Goal: Transaction & Acquisition: Purchase product/service

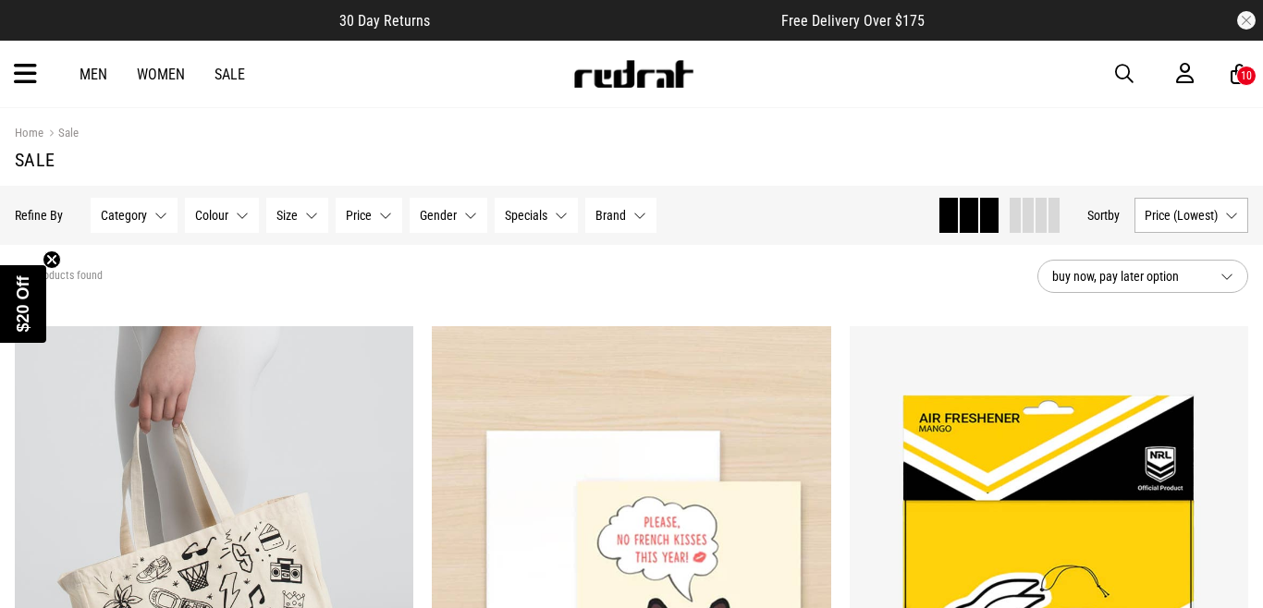
click at [1240, 79] on div "10" at bounding box center [1245, 75] width 11 height 13
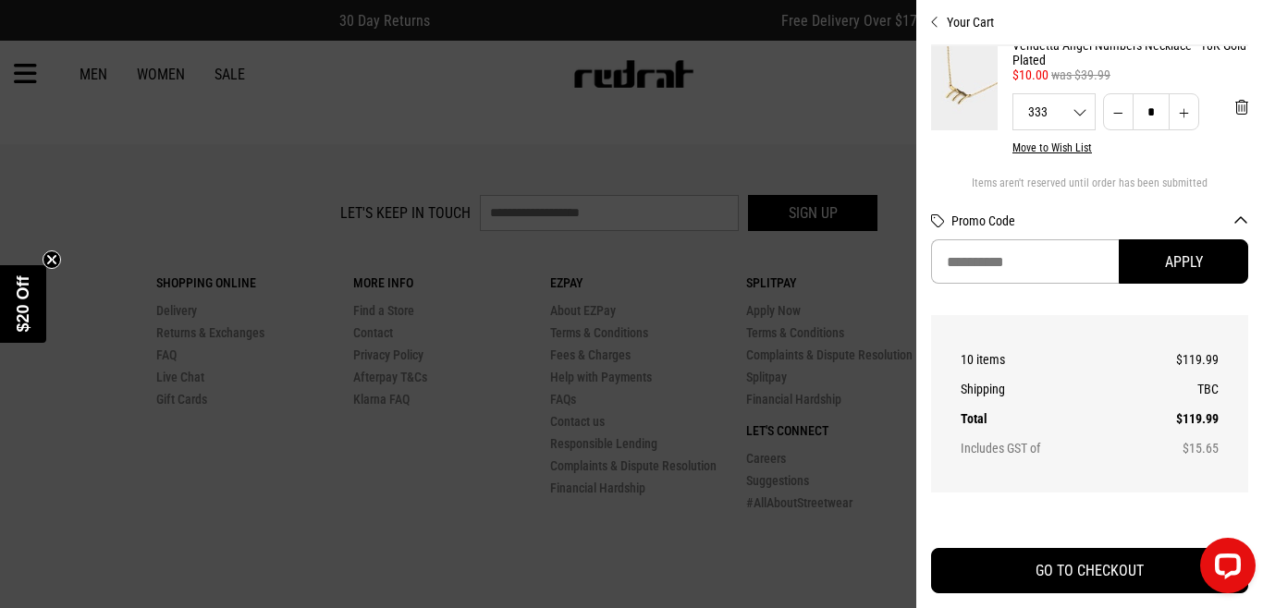
scroll to position [1353, 0]
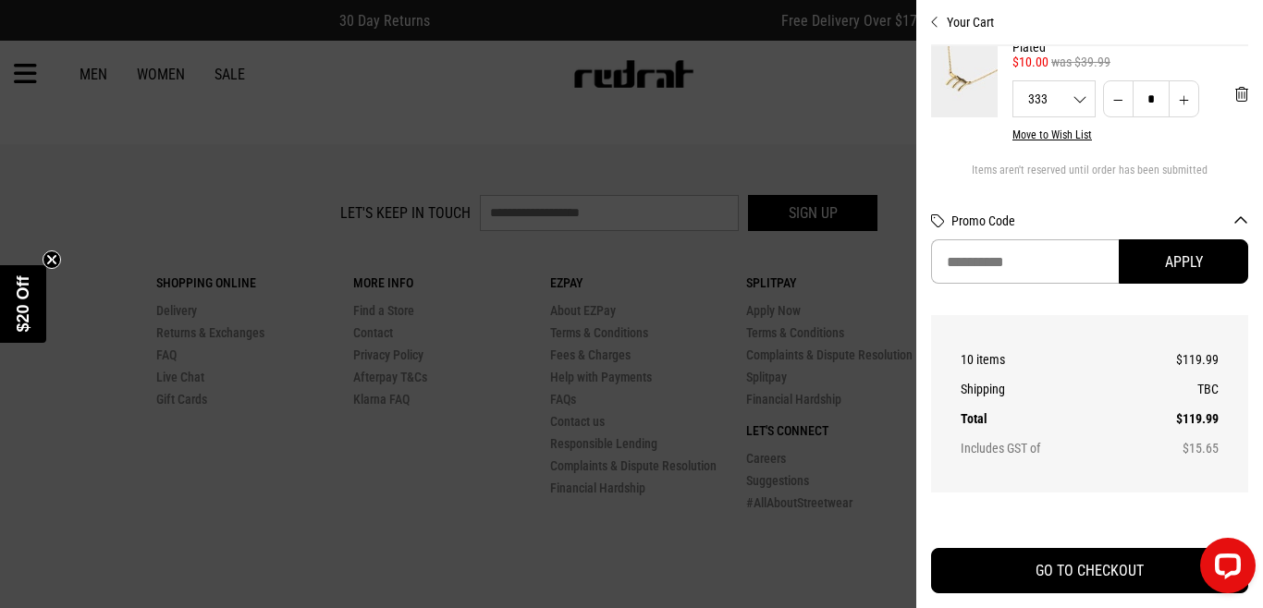
click at [193, 168] on div at bounding box center [631, 304] width 1263 height 608
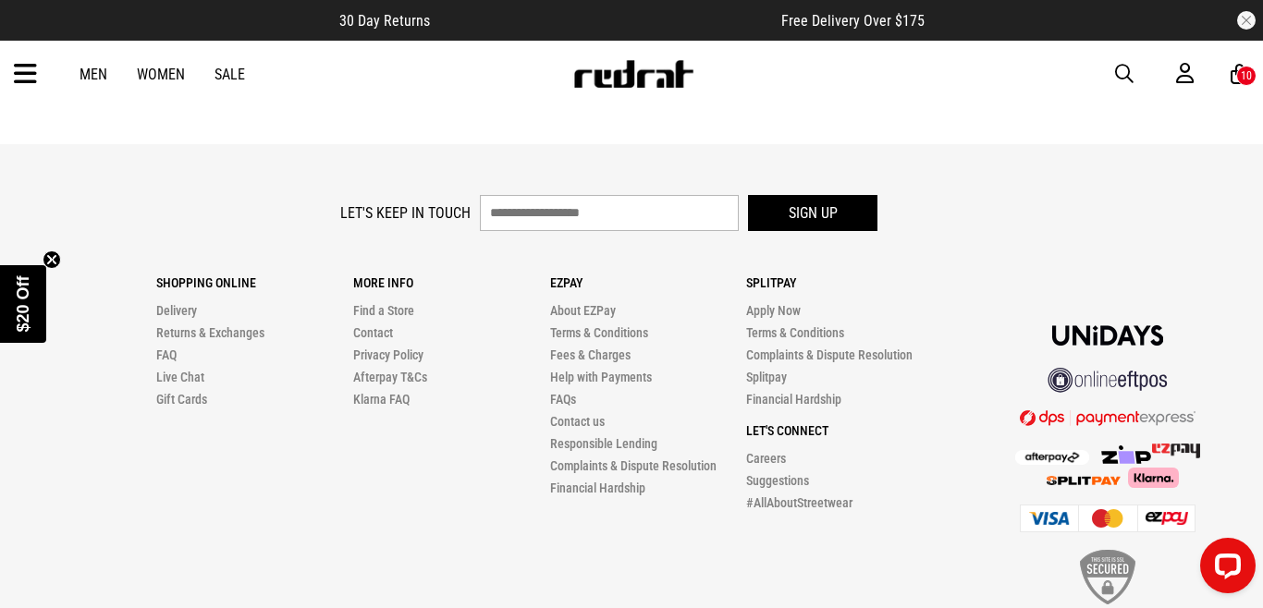
click at [90, 76] on link "Men" at bounding box center [93, 75] width 28 height 18
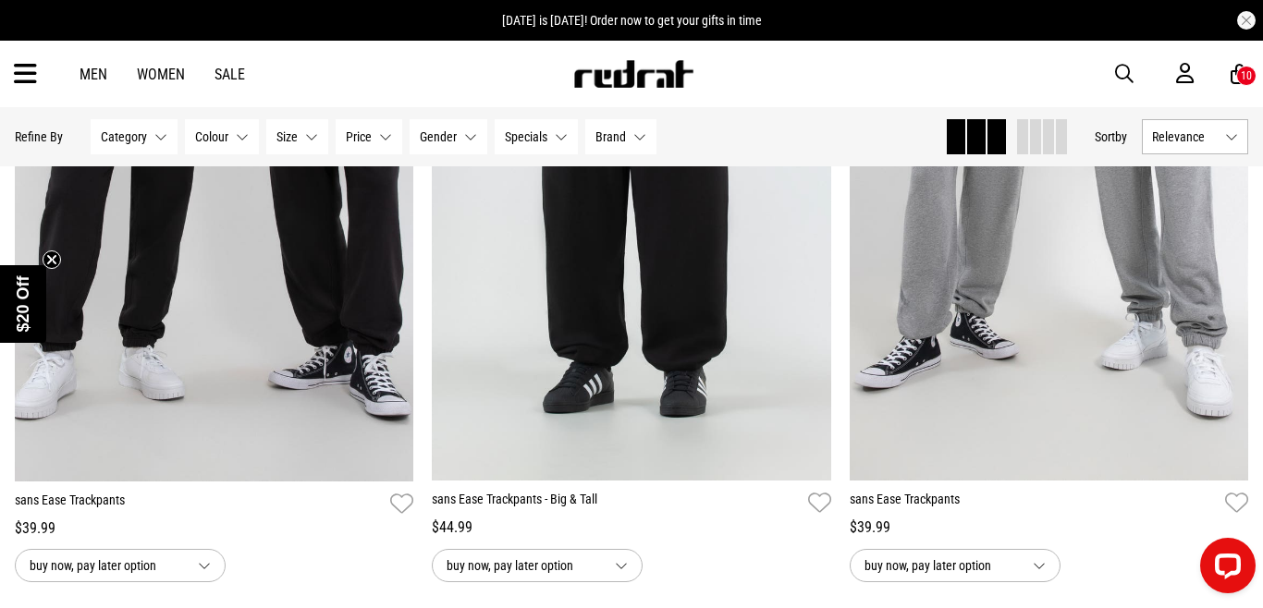
scroll to position [2776, 0]
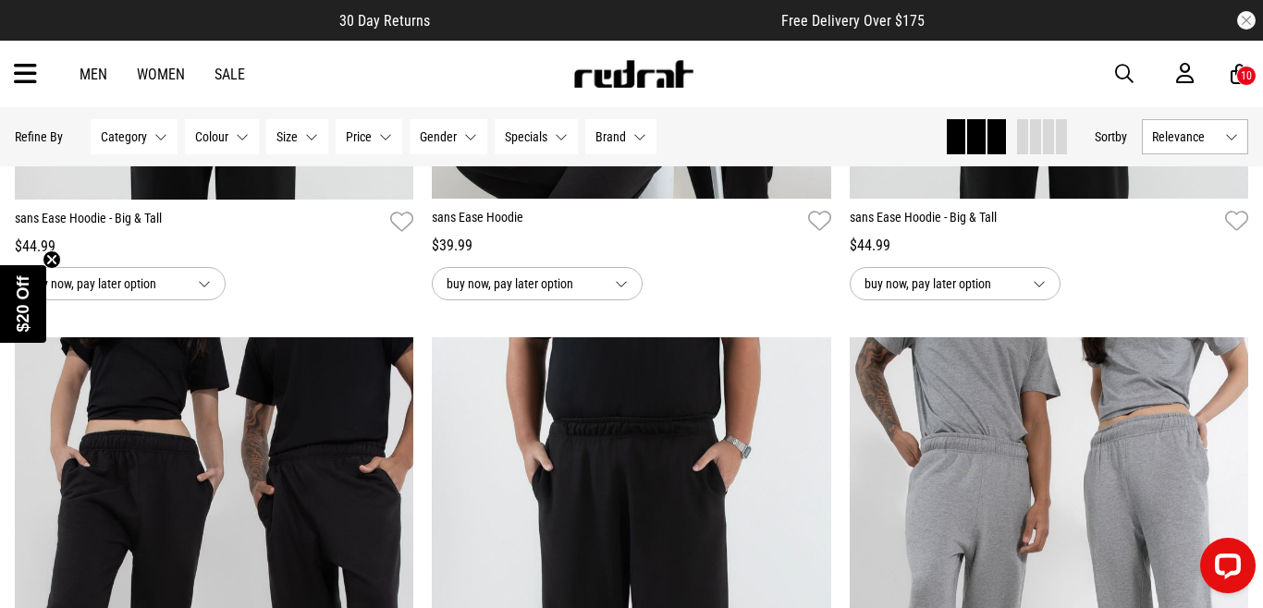
click at [17, 70] on icon at bounding box center [25, 74] width 23 height 31
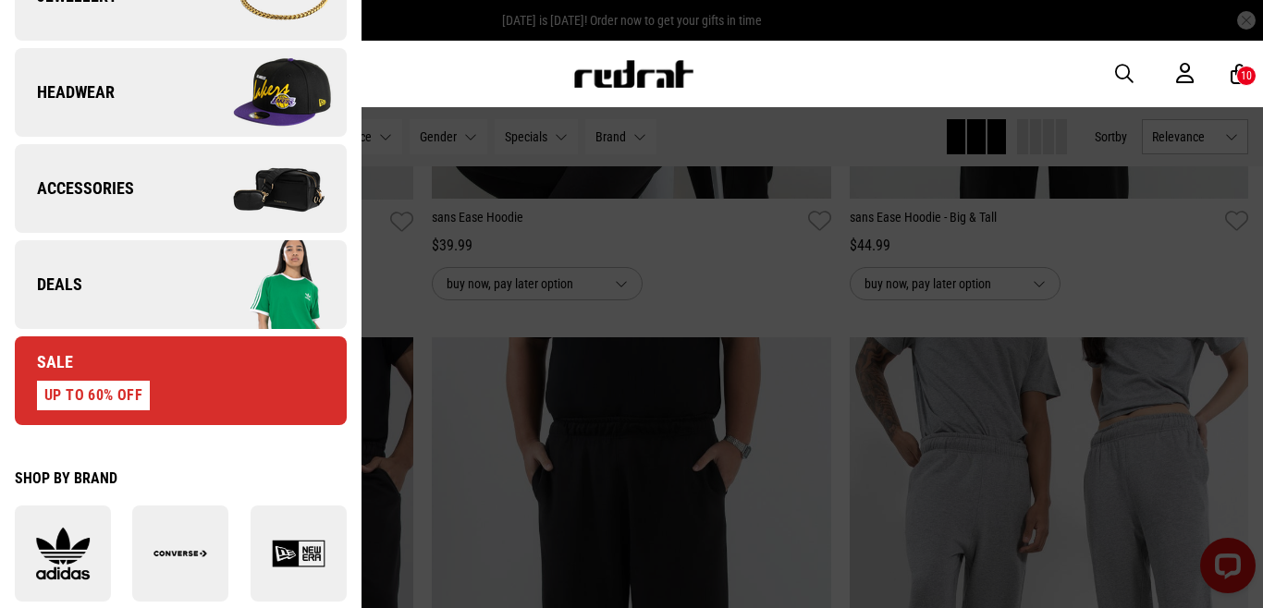
scroll to position [659, 0]
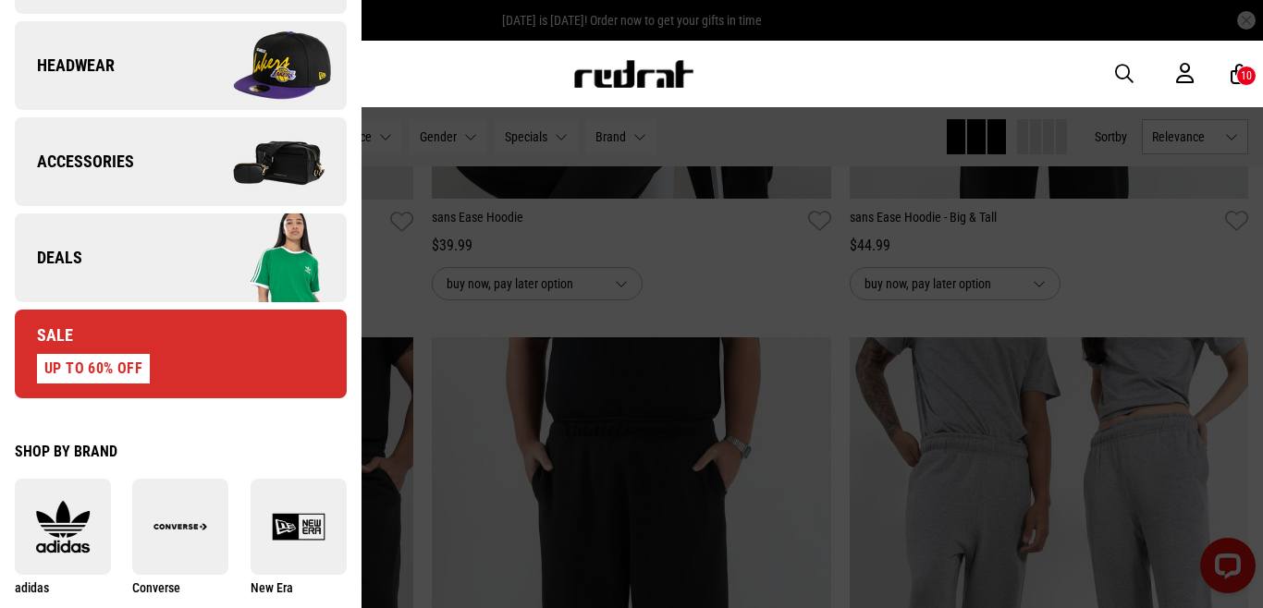
click at [217, 344] on link "Sale UP TO 60% OFF" at bounding box center [181, 354] width 332 height 89
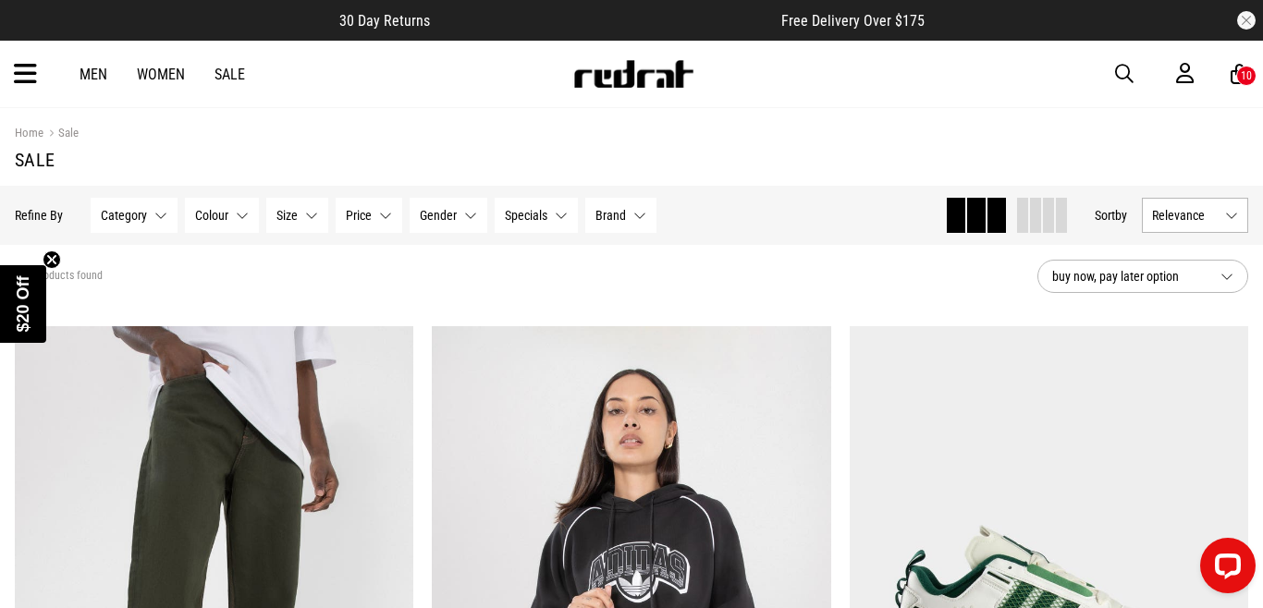
click at [1222, 211] on button "Relevance" at bounding box center [1195, 215] width 106 height 35
click at [1056, 223] on span at bounding box center [1061, 215] width 11 height 35
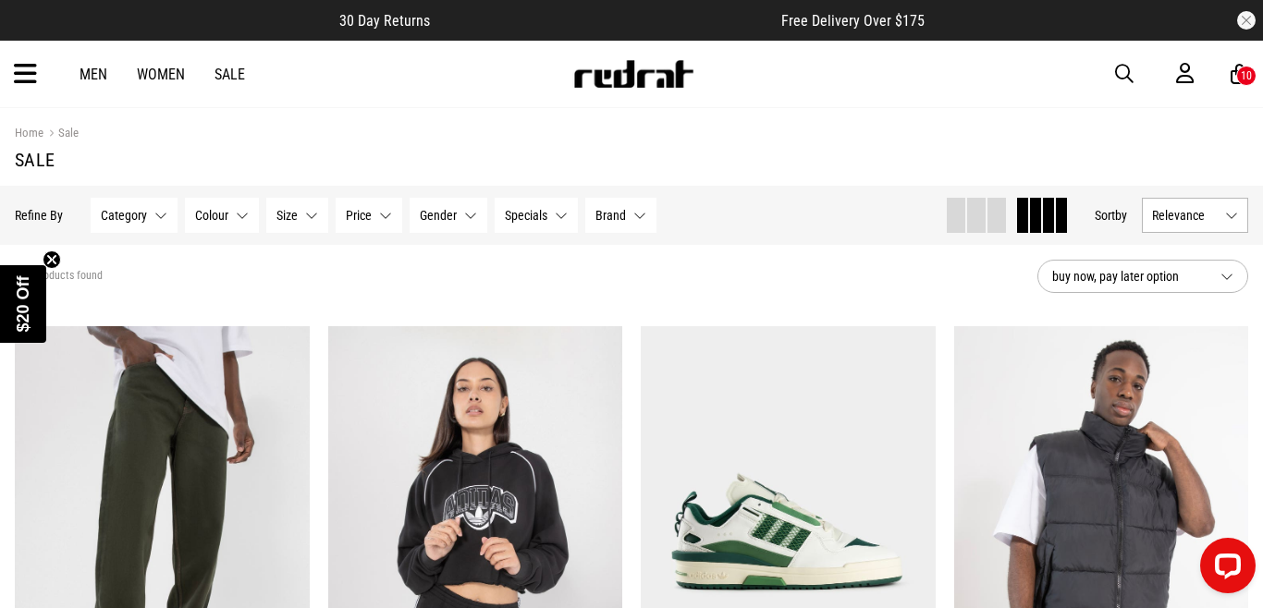
click at [1230, 217] on button "Relevance" at bounding box center [1195, 215] width 106 height 35
click at [1190, 306] on li "Price (Lowest)" at bounding box center [1194, 317] width 104 height 34
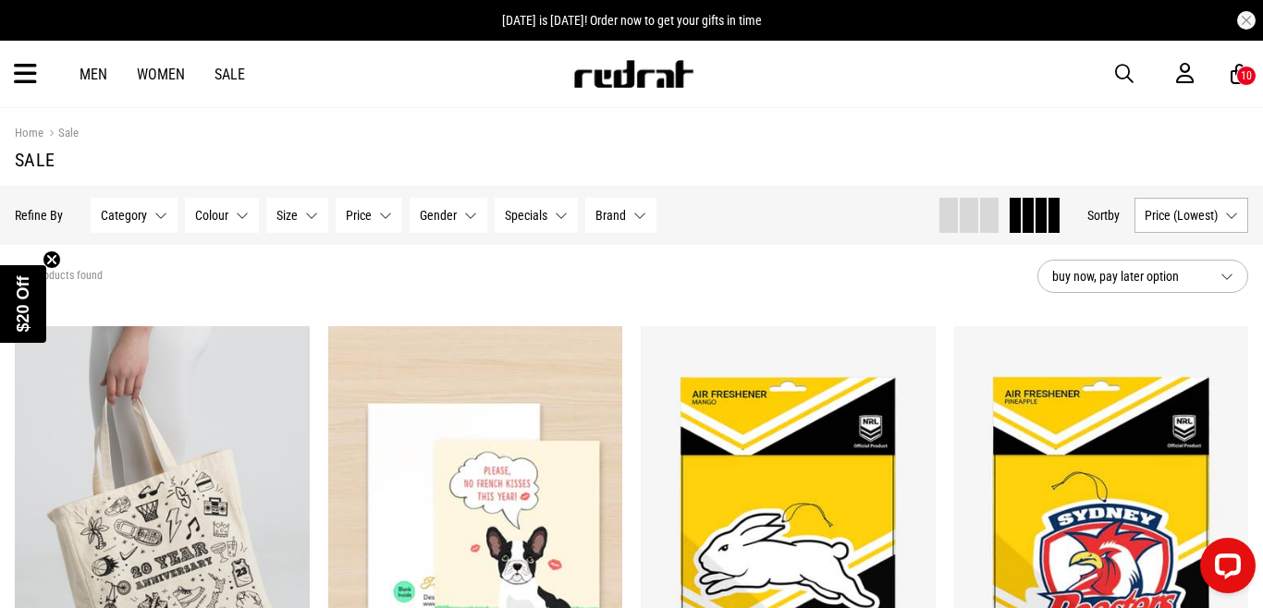
click at [1162, 204] on button "Price (Lowest)" at bounding box center [1191, 215] width 114 height 35
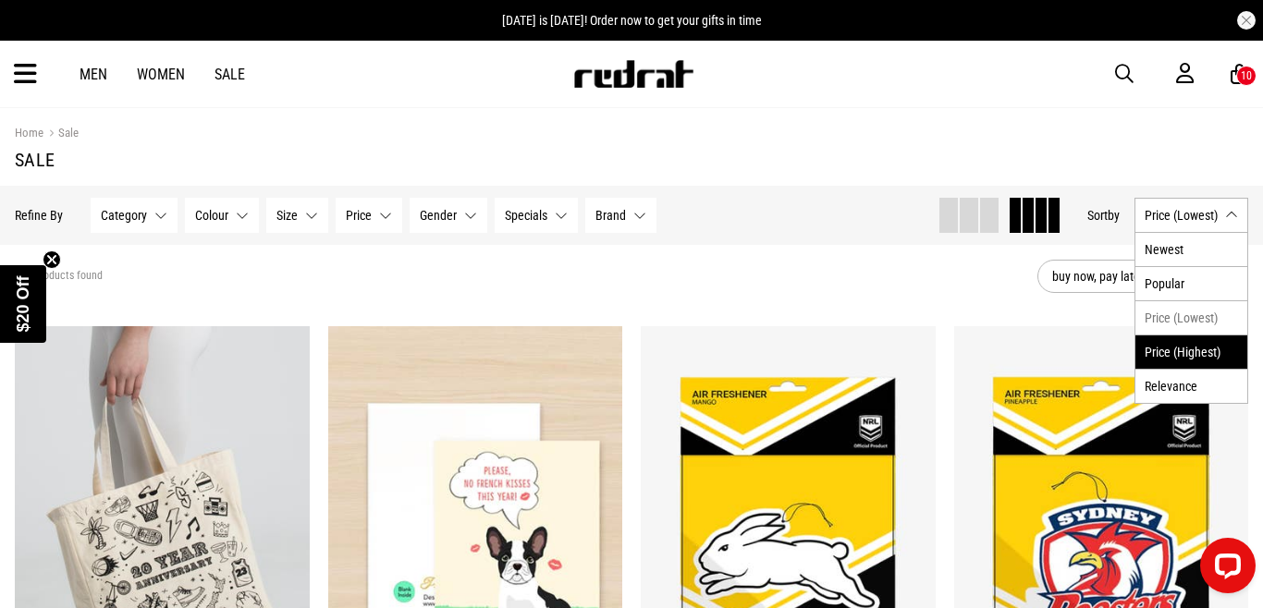
click at [1160, 358] on li "Price (Highest)" at bounding box center [1191, 352] width 112 height 34
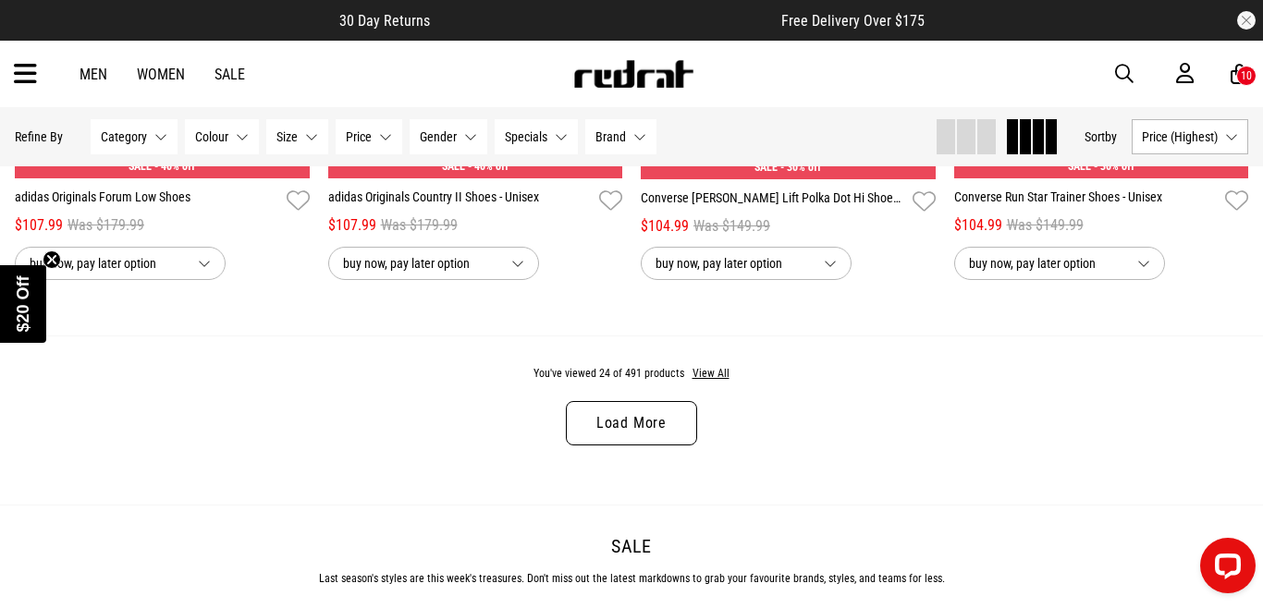
scroll to position [3314, 0]
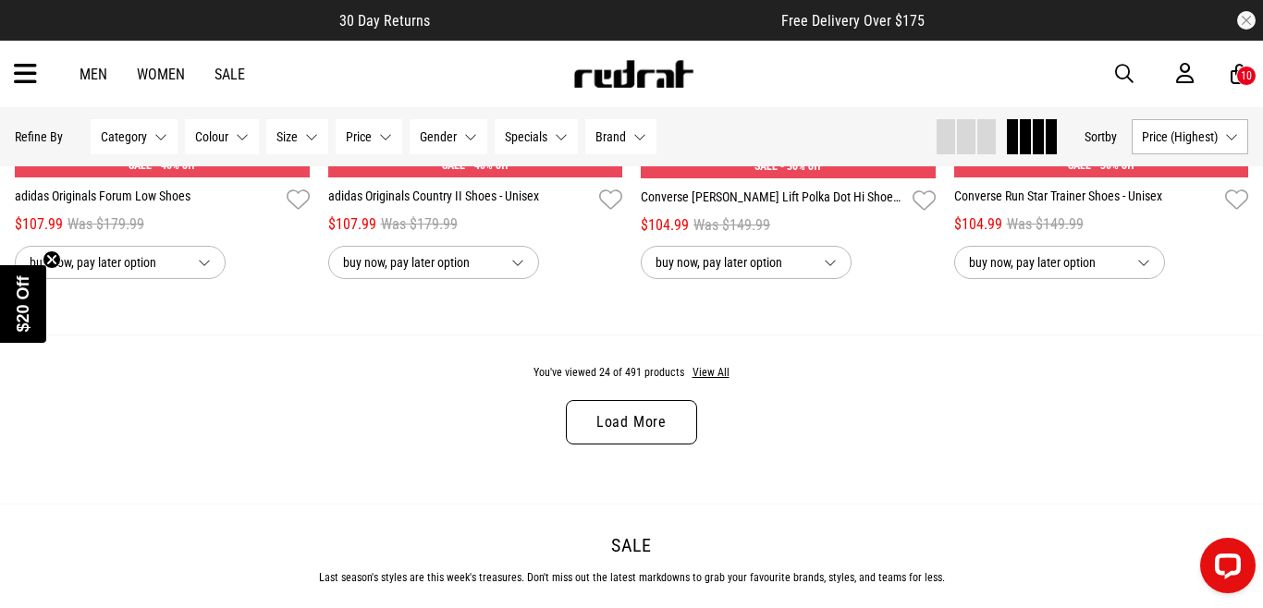
click at [659, 421] on link "Load More" at bounding box center [631, 422] width 131 height 44
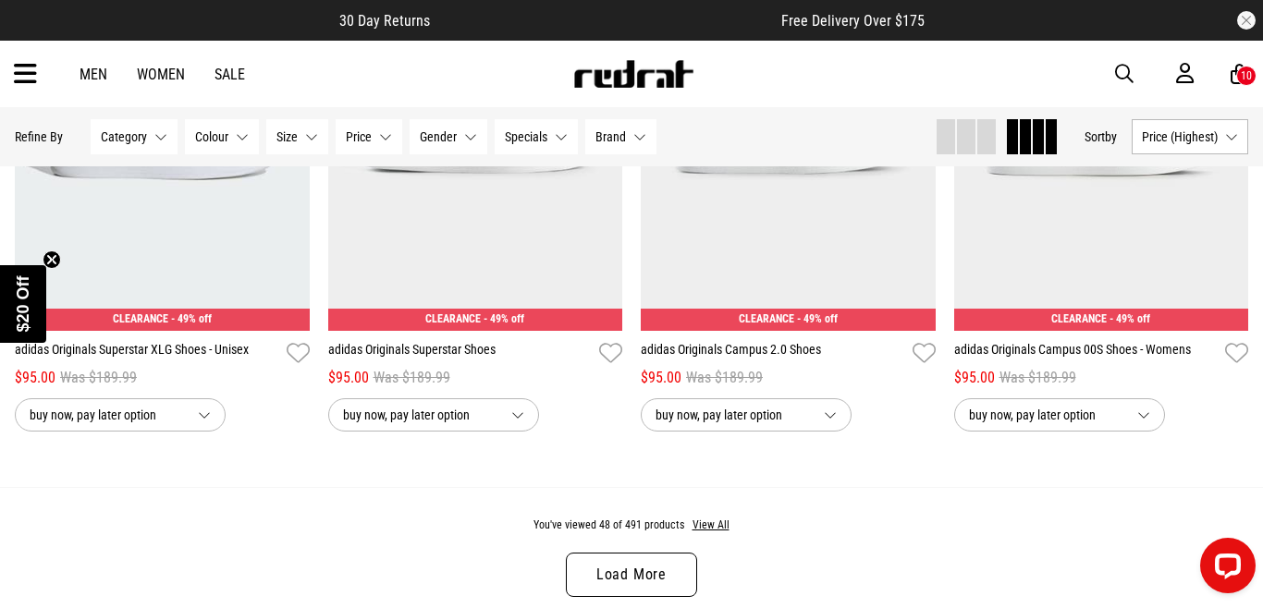
scroll to position [6469, 0]
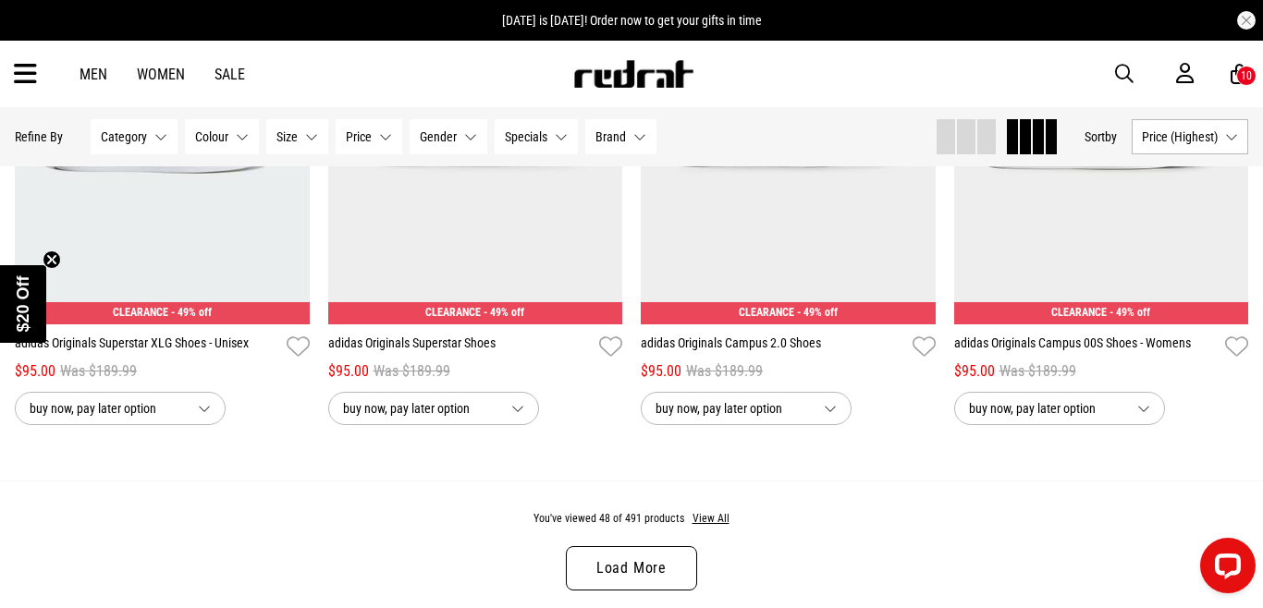
click at [597, 564] on link "Load More" at bounding box center [631, 568] width 131 height 44
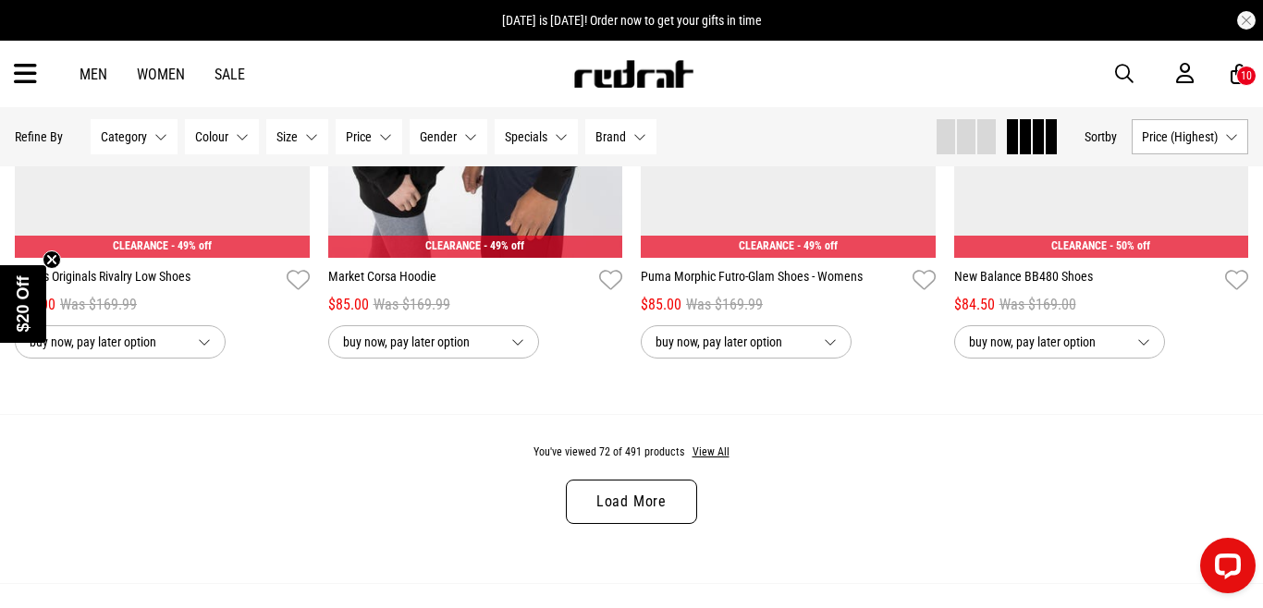
scroll to position [9837, 0]
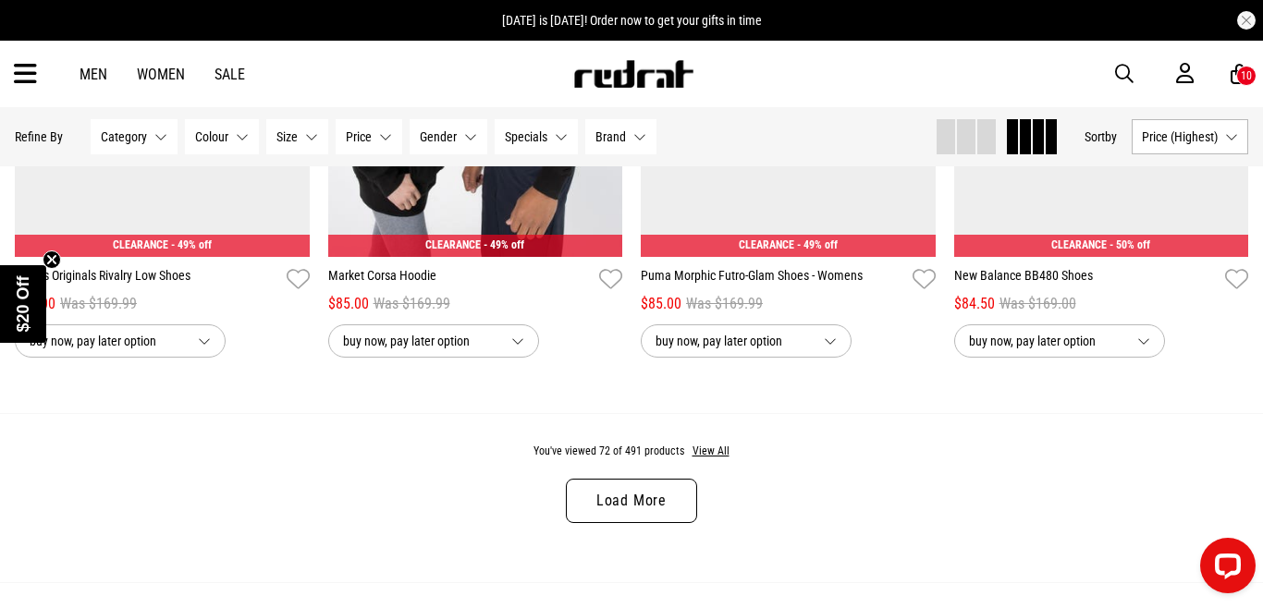
click at [623, 507] on link "Load More" at bounding box center [631, 501] width 131 height 44
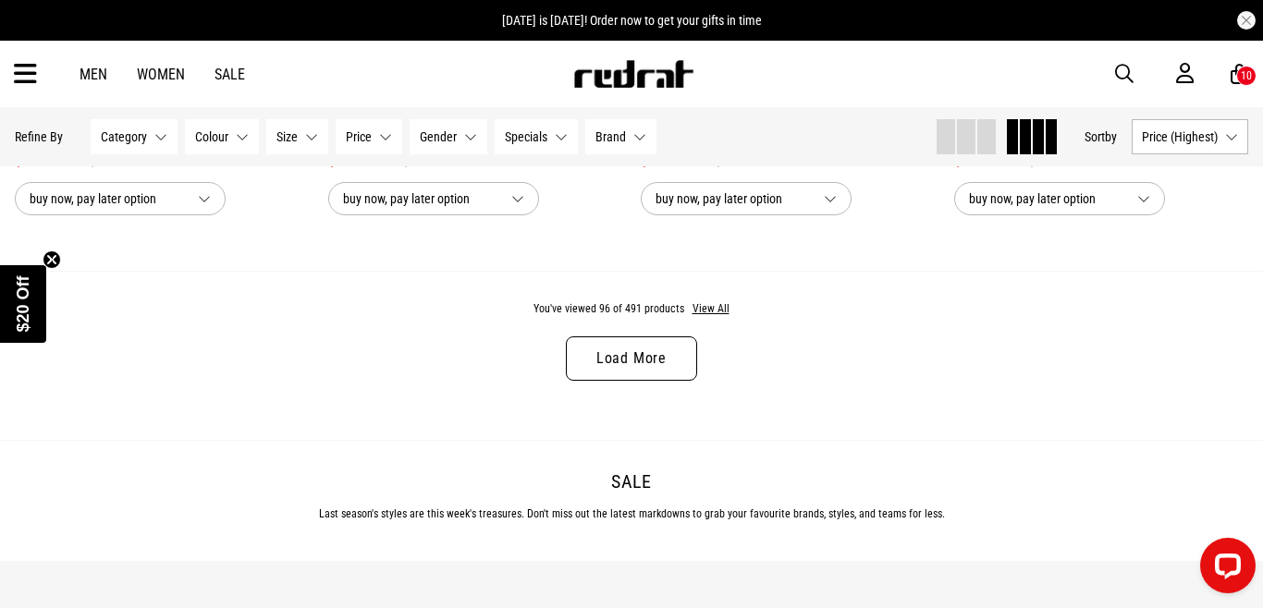
scroll to position [13293, 0]
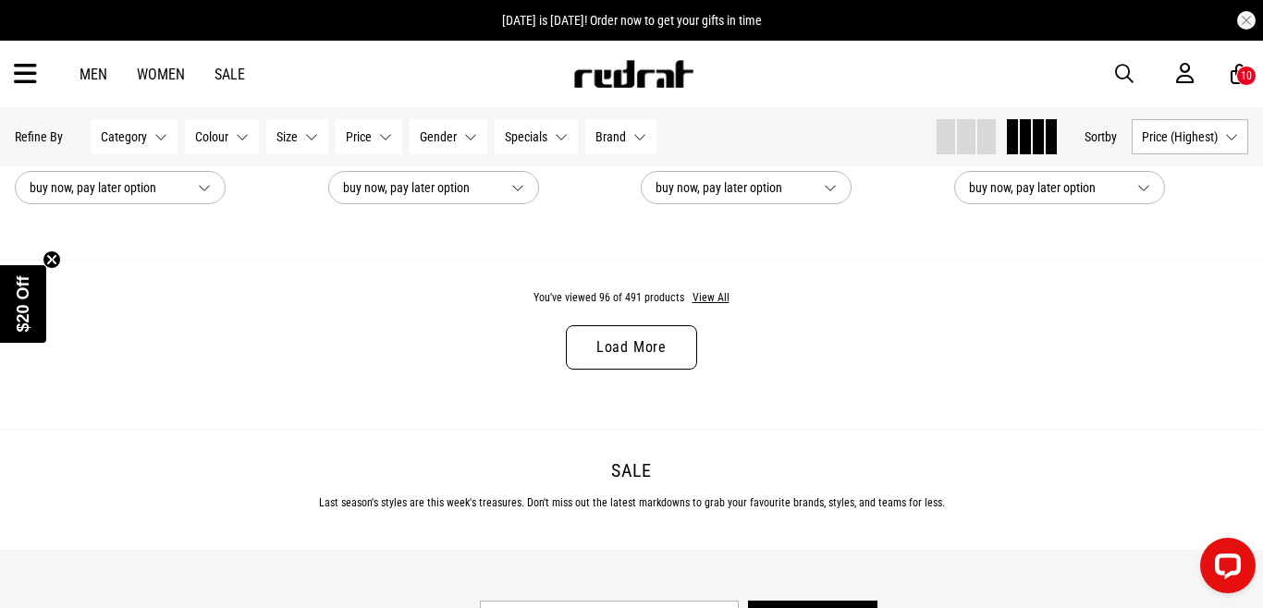
click at [673, 355] on link "Load More" at bounding box center [631, 347] width 131 height 44
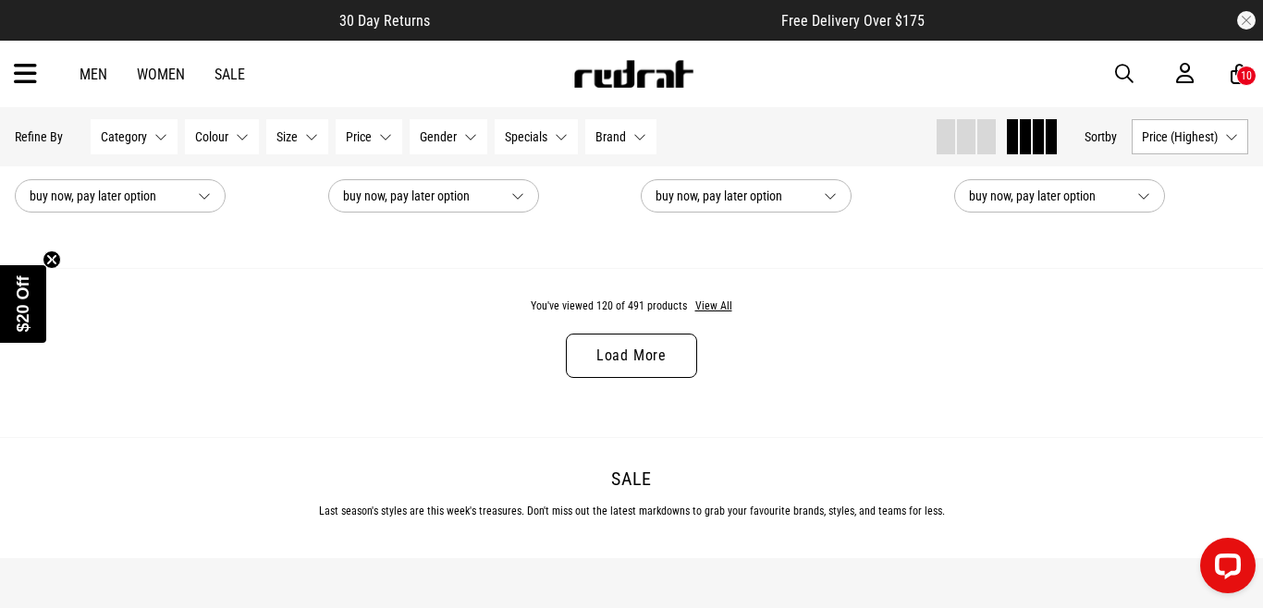
scroll to position [16703, 0]
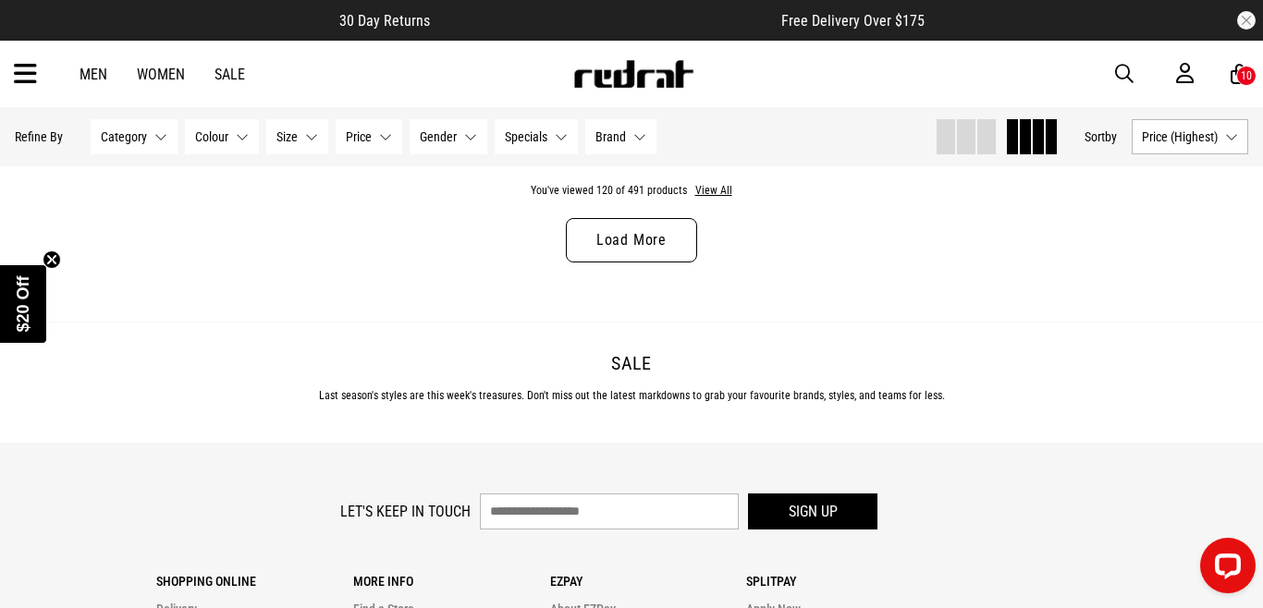
click at [641, 238] on link "Load More" at bounding box center [631, 240] width 131 height 44
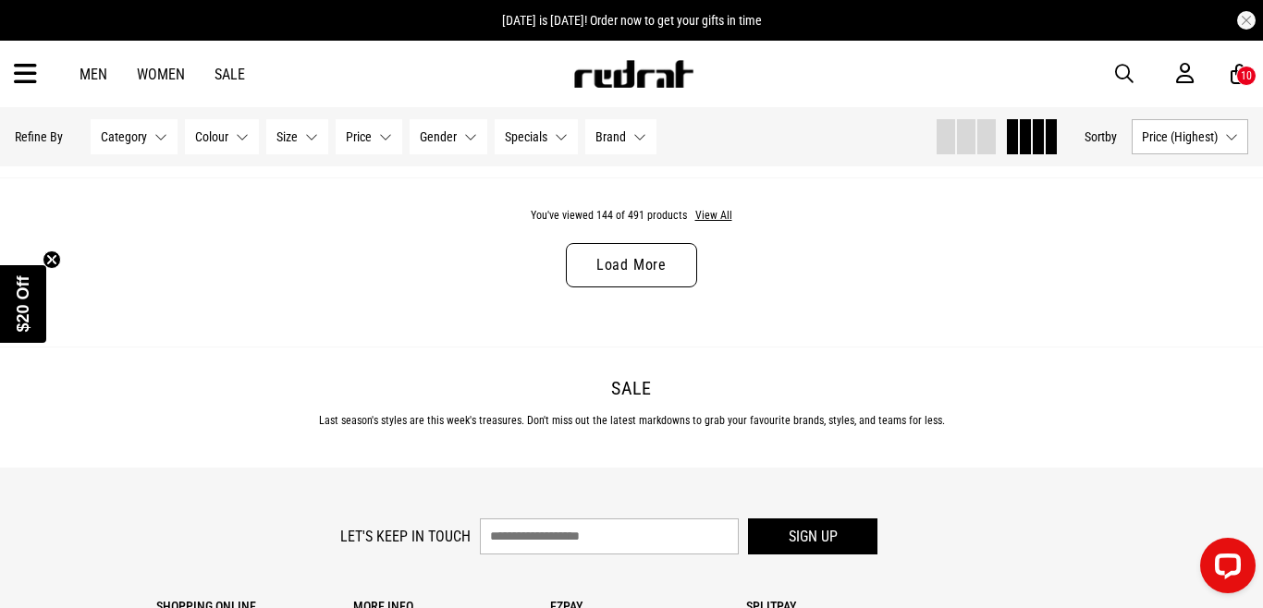
scroll to position [20000, 0]
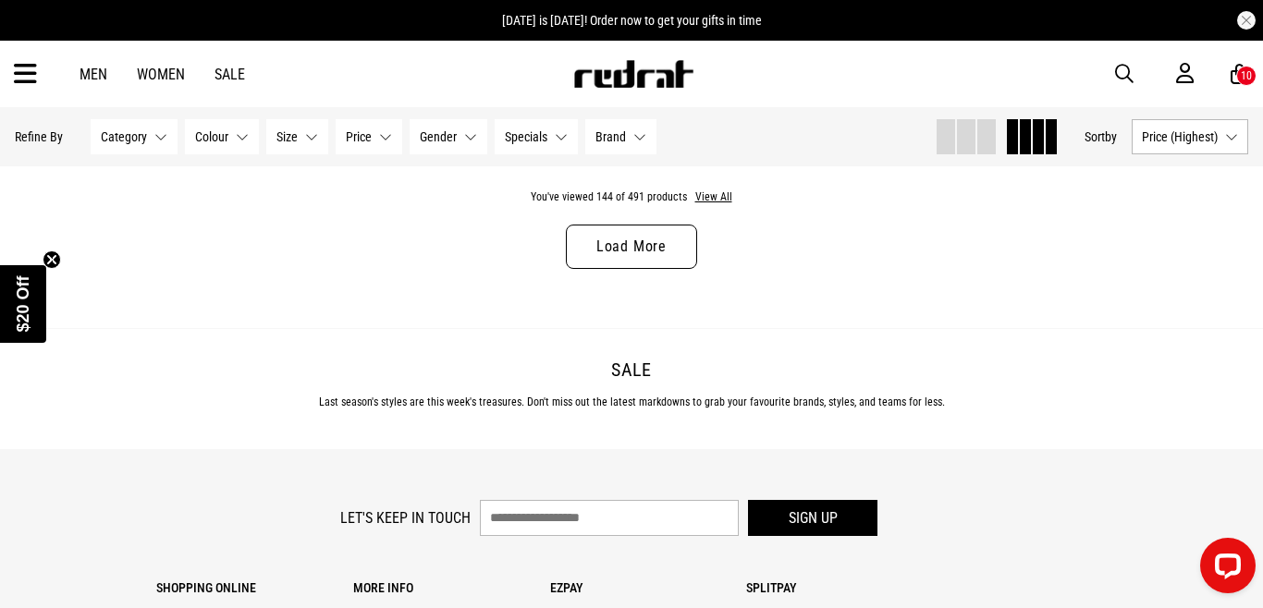
click at [642, 259] on link "Load More" at bounding box center [631, 247] width 131 height 44
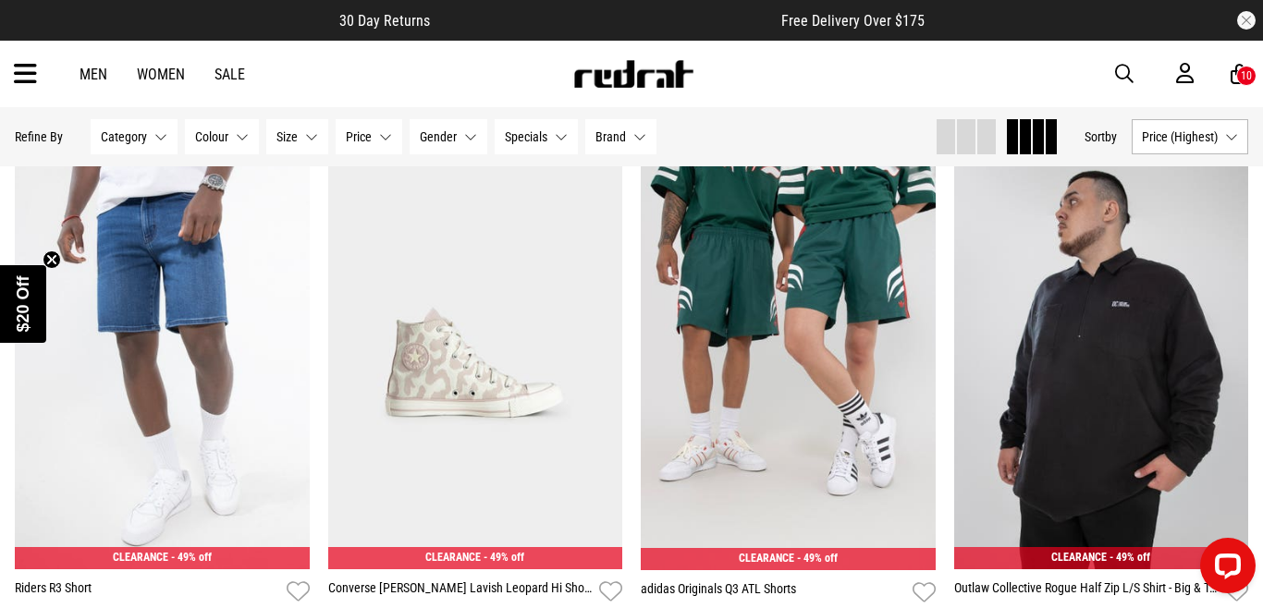
scroll to position [22214, 0]
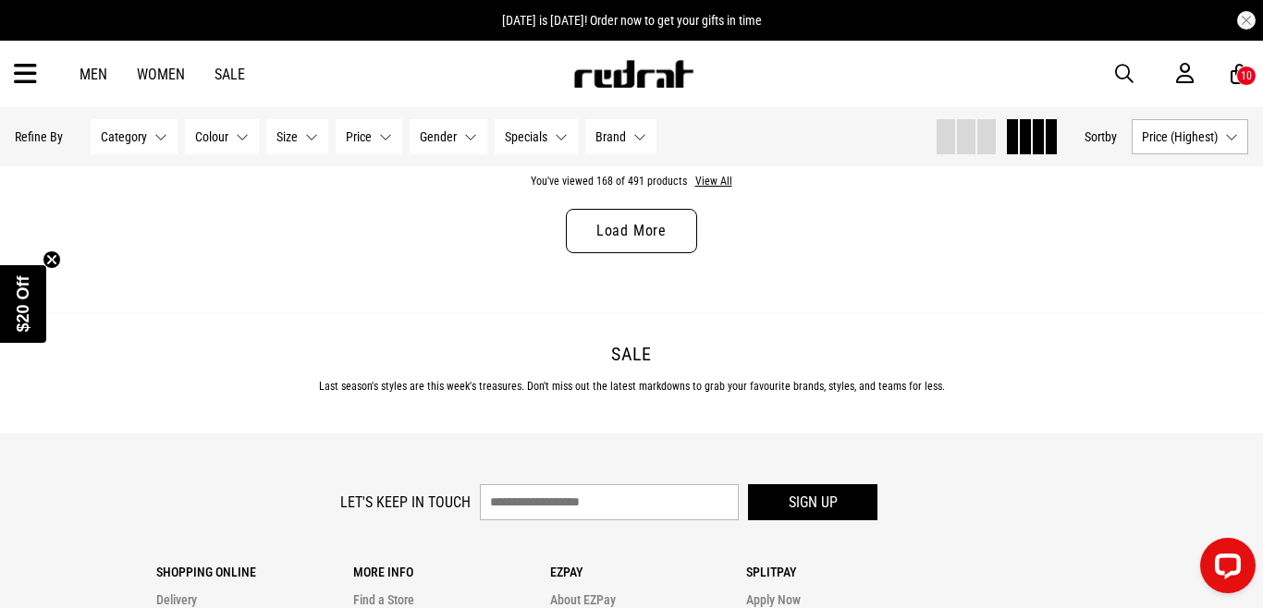
scroll to position [23377, 0]
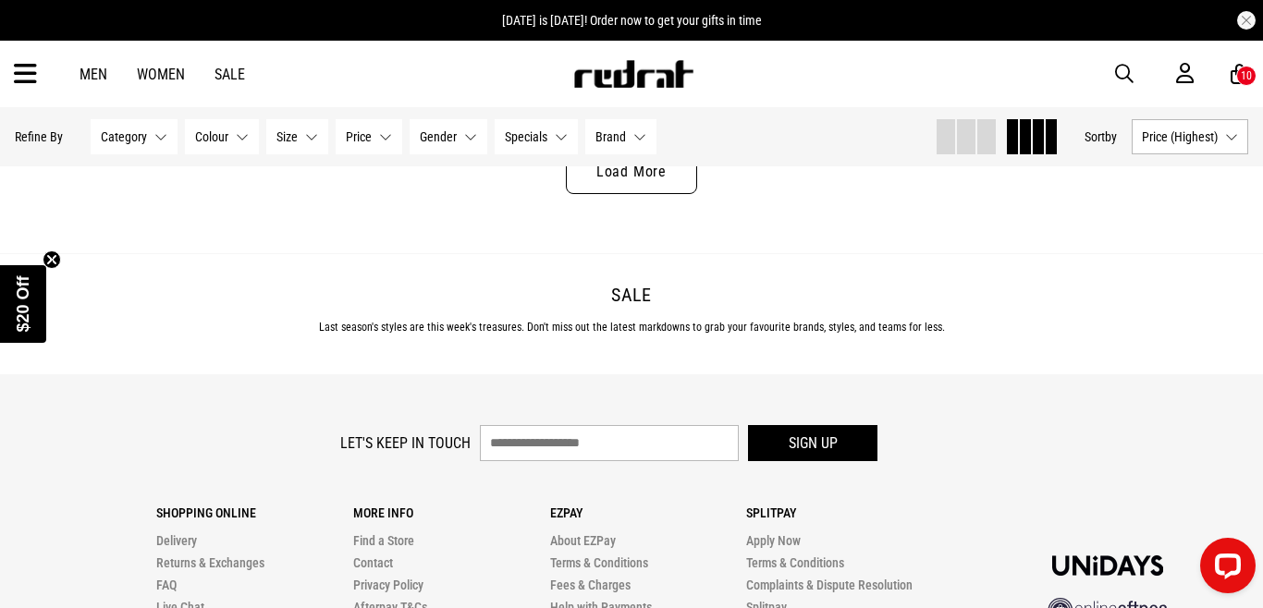
click at [653, 188] on link "Load More" at bounding box center [631, 172] width 131 height 44
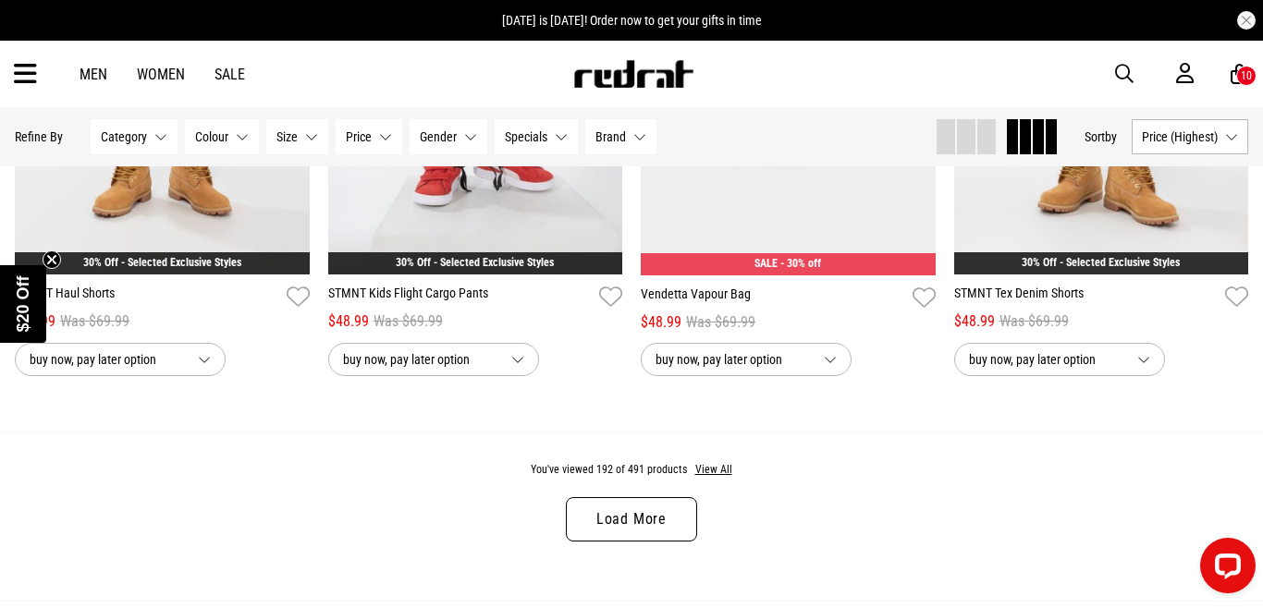
scroll to position [26340, 0]
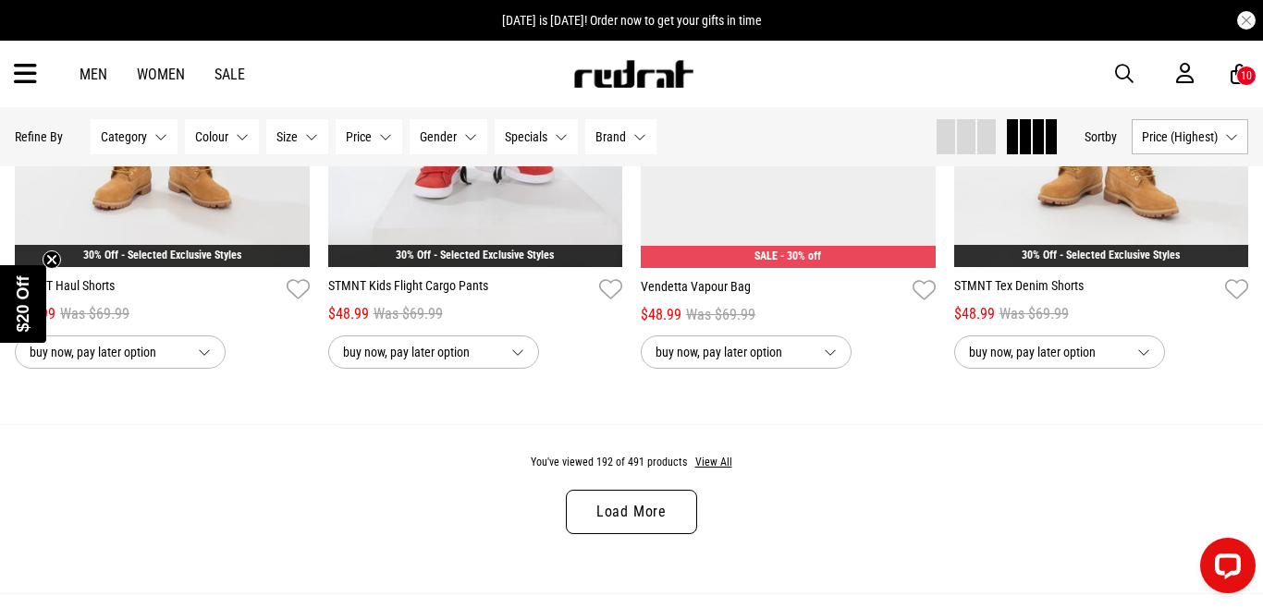
click at [652, 508] on link "Load More" at bounding box center [631, 512] width 131 height 44
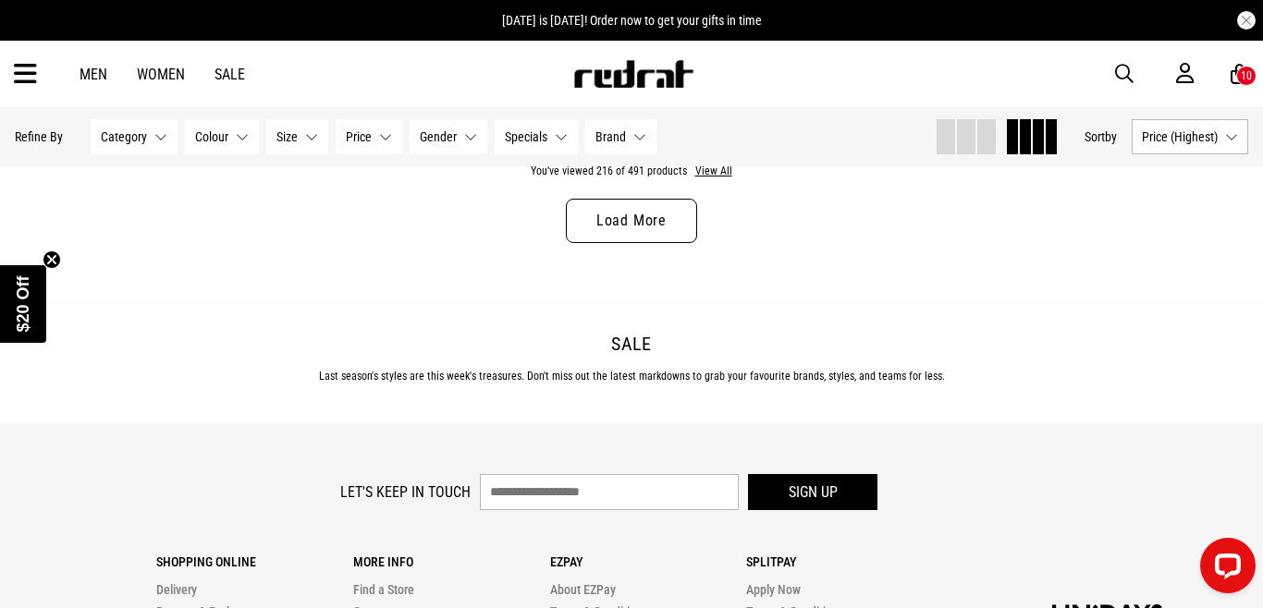
scroll to position [29935, 0]
click at [653, 226] on link "Load More" at bounding box center [631, 220] width 131 height 44
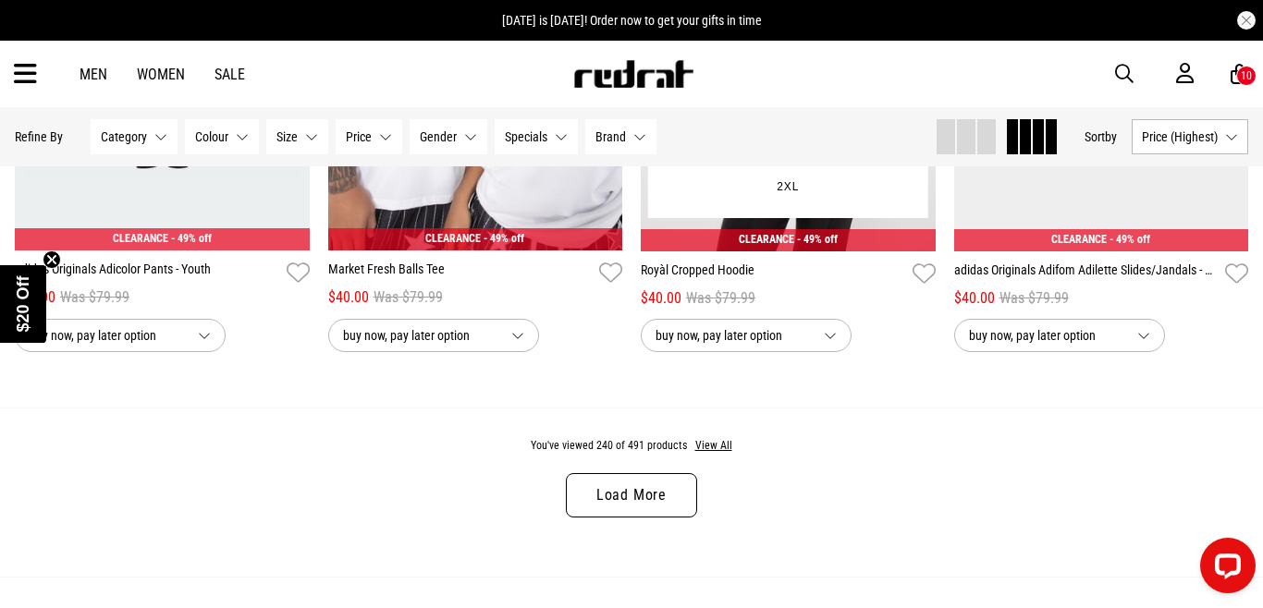
scroll to position [32964, 0]
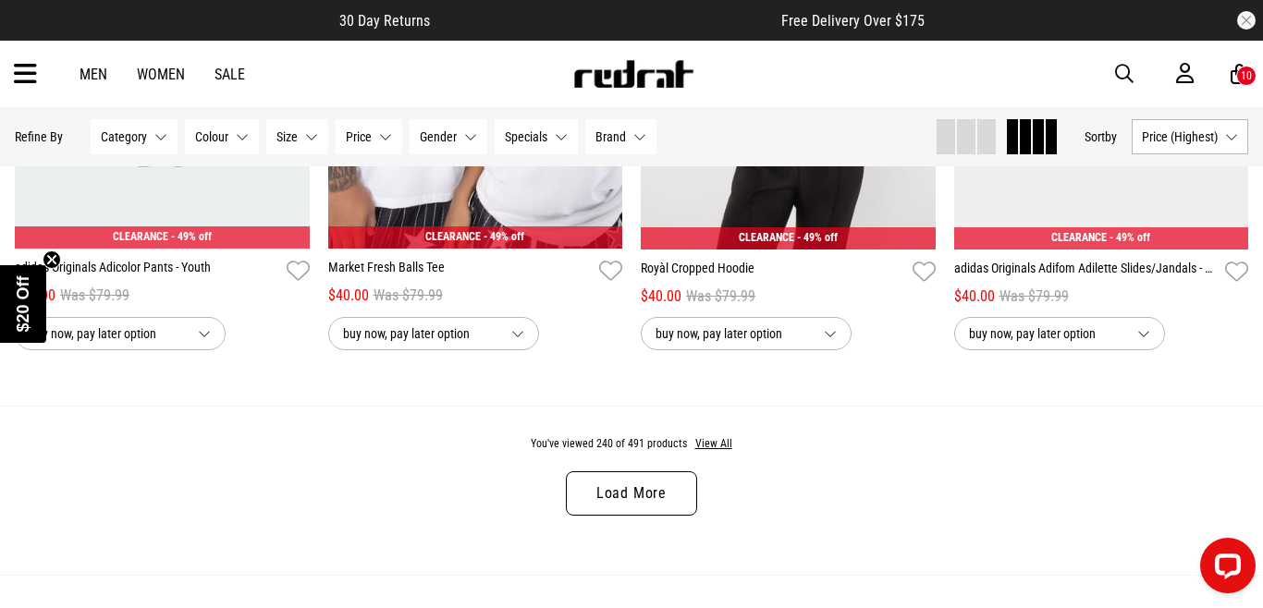
click at [647, 481] on link "Load More" at bounding box center [631, 493] width 131 height 44
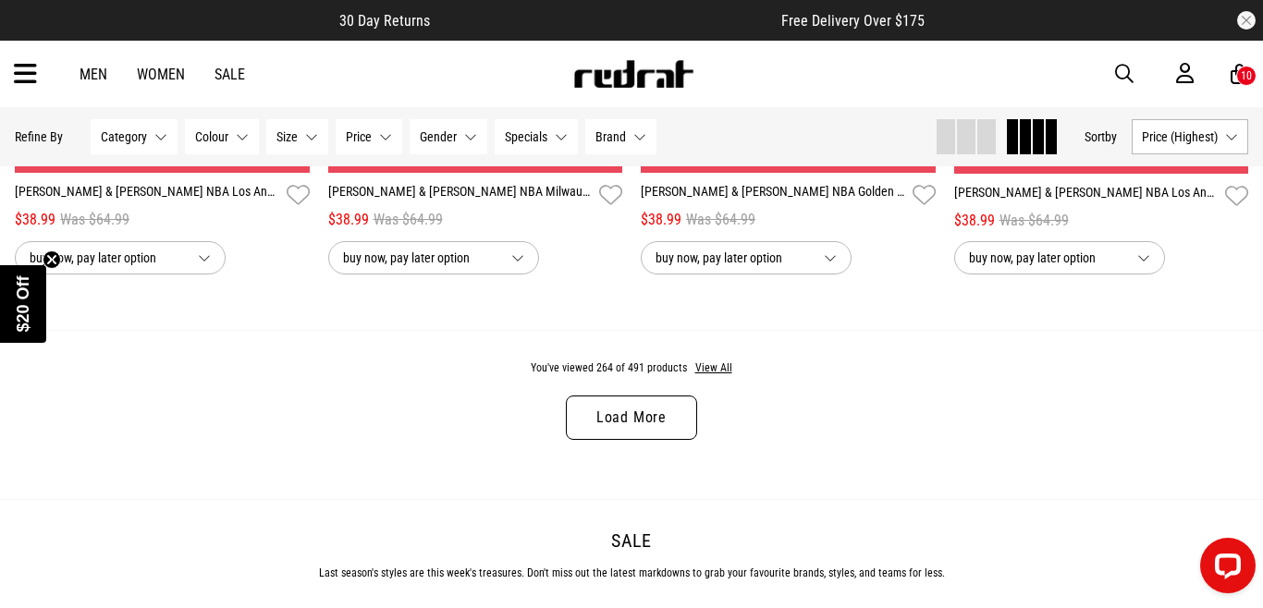
scroll to position [36358, 0]
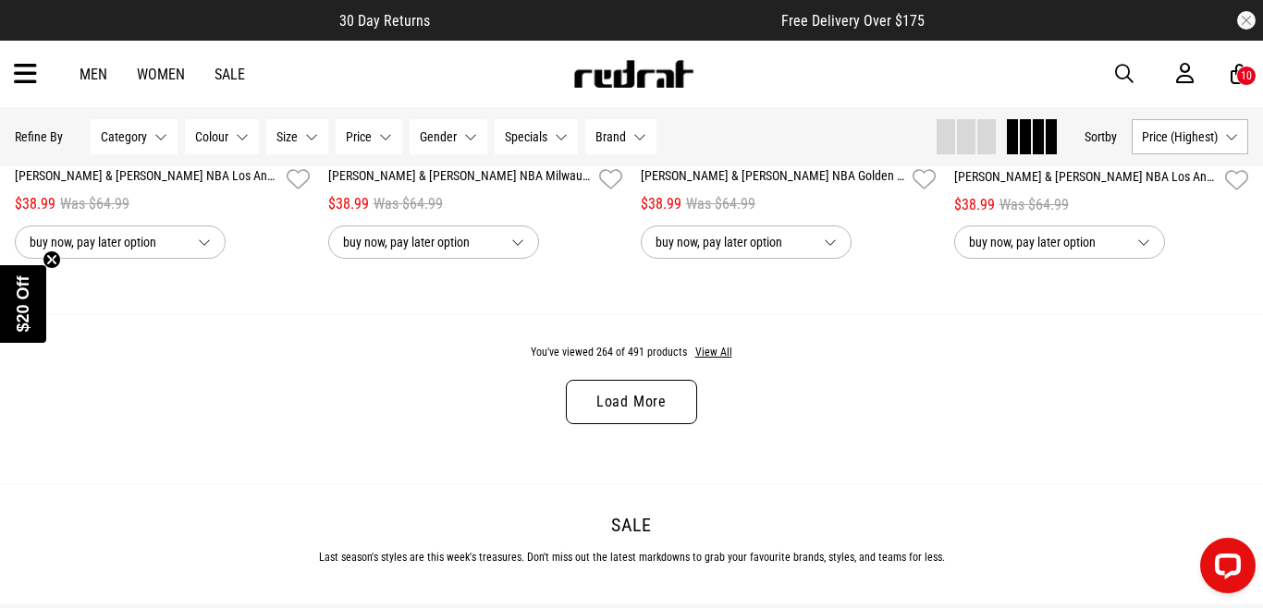
click at [656, 411] on link "Load More" at bounding box center [631, 402] width 131 height 44
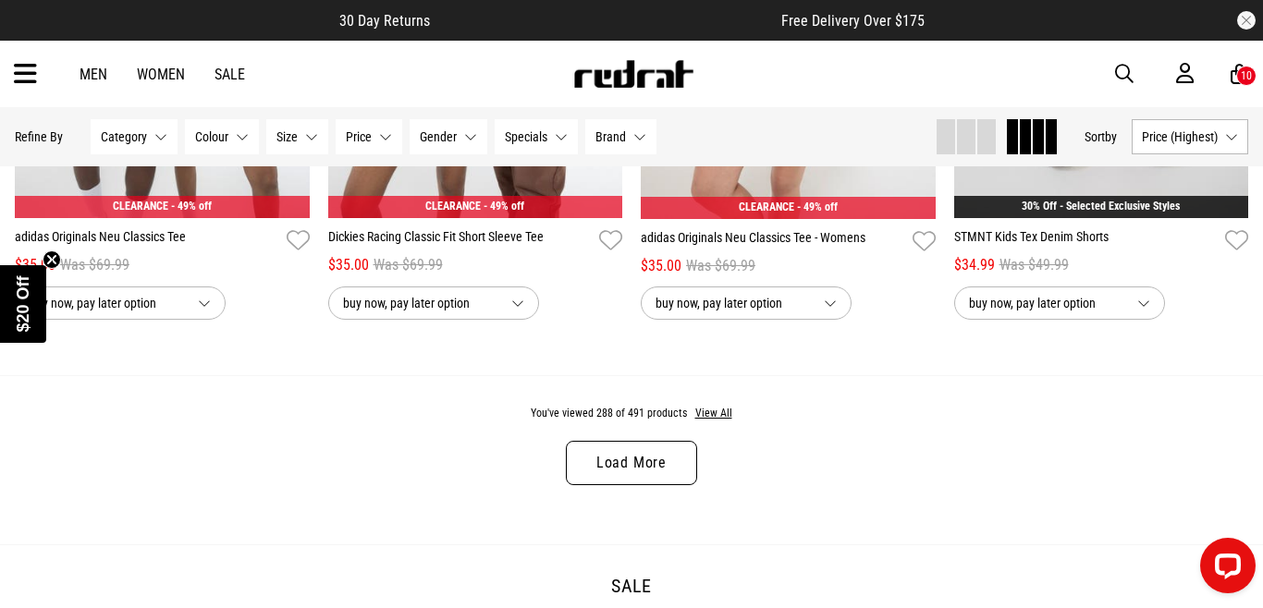
scroll to position [39600, 0]
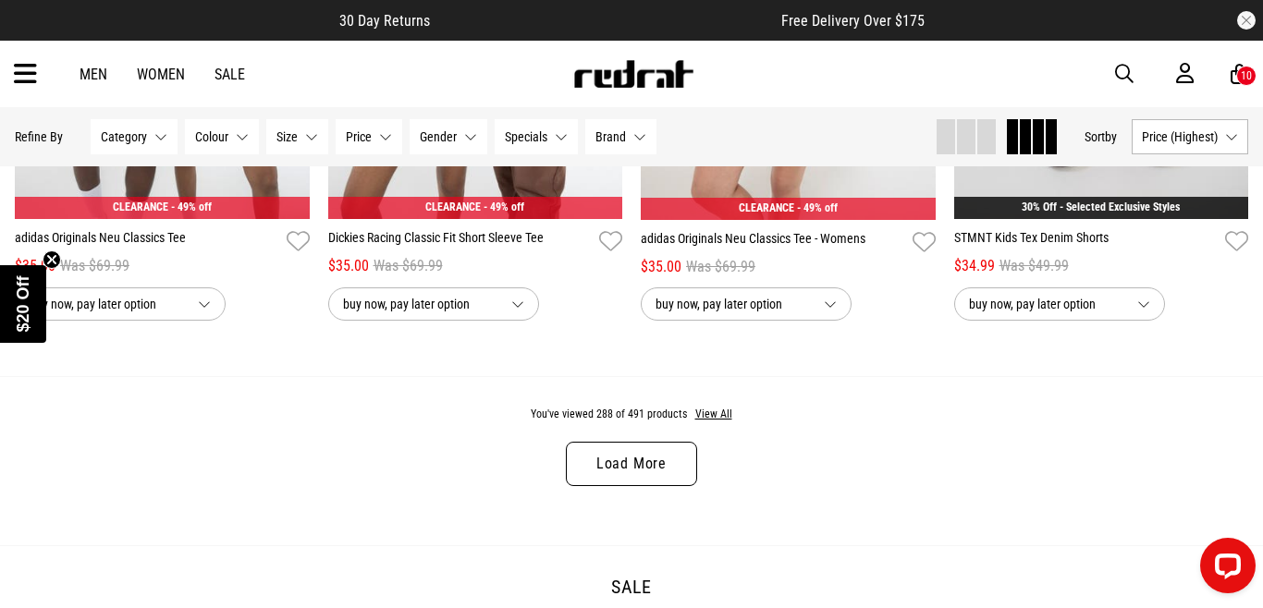
click at [652, 464] on link "Load More" at bounding box center [631, 464] width 131 height 44
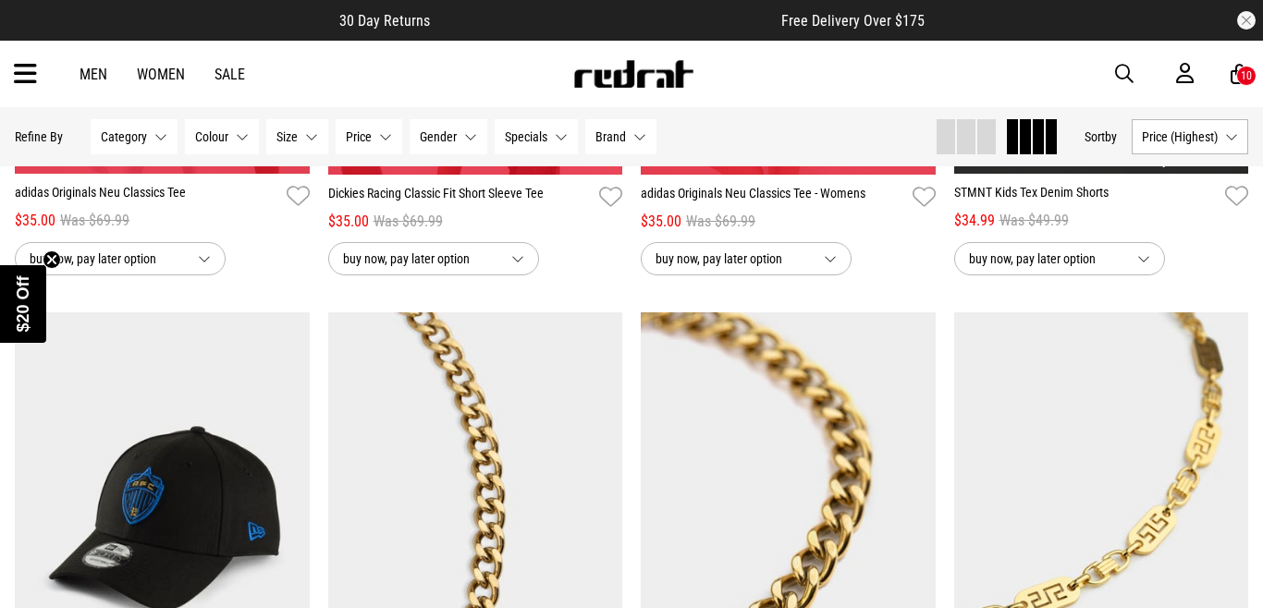
scroll to position [39672, 0]
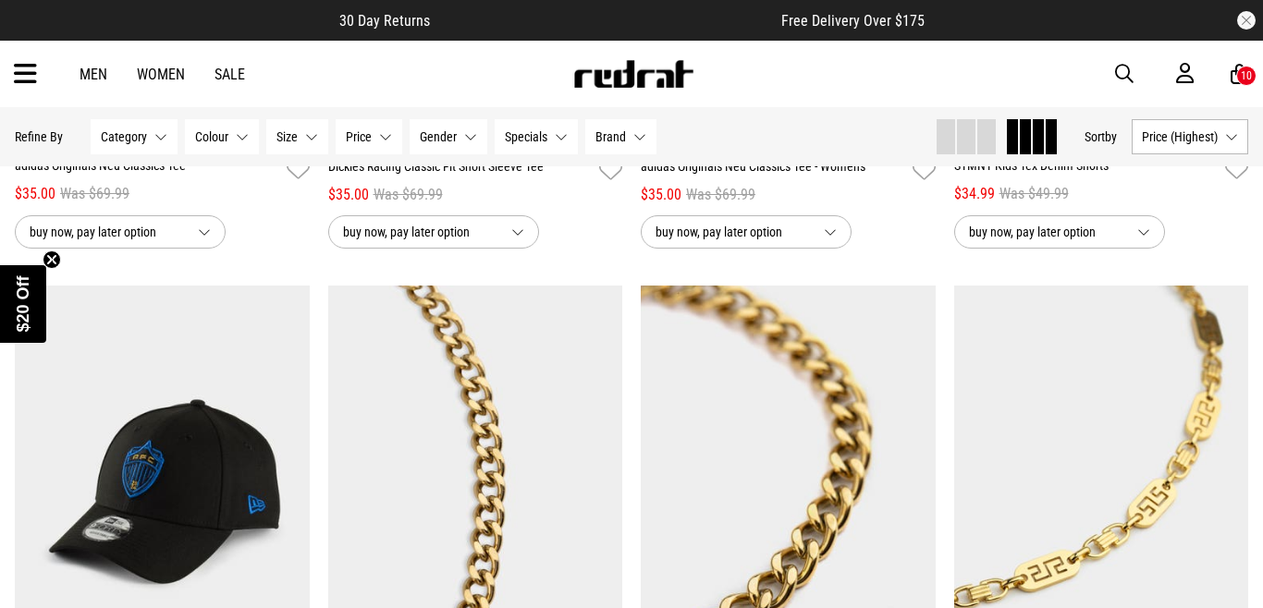
click at [30, 65] on icon at bounding box center [25, 74] width 23 height 31
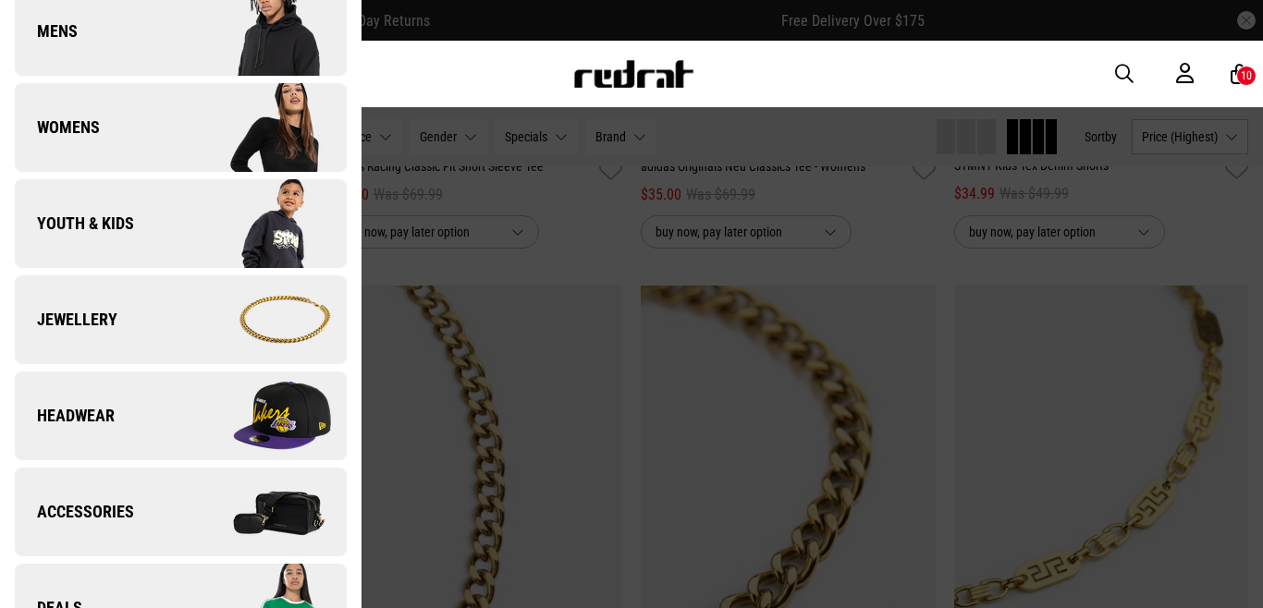
scroll to position [327, 0]
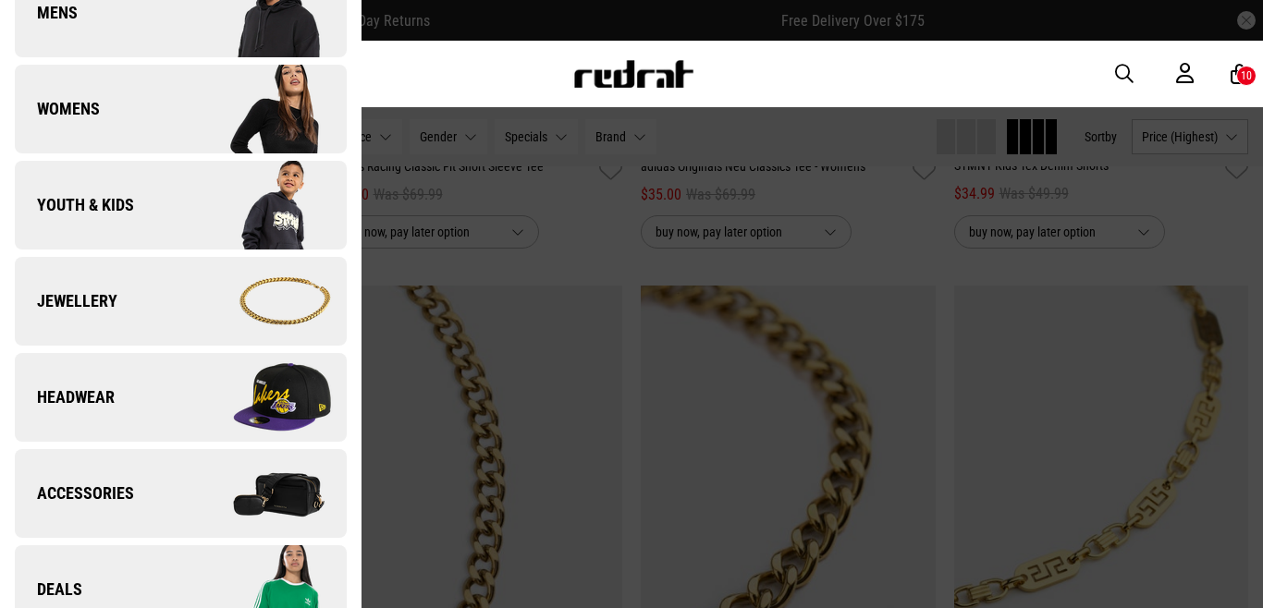
click at [275, 205] on img at bounding box center [262, 205] width 165 height 92
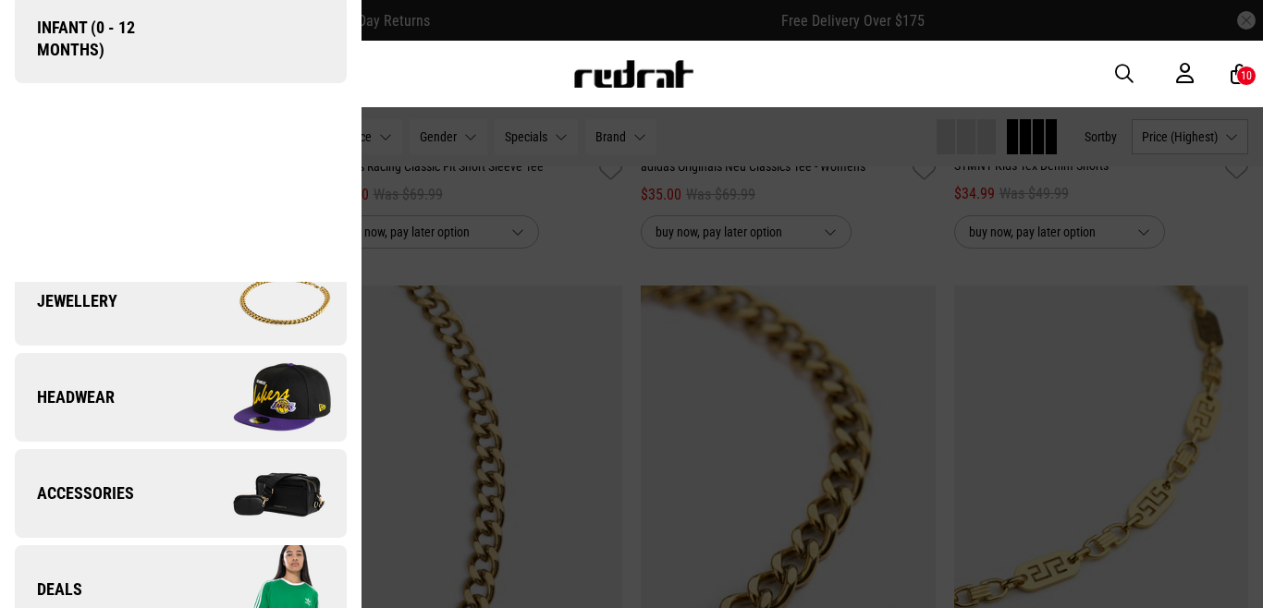
scroll to position [0, 0]
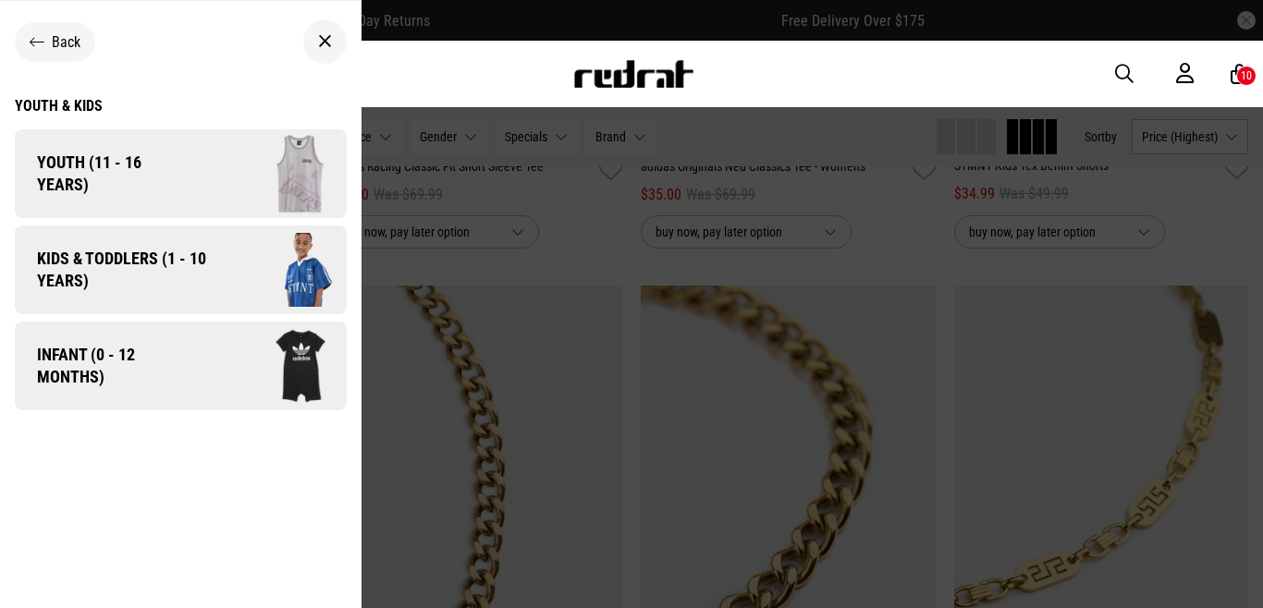
click at [43, 41] on icon at bounding box center [37, 42] width 15 height 18
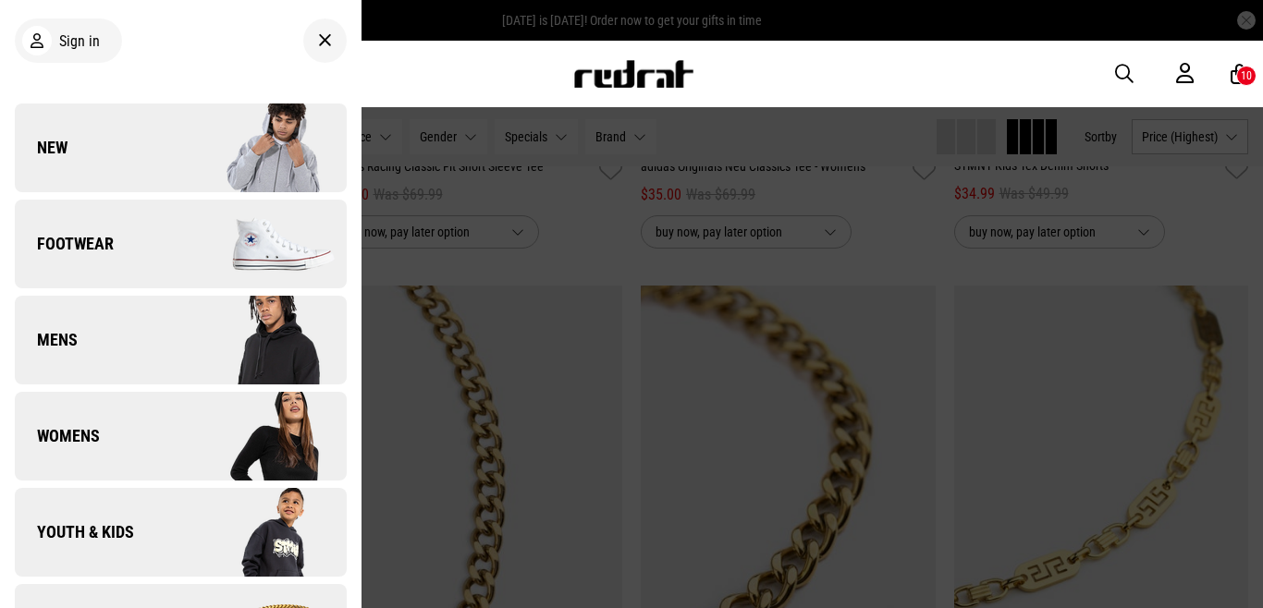
click at [363, 59] on div "Men Women Sale Sign in New Back Footwear Back Footwear Mens Back Mens Womens Ba…" at bounding box center [631, 74] width 1263 height 67
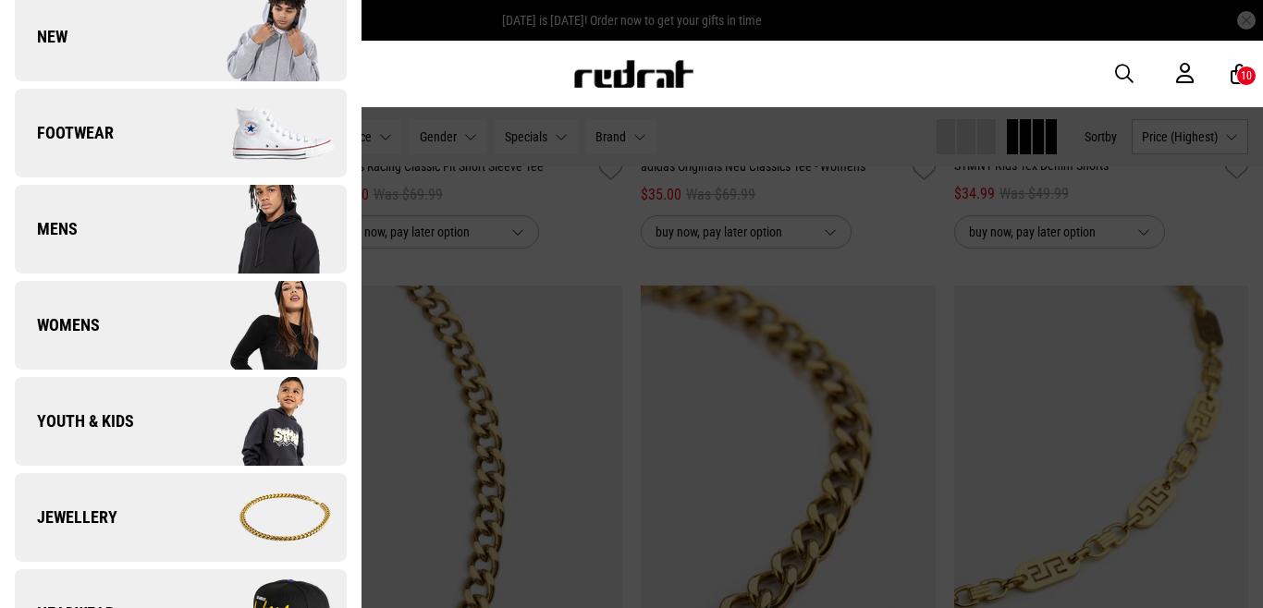
scroll to position [164, 0]
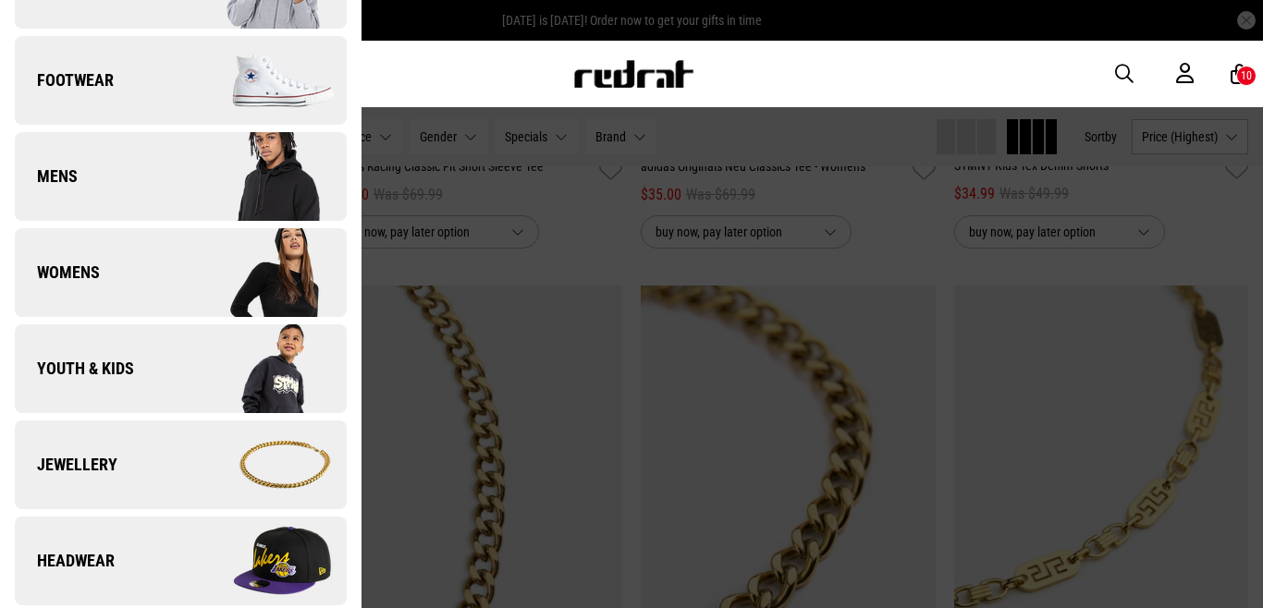
click at [261, 367] on img at bounding box center [262, 369] width 165 height 92
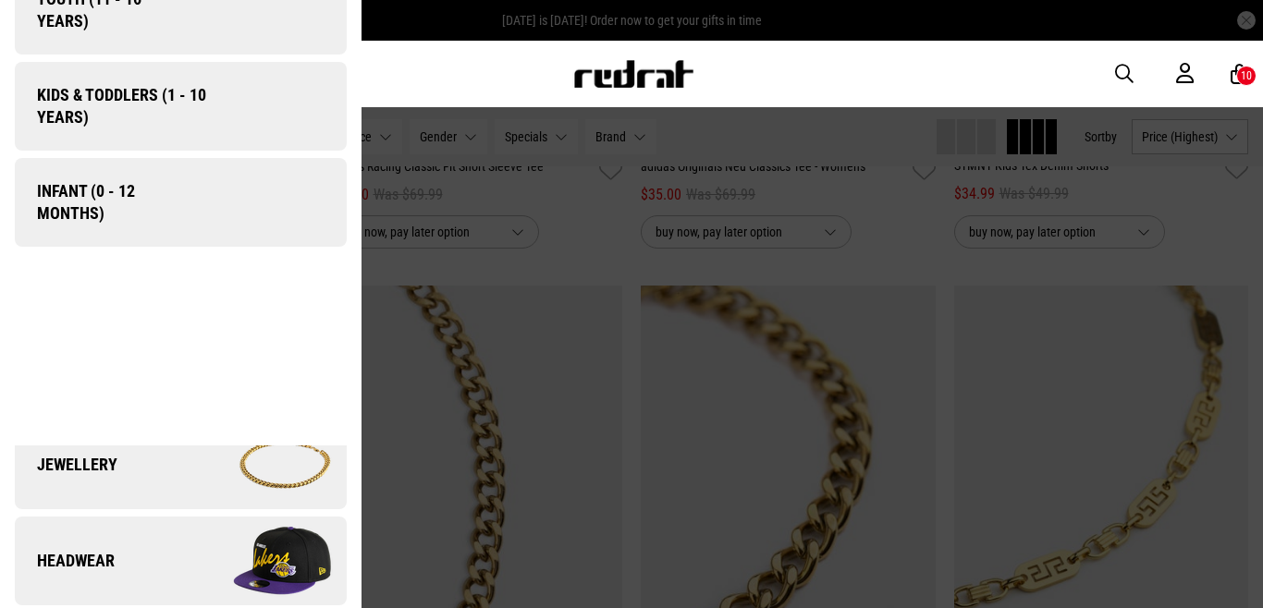
scroll to position [0, 0]
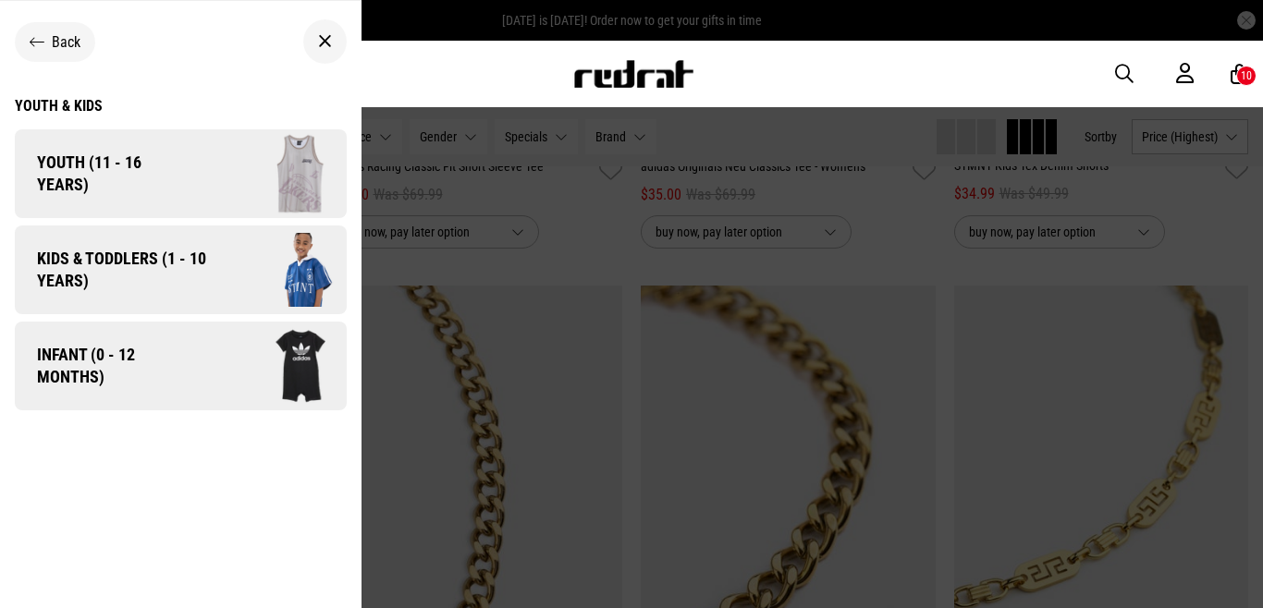
click at [306, 283] on img at bounding box center [280, 269] width 131 height 73
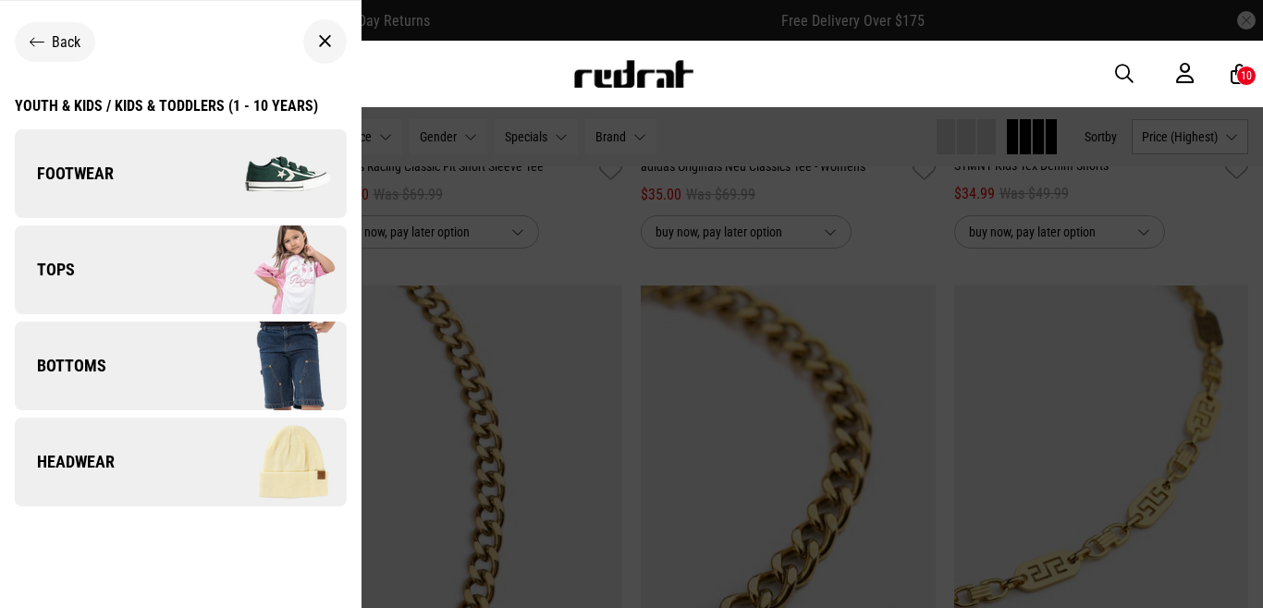
click at [277, 264] on img at bounding box center [262, 270] width 165 height 92
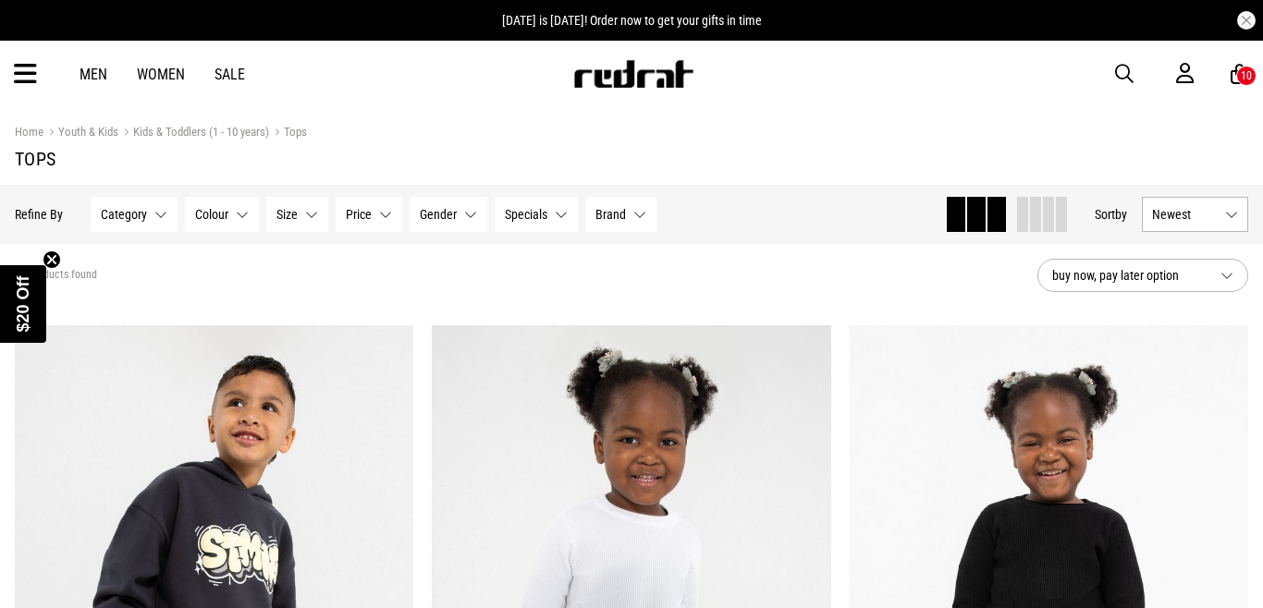
click at [1219, 204] on button "Newest" at bounding box center [1195, 214] width 106 height 35
click at [1193, 323] on li "Price (Lowest)" at bounding box center [1194, 316] width 104 height 34
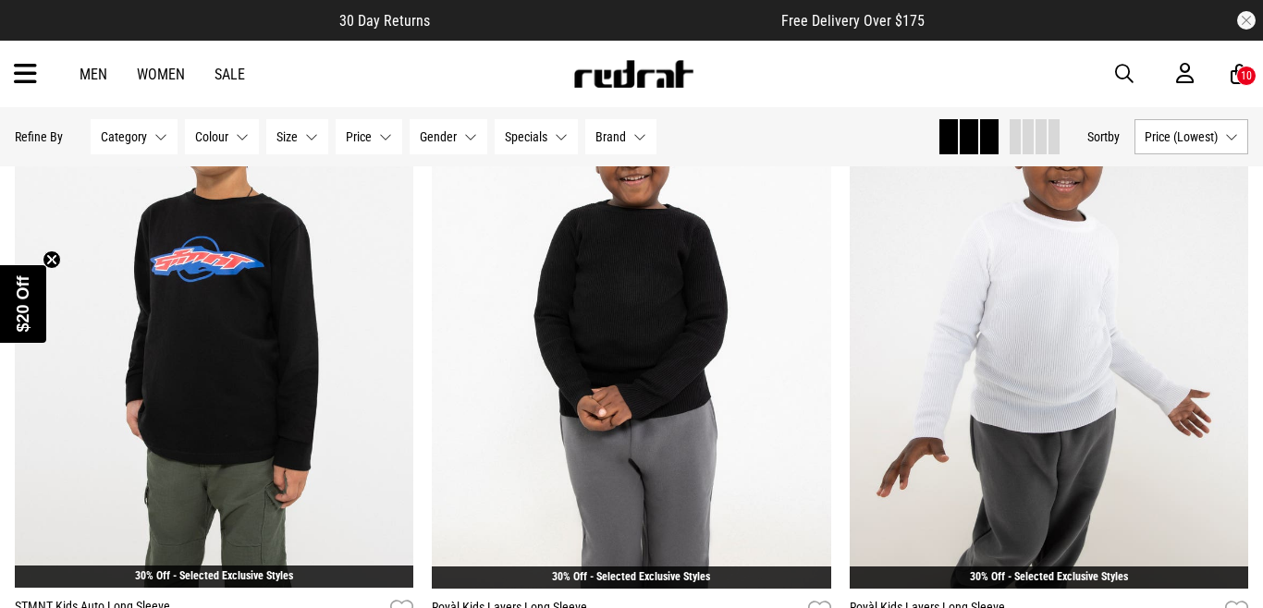
scroll to position [1699, 0]
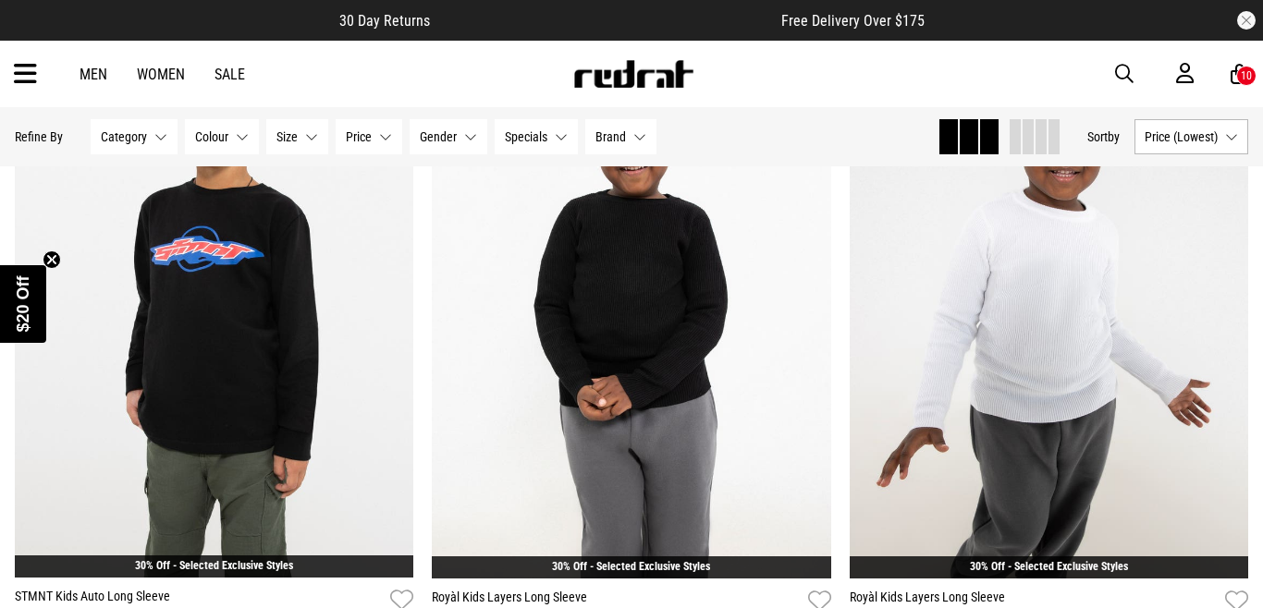
click at [1028, 131] on div at bounding box center [1034, 136] width 52 height 35
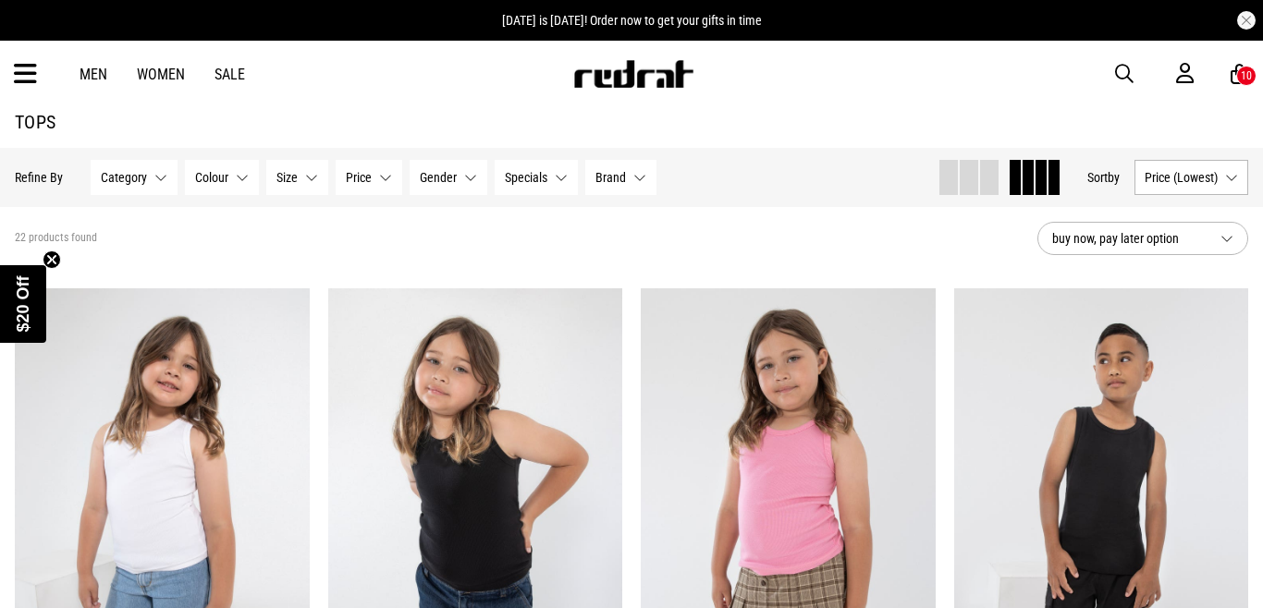
scroll to position [0, 0]
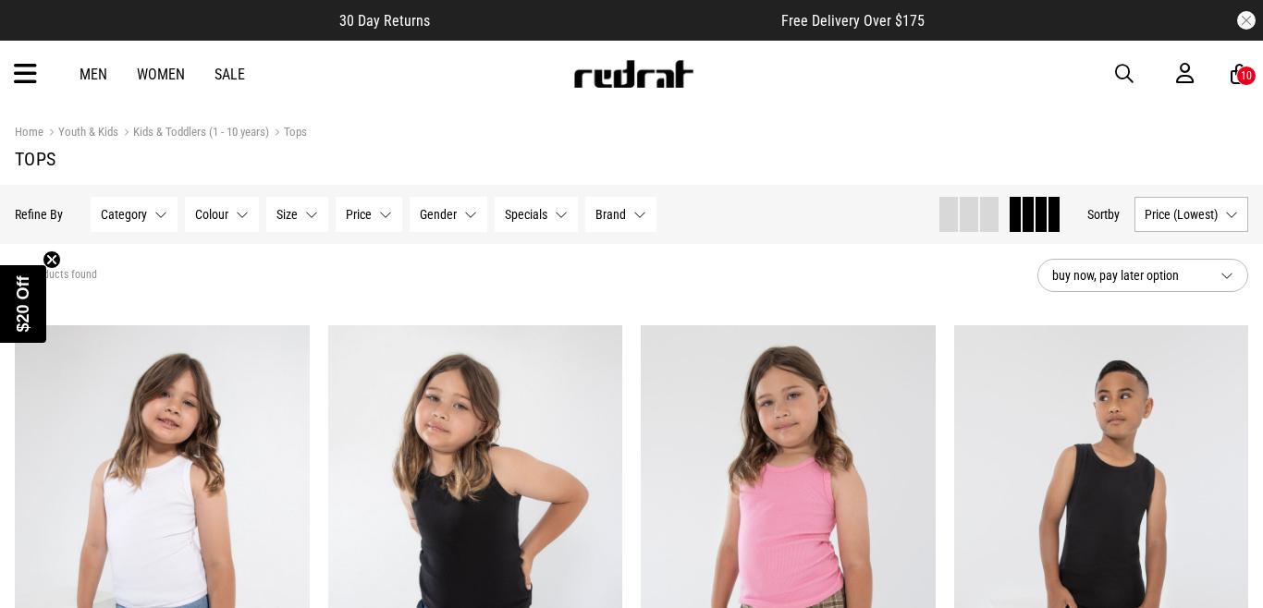
click at [37, 83] on div "Men Women Sale Sign in New Back Footwear Back Mens Back Womens Back Youth & Kid…" at bounding box center [631, 74] width 1263 height 67
click at [27, 74] on icon at bounding box center [25, 74] width 23 height 31
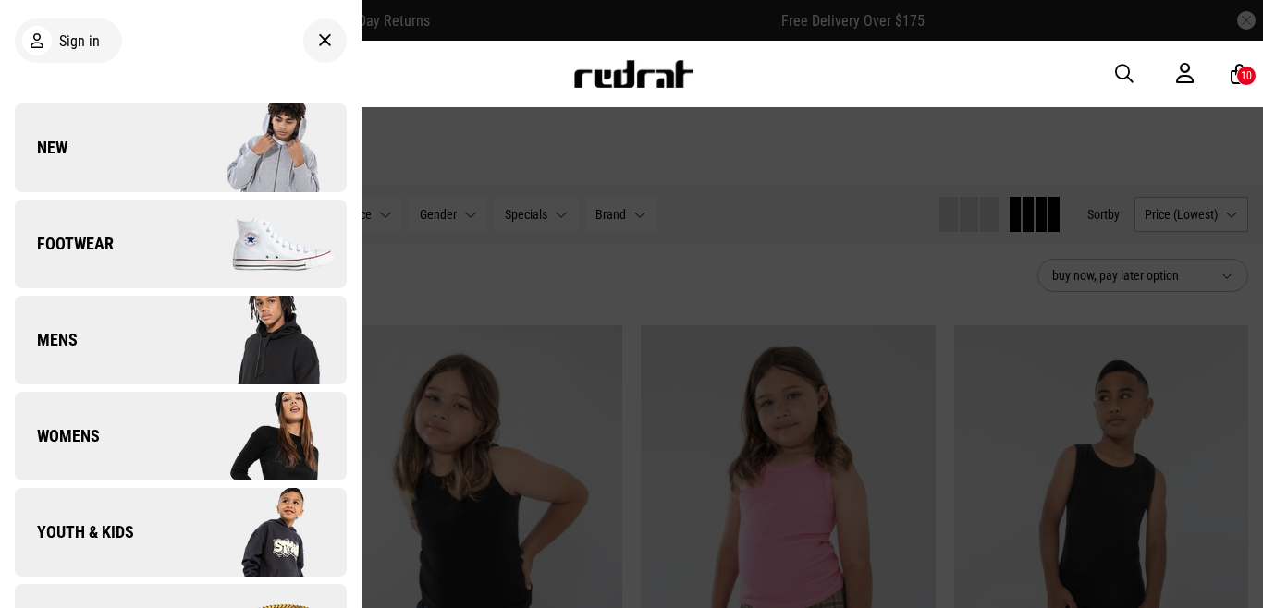
click at [326, 34] on icon at bounding box center [325, 41] width 14 height 22
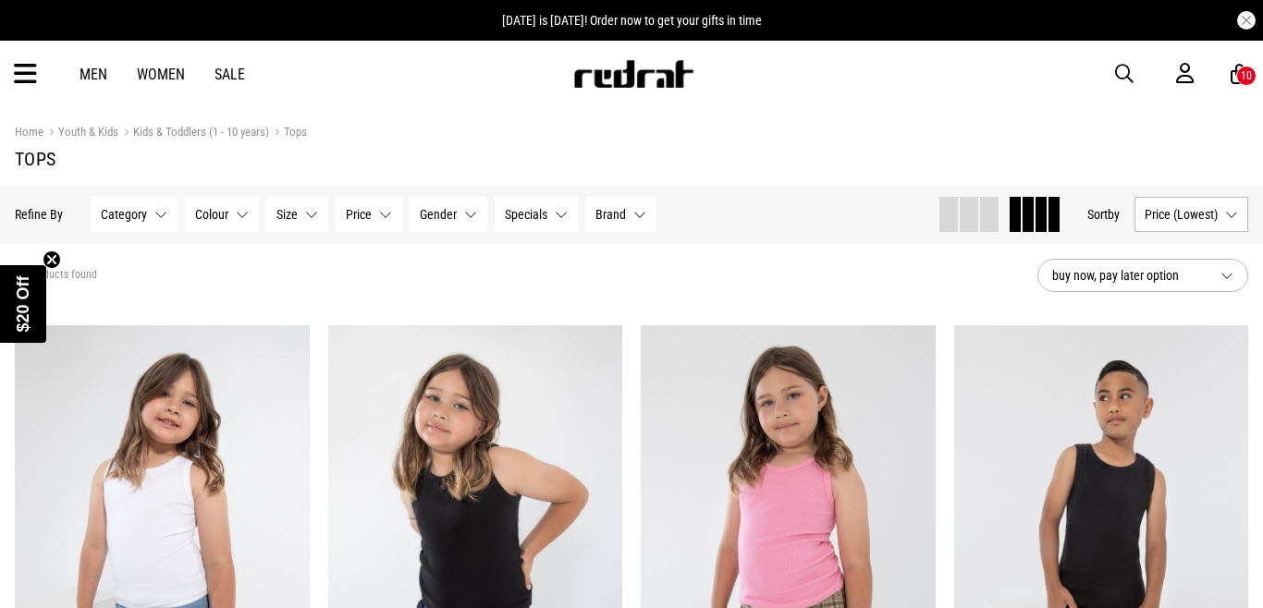
click at [28, 68] on icon at bounding box center [25, 74] width 23 height 31
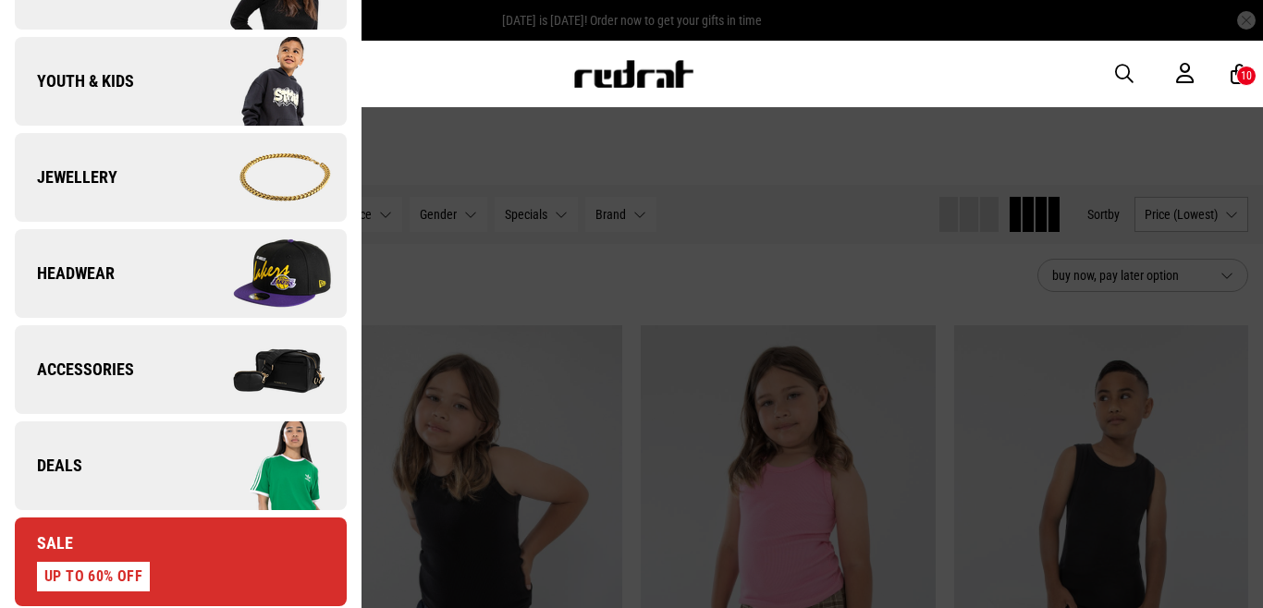
scroll to position [458, 0]
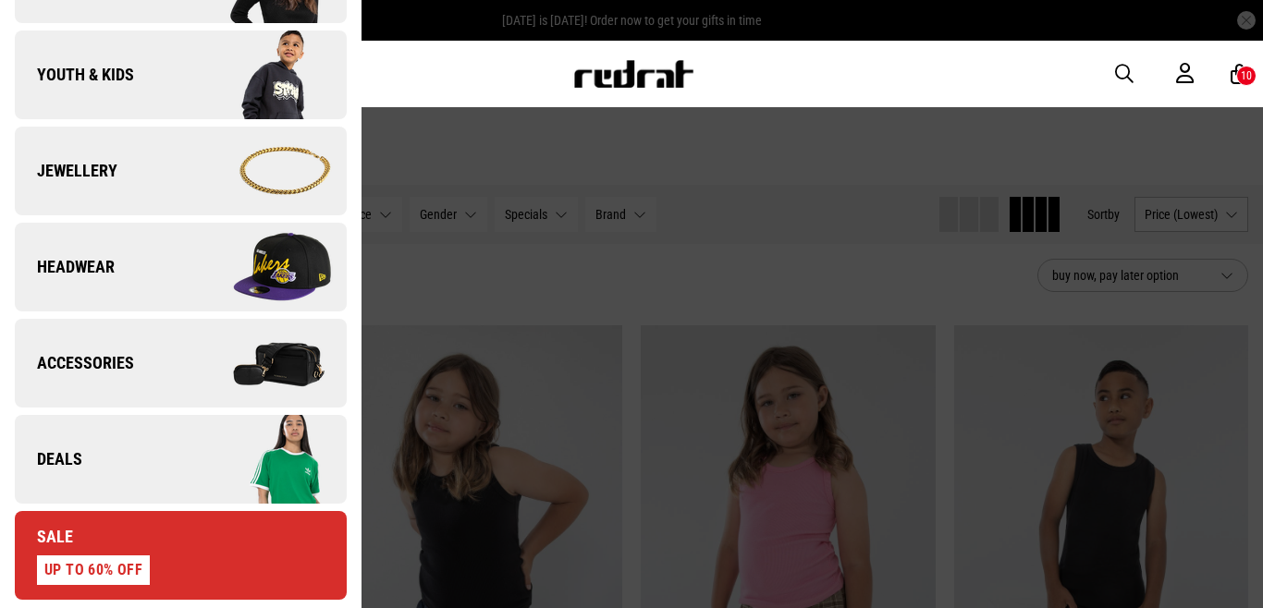
click at [280, 361] on img at bounding box center [262, 363] width 165 height 92
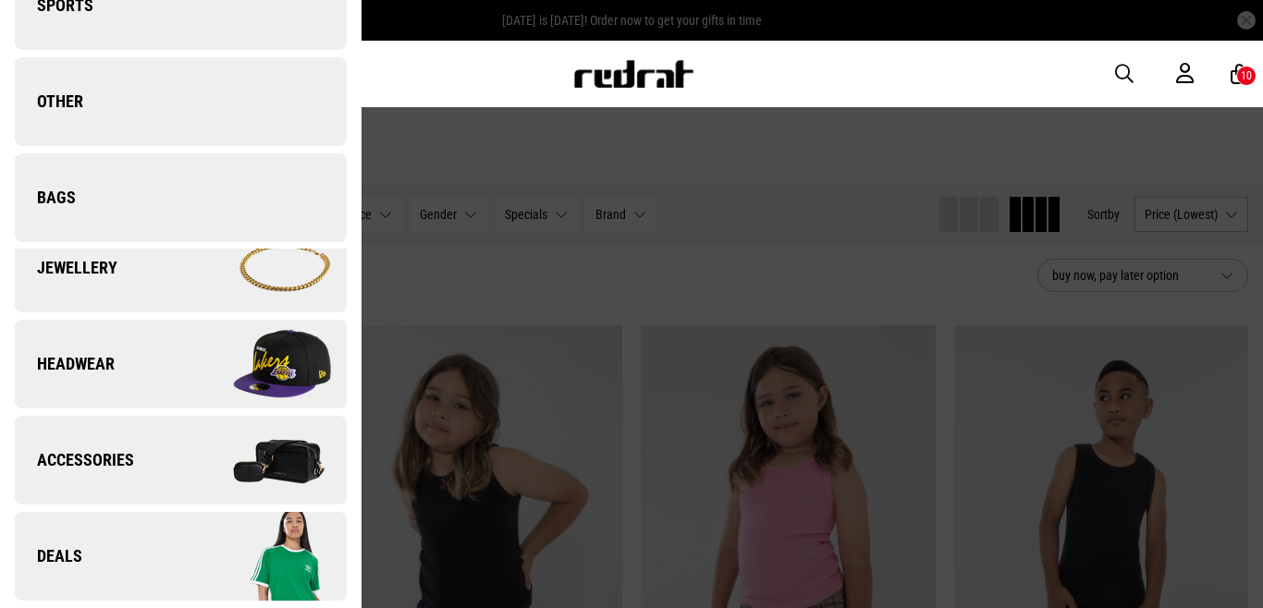
scroll to position [0, 0]
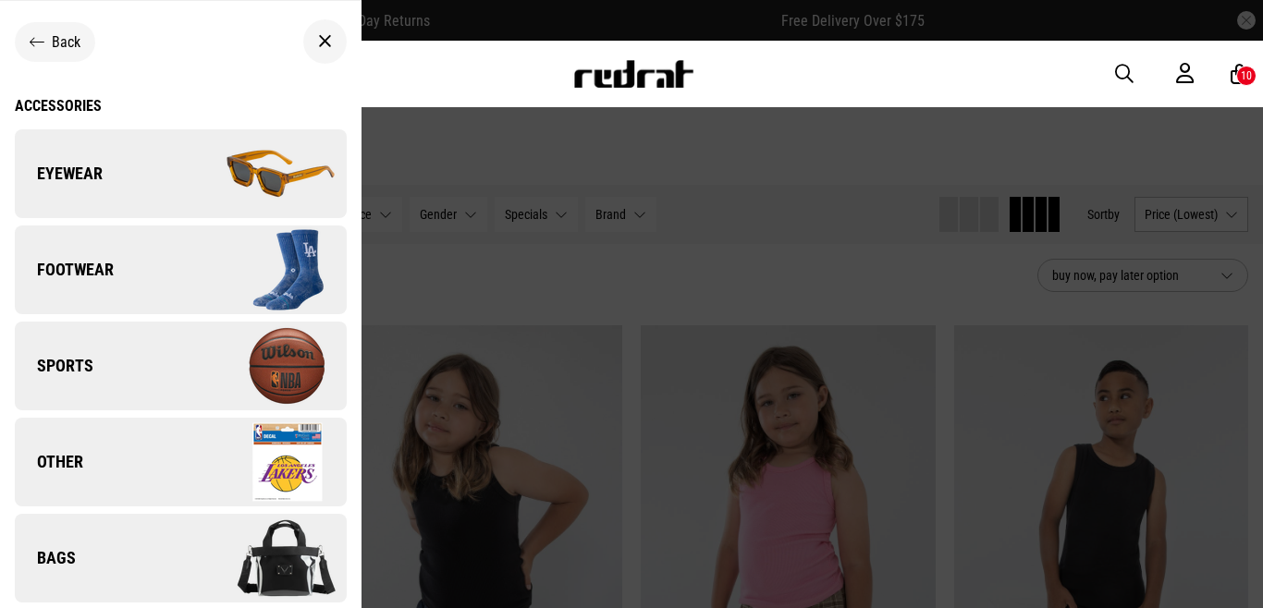
click at [244, 163] on img at bounding box center [262, 174] width 165 height 92
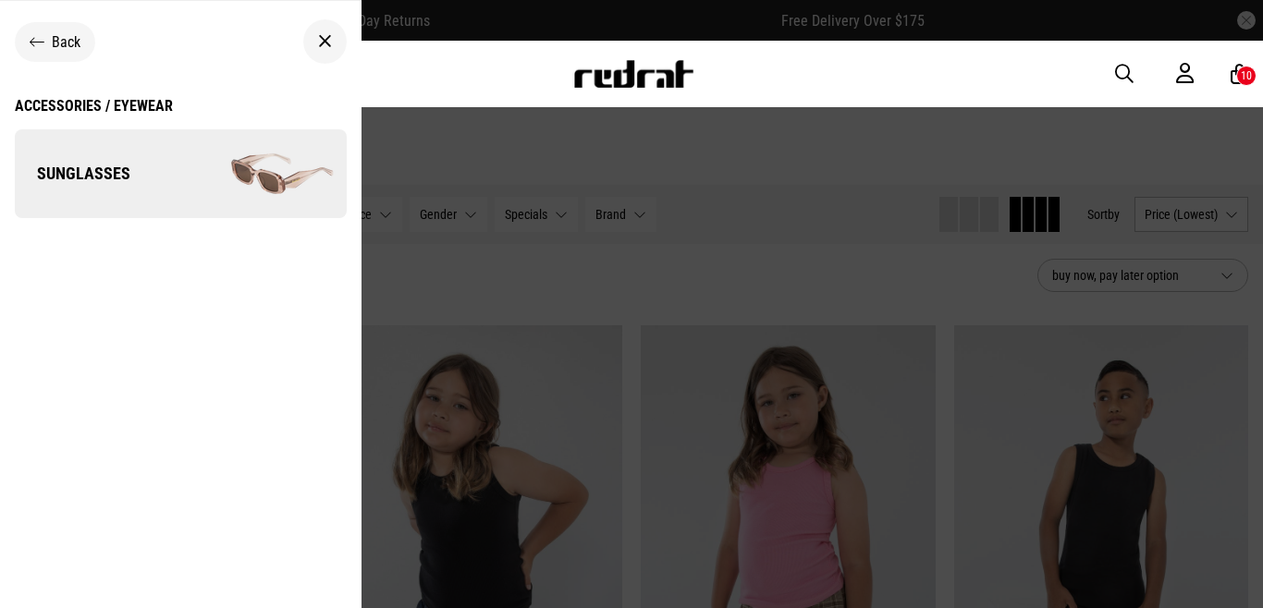
click at [221, 154] on img at bounding box center [262, 174] width 165 height 92
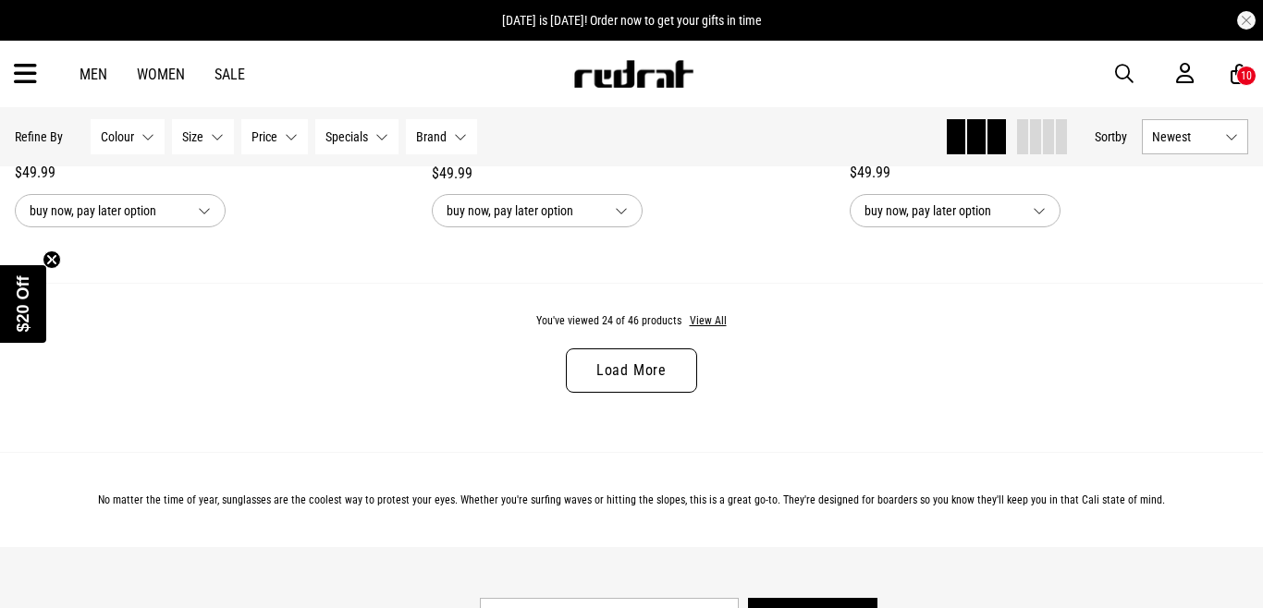
scroll to position [5633, 0]
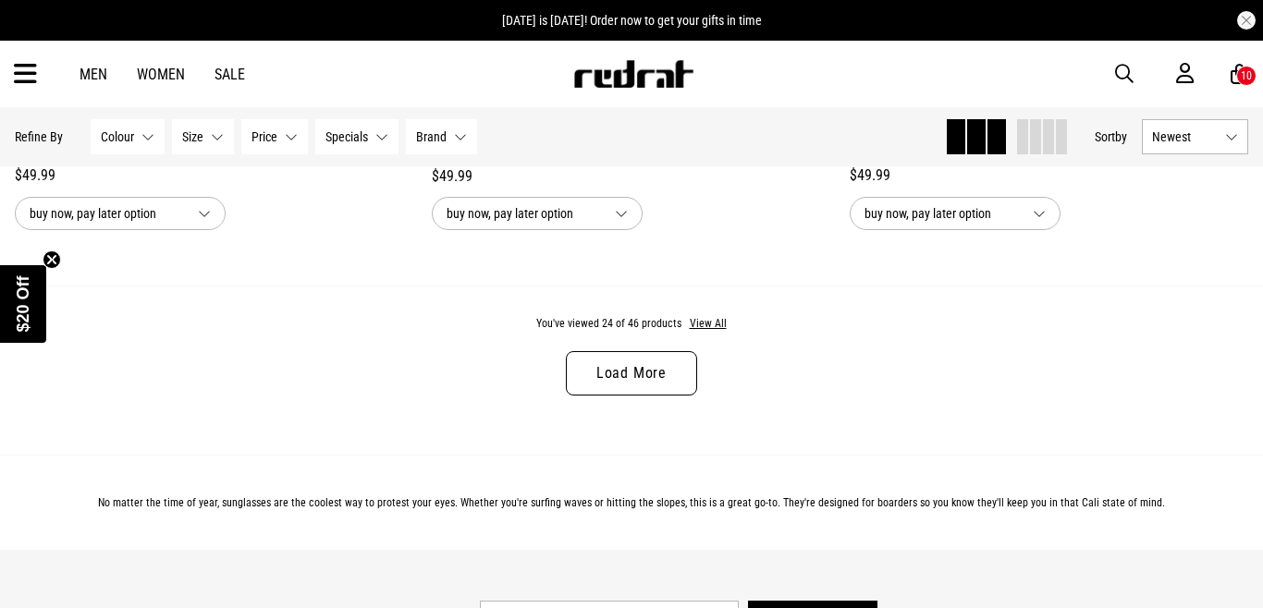
click at [638, 360] on link "Load More" at bounding box center [631, 373] width 131 height 44
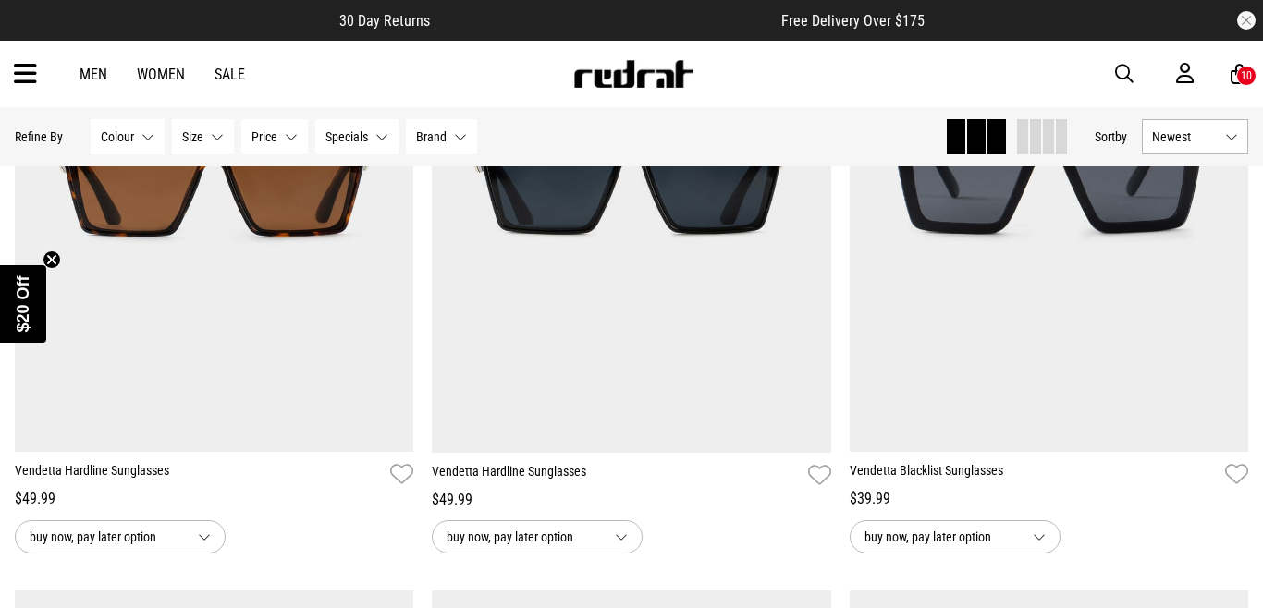
scroll to position [7298, 0]
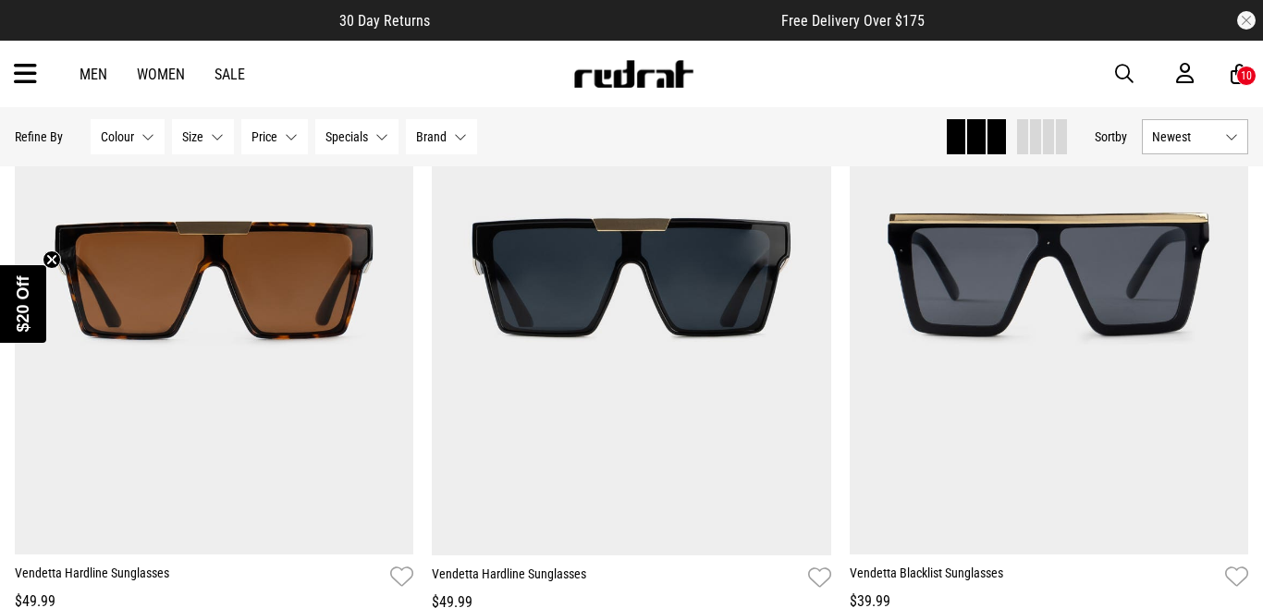
click at [33, 78] on icon at bounding box center [25, 74] width 23 height 31
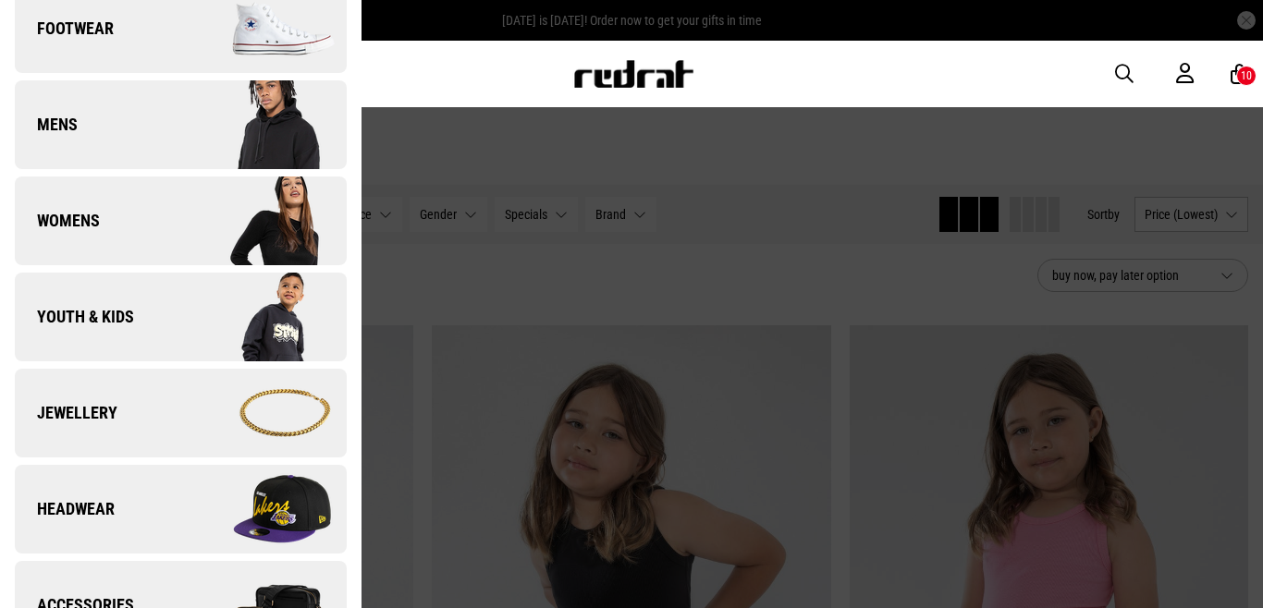
scroll to position [250, 0]
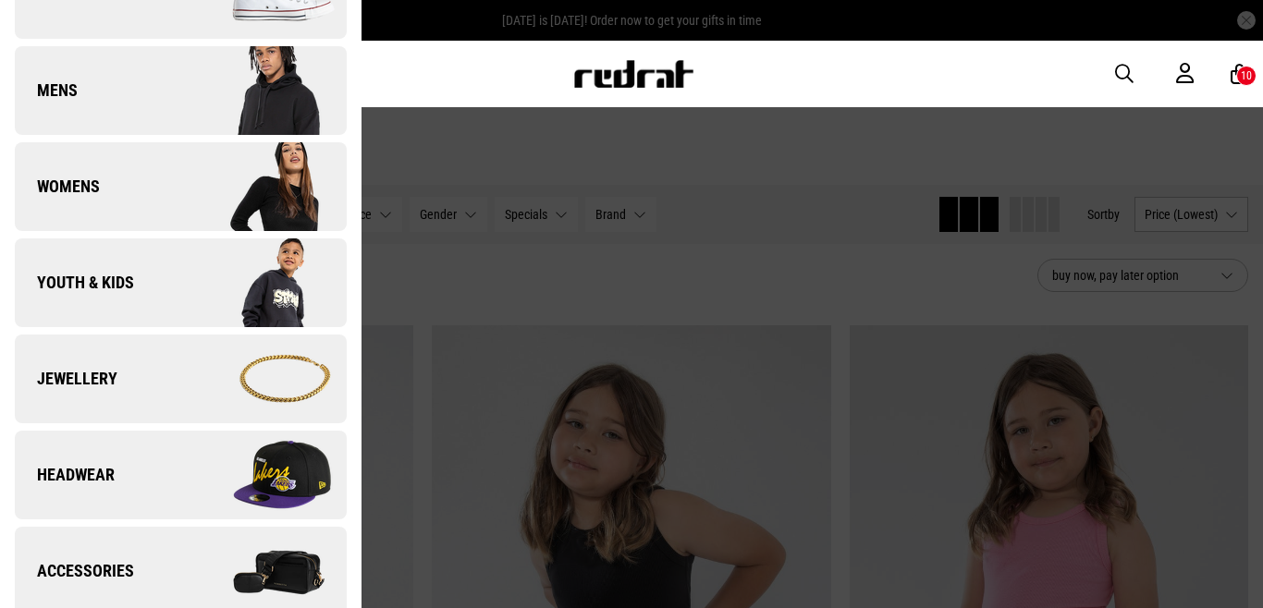
click at [251, 388] on img at bounding box center [262, 379] width 165 height 92
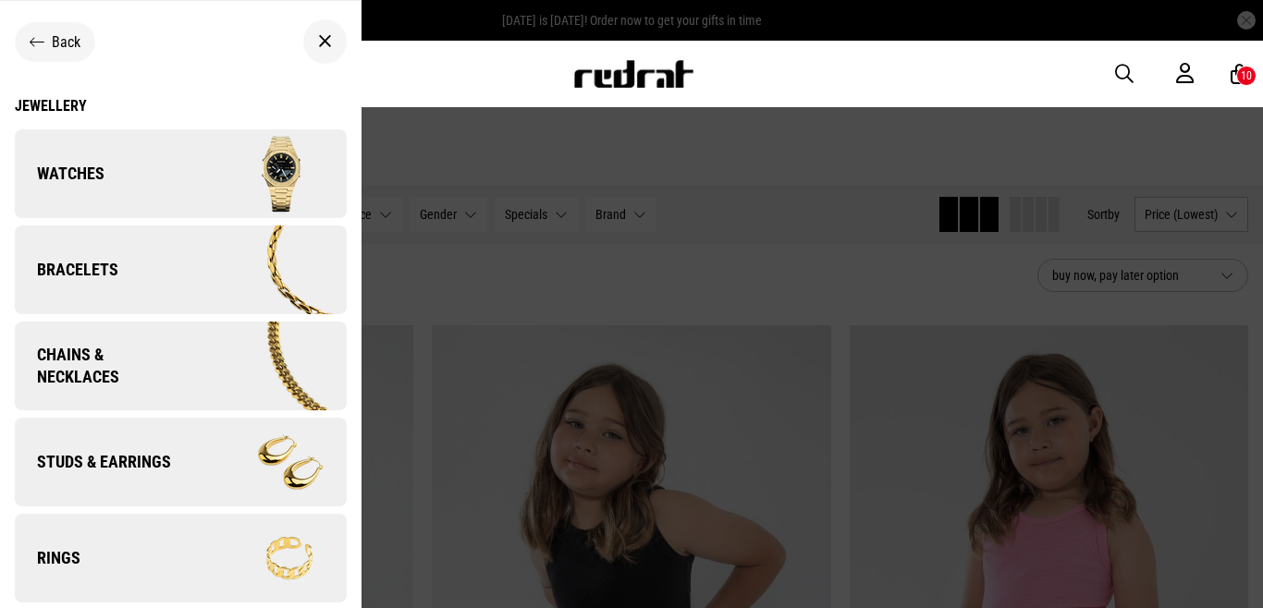
click at [71, 110] on div "Jewellery" at bounding box center [181, 106] width 332 height 18
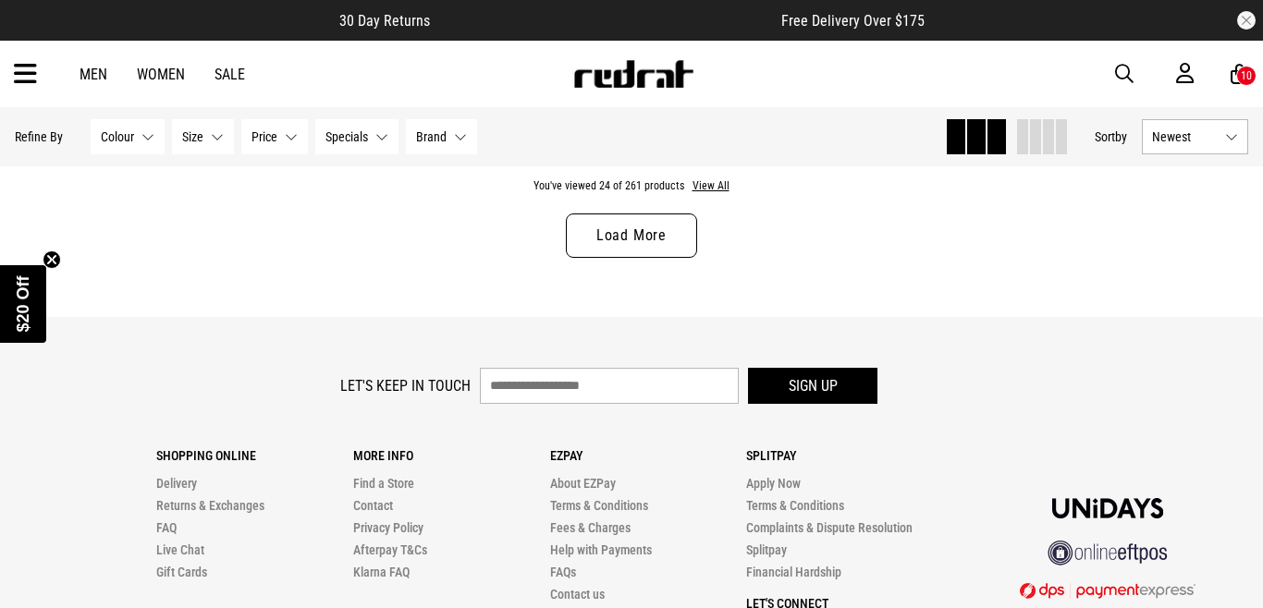
scroll to position [5783, 0]
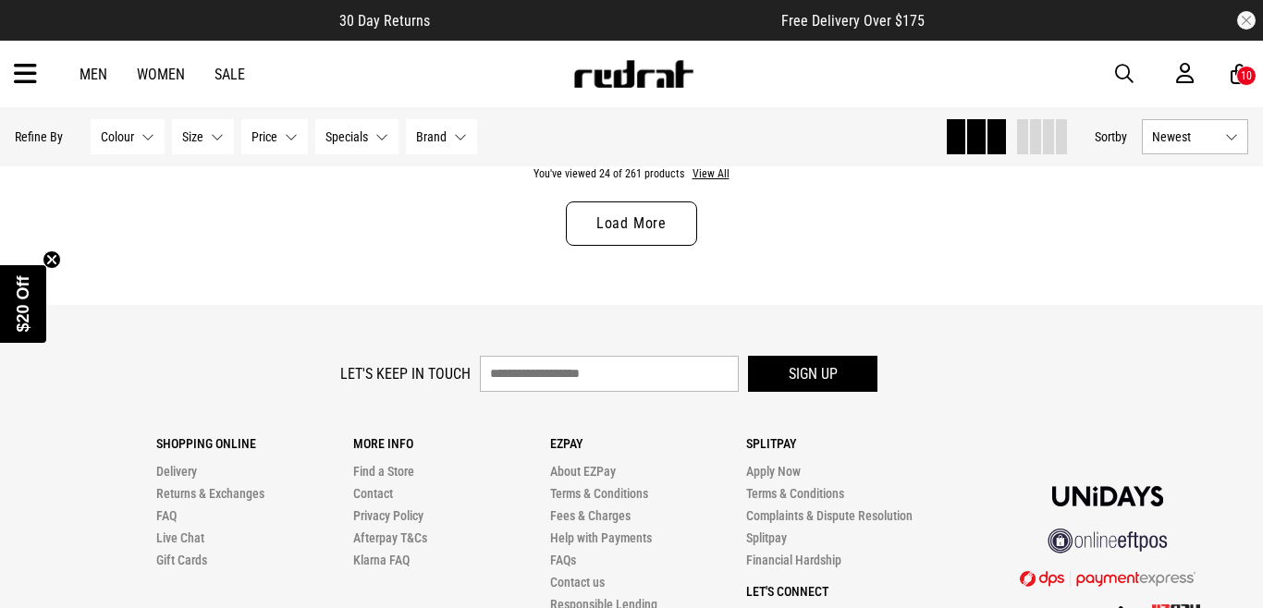
click at [627, 222] on link "Load More" at bounding box center [631, 224] width 131 height 44
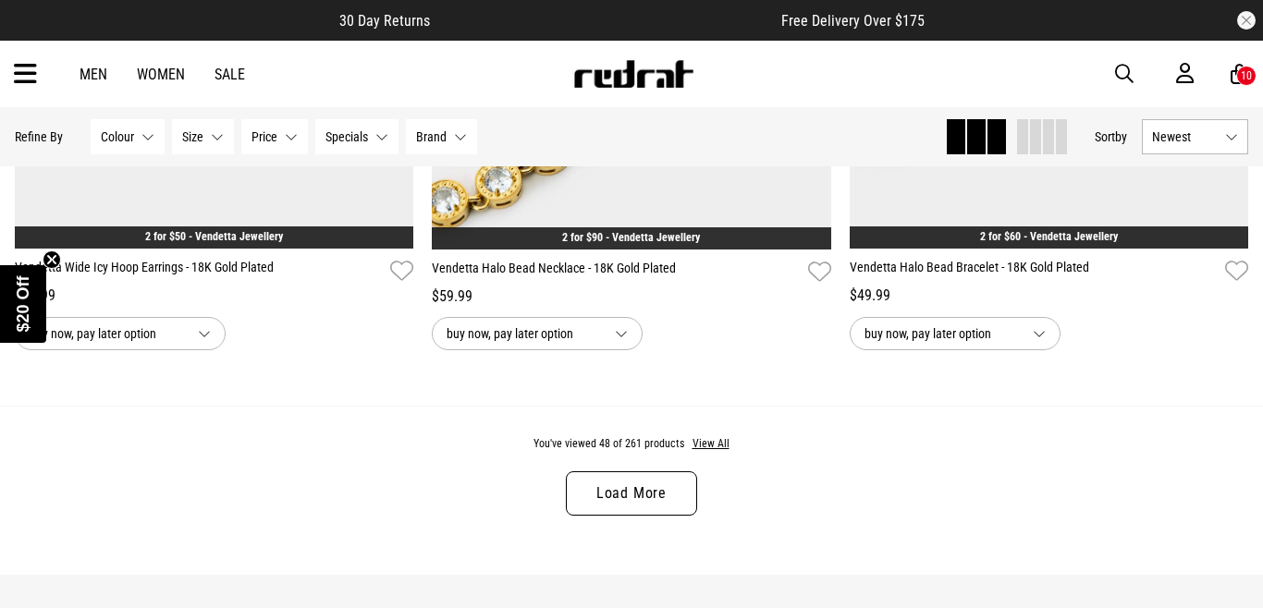
scroll to position [11088, 0]
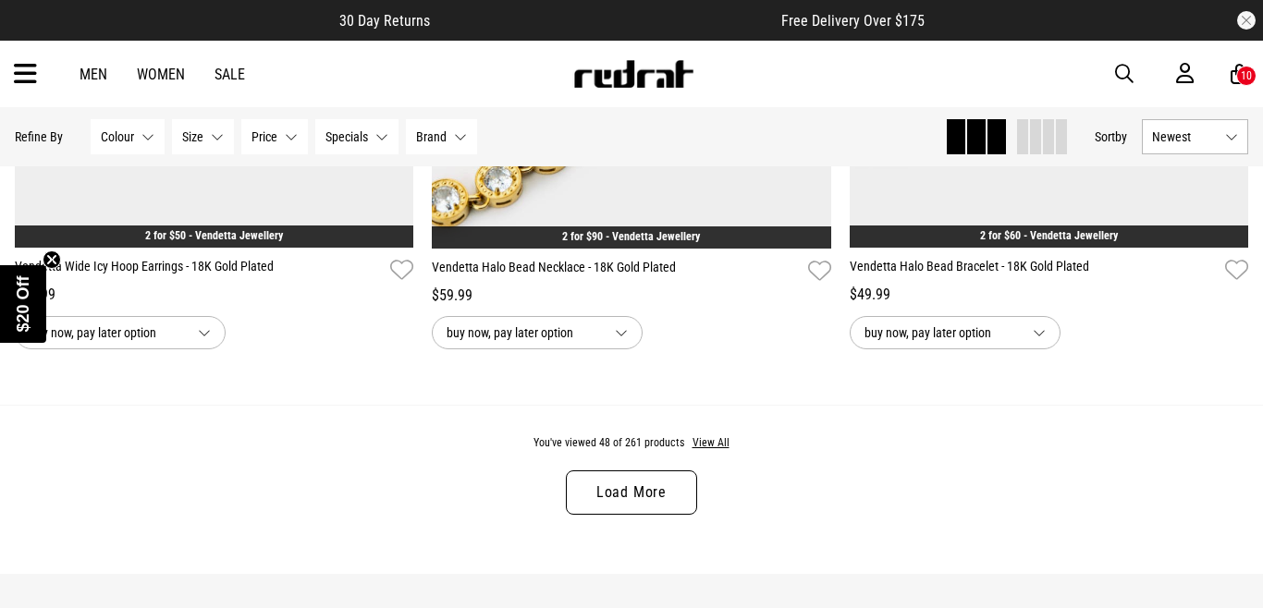
click at [662, 487] on link "Load More" at bounding box center [631, 492] width 131 height 44
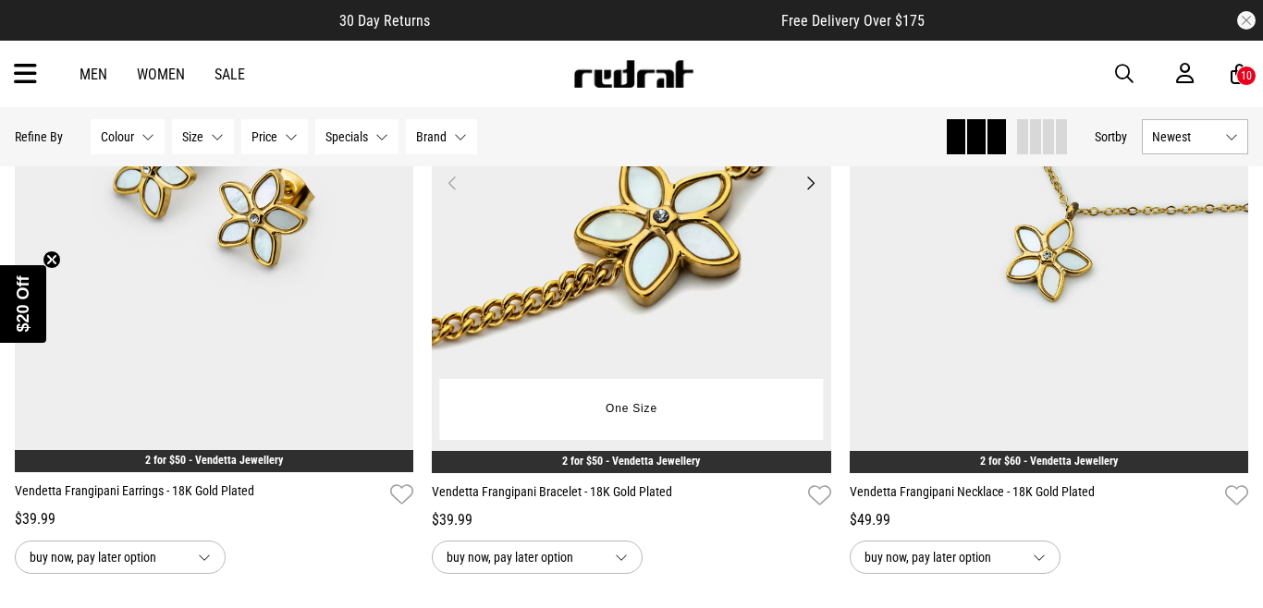
scroll to position [12970, 0]
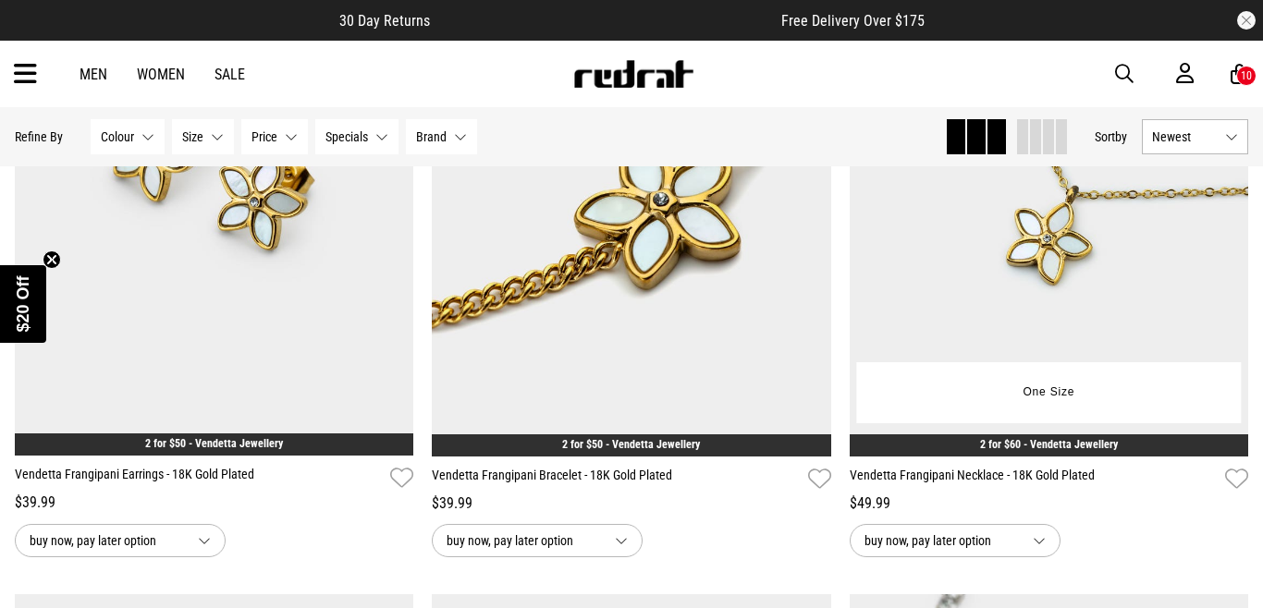
click at [1020, 451] on div "2 for $60 - Vendetta Jewellery" at bounding box center [1048, 445] width 398 height 22
click at [1045, 439] on link "2 for $60 - Vendetta Jewellery" at bounding box center [1049, 444] width 138 height 13
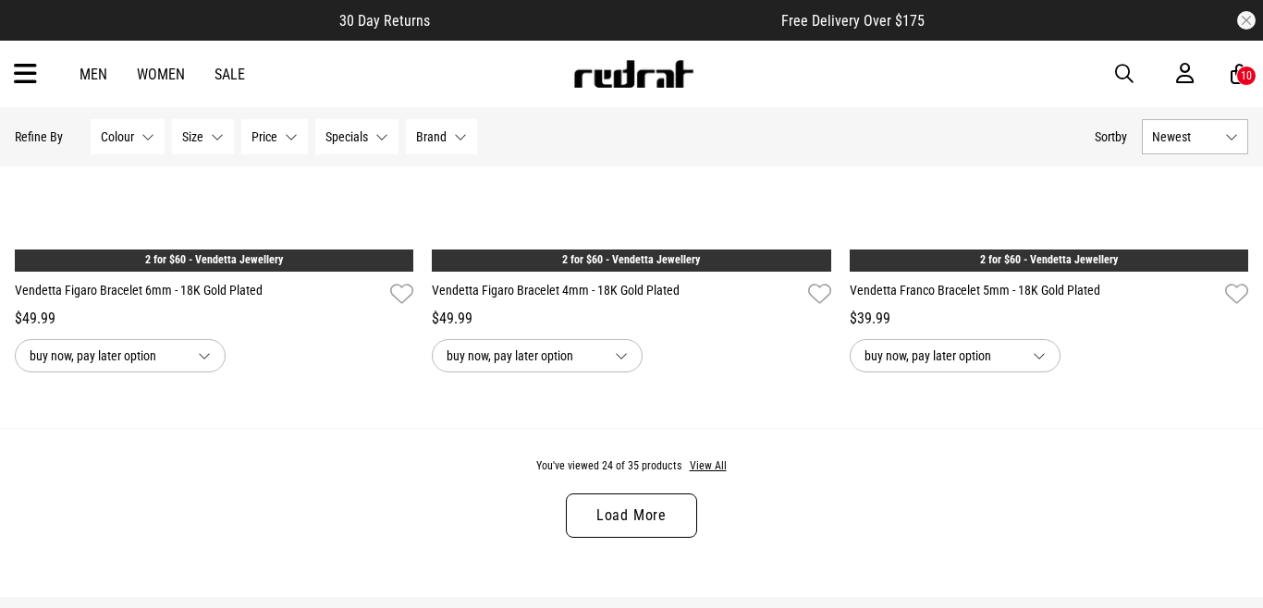
scroll to position [5472, 0]
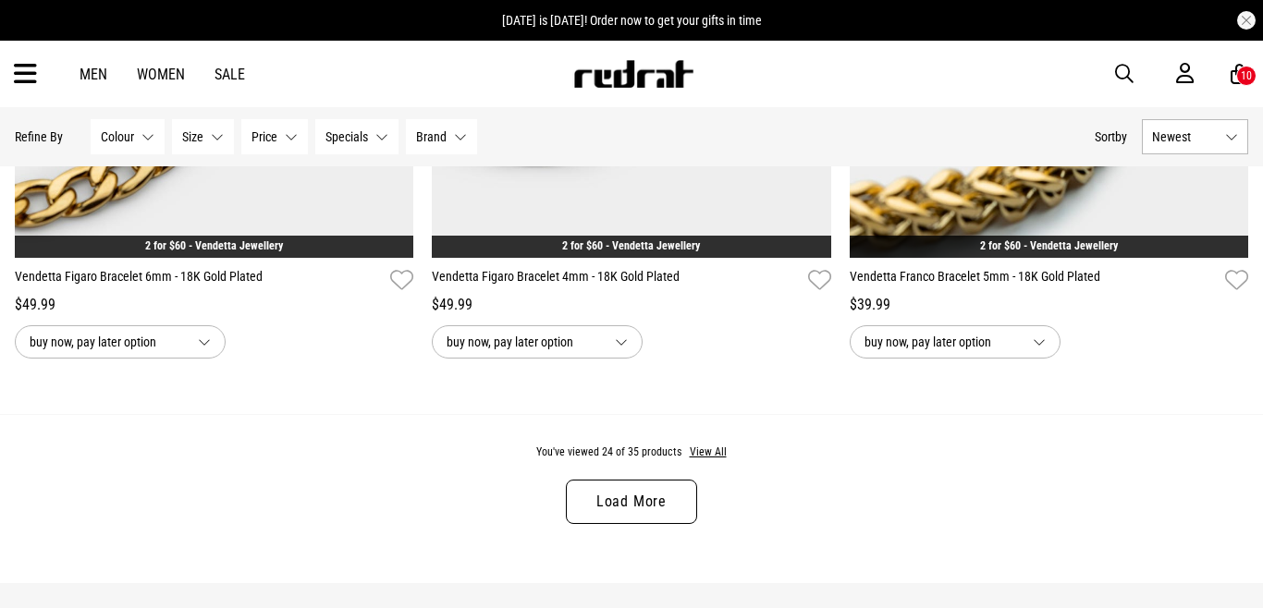
click at [602, 487] on link "Load More" at bounding box center [631, 502] width 131 height 44
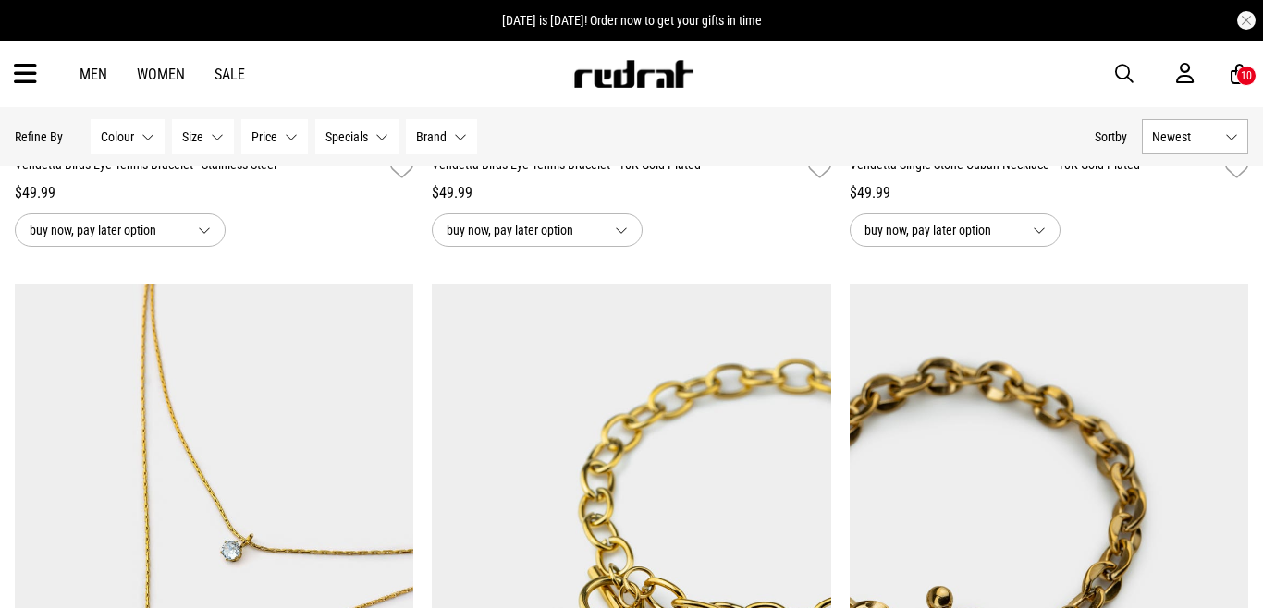
scroll to position [2813, 0]
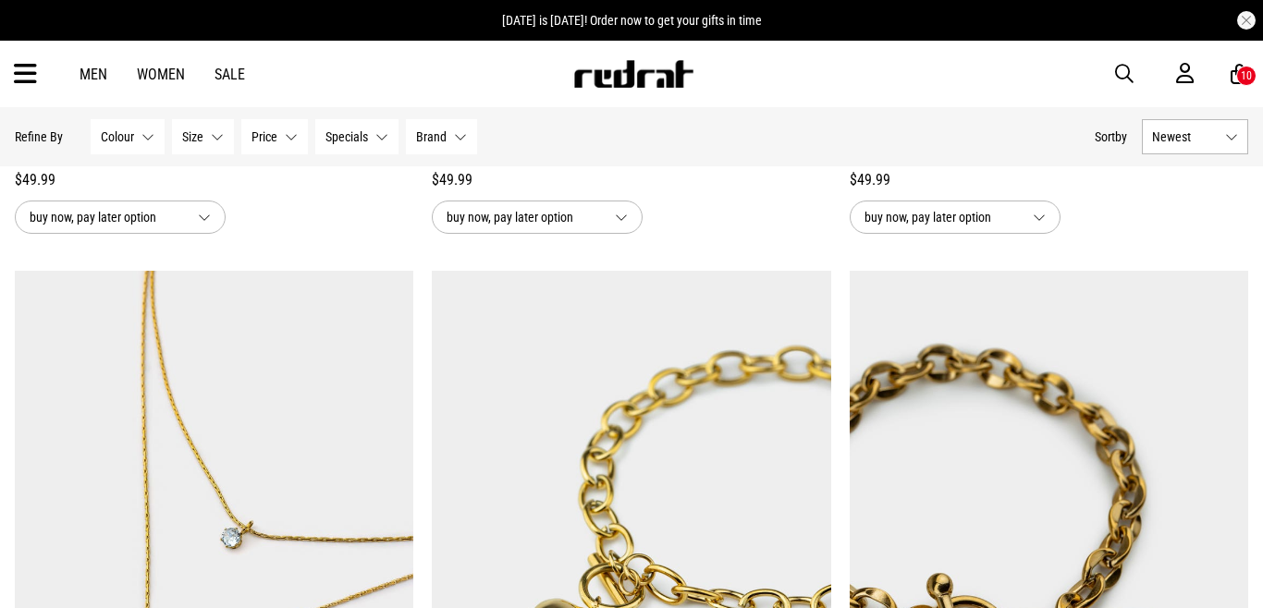
click at [33, 70] on icon at bounding box center [25, 74] width 23 height 31
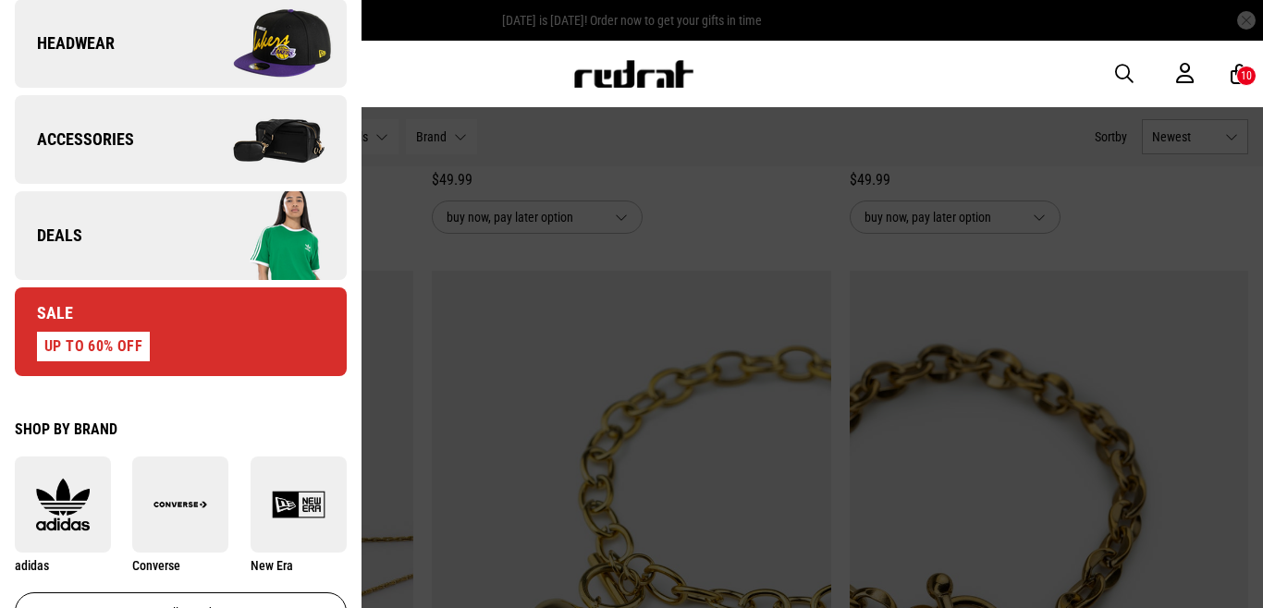
scroll to position [686, 0]
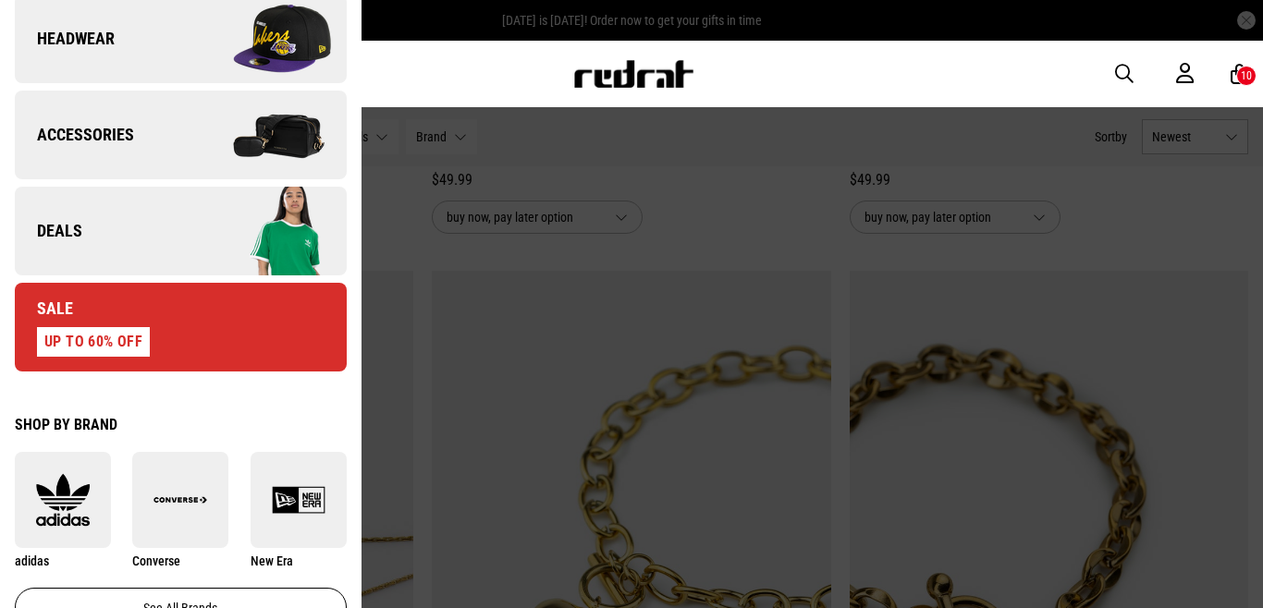
click at [295, 29] on img at bounding box center [262, 39] width 165 height 92
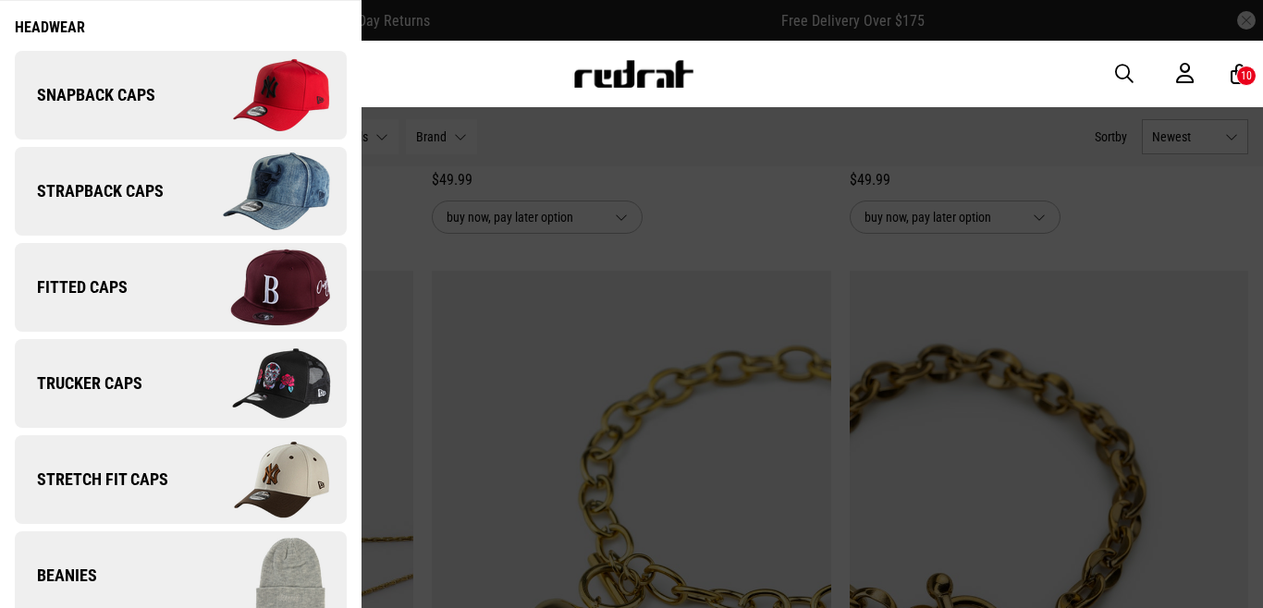
scroll to position [23, 0]
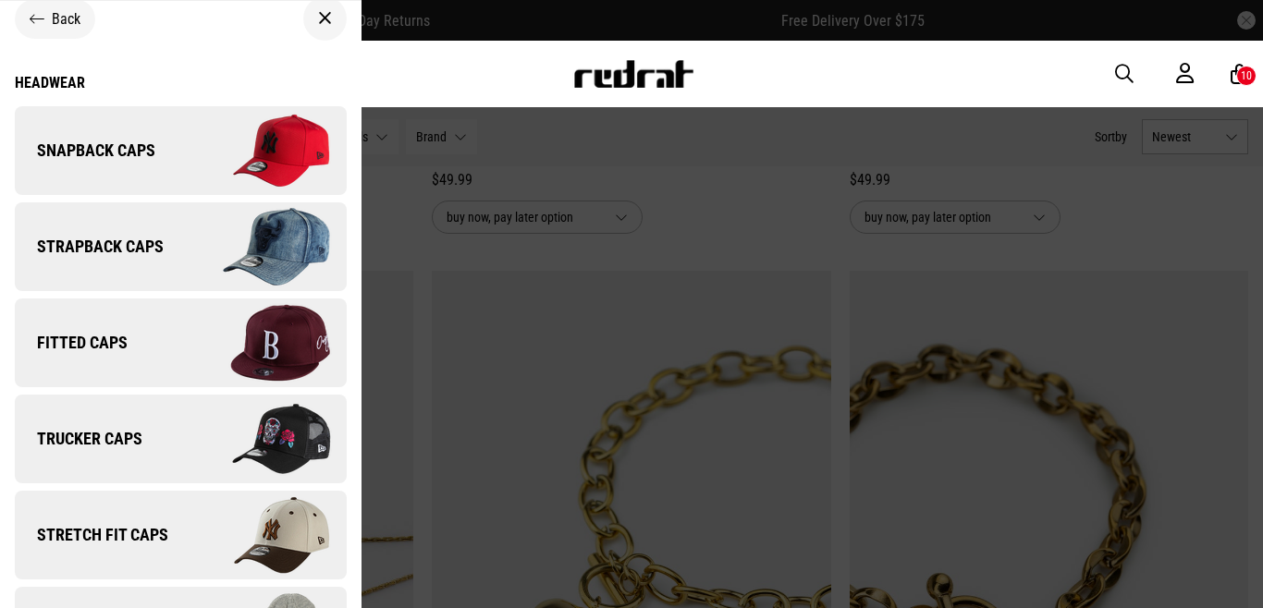
click at [277, 142] on img at bounding box center [262, 150] width 165 height 92
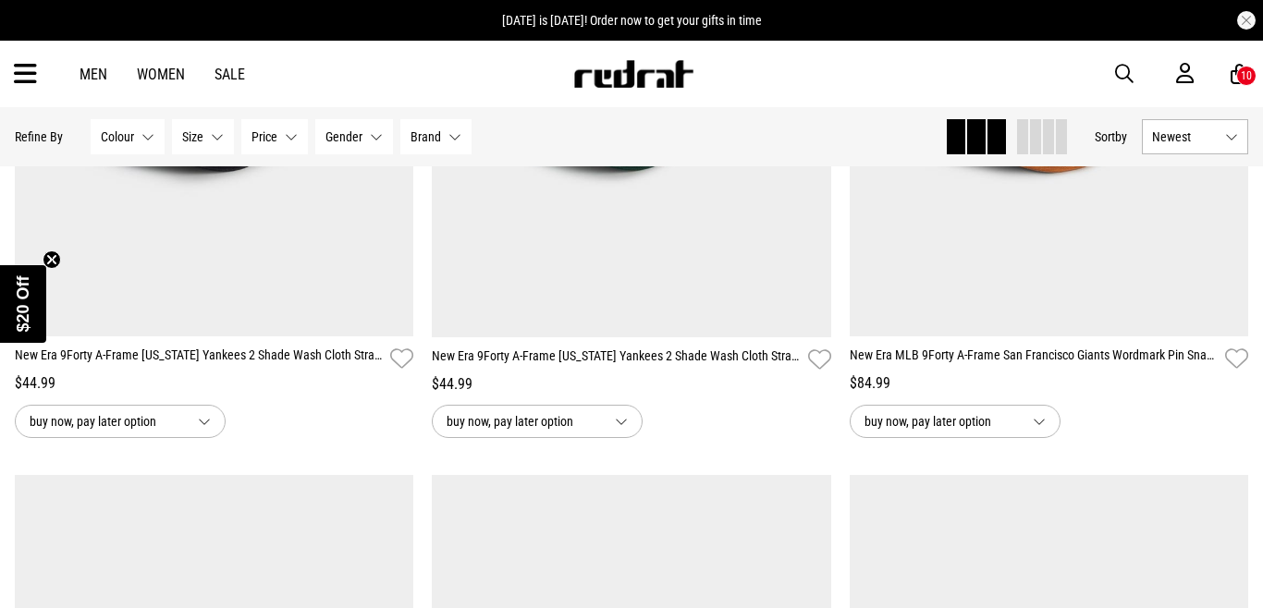
scroll to position [537, 0]
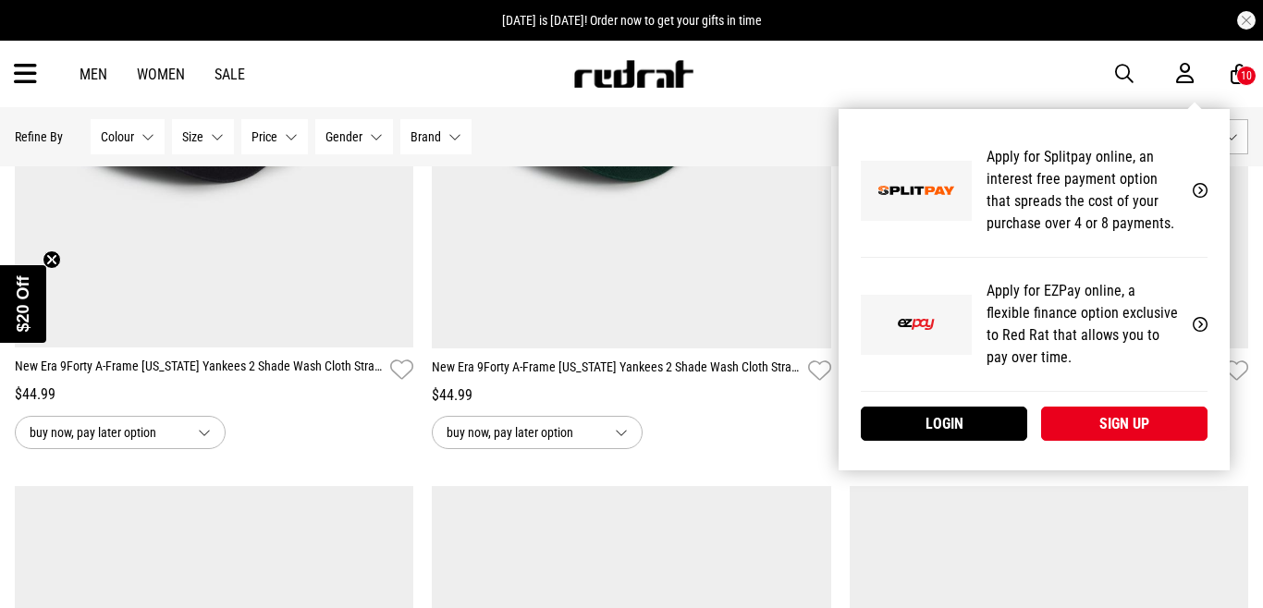
click at [1185, 140] on div "Apply for Splitpay online, an interest free payment option that spreads the cos…" at bounding box center [1081, 190] width 221 height 118
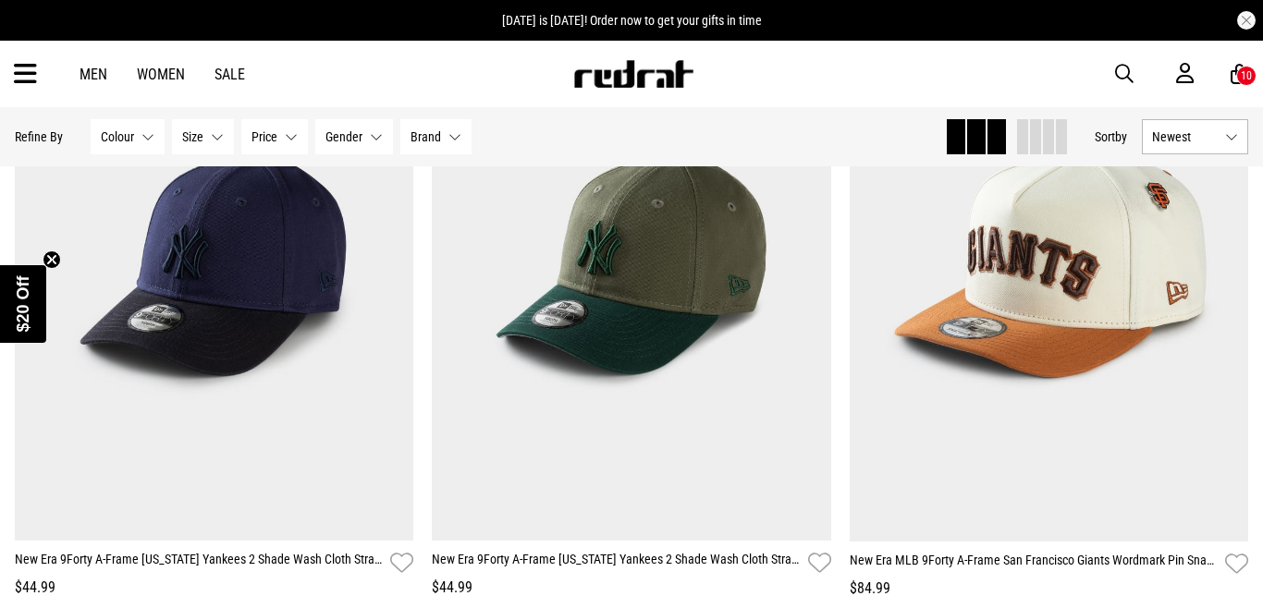
click at [1043, 136] on span at bounding box center [1048, 136] width 11 height 35
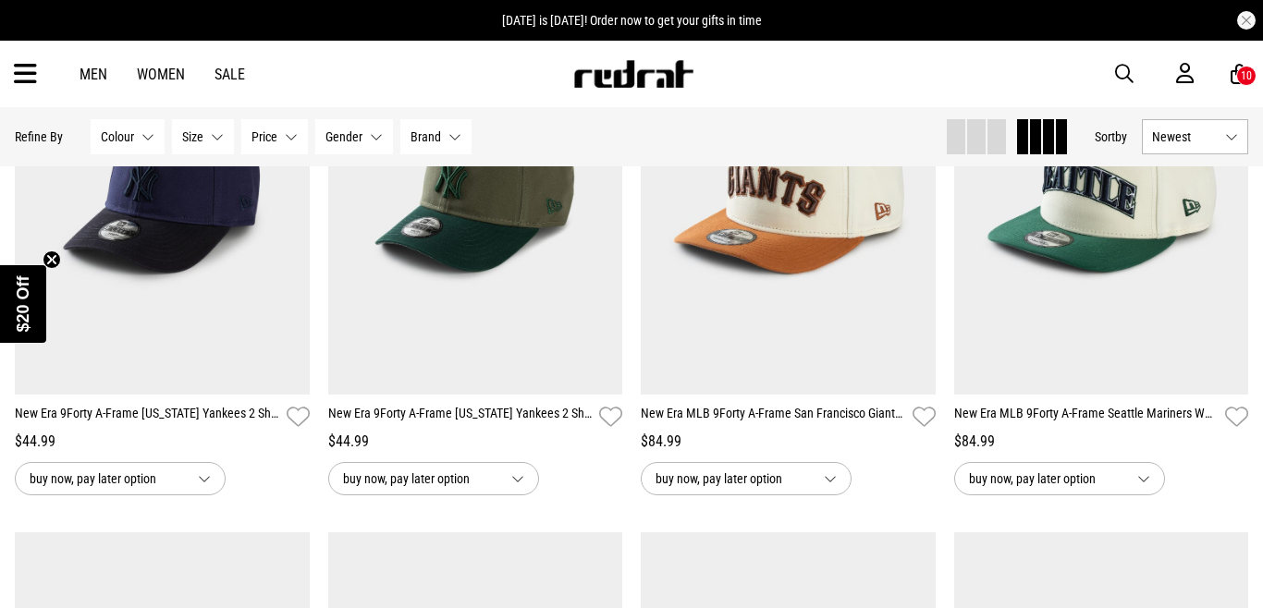
click at [1214, 131] on span "Newest" at bounding box center [1185, 136] width 66 height 15
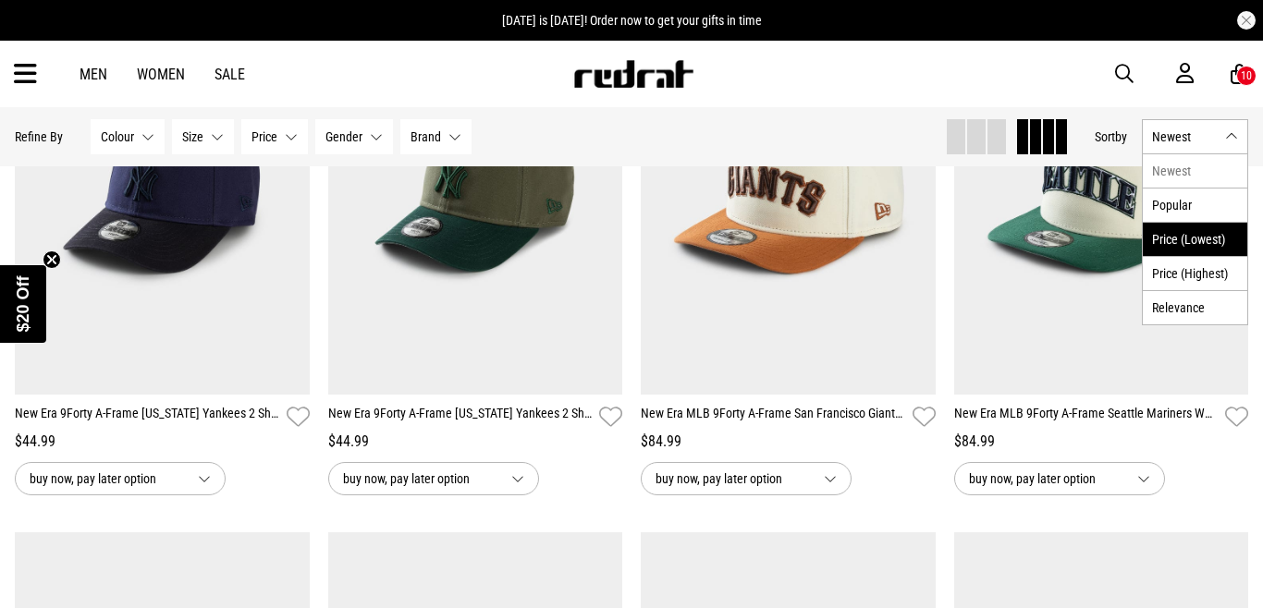
click at [1190, 240] on li "Price (Lowest)" at bounding box center [1194, 239] width 104 height 34
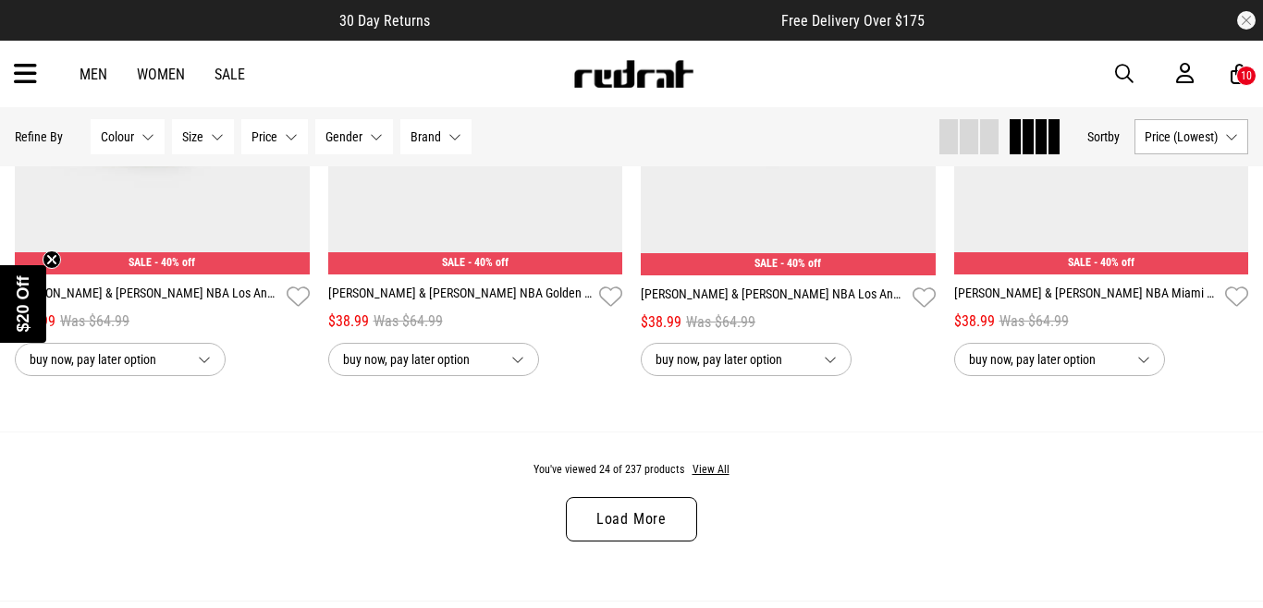
scroll to position [3258, 0]
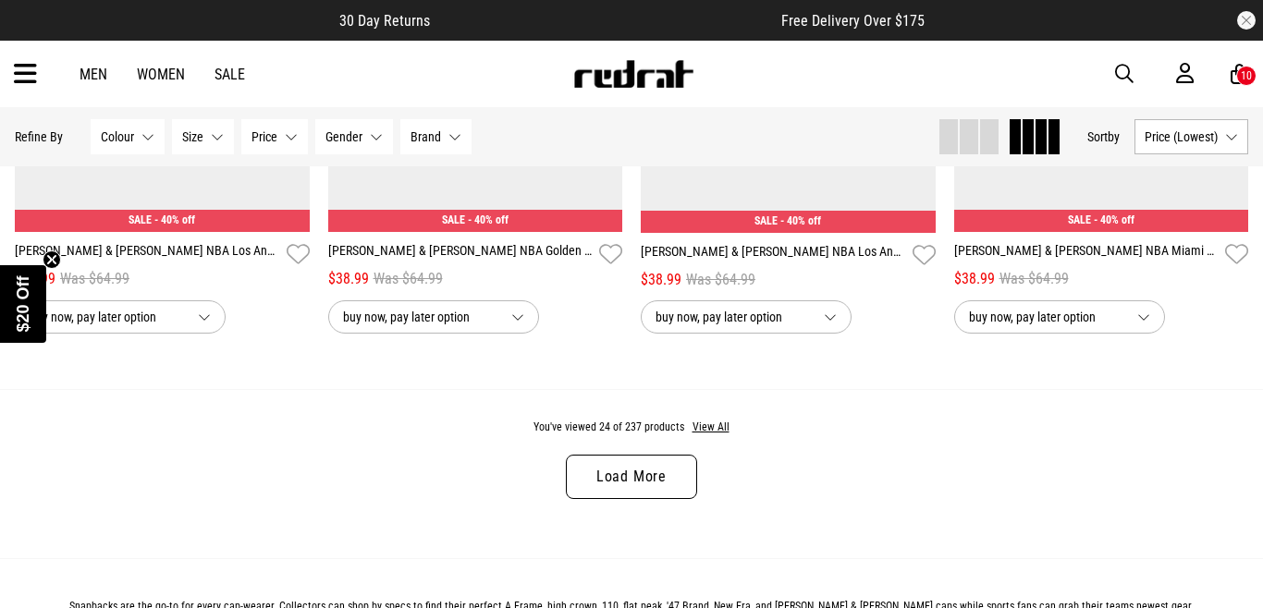
click at [669, 475] on link "Load More" at bounding box center [631, 477] width 131 height 44
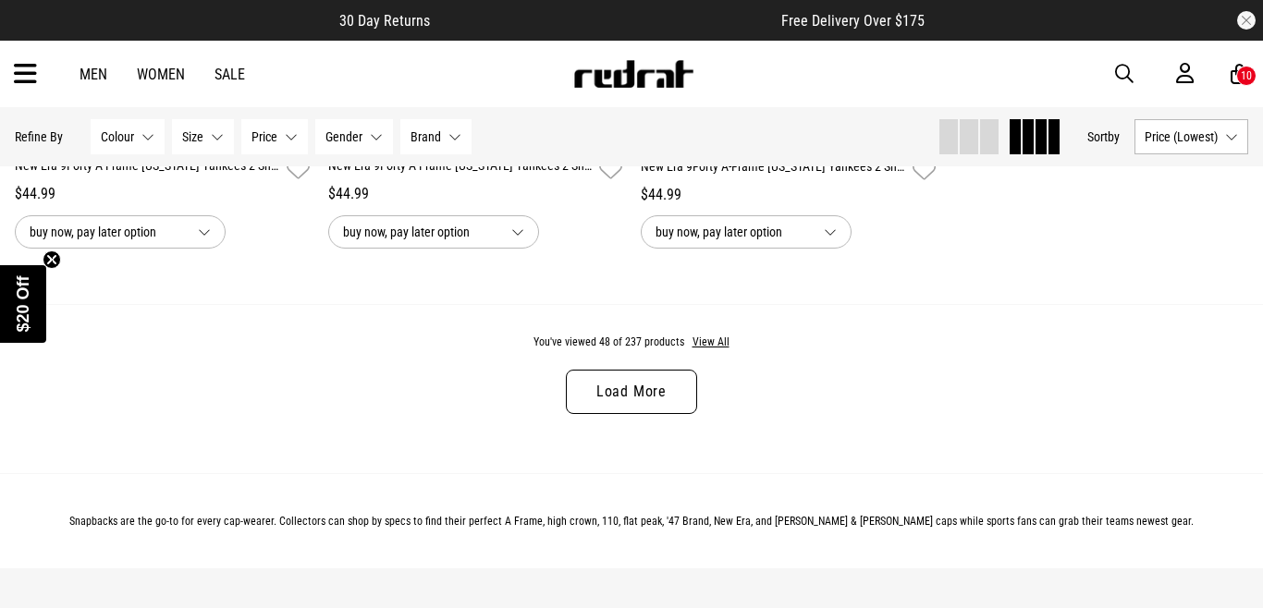
scroll to position [6631, 0]
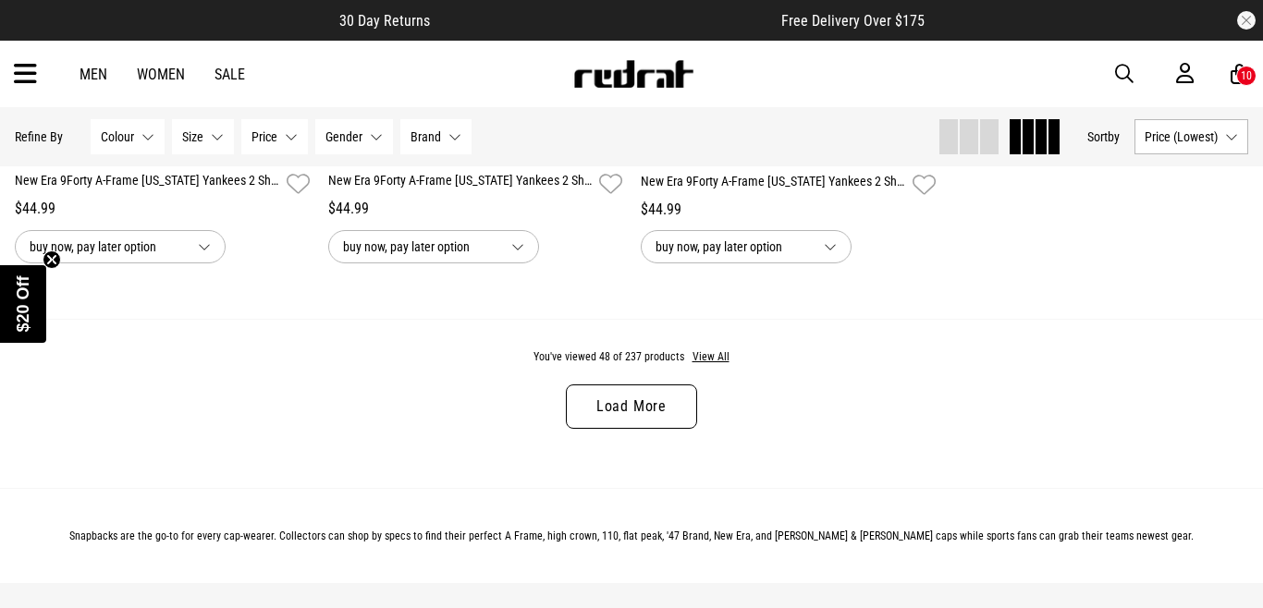
click at [614, 419] on link "Load More" at bounding box center [631, 407] width 131 height 44
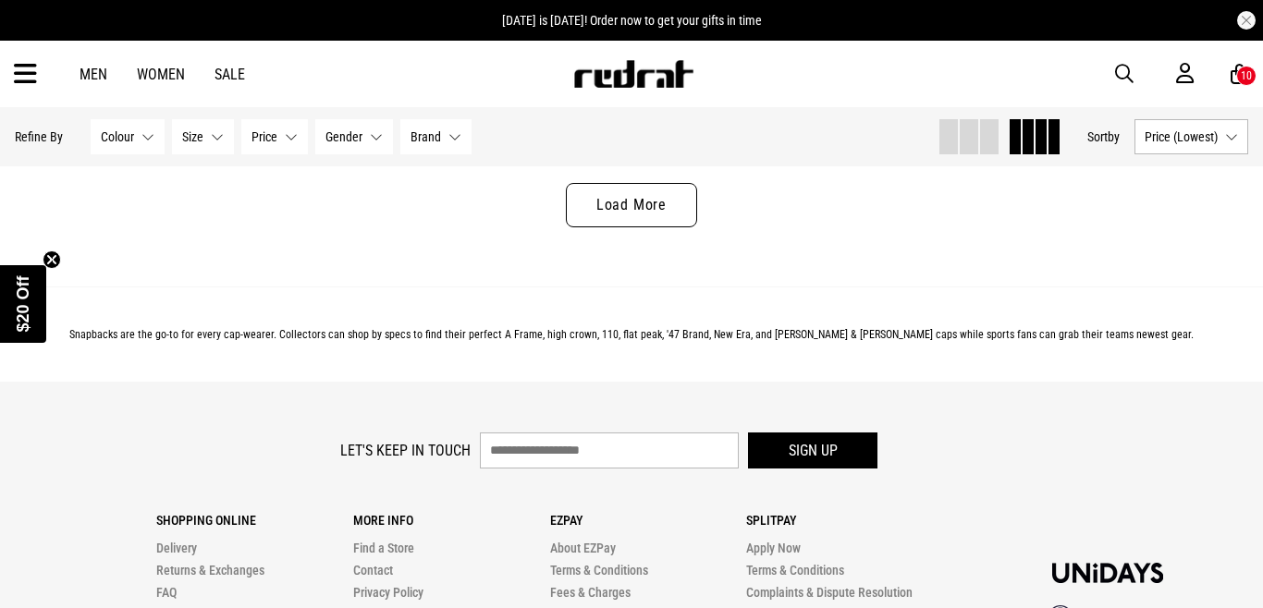
scroll to position [10114, 0]
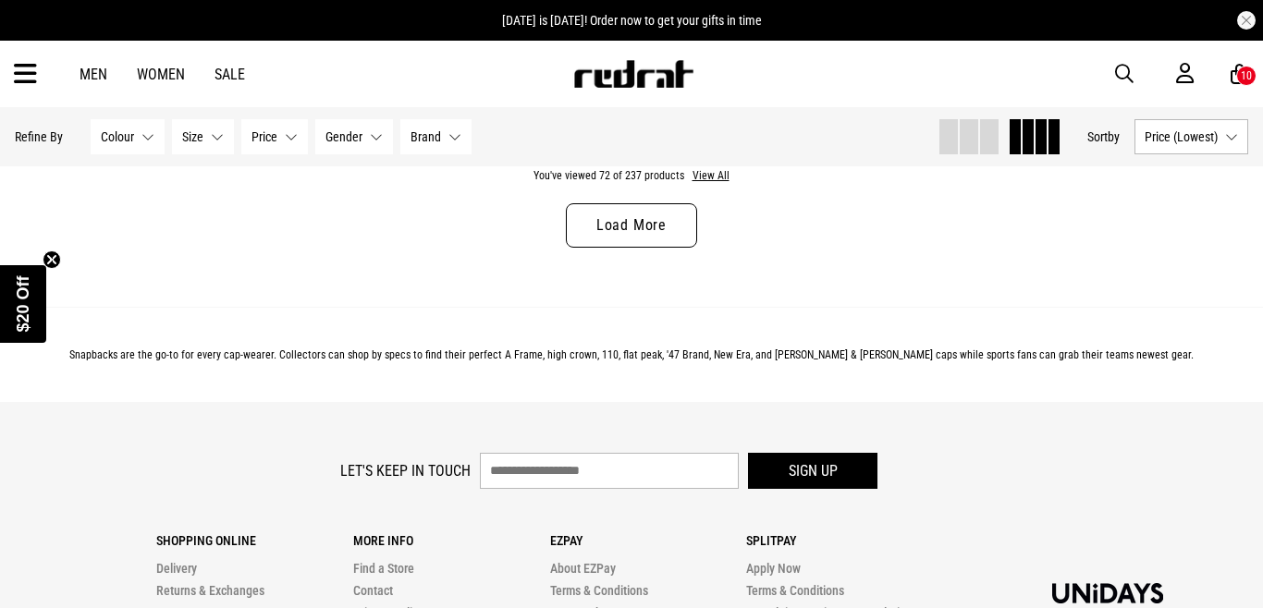
click at [654, 201] on div "You've viewed 72 of 237 products View All Load More" at bounding box center [631, 222] width 1263 height 169
click at [644, 226] on link "Load More" at bounding box center [631, 225] width 131 height 44
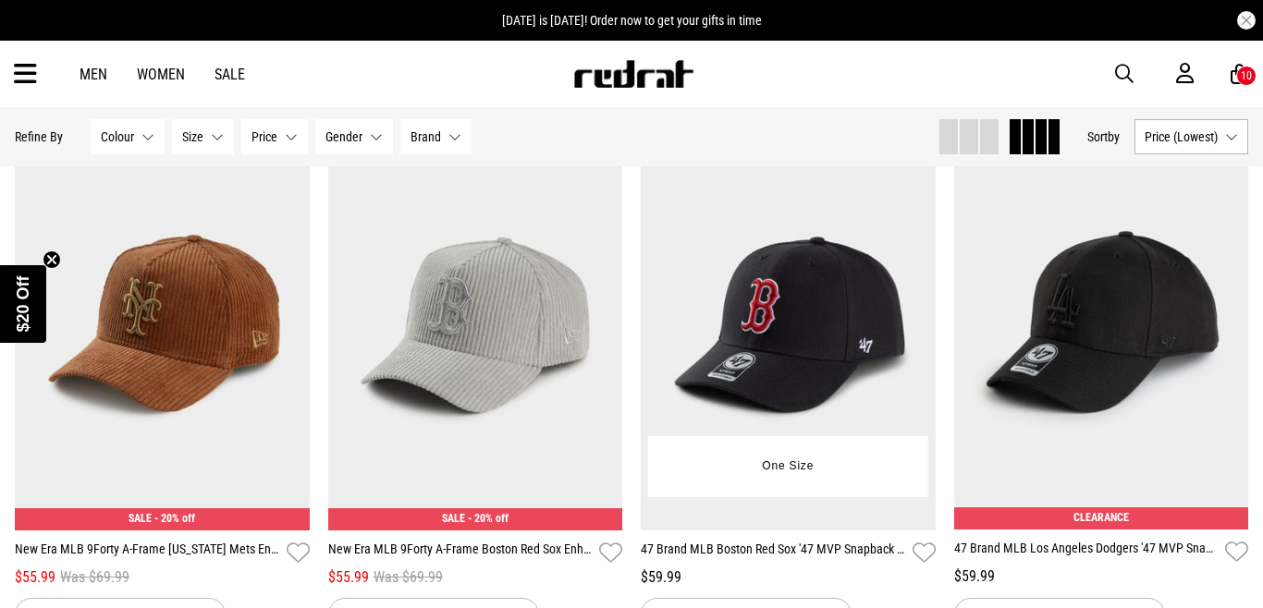
scroll to position [10641, 0]
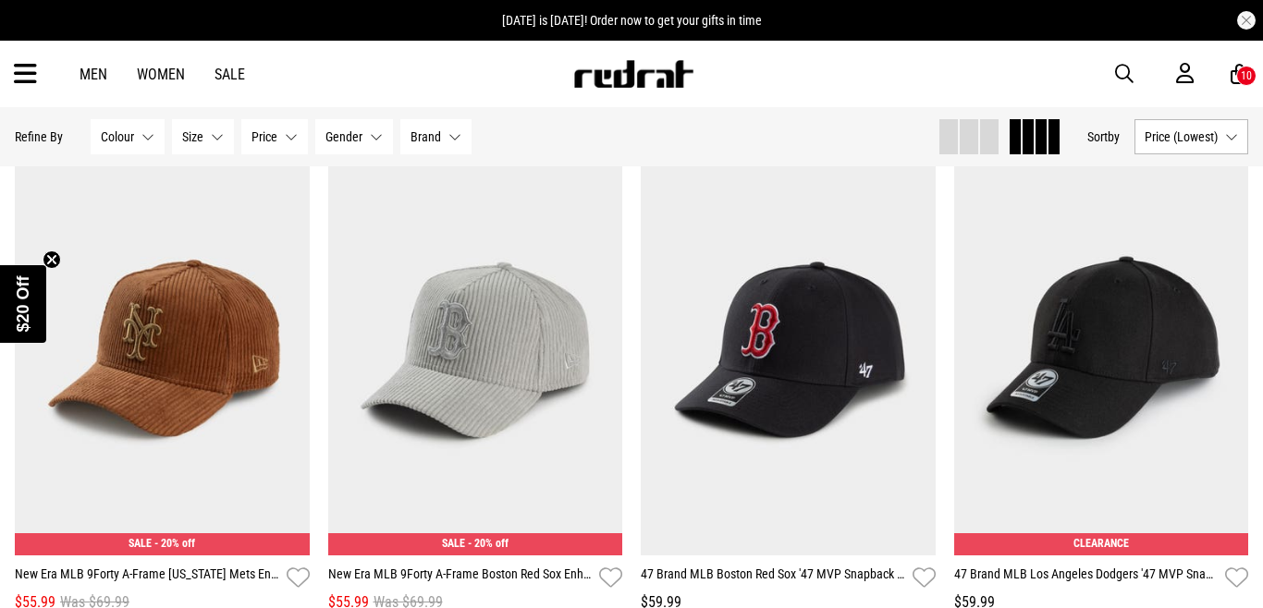
click at [1233, 74] on icon at bounding box center [1239, 74] width 18 height 23
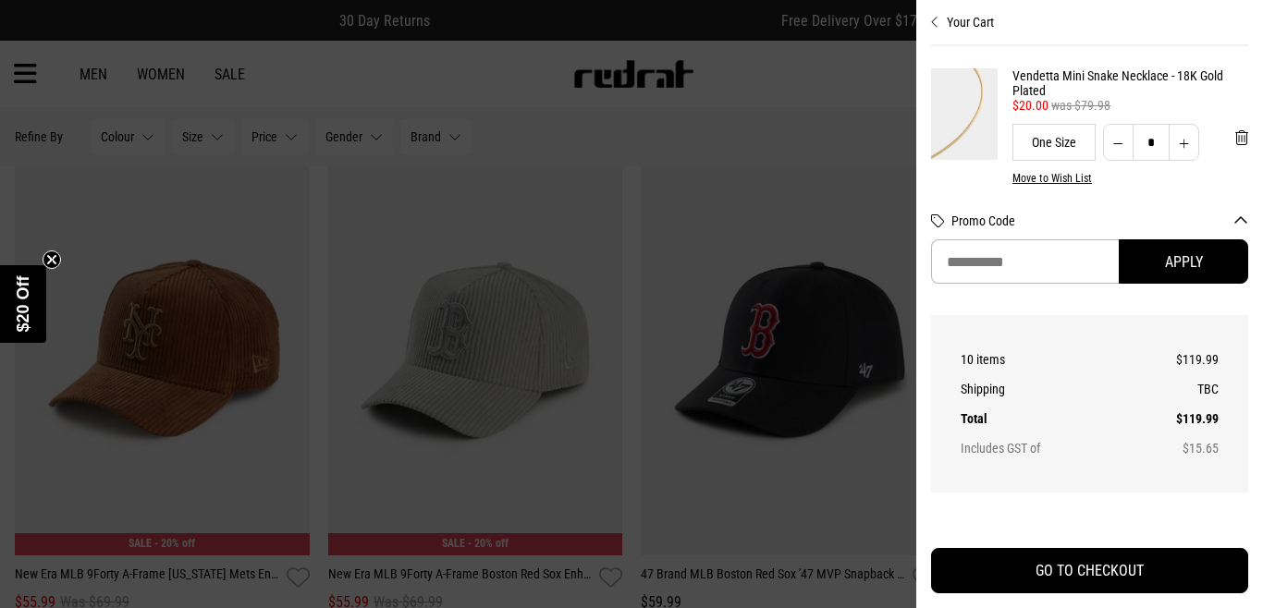
click at [932, 25] on icon "Close cart preview" at bounding box center [935, 22] width 8 height 15
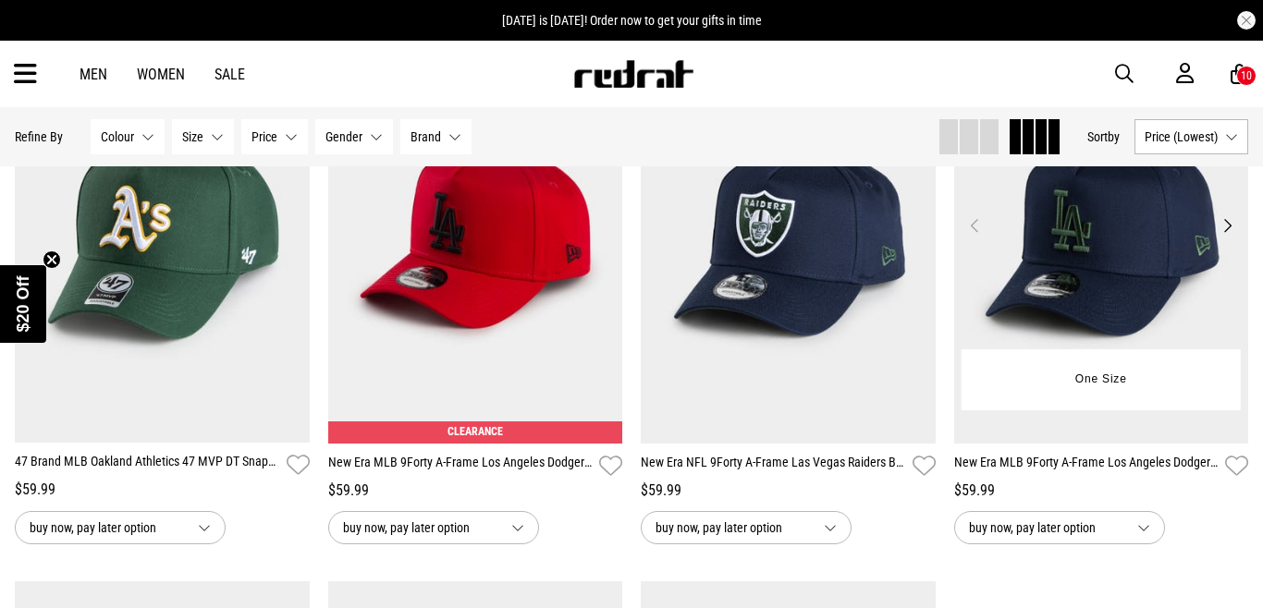
scroll to position [12421, 0]
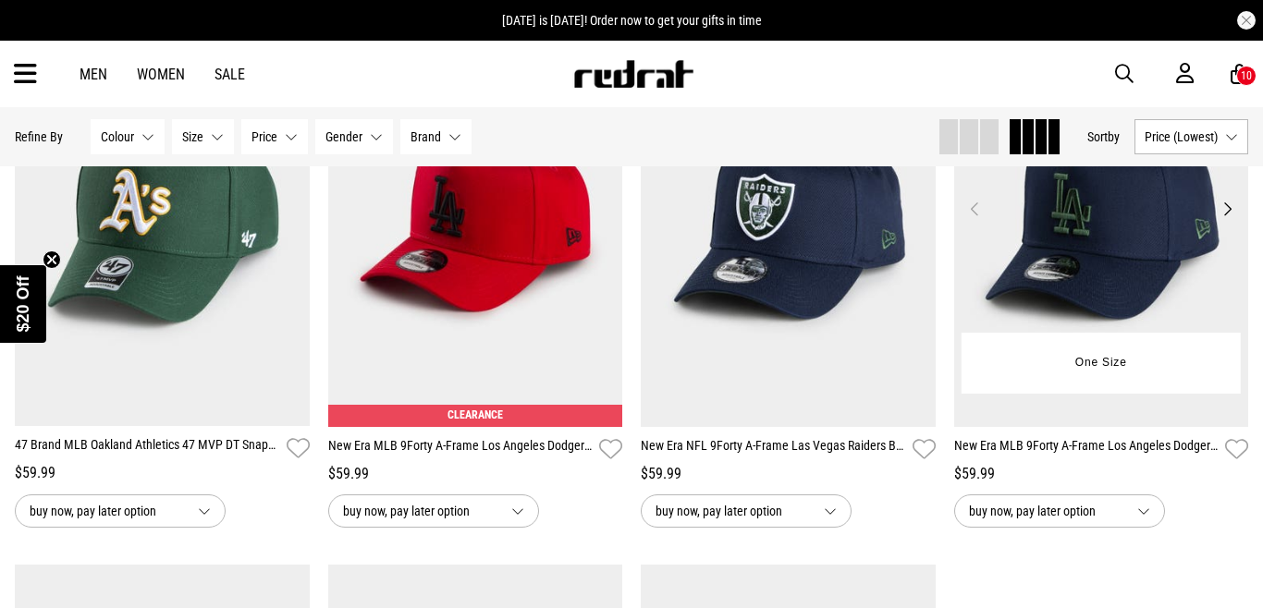
click at [1099, 290] on img at bounding box center [1101, 220] width 295 height 413
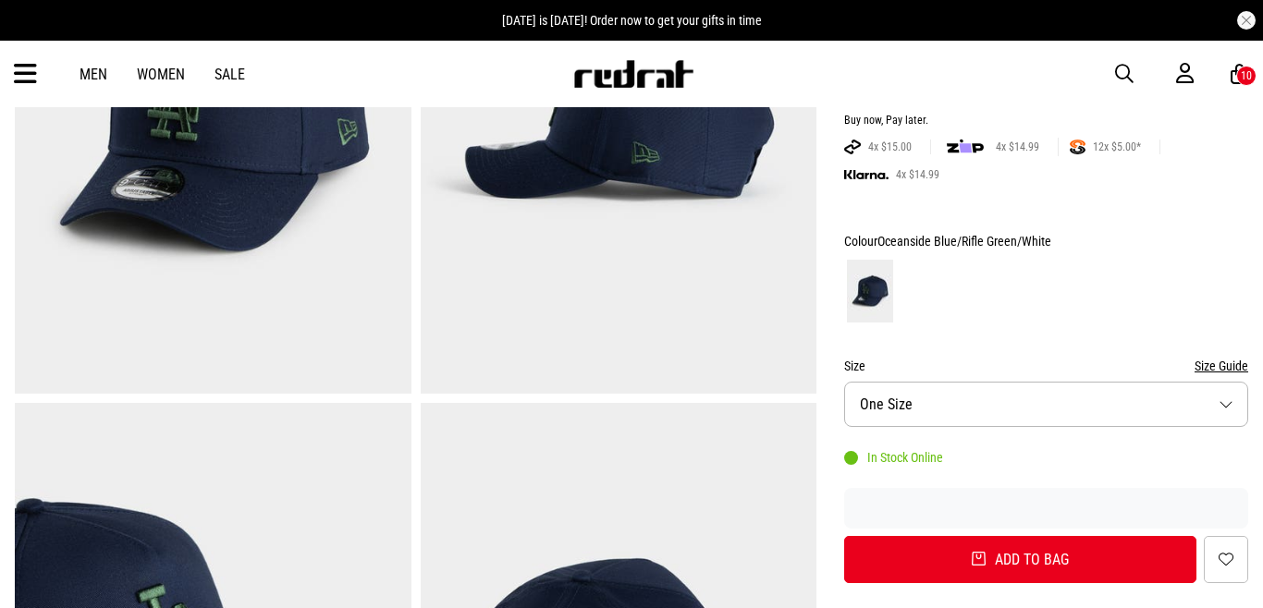
scroll to position [346, 0]
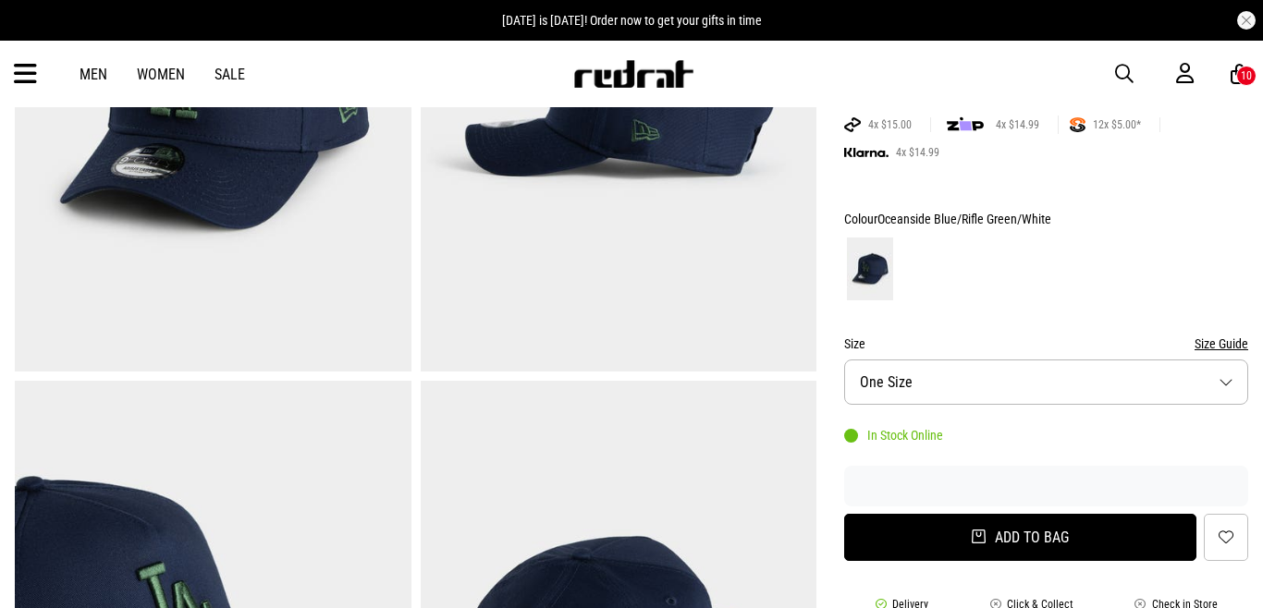
click at [1016, 518] on button "Add to bag" at bounding box center [1020, 537] width 352 height 47
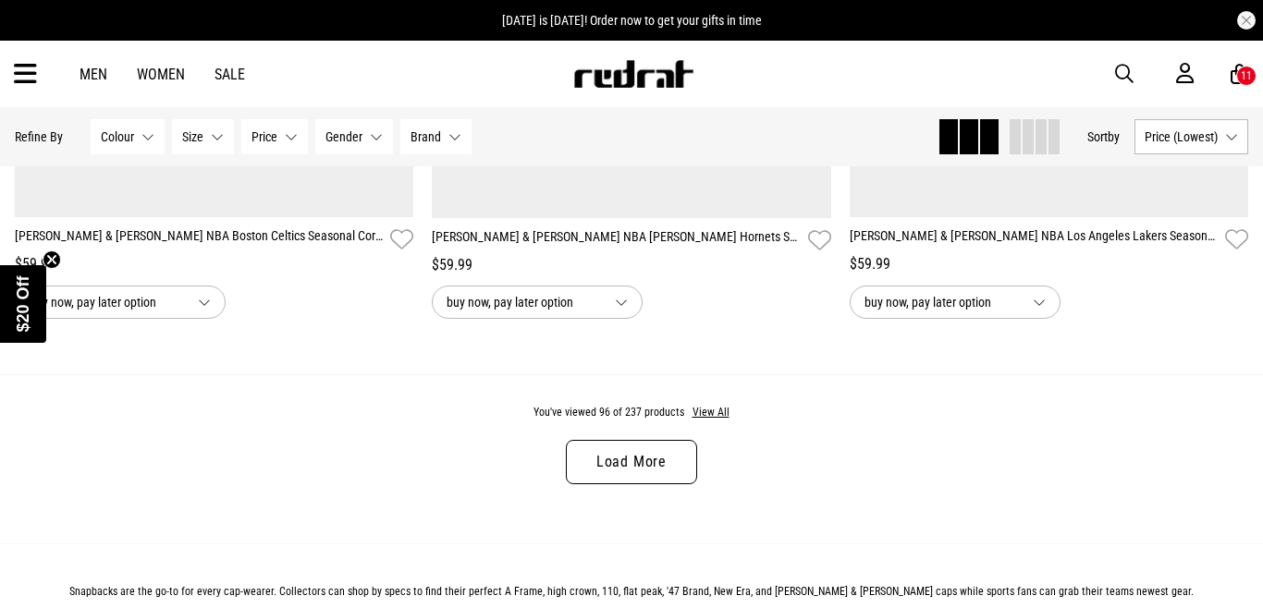
scroll to position [5580, 0]
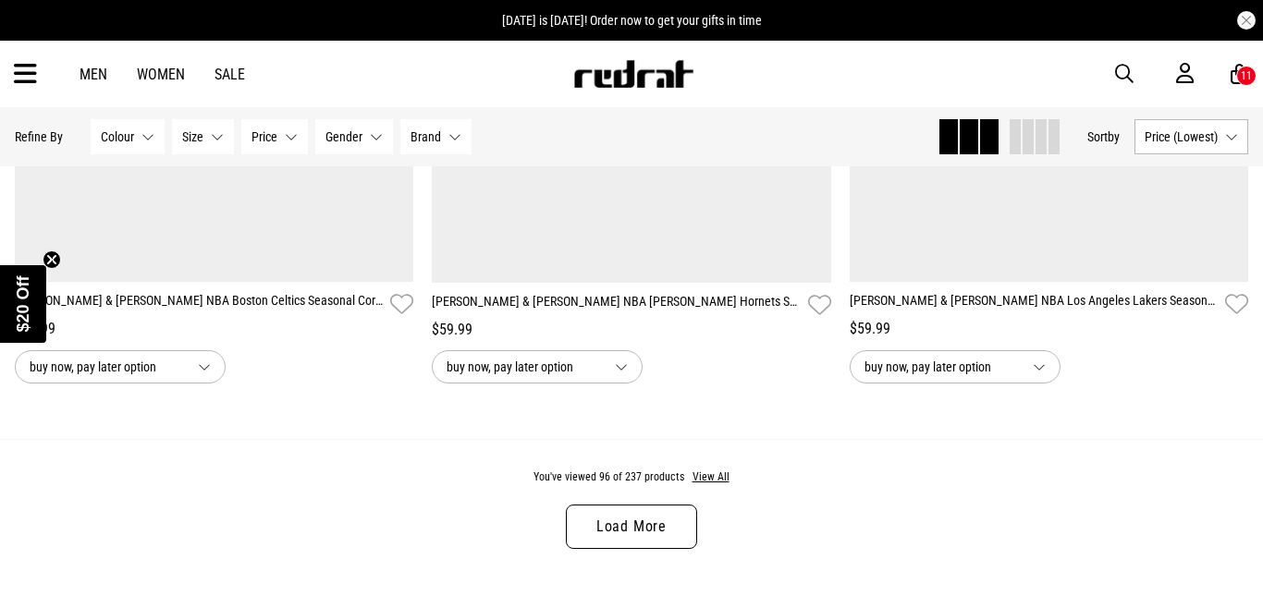
click at [627, 538] on link "Load More" at bounding box center [631, 527] width 131 height 44
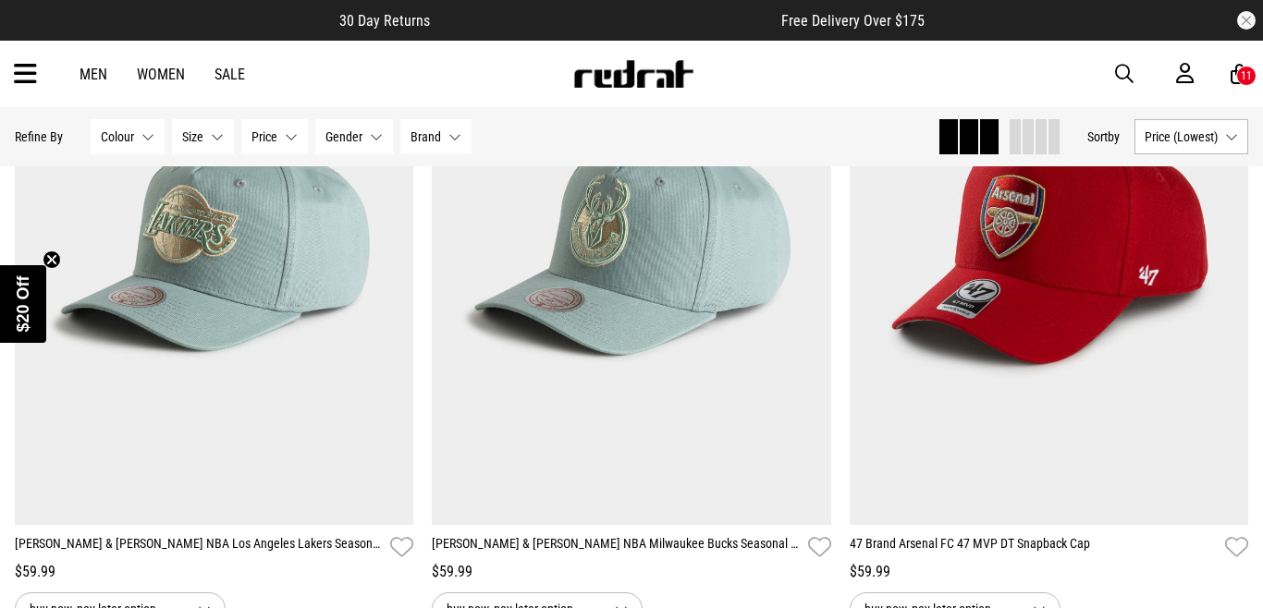
scroll to position [5974, 0]
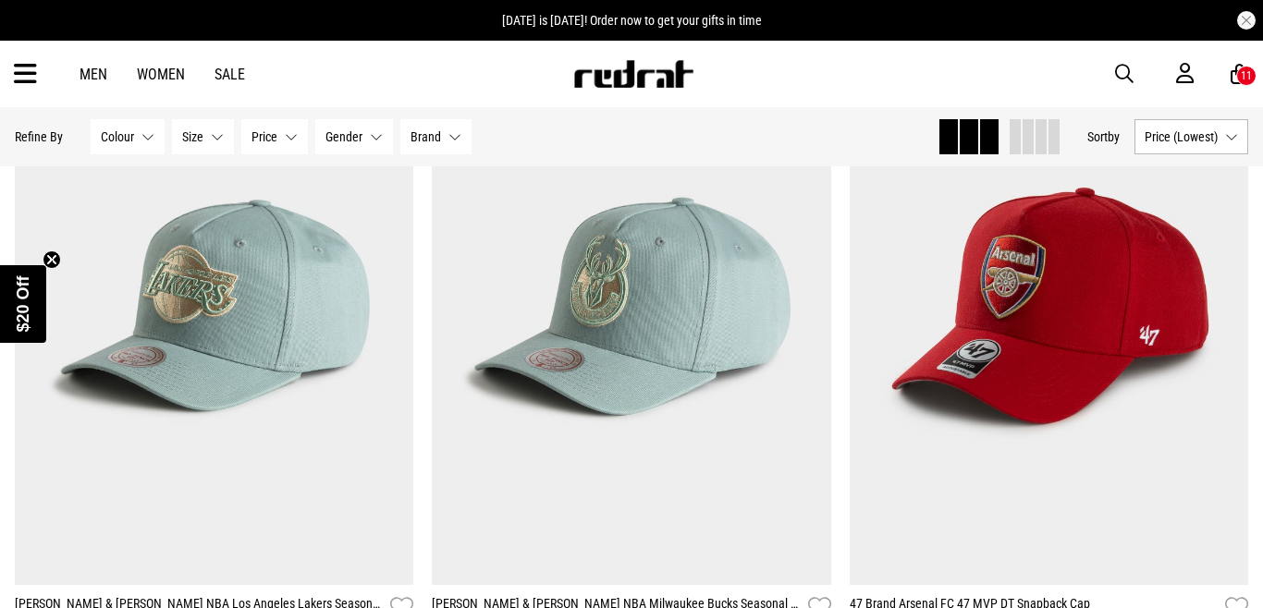
click at [1025, 139] on span at bounding box center [1027, 136] width 11 height 35
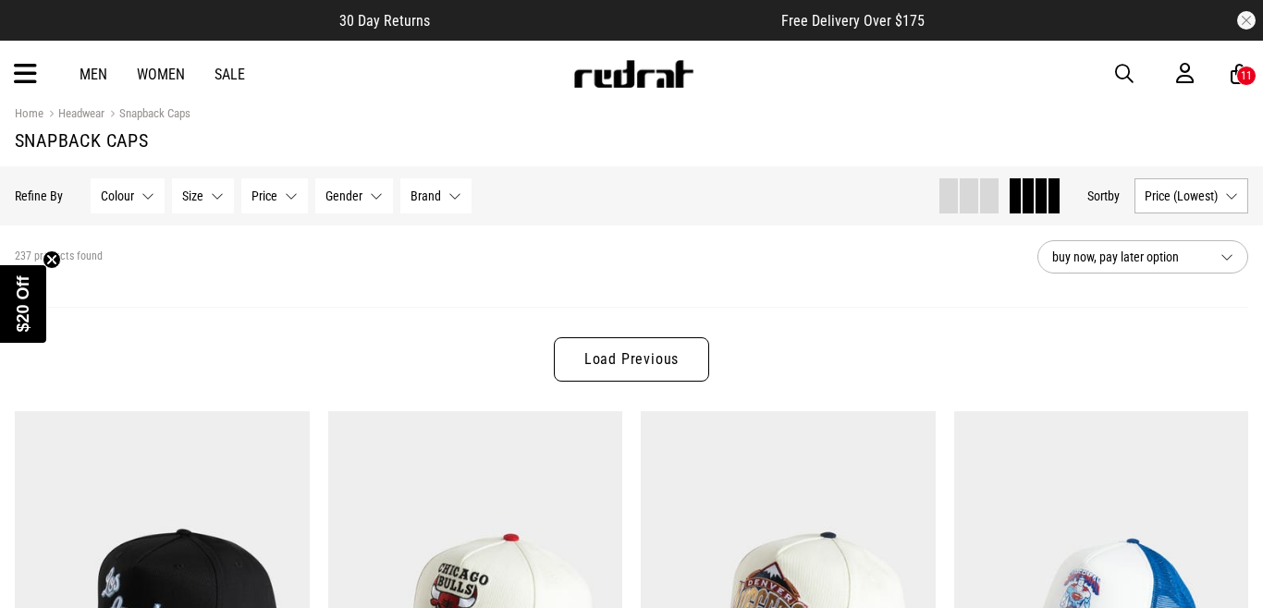
scroll to position [0, 0]
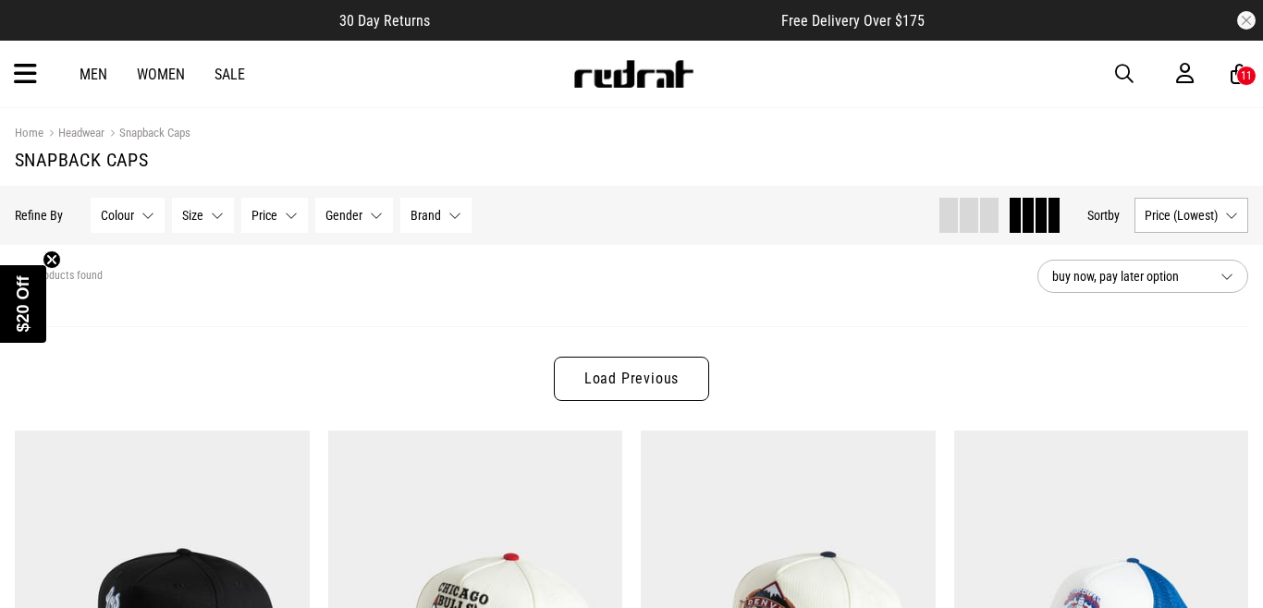
click at [610, 364] on link "Load Previous" at bounding box center [631, 379] width 155 height 44
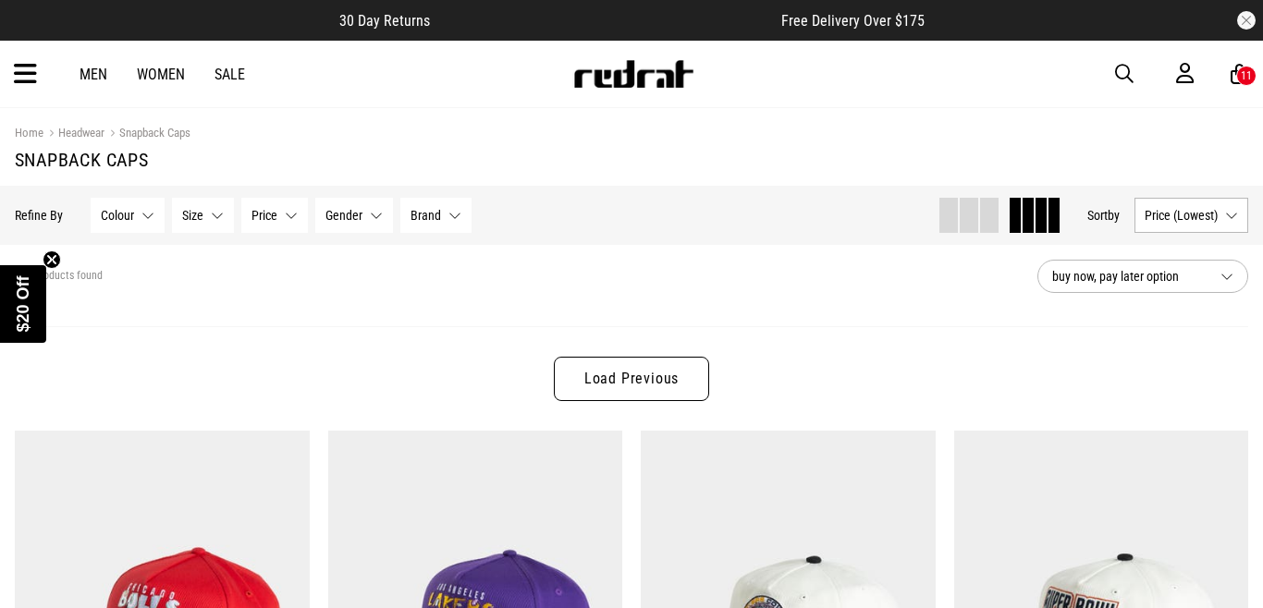
click at [630, 379] on link "Load Previous" at bounding box center [631, 379] width 155 height 44
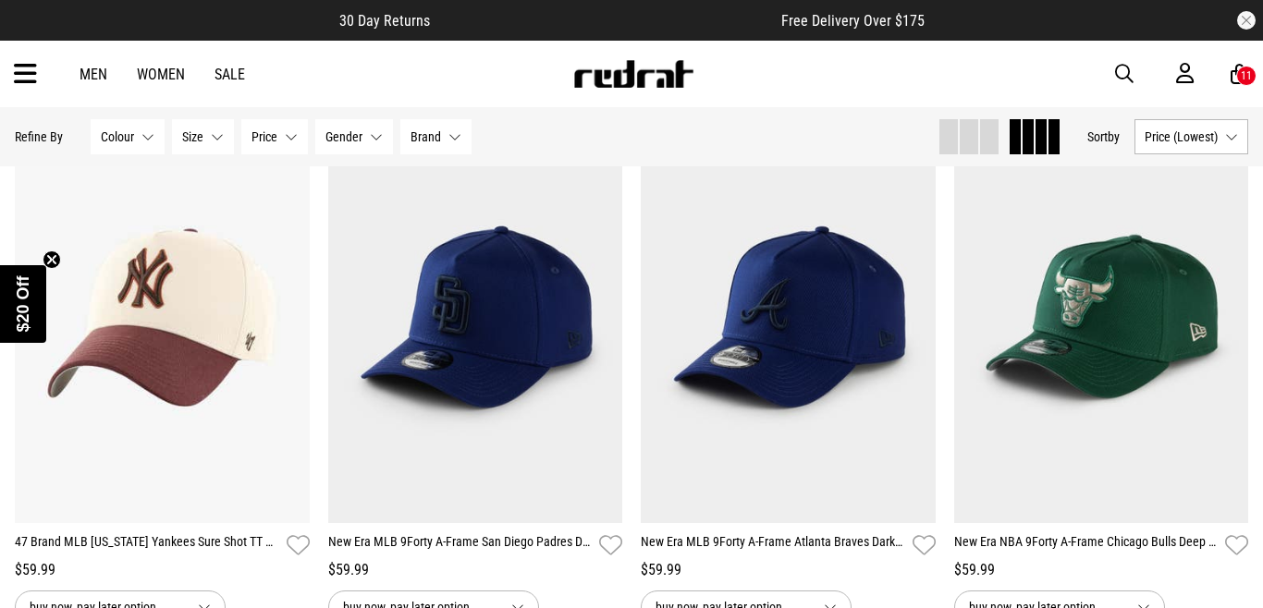
scroll to position [12449, 0]
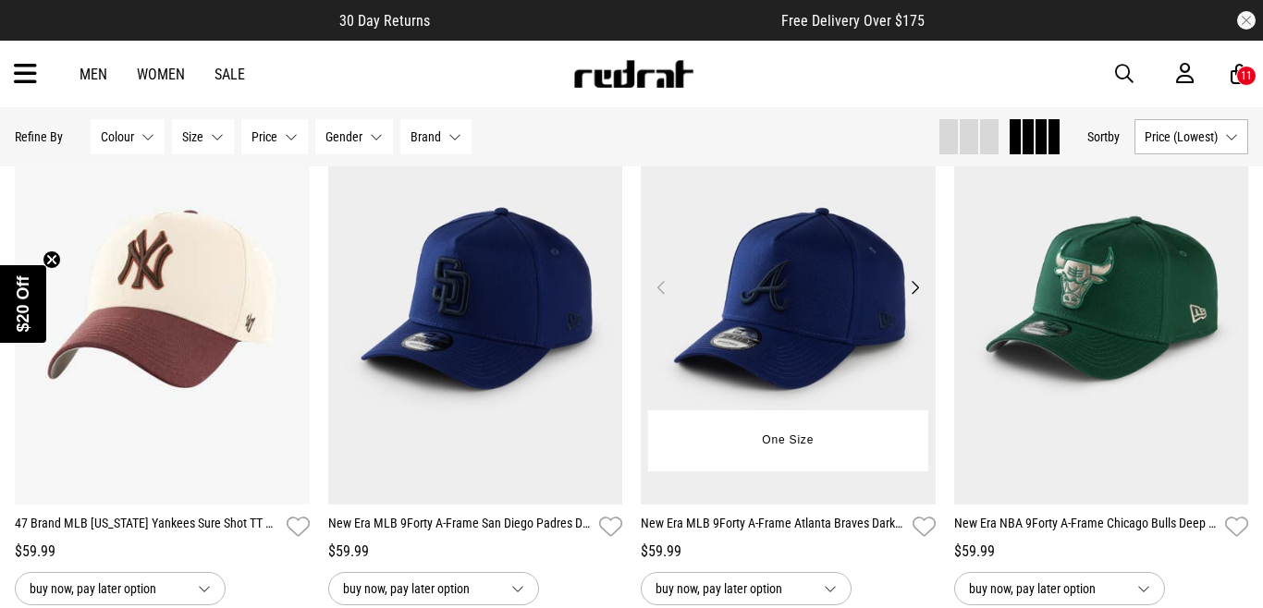
click at [807, 326] on img at bounding box center [788, 298] width 295 height 413
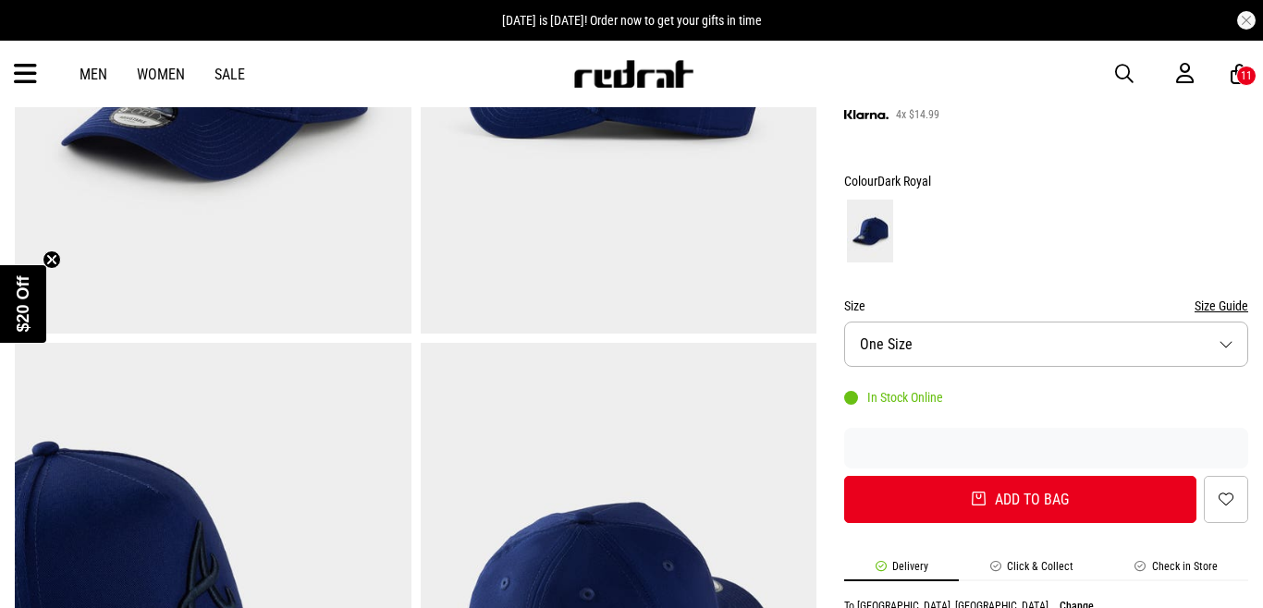
scroll to position [462, 0]
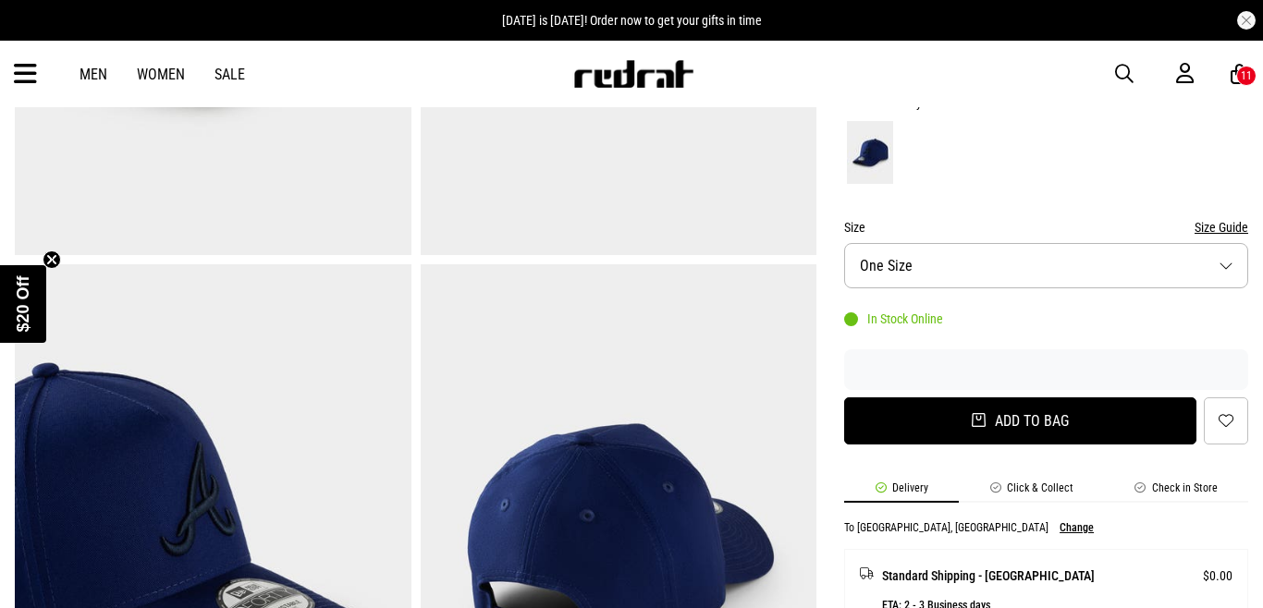
click at [964, 425] on button "Add to bag" at bounding box center [1020, 420] width 352 height 47
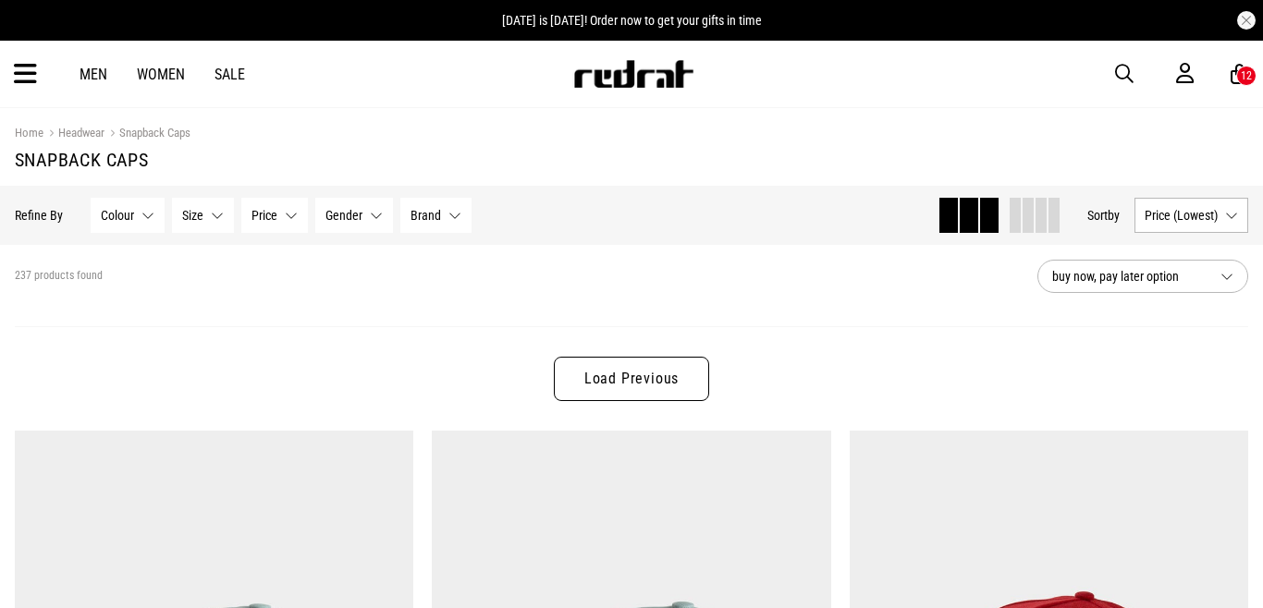
click at [645, 396] on link "Load Previous" at bounding box center [631, 379] width 155 height 44
click at [630, 373] on link "Load Previous" at bounding box center [631, 379] width 155 height 44
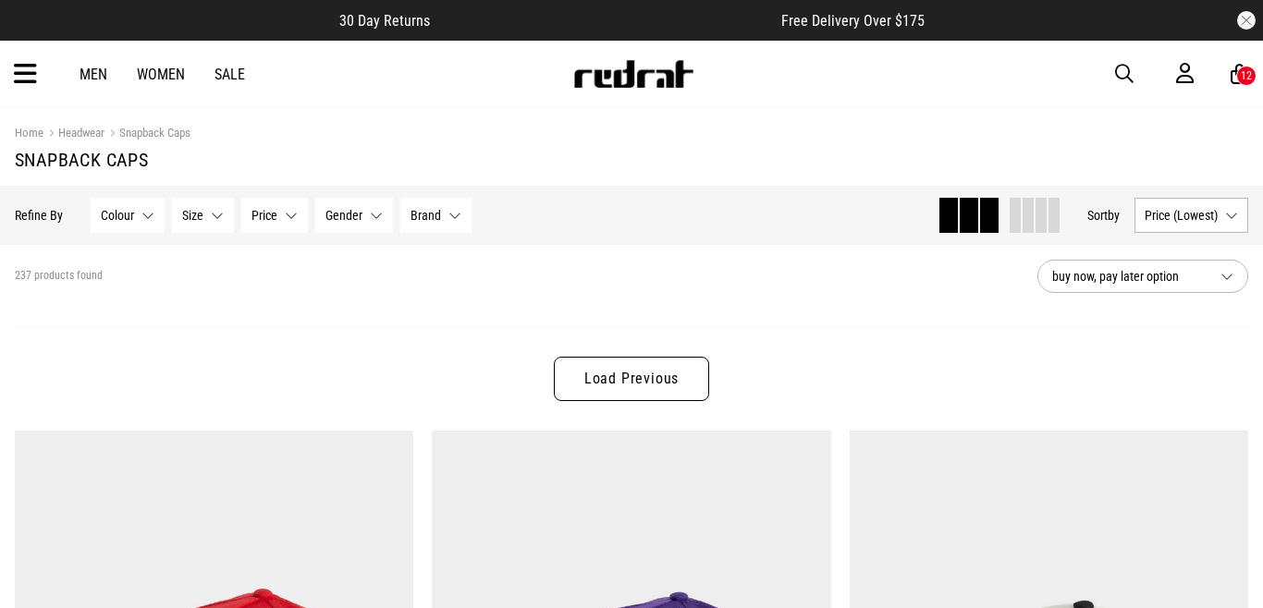
click at [1010, 208] on span at bounding box center [1014, 215] width 11 height 35
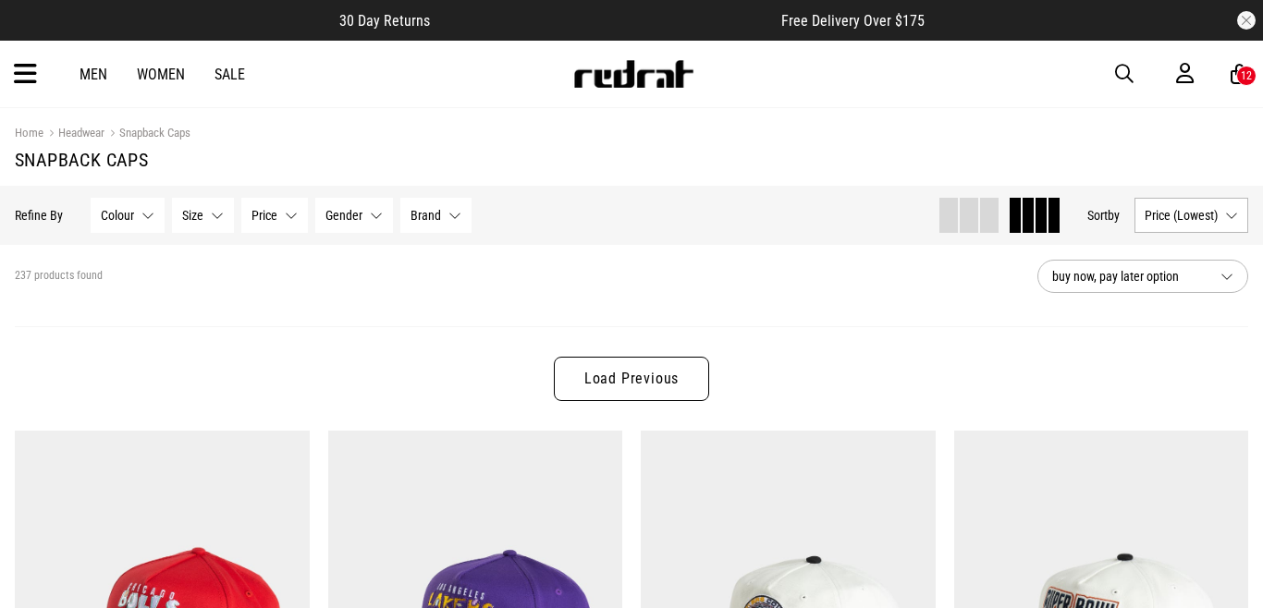
click at [674, 382] on link "Load Previous" at bounding box center [631, 379] width 155 height 44
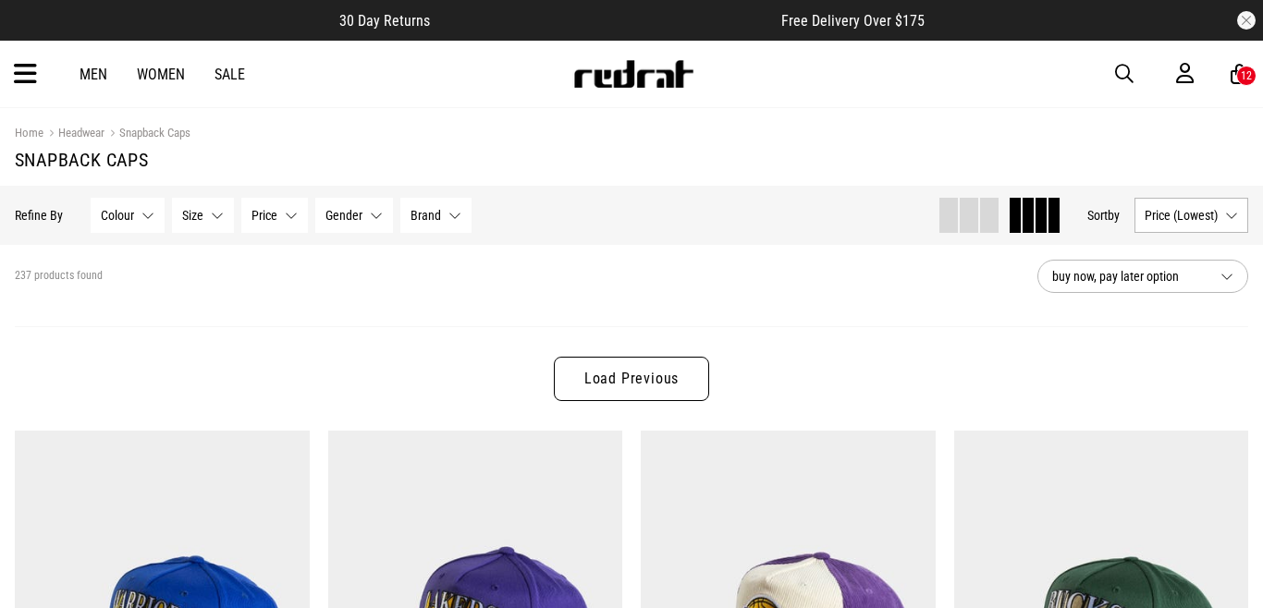
click at [674, 382] on link "Load Previous" at bounding box center [631, 379] width 155 height 44
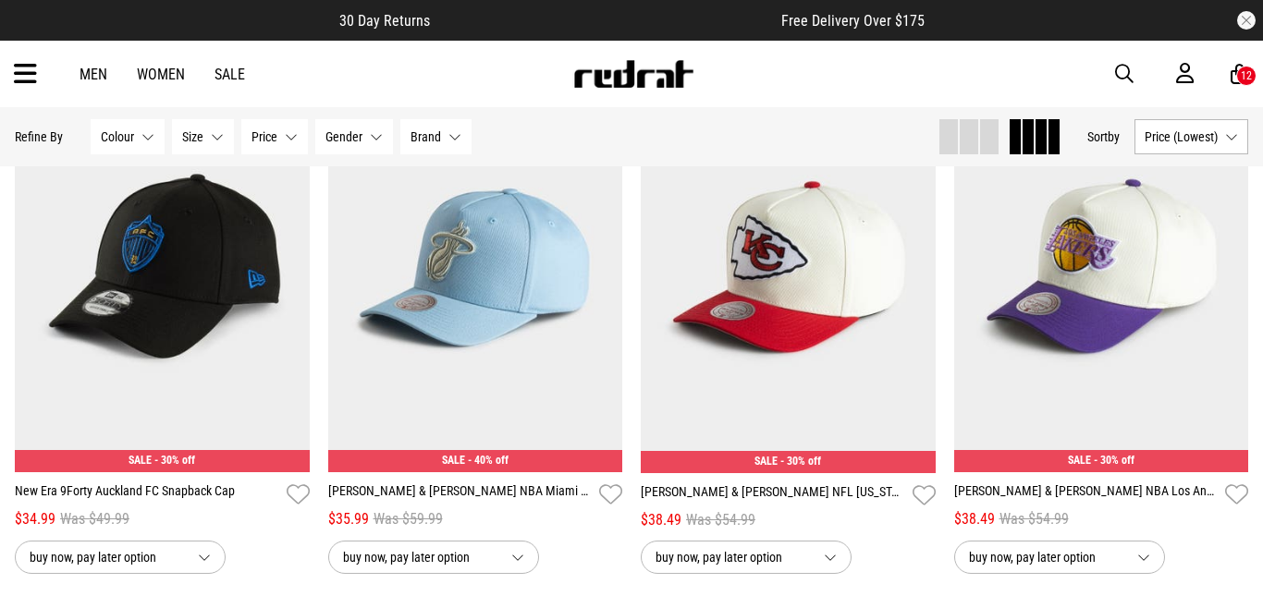
scroll to position [1383, 0]
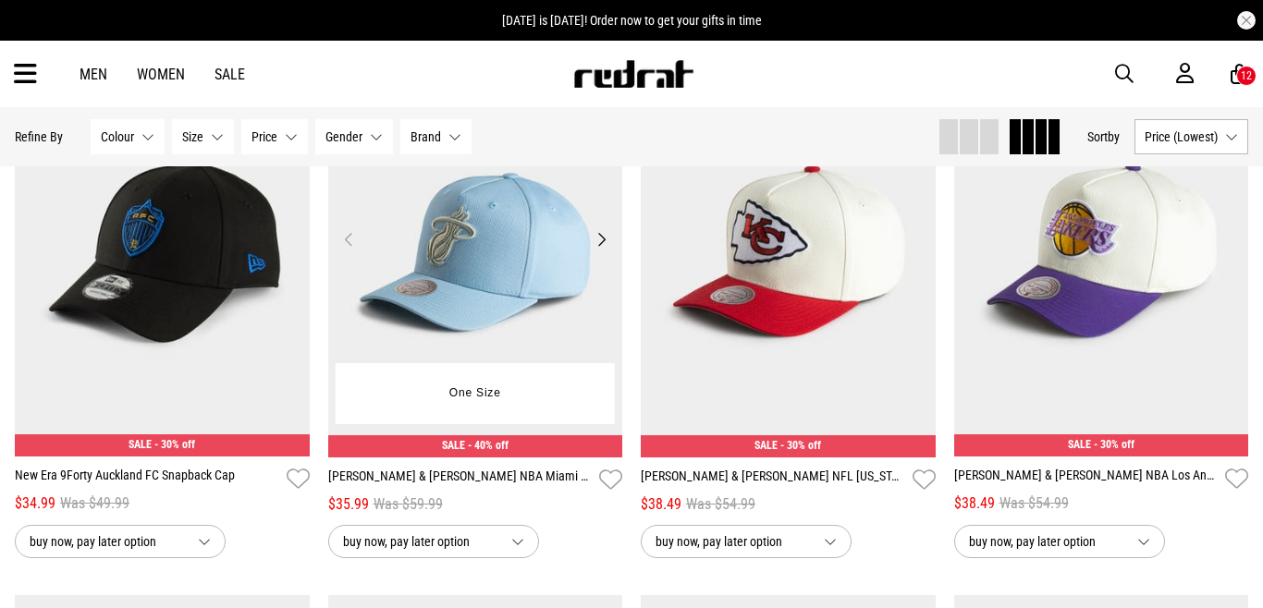
click at [525, 315] on img at bounding box center [475, 250] width 295 height 413
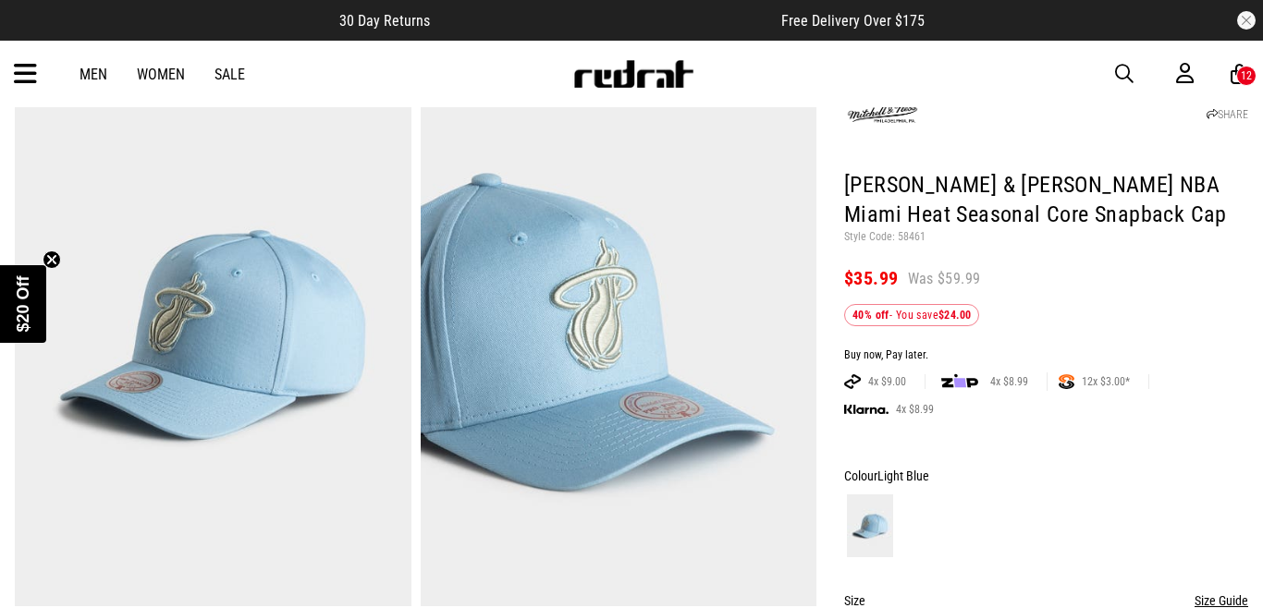
scroll to position [108, 0]
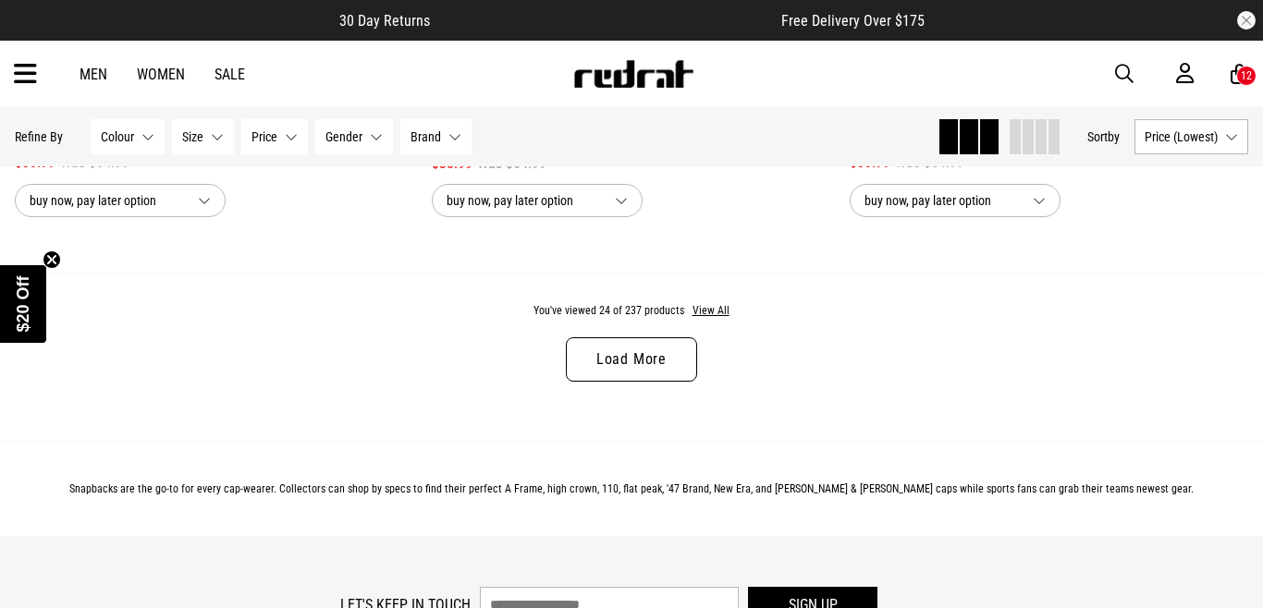
scroll to position [5611, 0]
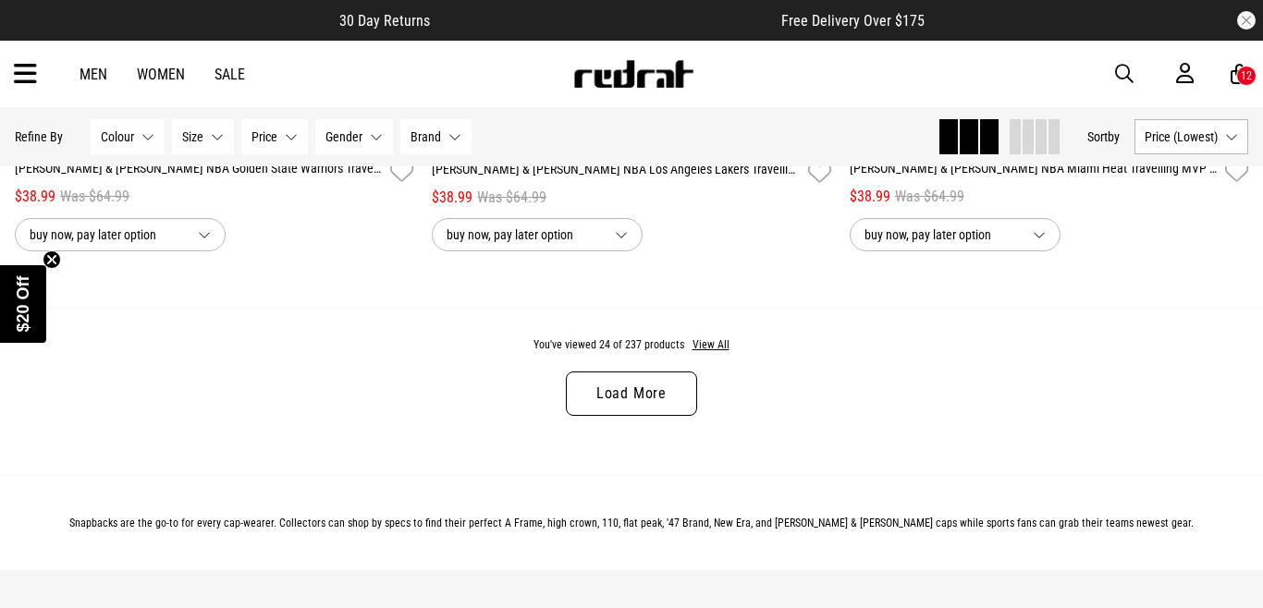
click at [667, 384] on link "Load More" at bounding box center [631, 394] width 131 height 44
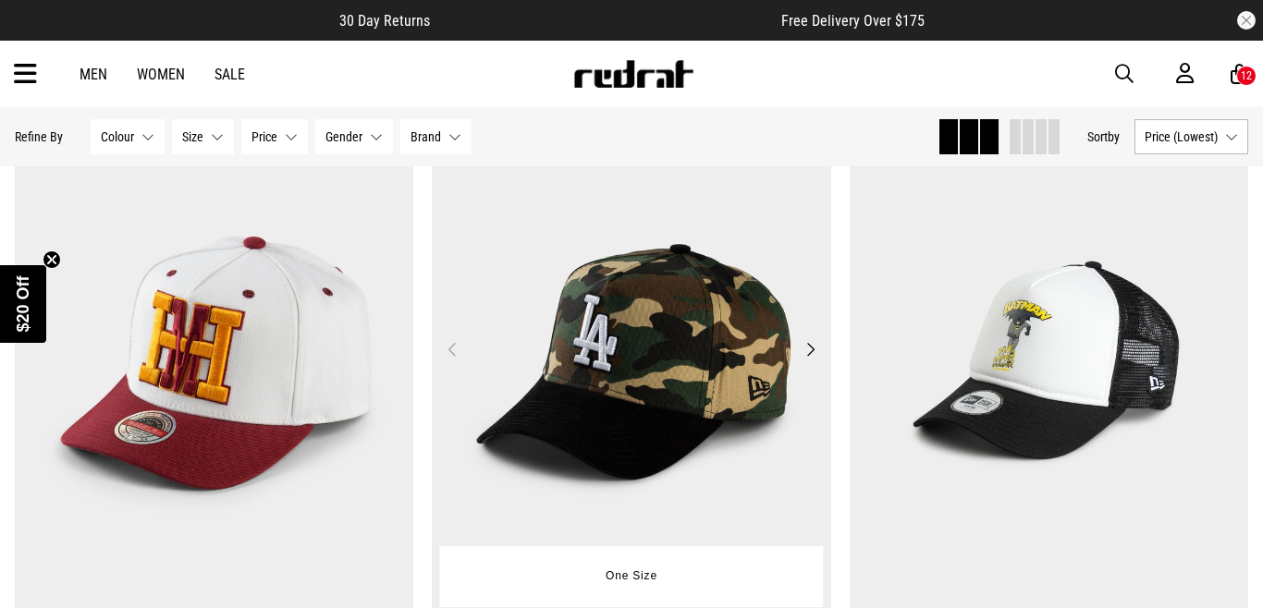
scroll to position [7907, 0]
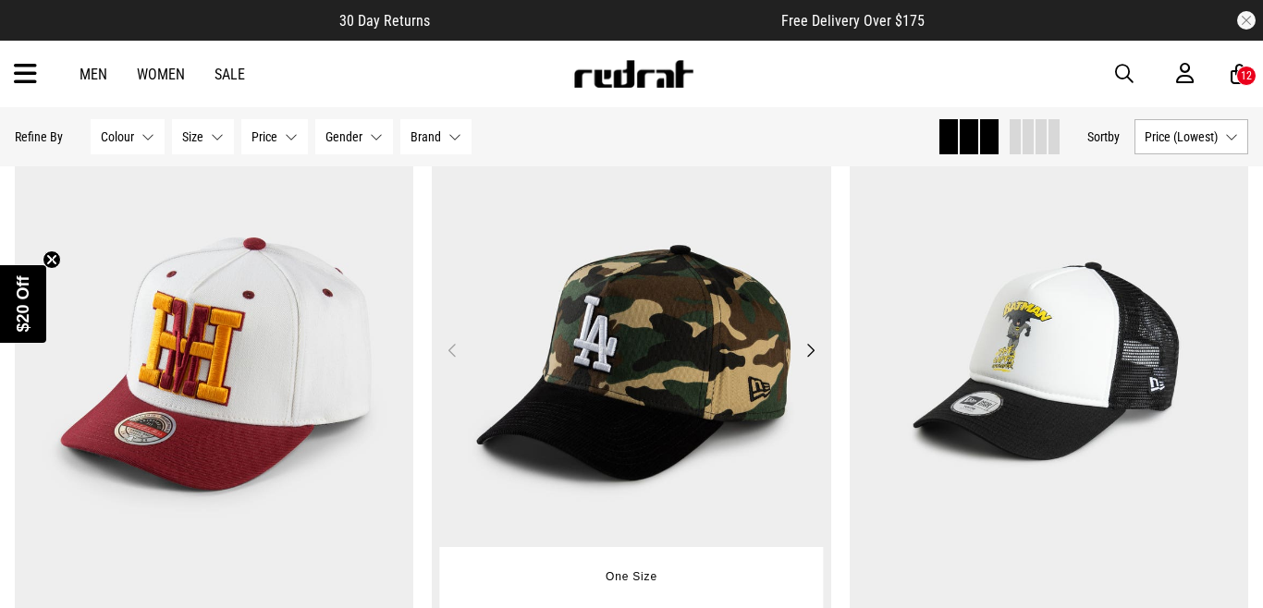
click at [629, 345] on img at bounding box center [631, 361] width 399 height 559
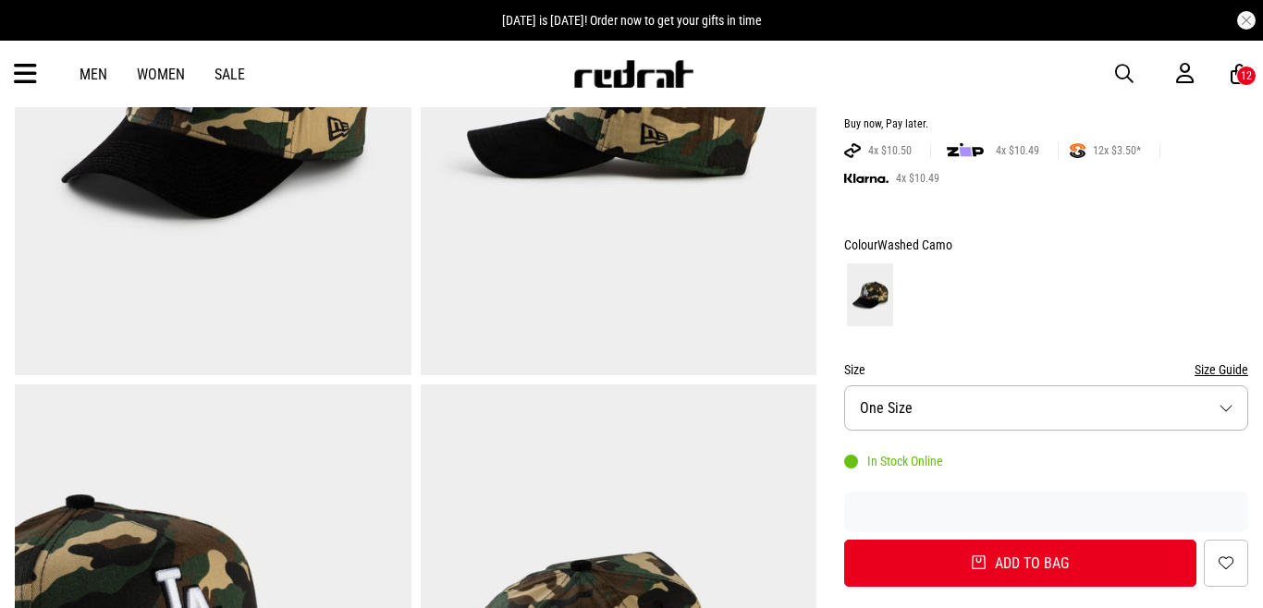
scroll to position [354, 0]
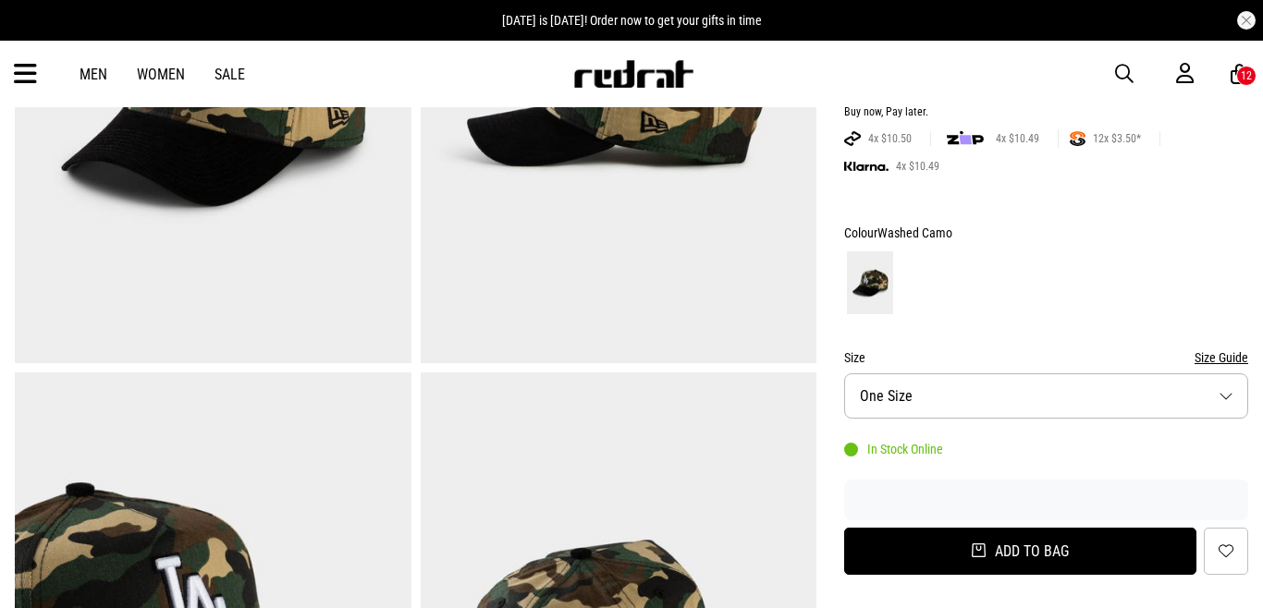
click at [1006, 556] on button "Add to bag" at bounding box center [1020, 551] width 352 height 47
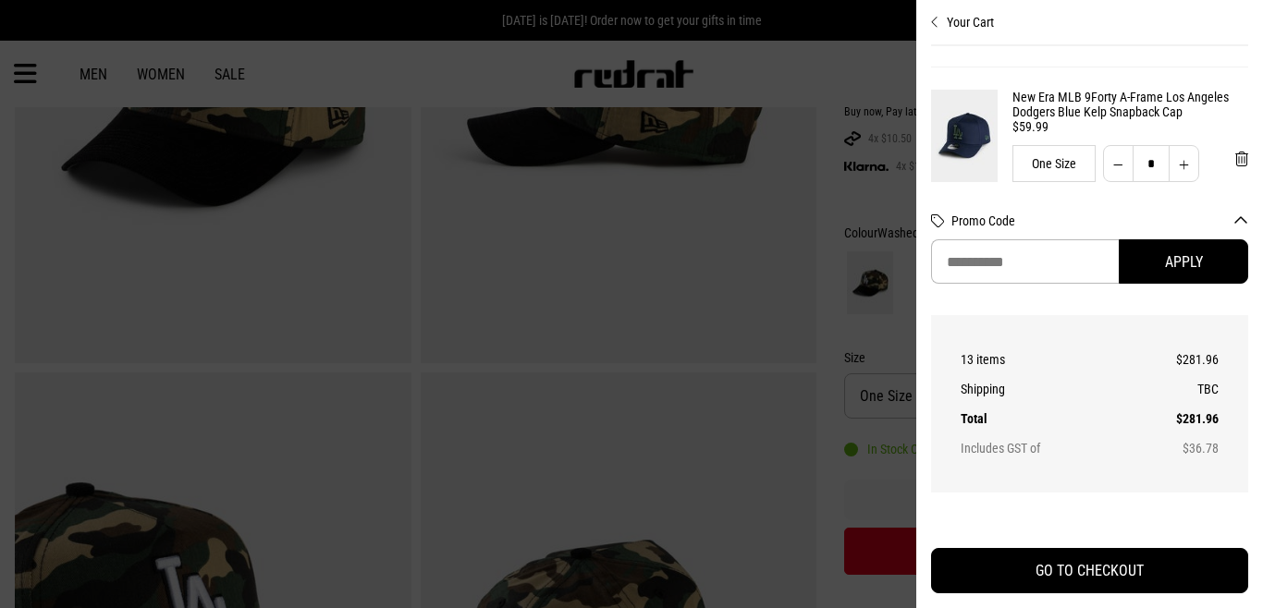
scroll to position [953, 0]
click at [1240, 150] on span "'Remove from cart" at bounding box center [1241, 157] width 13 height 18
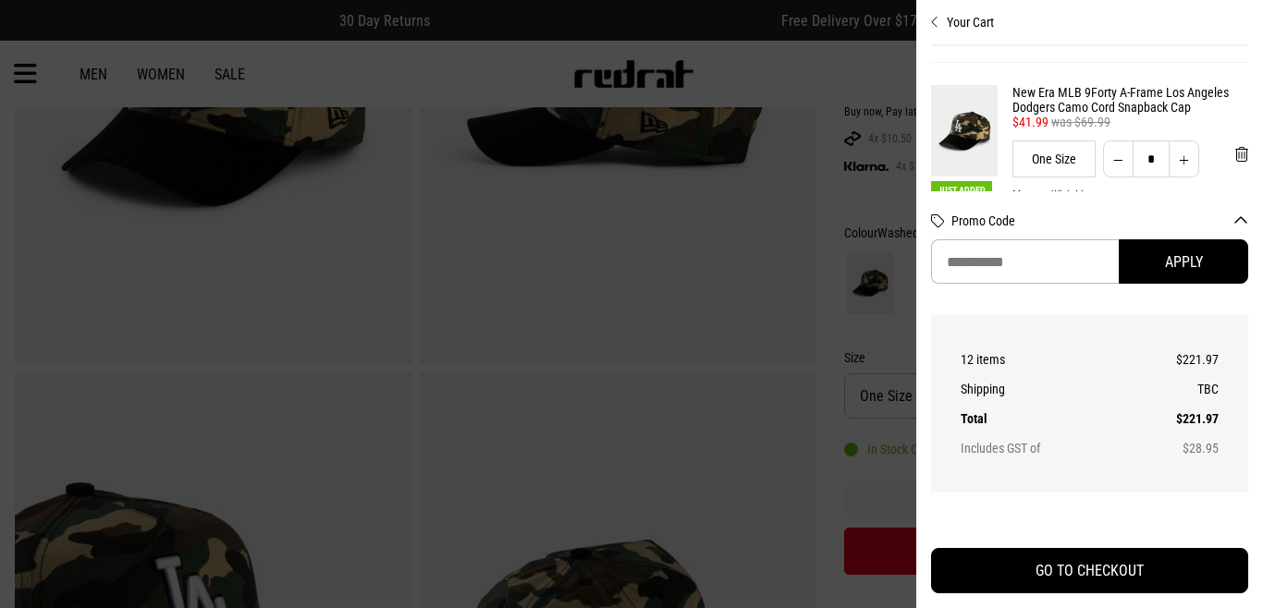
scroll to position [788, 0]
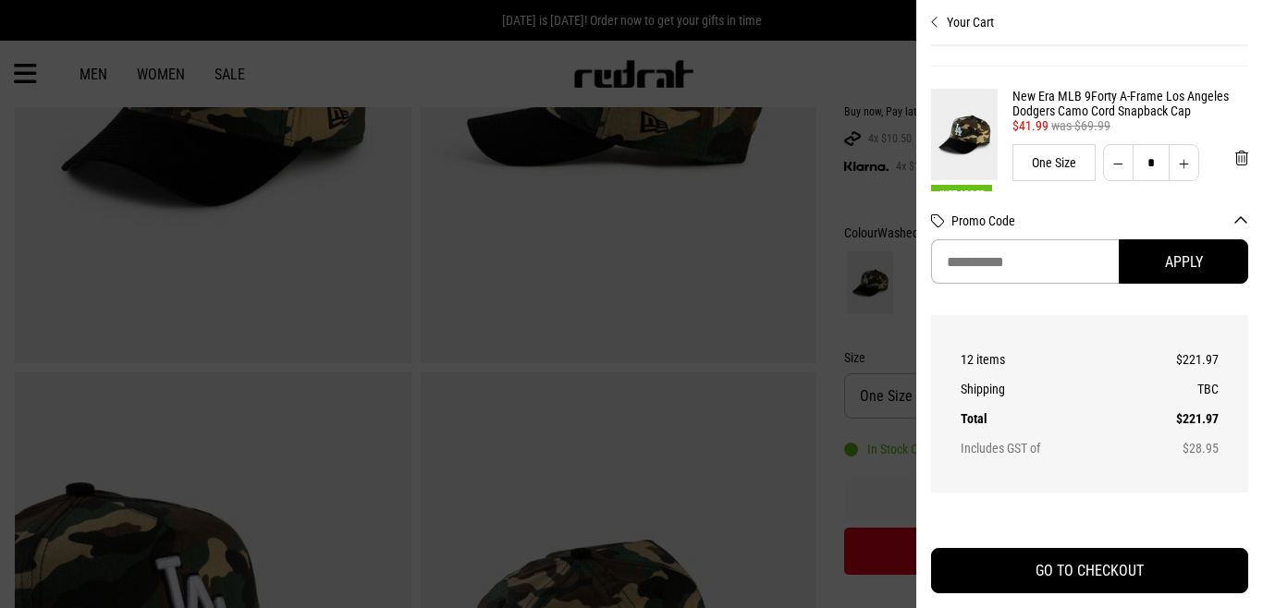
click at [934, 24] on icon "Close cart preview" at bounding box center [935, 22] width 8 height 15
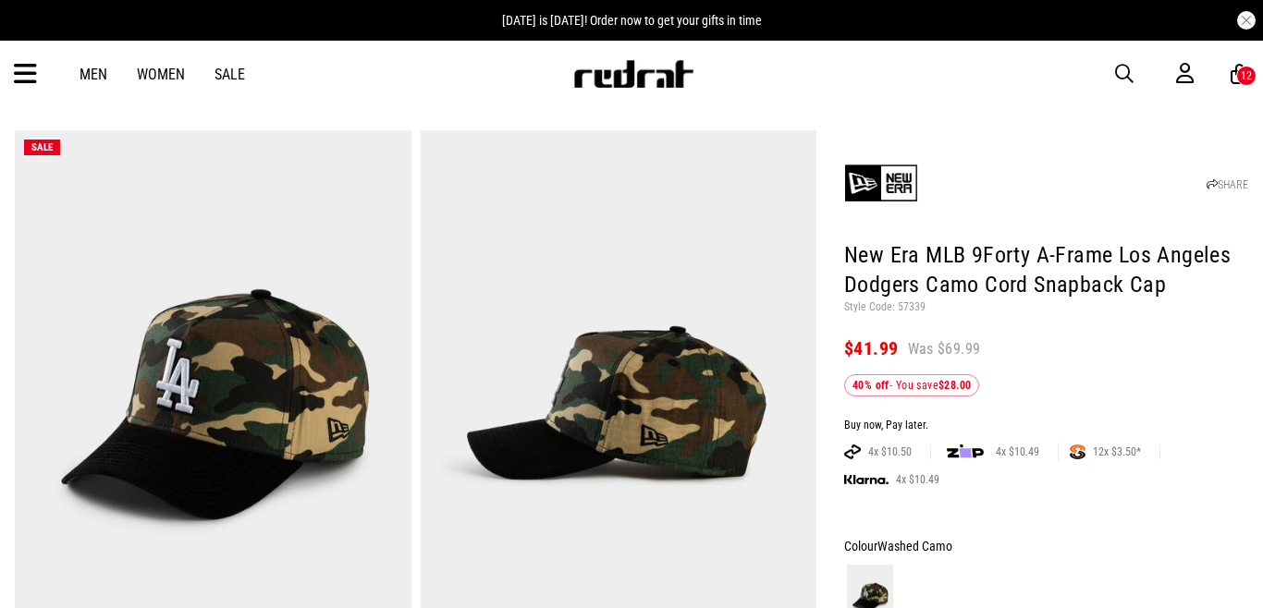
scroll to position [39, 0]
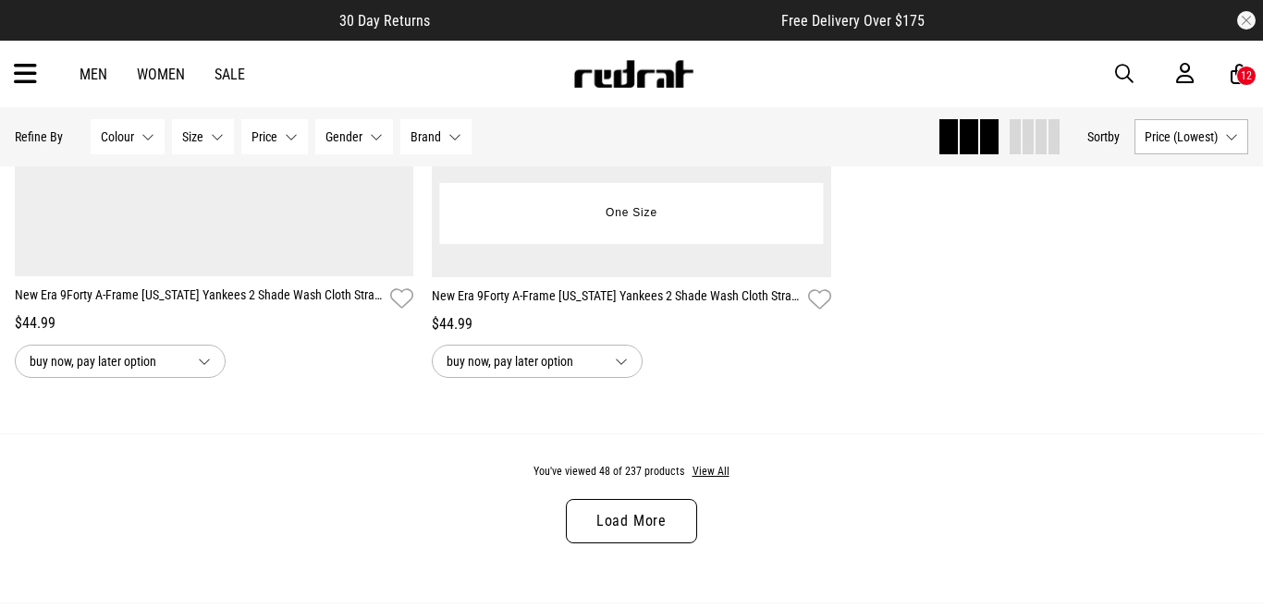
scroll to position [5598, 0]
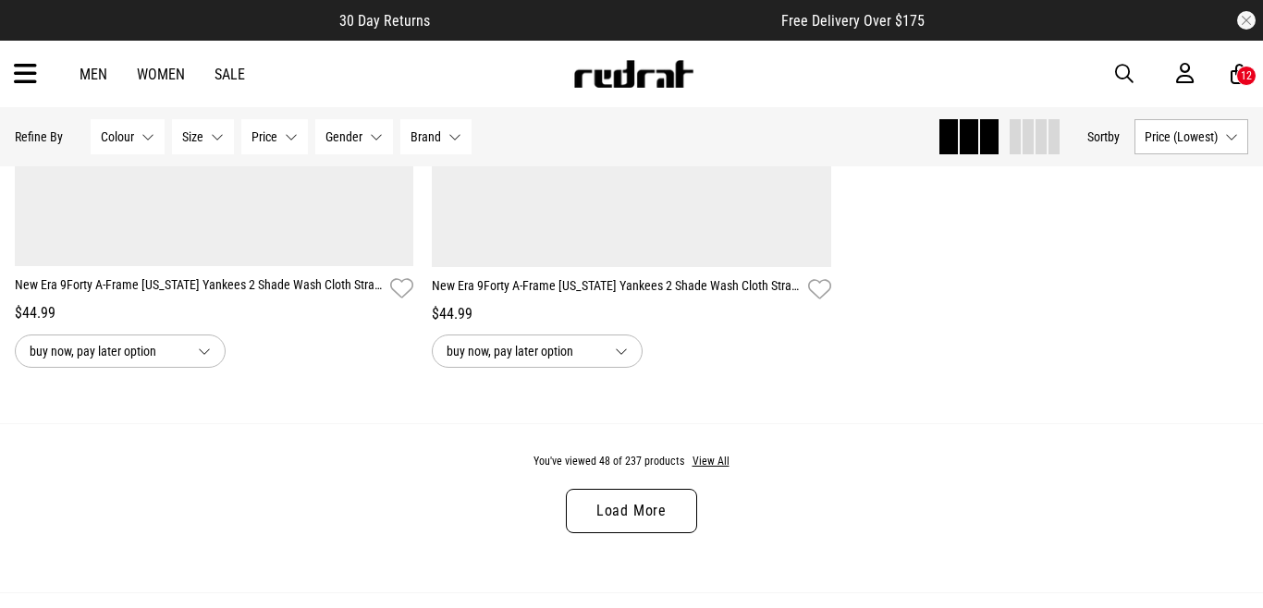
click at [642, 508] on link "Load More" at bounding box center [631, 511] width 131 height 44
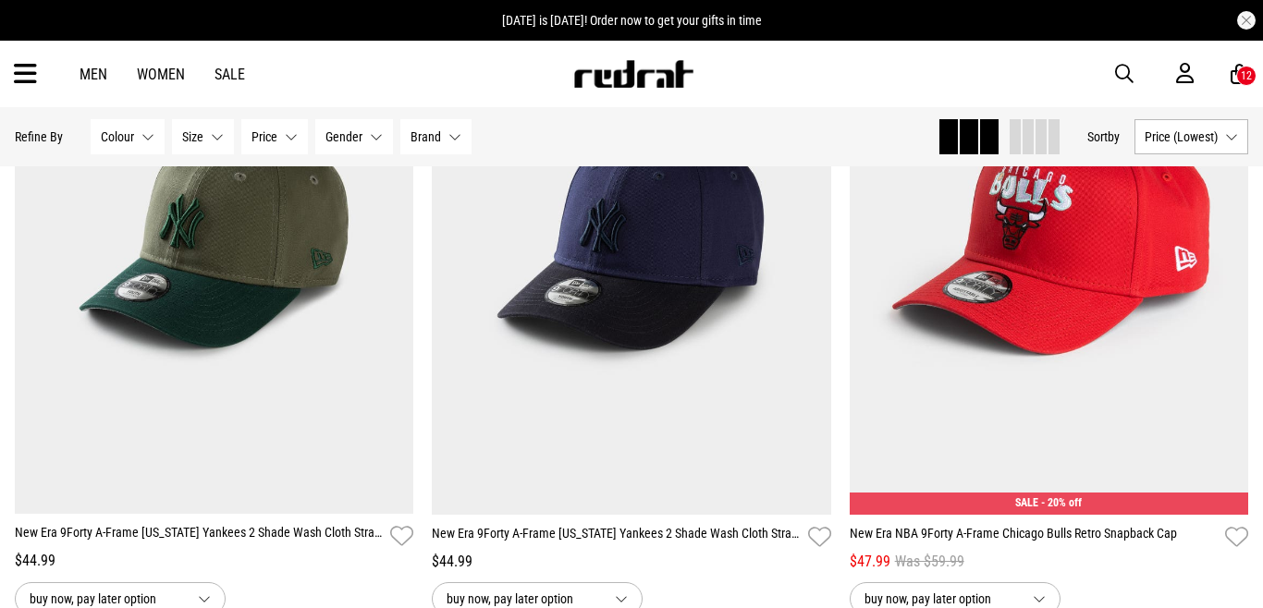
scroll to position [5348, 0]
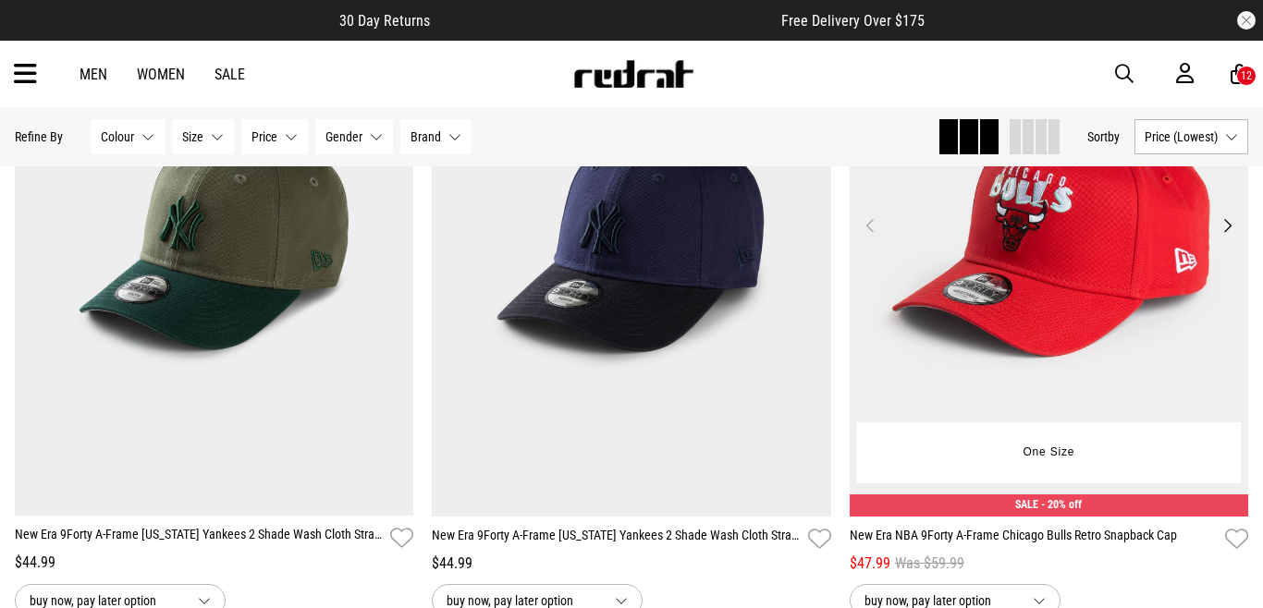
click at [1034, 336] on img at bounding box center [1048, 236] width 399 height 559
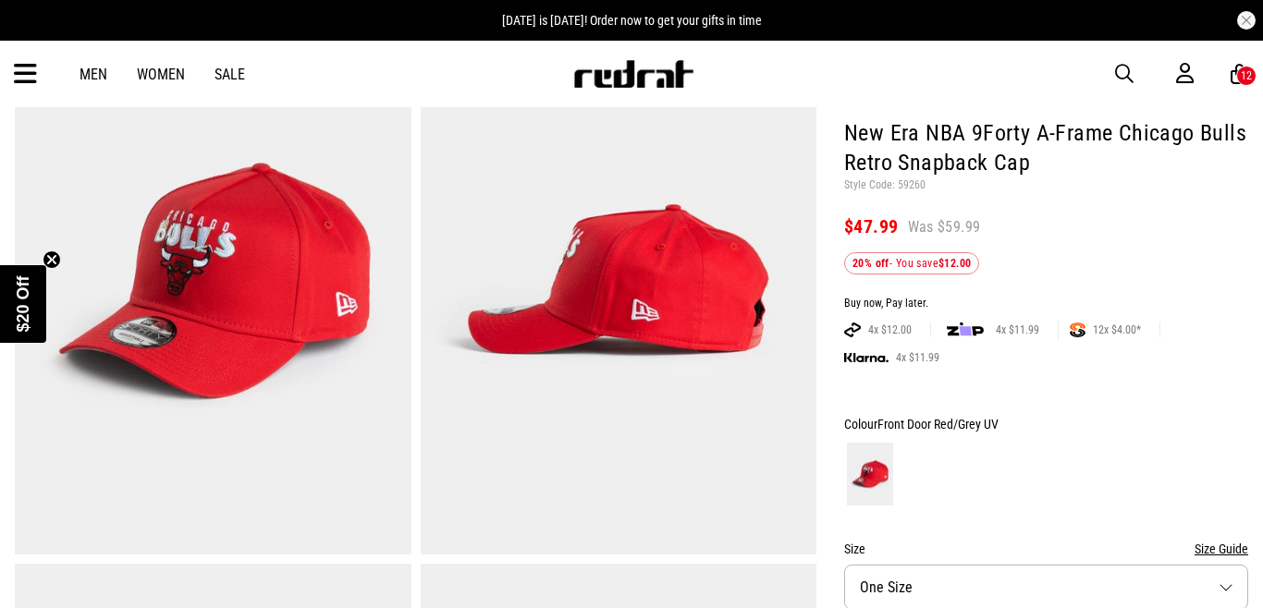
scroll to position [313, 0]
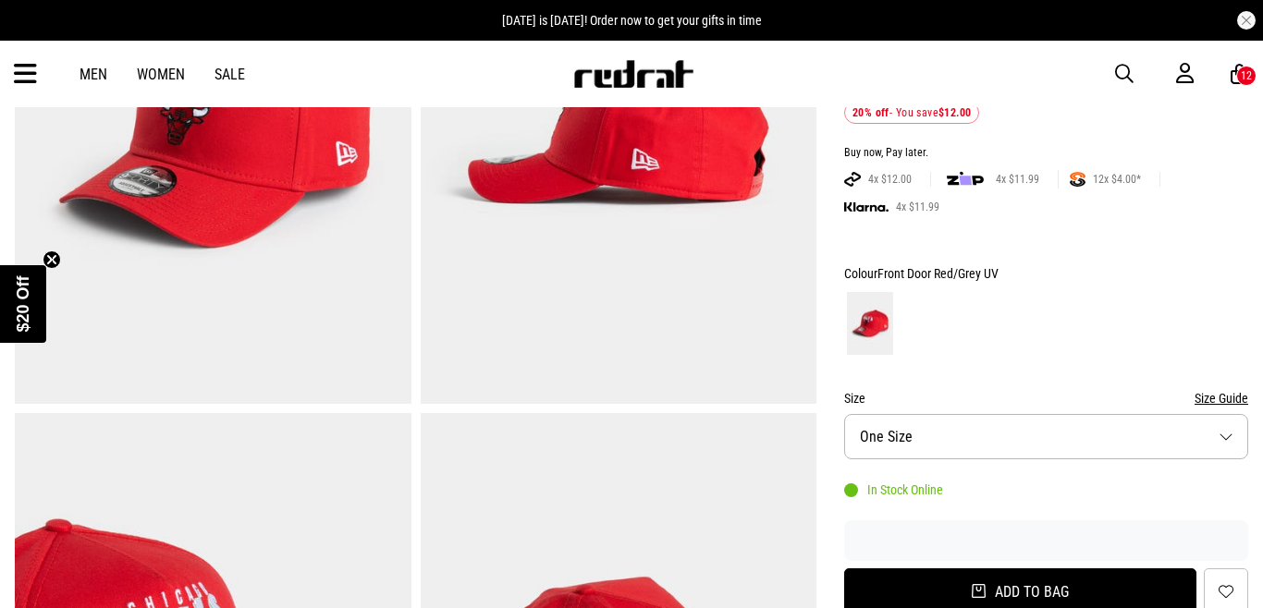
click at [956, 582] on button "Add to bag" at bounding box center [1020, 591] width 352 height 47
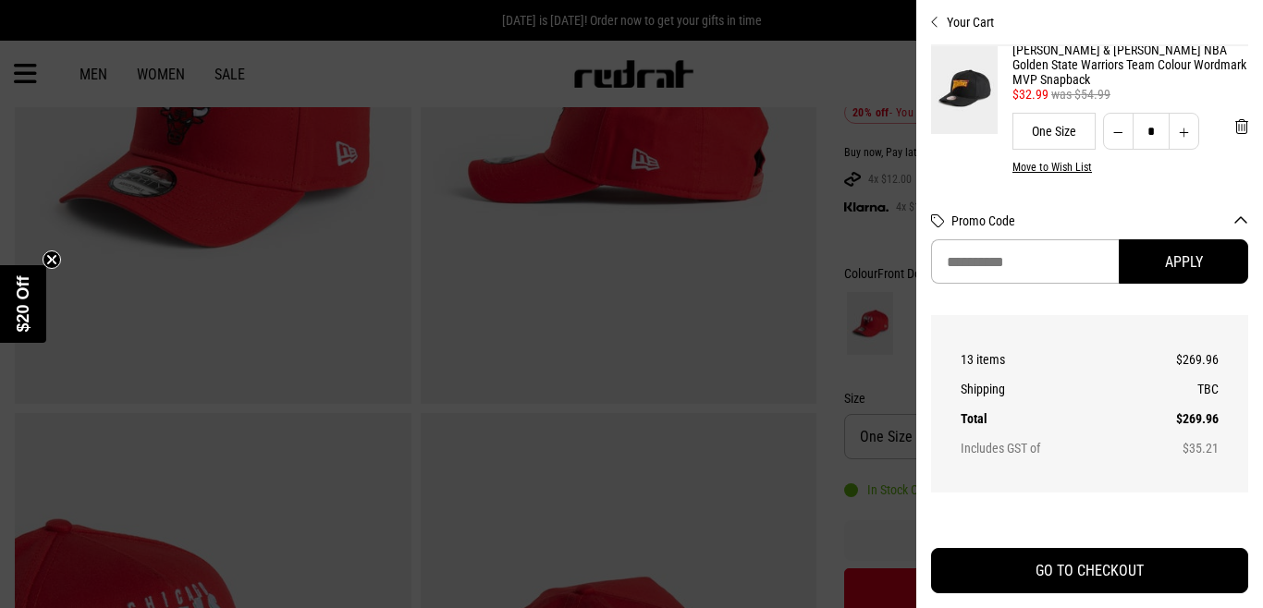
scroll to position [995, 0]
click at [1242, 119] on span "'Remove from cart" at bounding box center [1241, 128] width 13 height 18
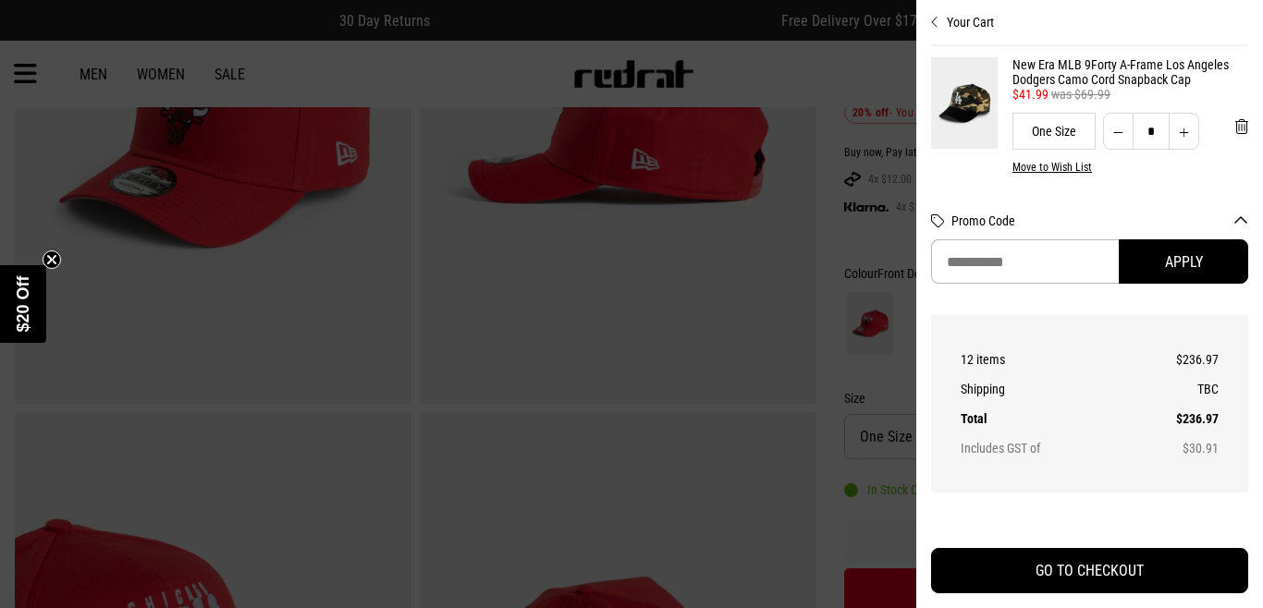
scroll to position [826, 0]
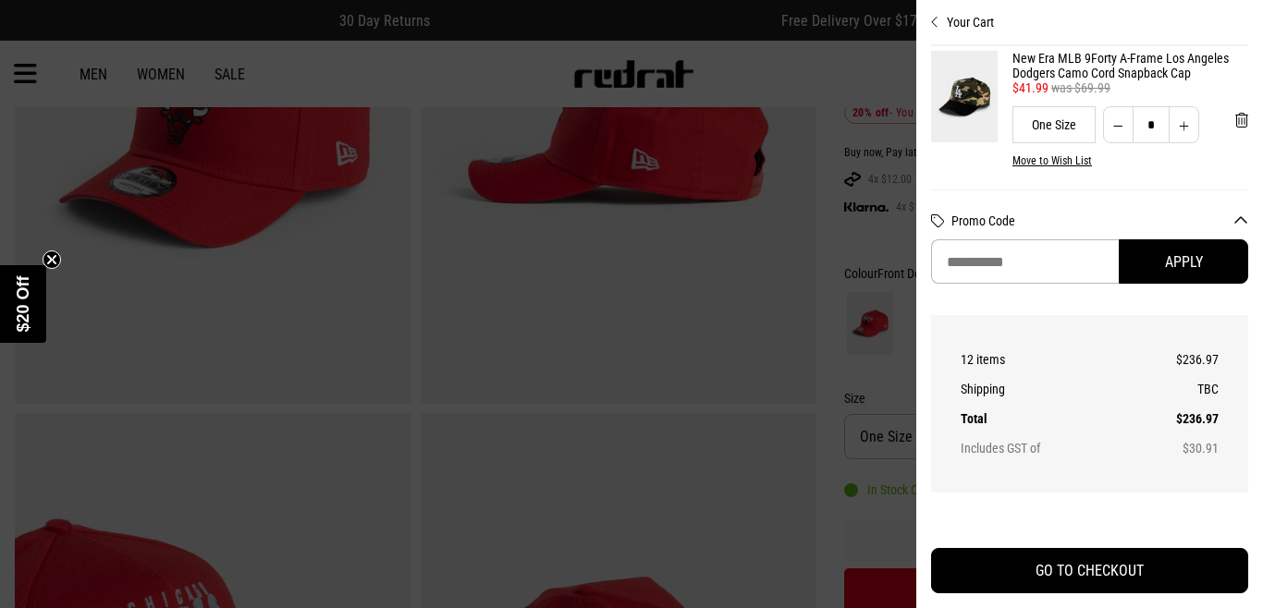
click at [932, 19] on icon "Close cart preview" at bounding box center [935, 22] width 8 height 15
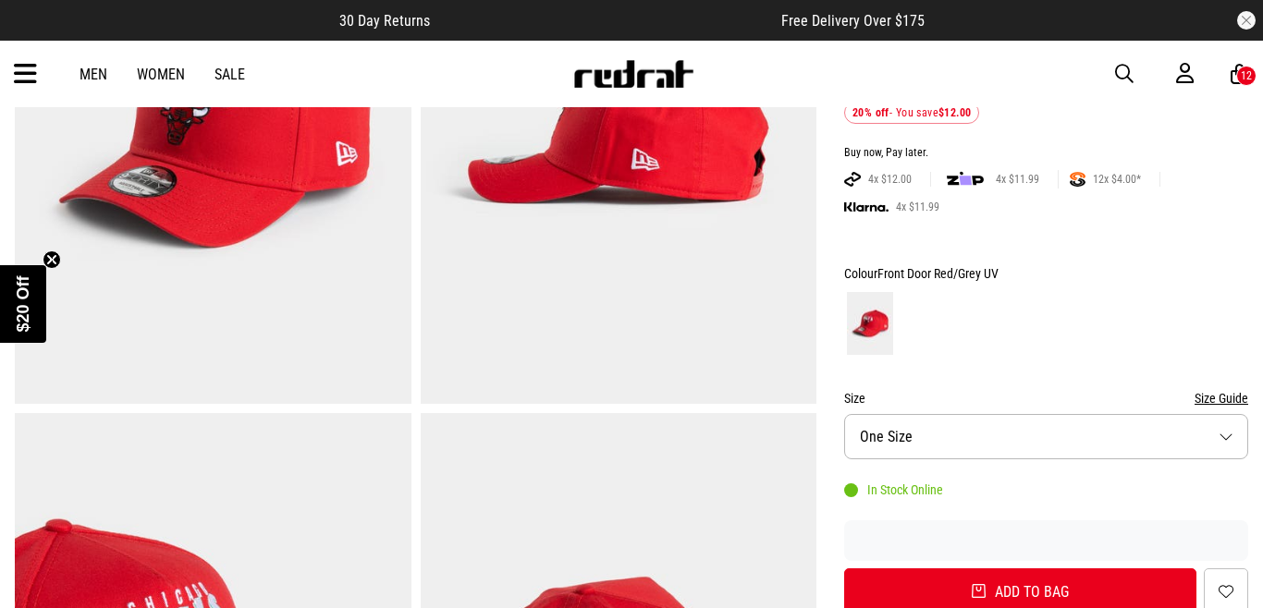
click at [27, 77] on icon at bounding box center [25, 74] width 23 height 31
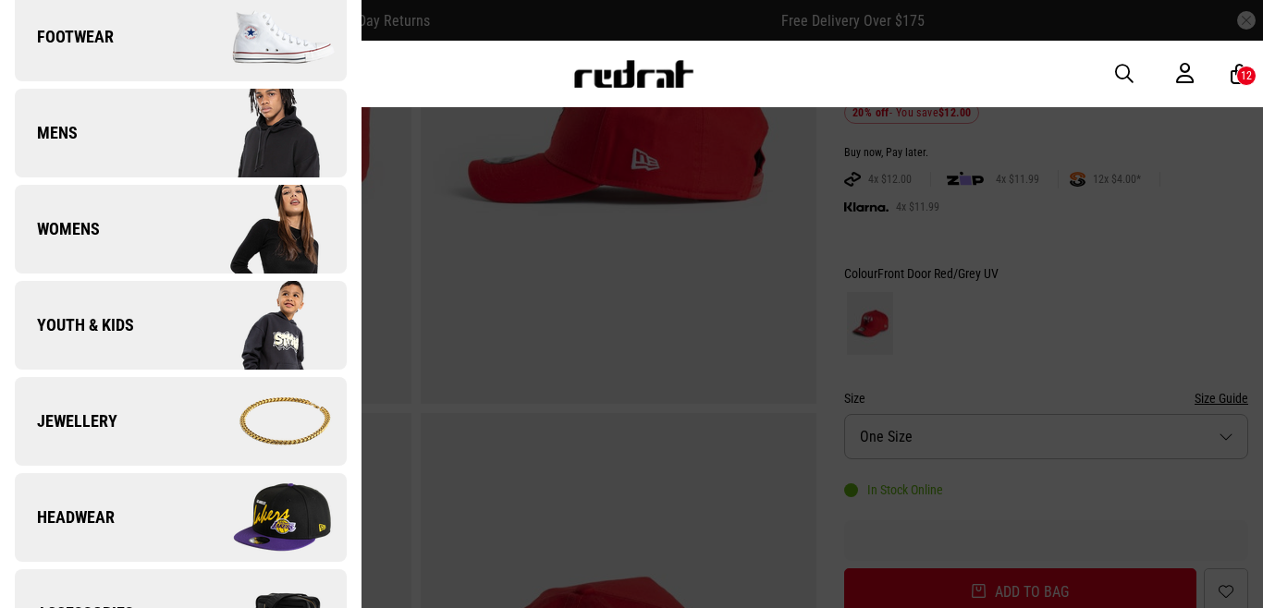
scroll to position [213, 0]
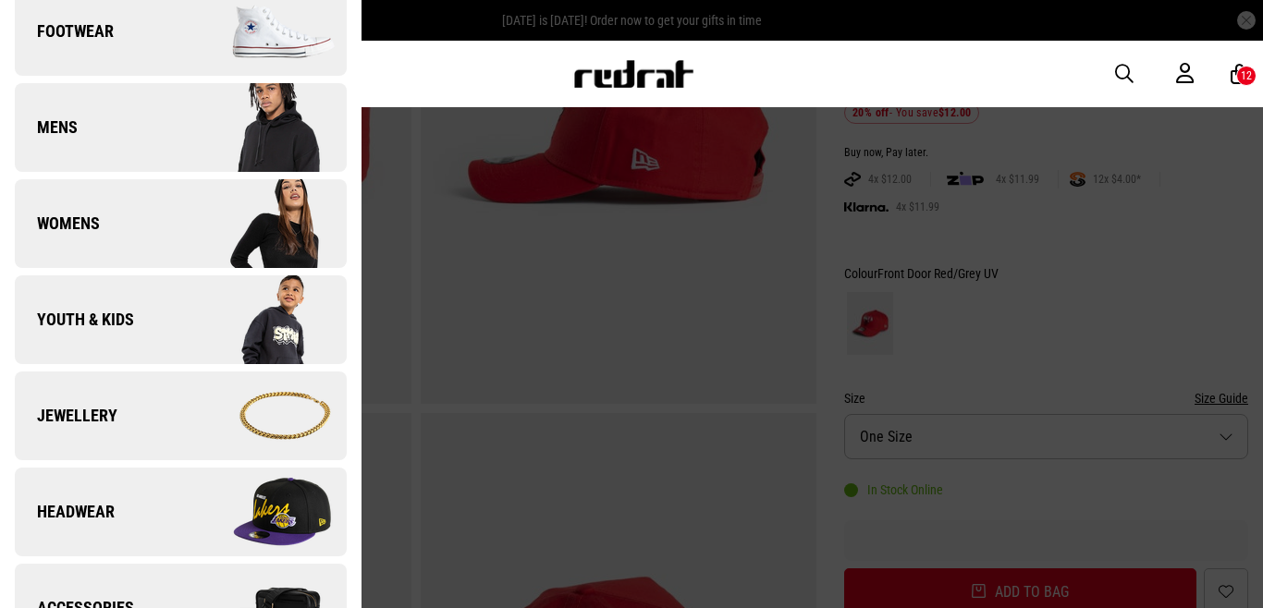
click at [268, 502] on img at bounding box center [262, 512] width 165 height 92
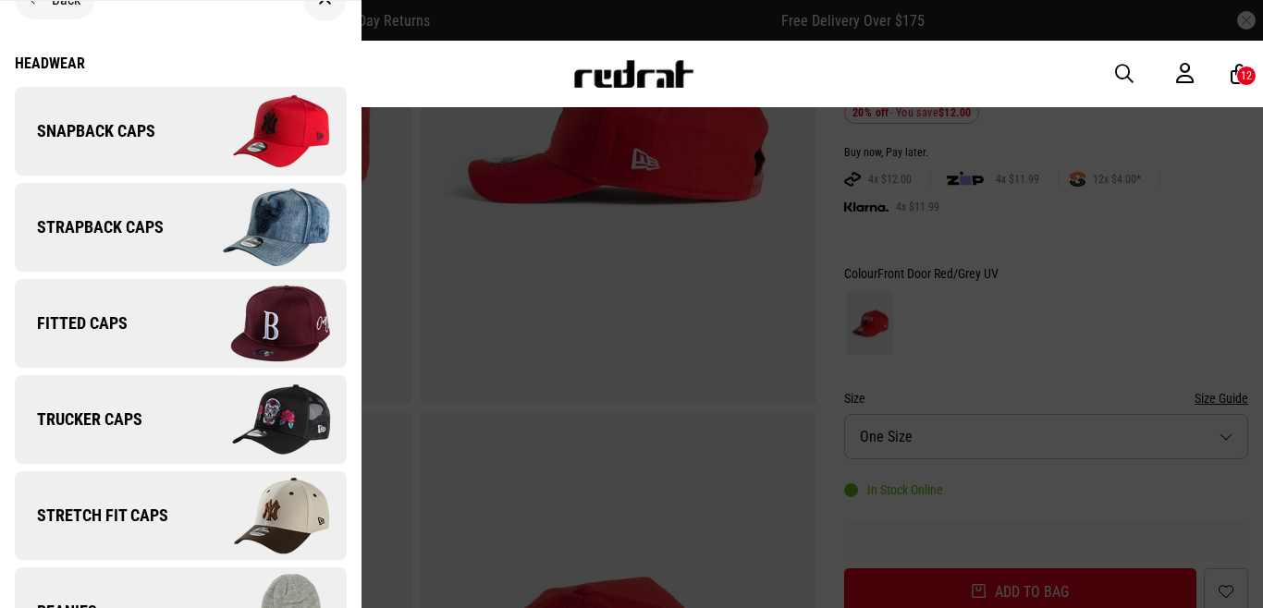
scroll to position [31, 0]
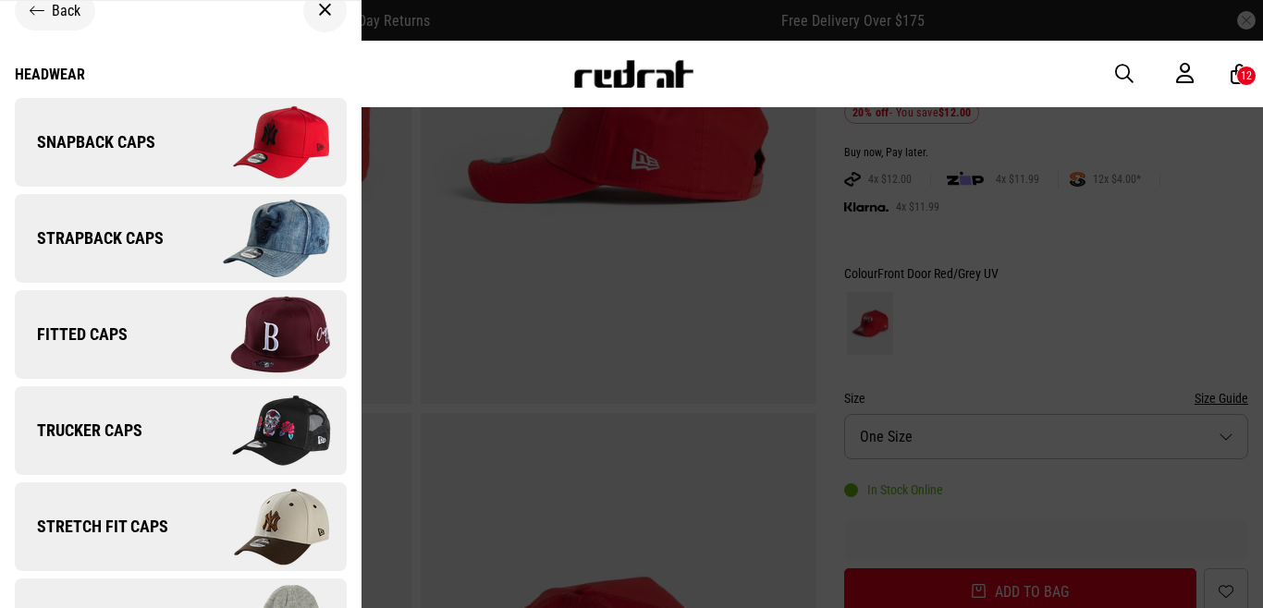
click at [284, 140] on img at bounding box center [262, 142] width 165 height 92
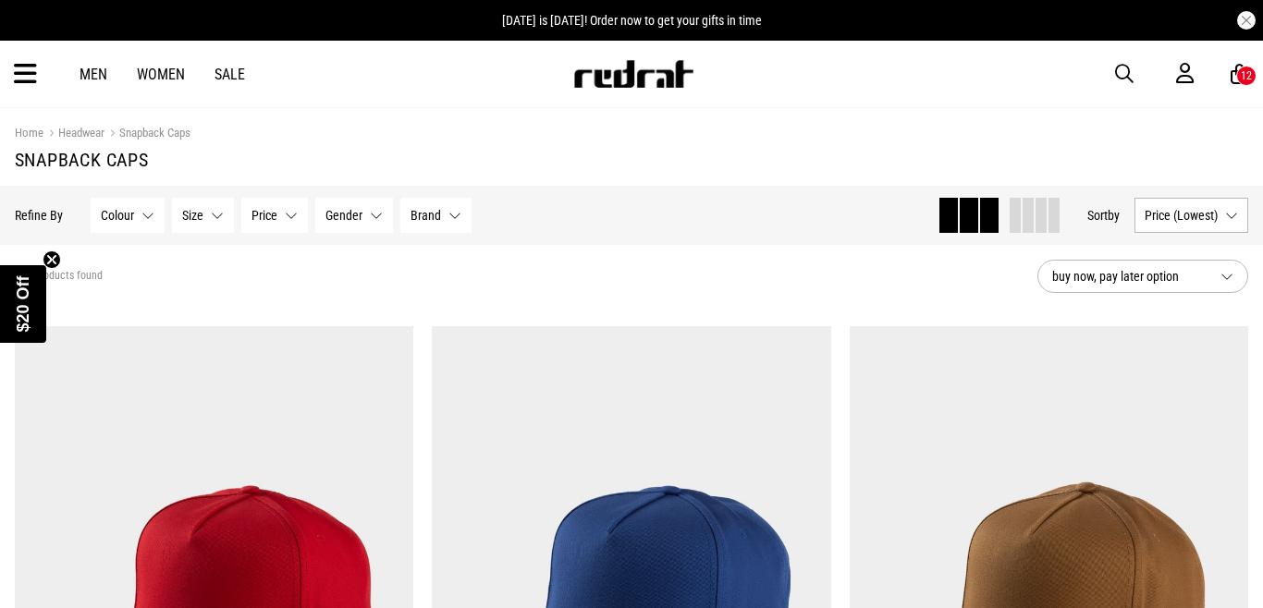
click at [17, 88] on icon at bounding box center [25, 74] width 23 height 31
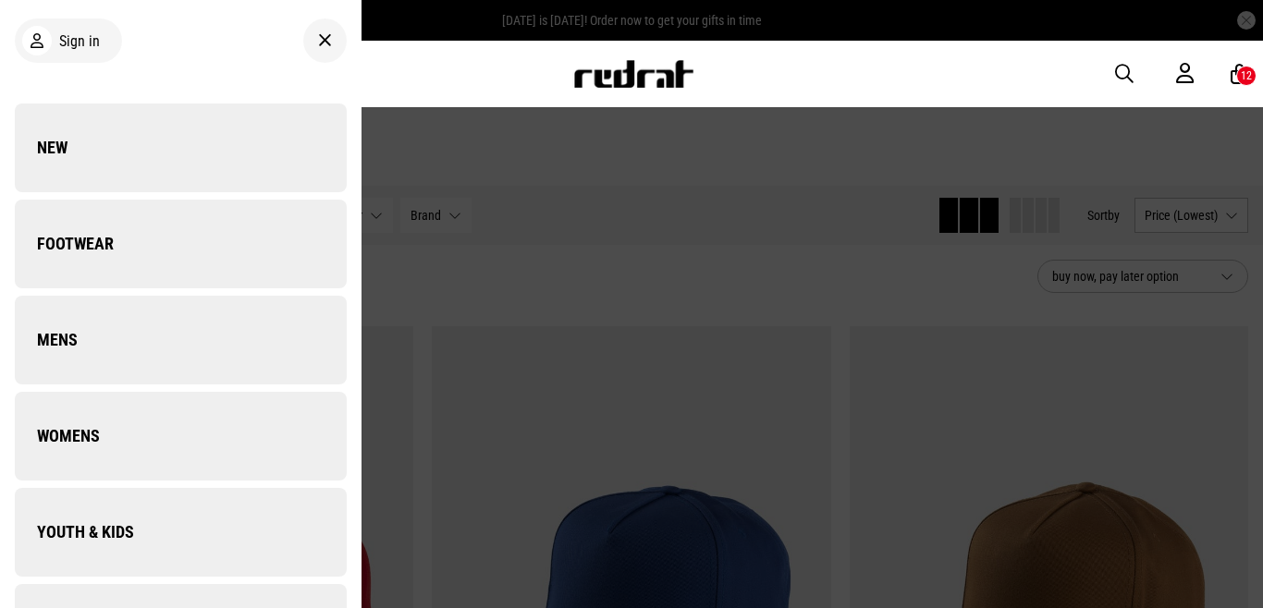
click at [17, 88] on div "Men Women Sale Sign in New Back Footwear Back Footwear Mens Back Mens Womens Ba…" at bounding box center [631, 74] width 1263 height 67
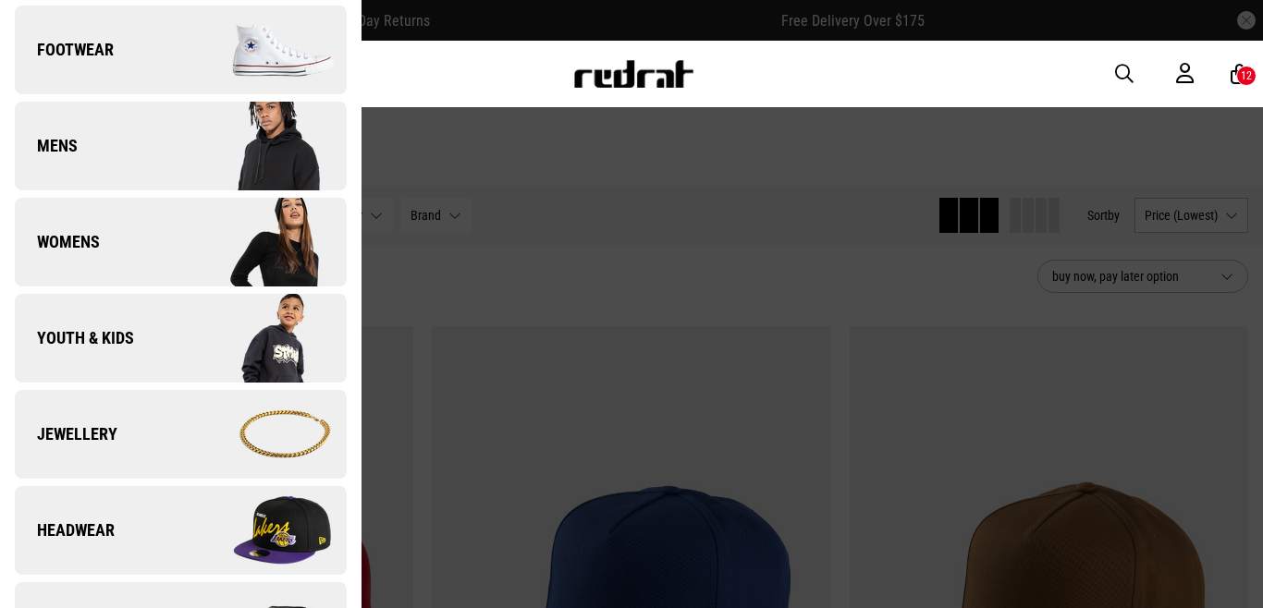
scroll to position [289, 0]
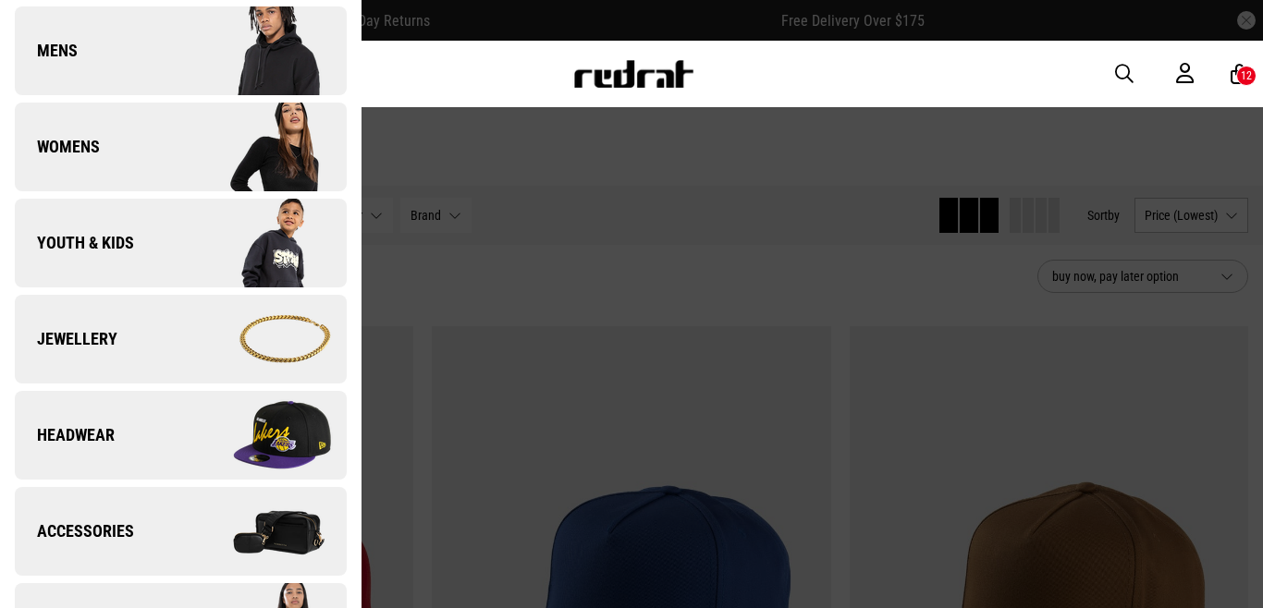
click at [169, 229] on link "Youth & Kids" at bounding box center [181, 243] width 332 height 89
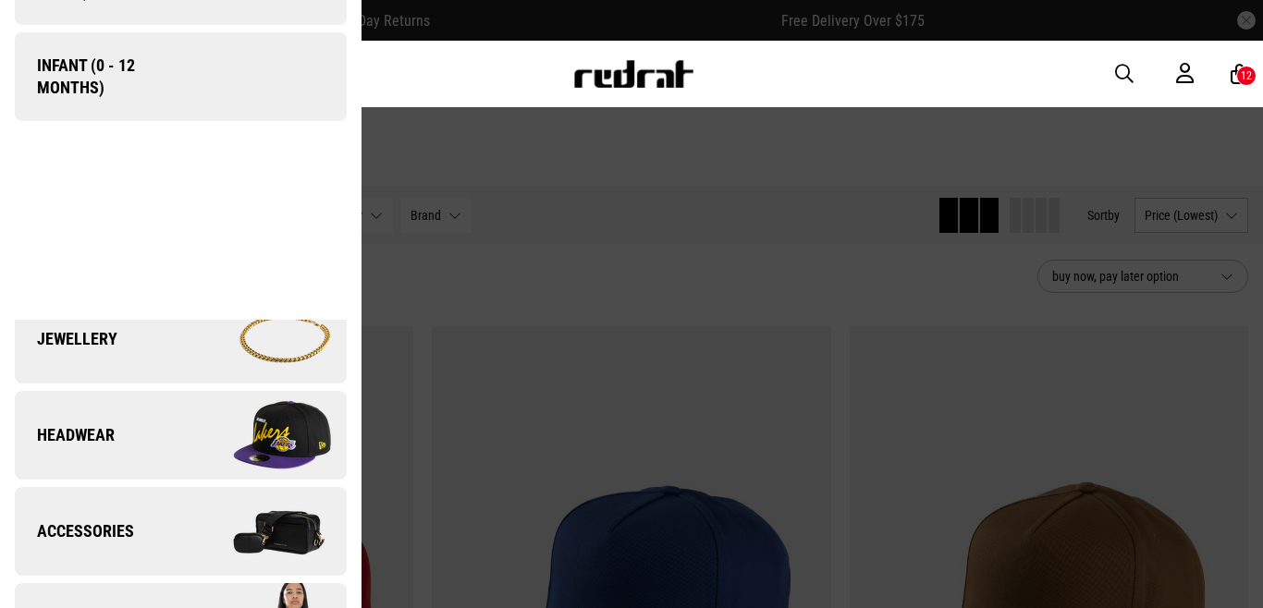
scroll to position [0, 0]
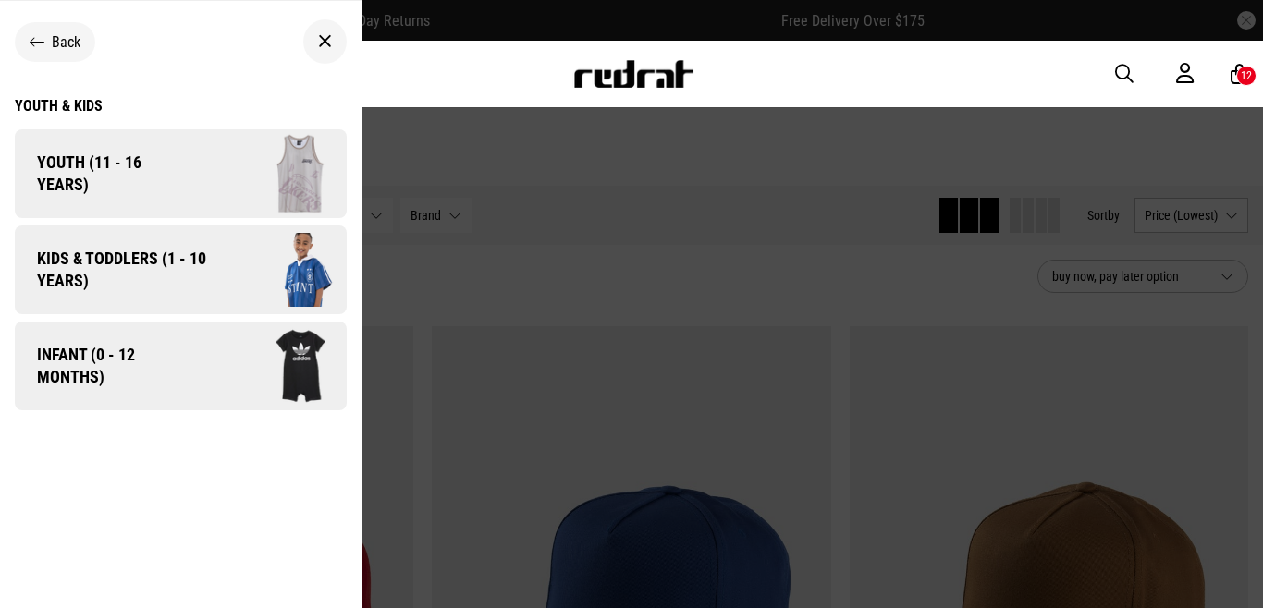
click at [141, 256] on span "Kids & Toddlers (1 - 10 years)" at bounding box center [115, 270] width 201 height 44
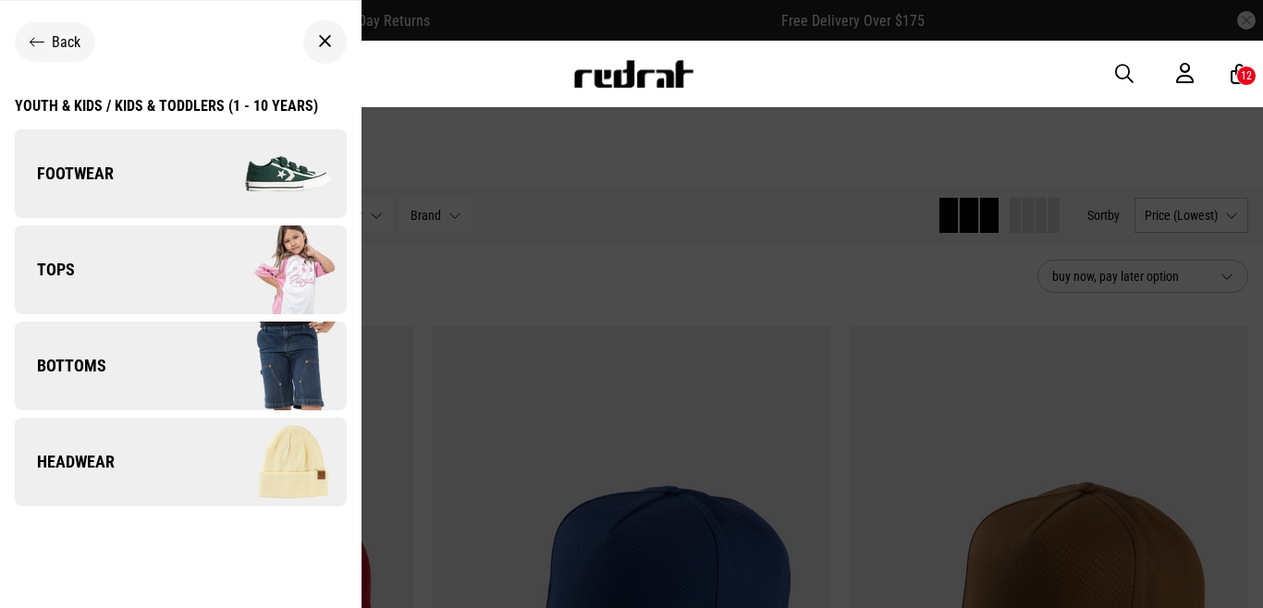
scroll to position [15, 0]
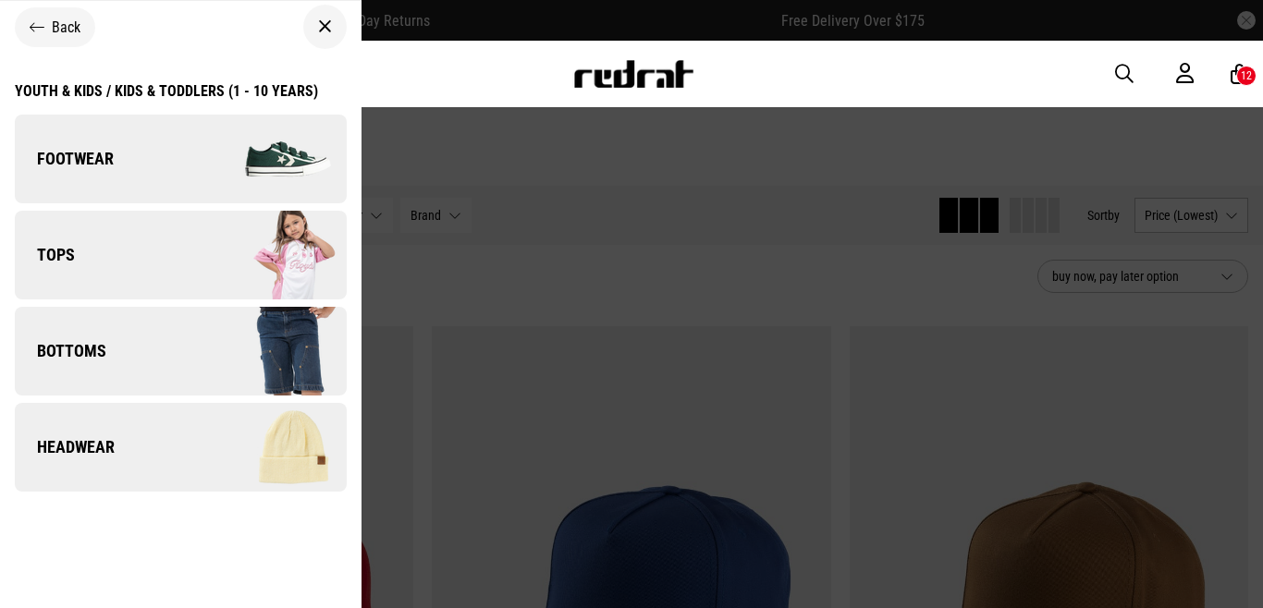
click at [279, 424] on img at bounding box center [262, 447] width 165 height 92
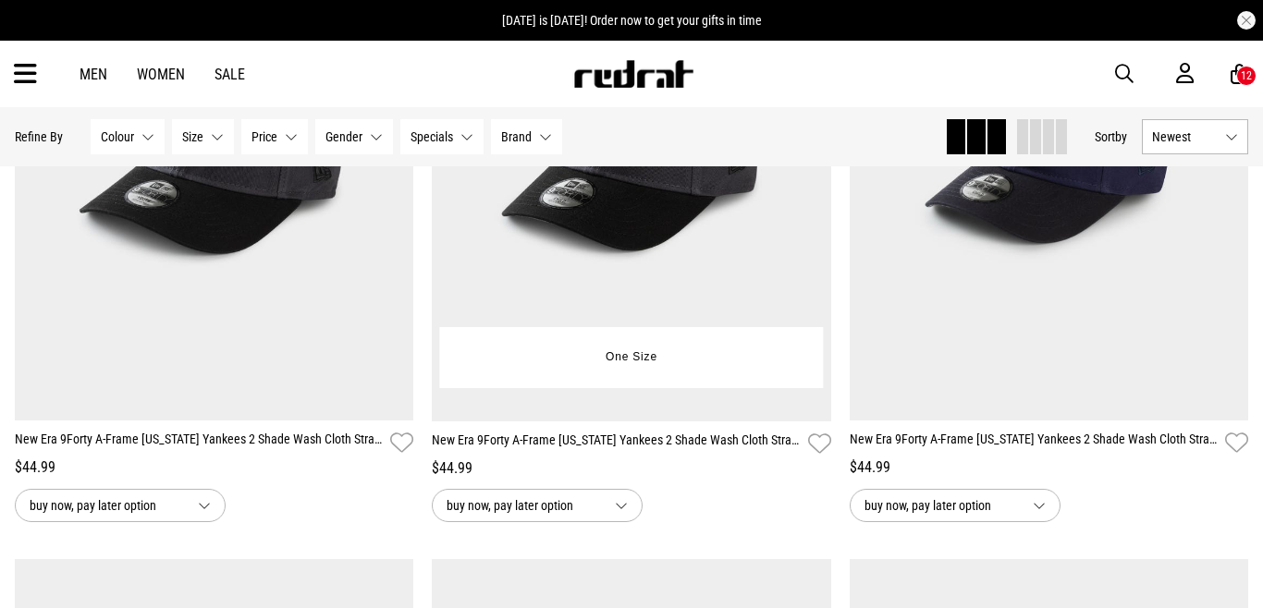
scroll to position [397, 0]
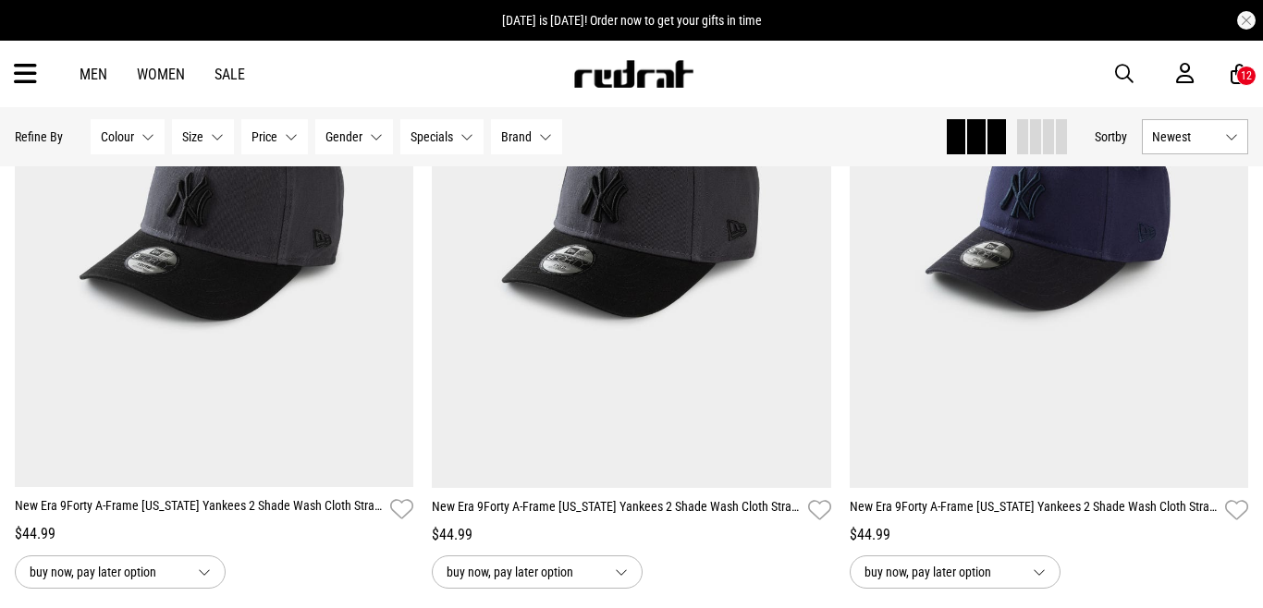
click at [1164, 138] on span "Newest" at bounding box center [1185, 136] width 66 height 15
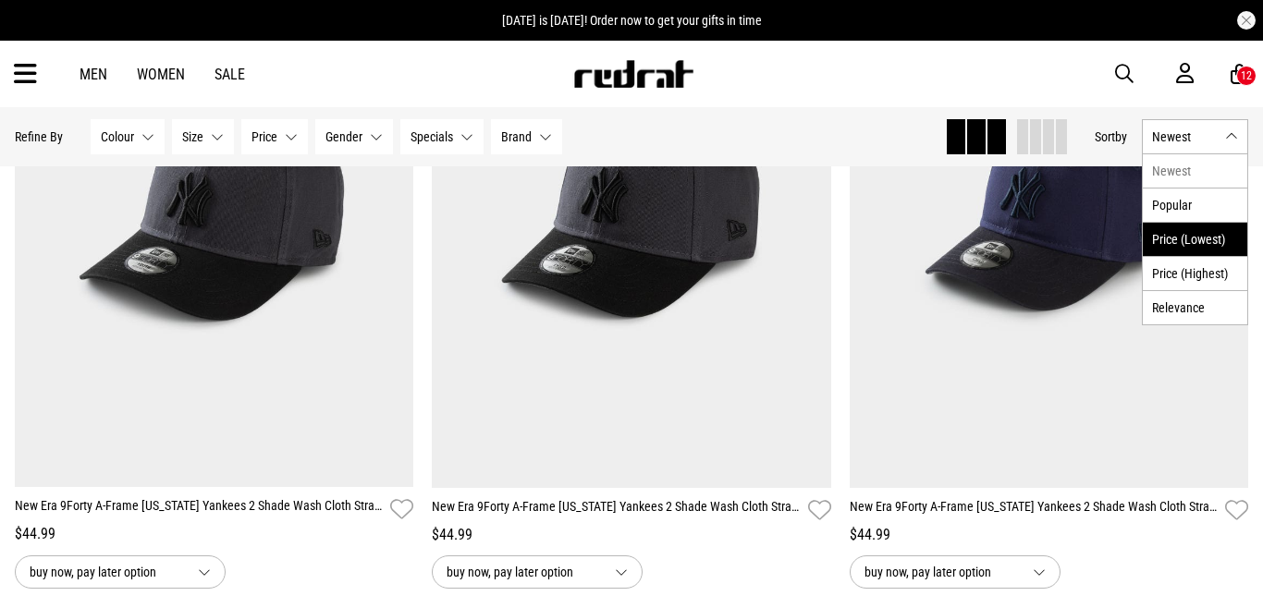
click at [1172, 233] on li "Price (Lowest)" at bounding box center [1194, 239] width 104 height 34
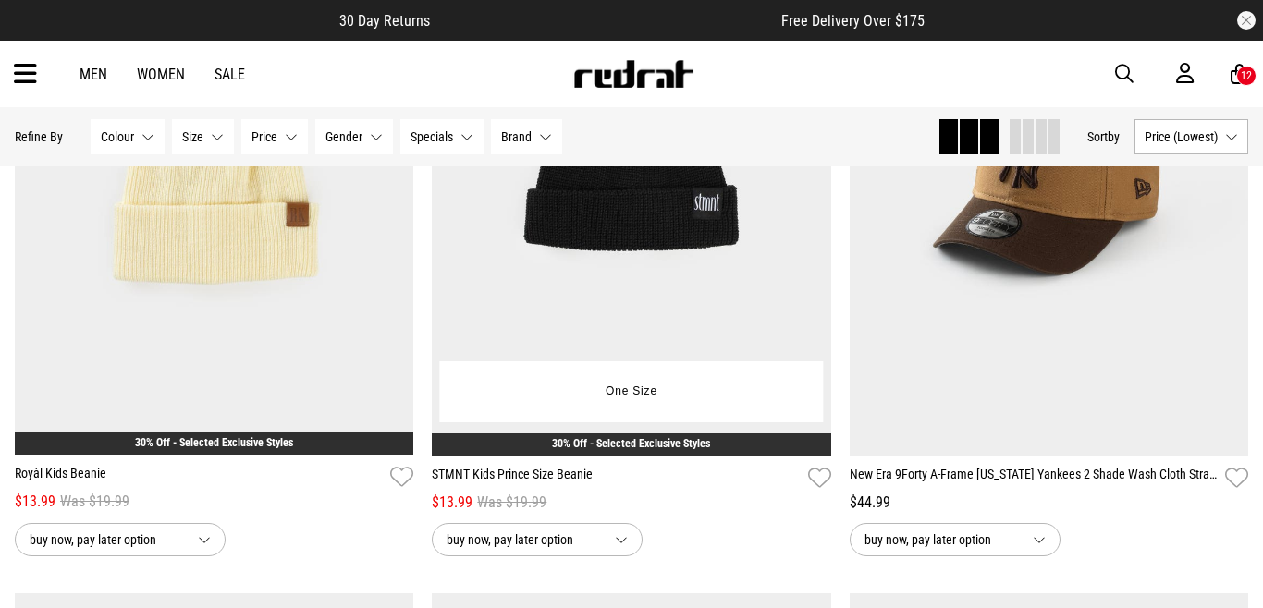
scroll to position [431, 0]
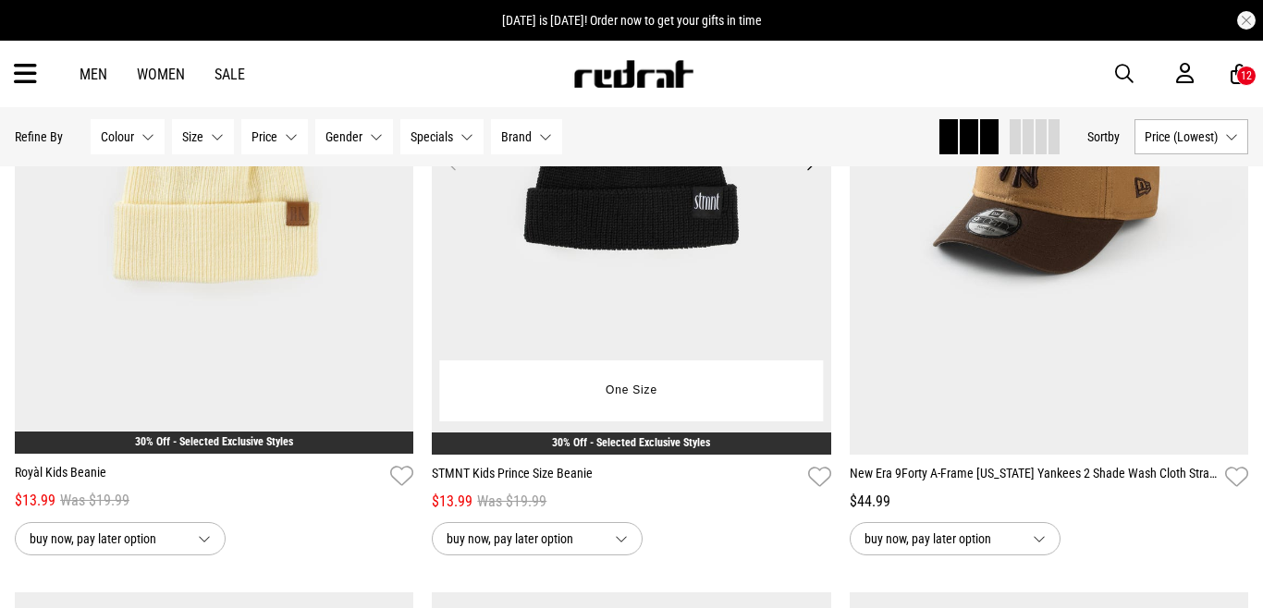
click at [634, 287] on img at bounding box center [631, 175] width 399 height 559
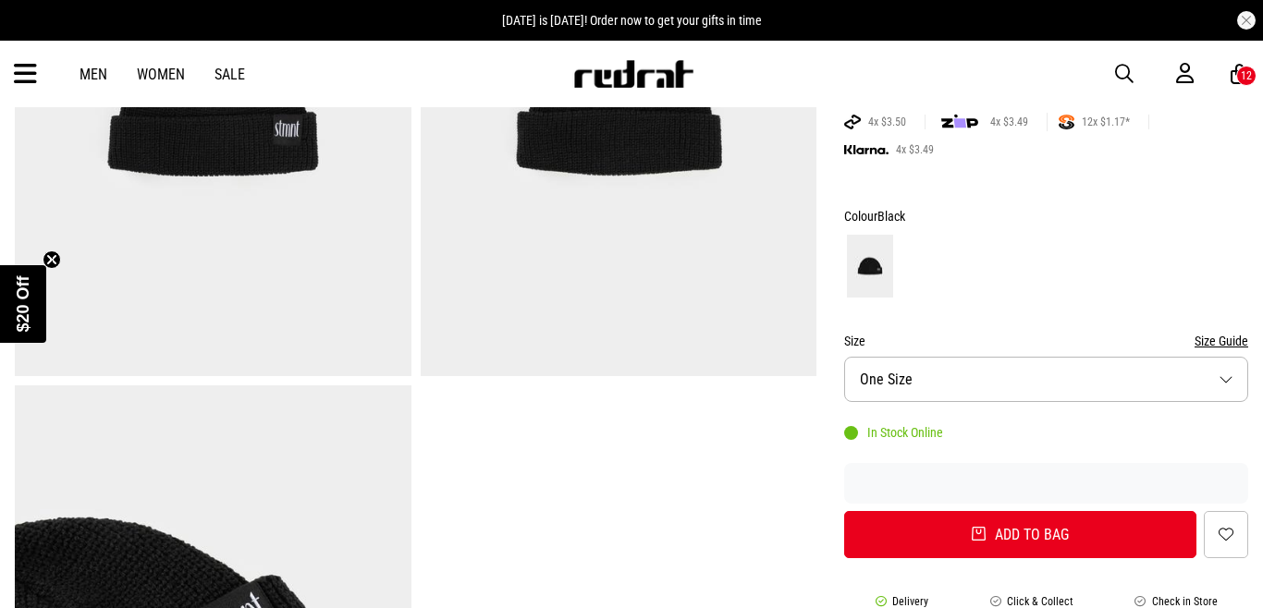
scroll to position [369, 0]
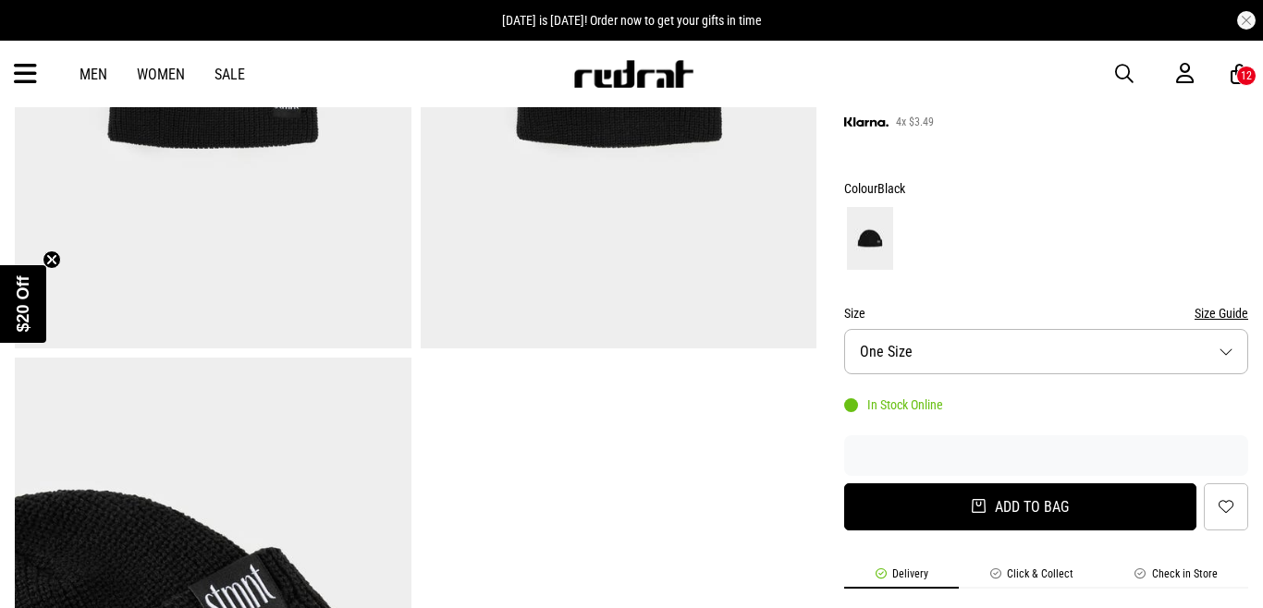
click at [1004, 509] on button "Add to bag" at bounding box center [1020, 506] width 352 height 47
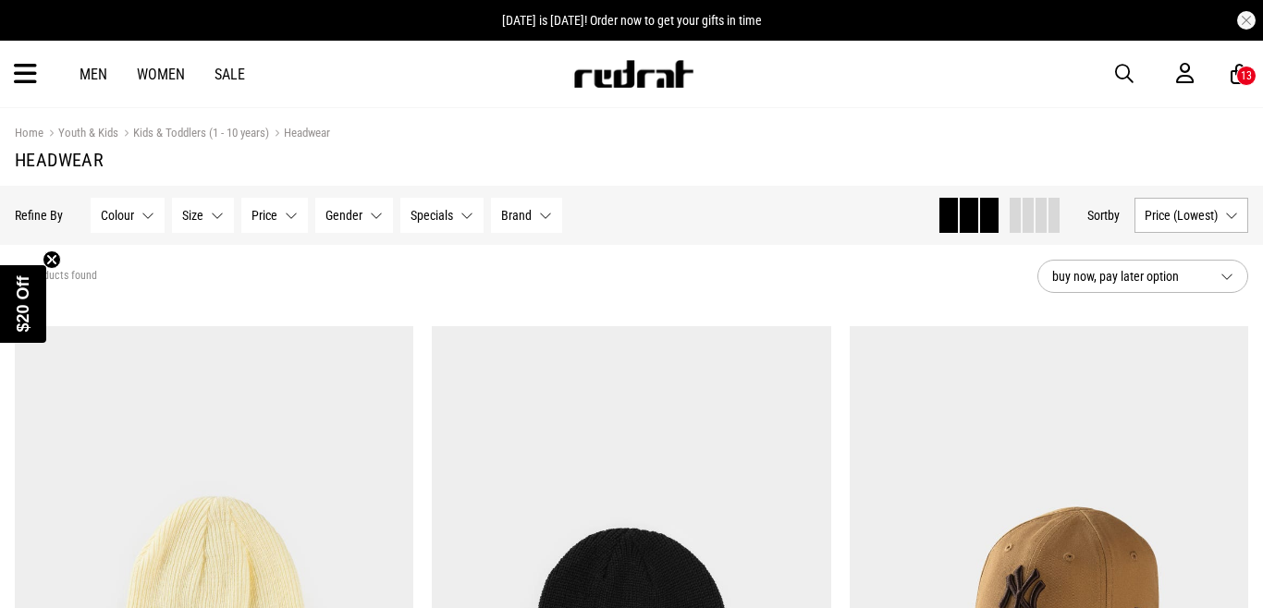
click at [32, 70] on icon at bounding box center [25, 74] width 23 height 31
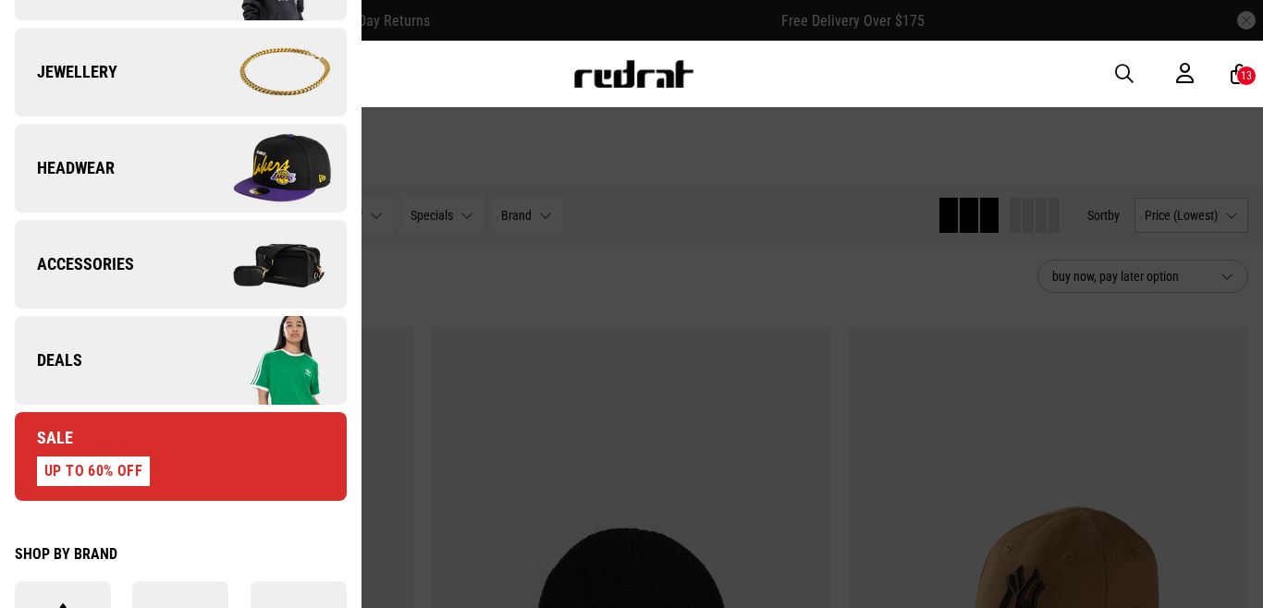
scroll to position [569, 0]
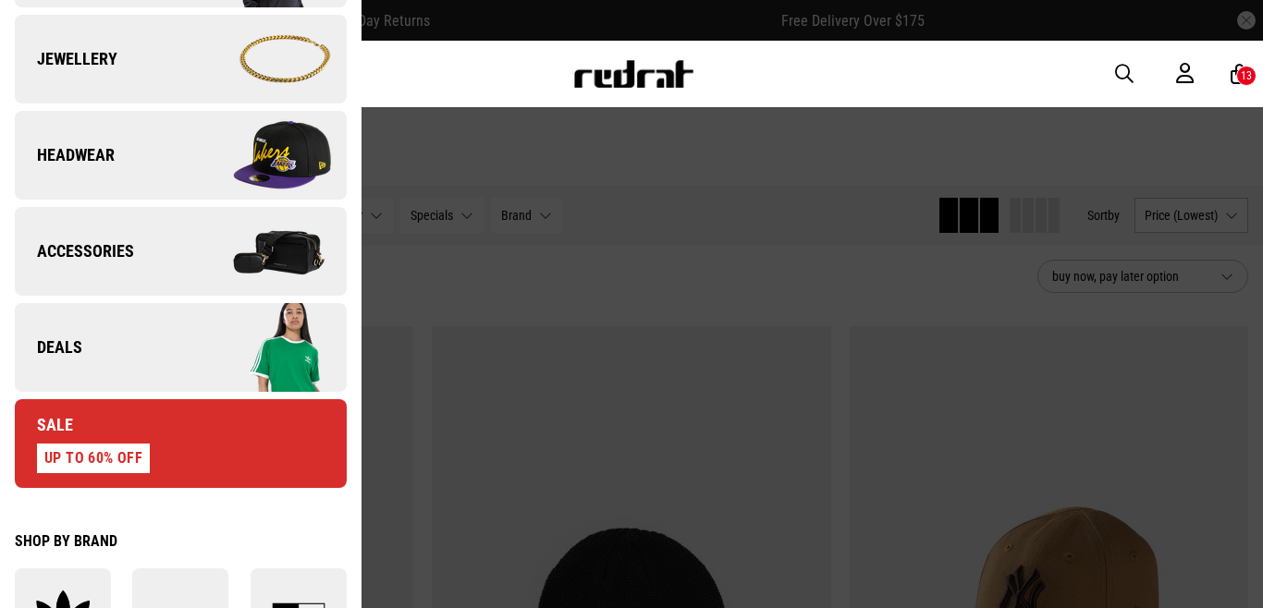
click at [76, 242] on span "Accessories" at bounding box center [74, 251] width 119 height 22
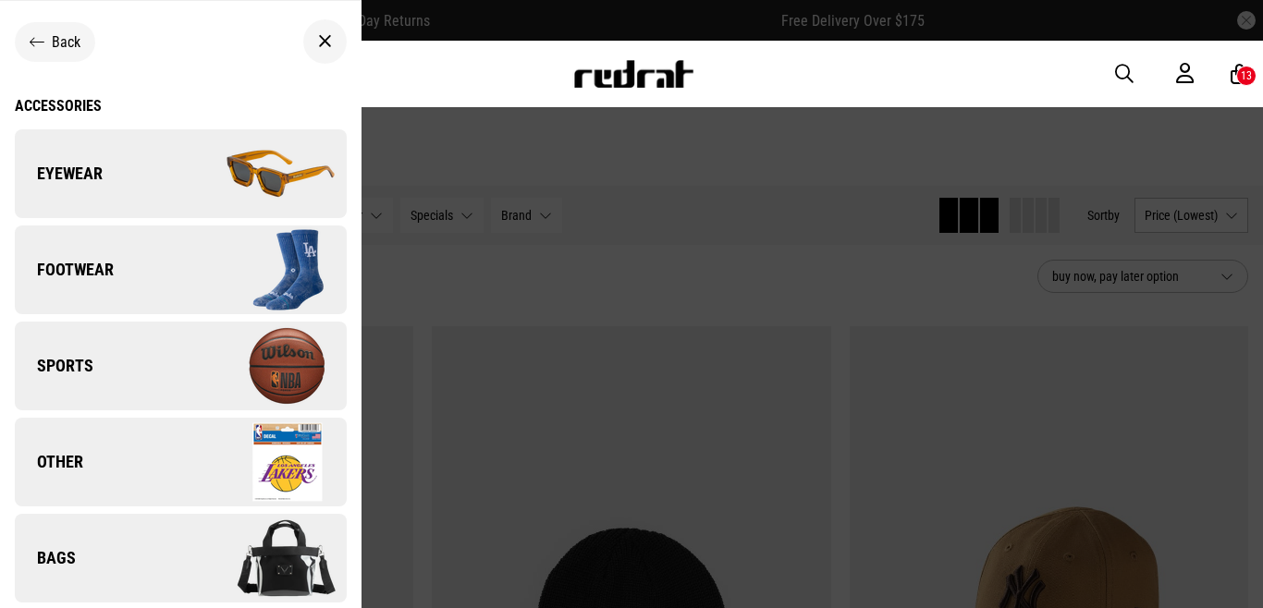
scroll to position [1, 0]
click at [281, 353] on img at bounding box center [262, 365] width 165 height 92
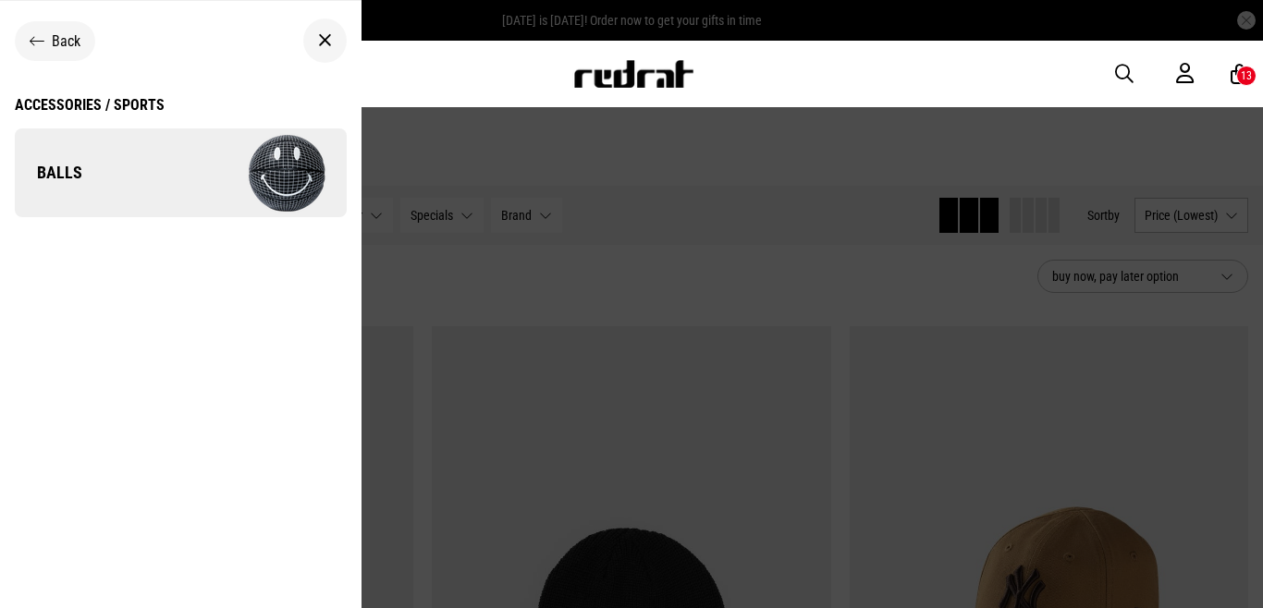
click at [263, 151] on img at bounding box center [262, 173] width 165 height 92
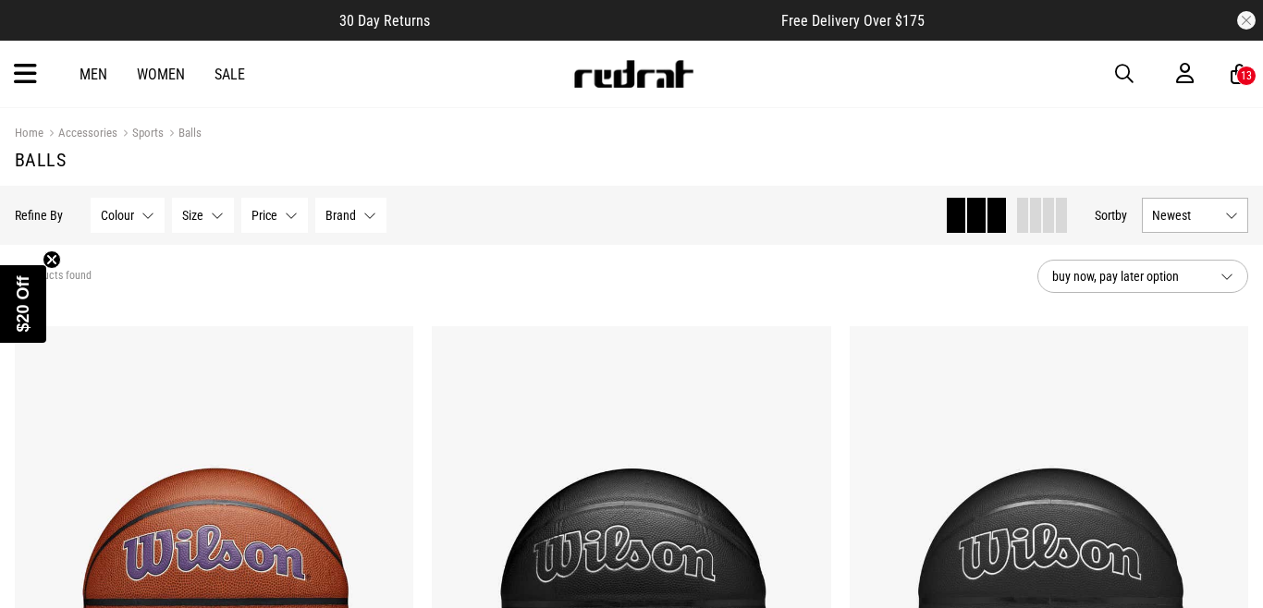
click at [38, 68] on div "Men Women Sale Sign in New Back Footwear Back Mens Back Womens Back Youth & Kid…" at bounding box center [631, 74] width 1263 height 67
click at [24, 78] on icon at bounding box center [25, 74] width 23 height 31
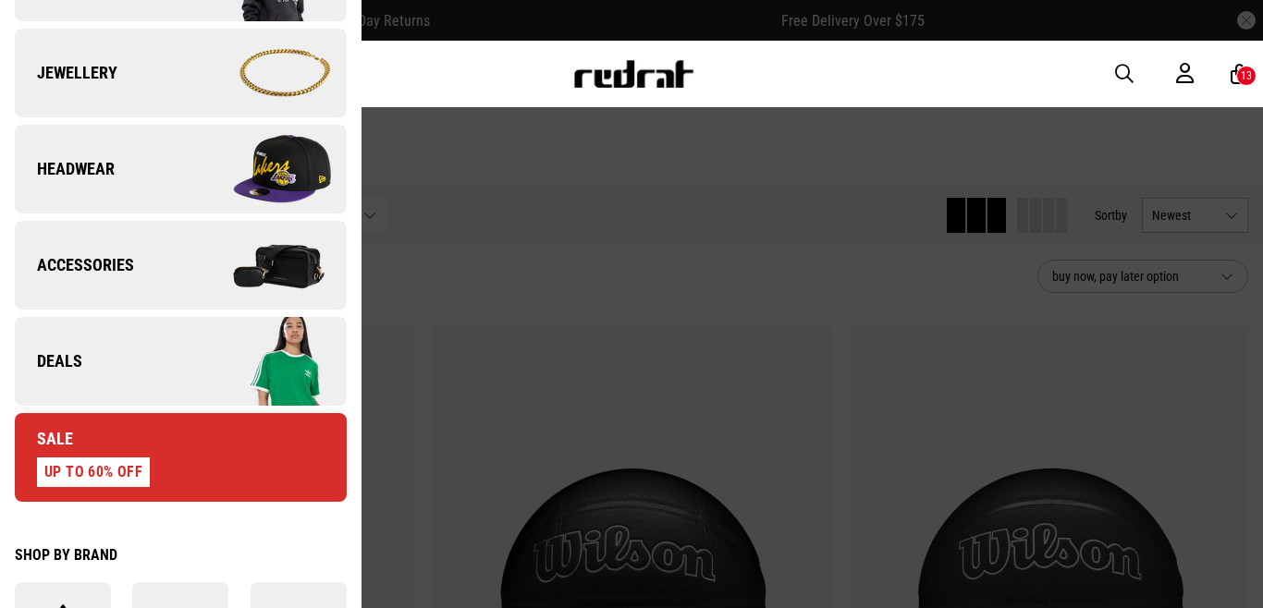
scroll to position [595, 0]
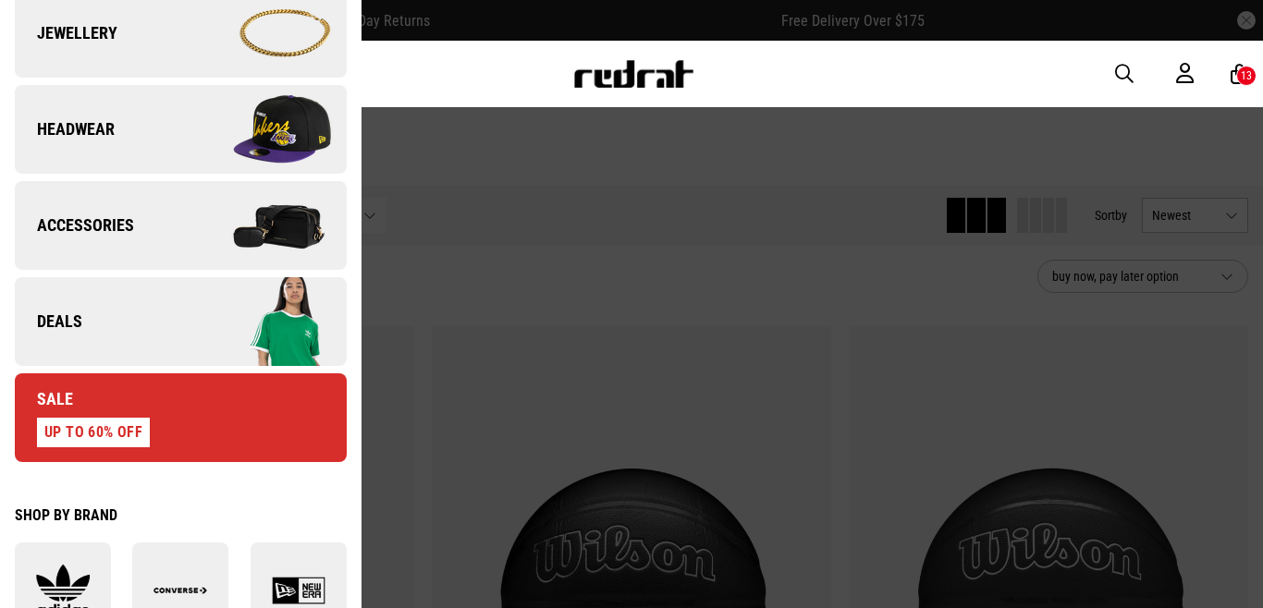
click at [272, 232] on img at bounding box center [262, 225] width 165 height 92
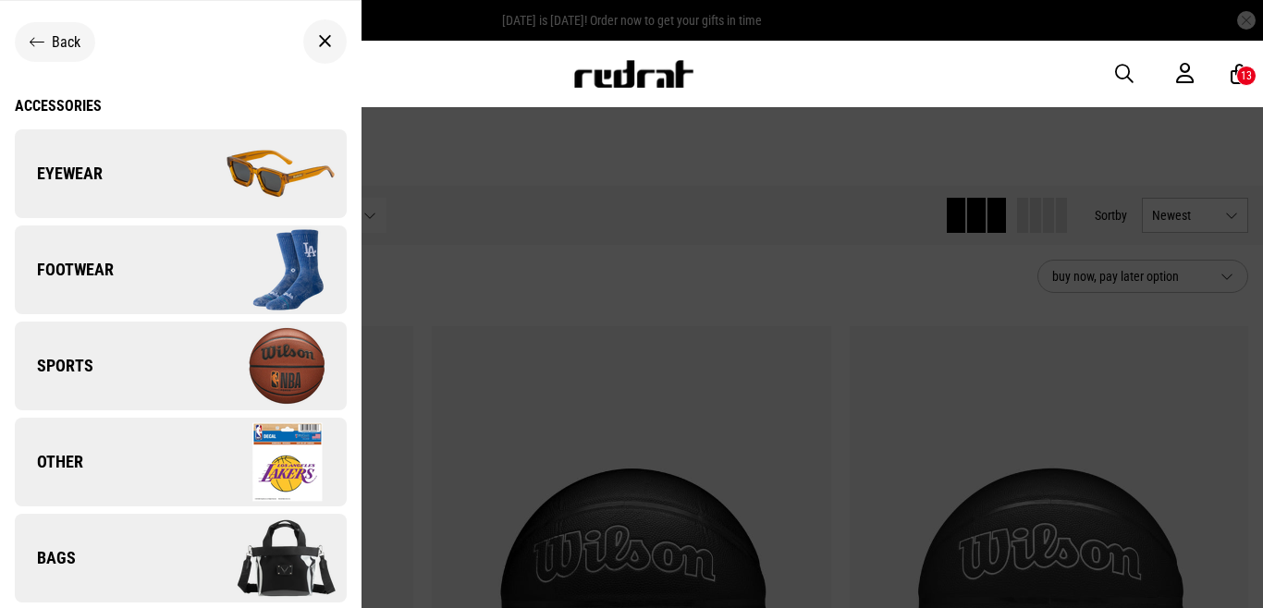
scroll to position [1, 0]
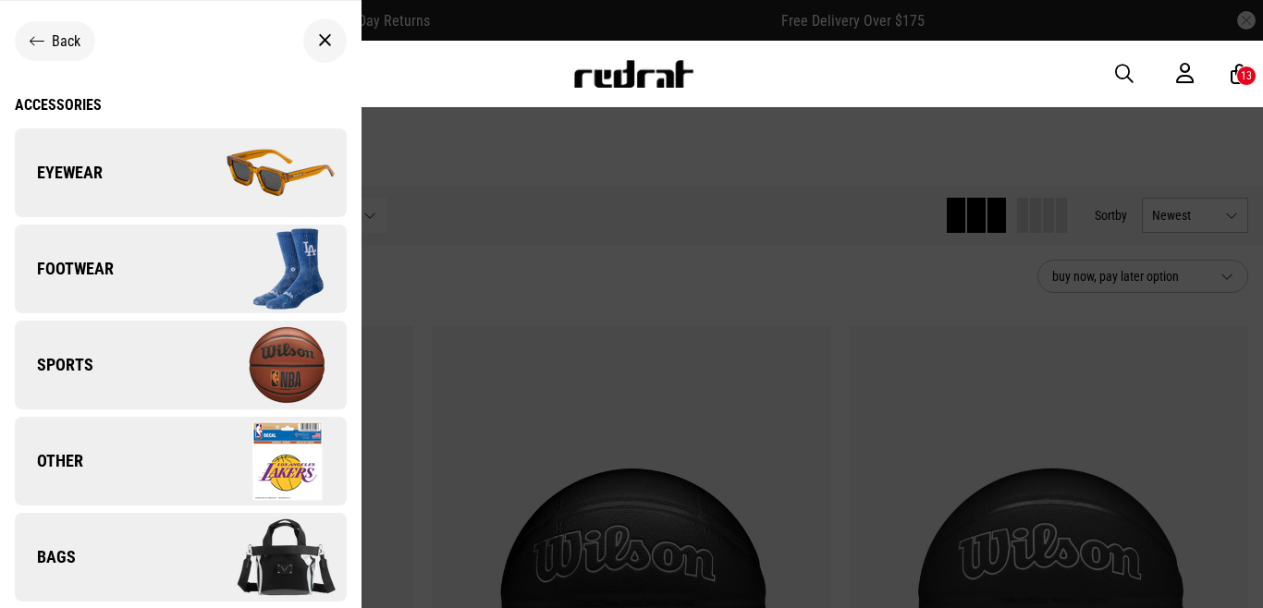
click at [284, 536] on img at bounding box center [262, 557] width 165 height 92
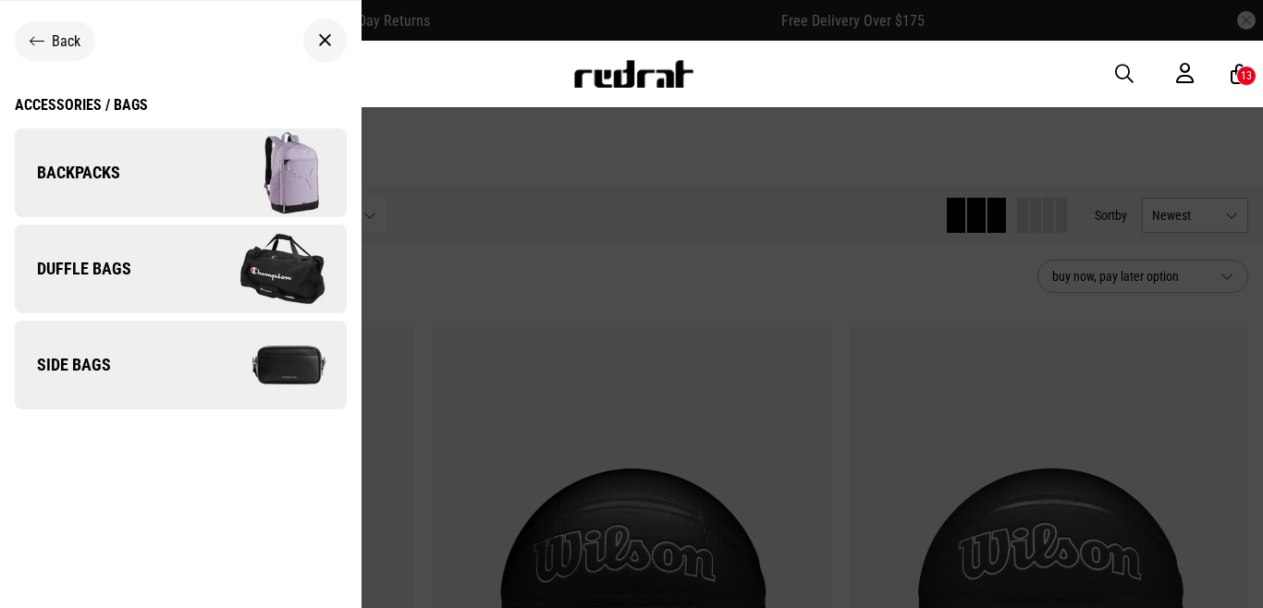
click at [290, 354] on img at bounding box center [262, 365] width 165 height 92
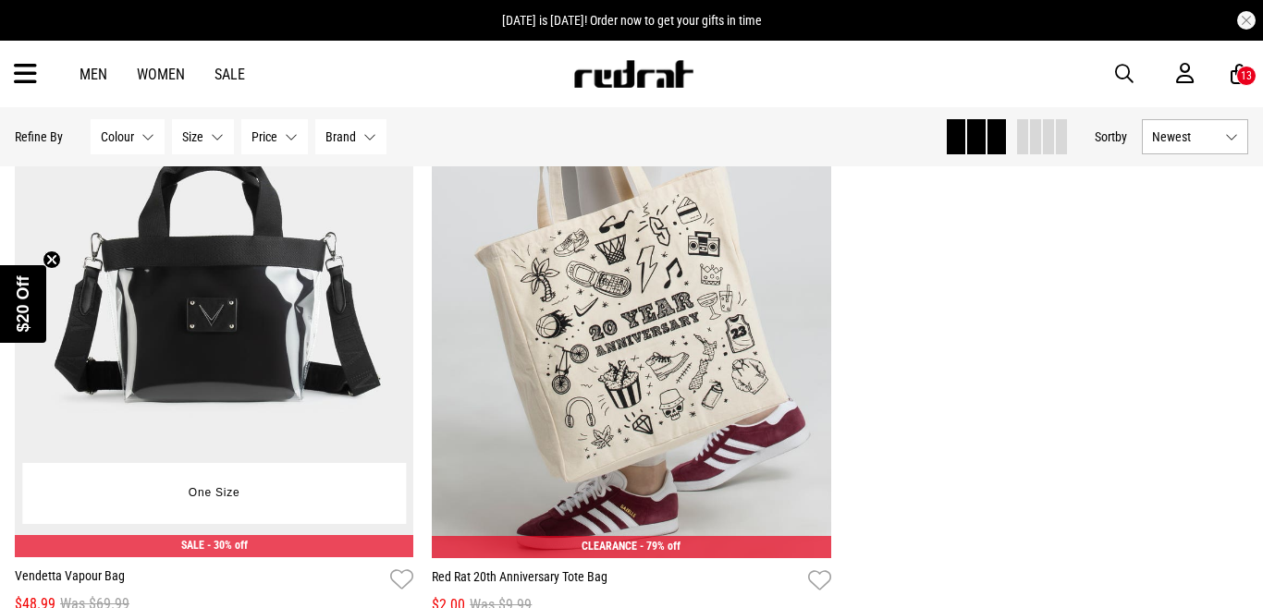
scroll to position [1444, 0]
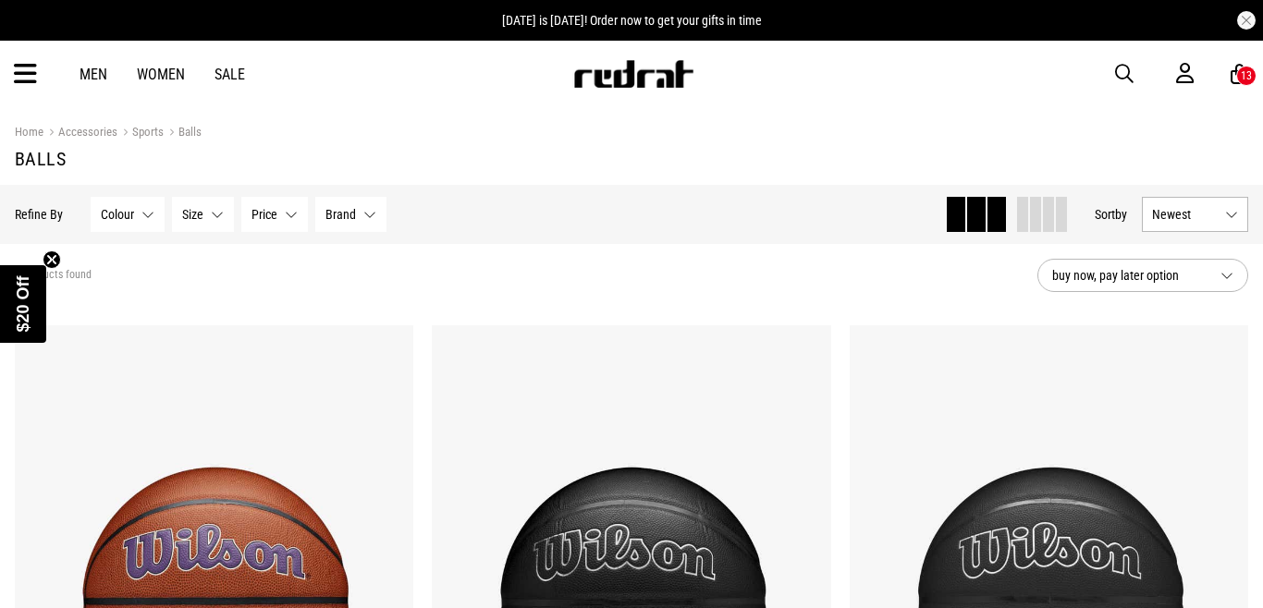
click at [18, 78] on icon at bounding box center [25, 74] width 23 height 31
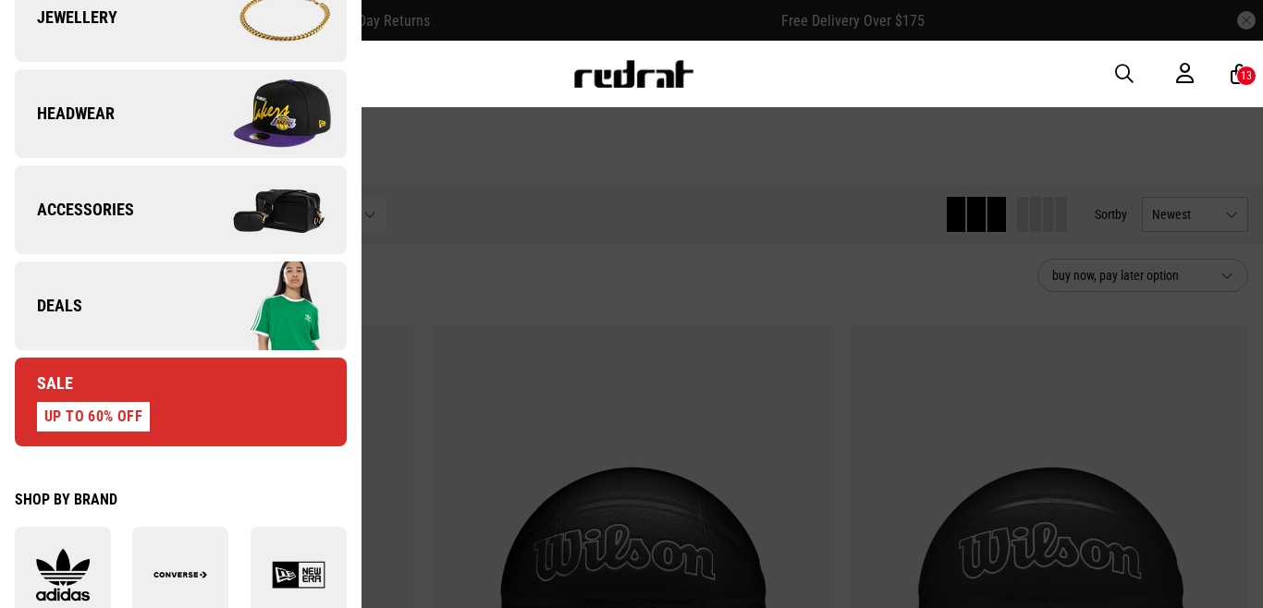
scroll to position [579, 0]
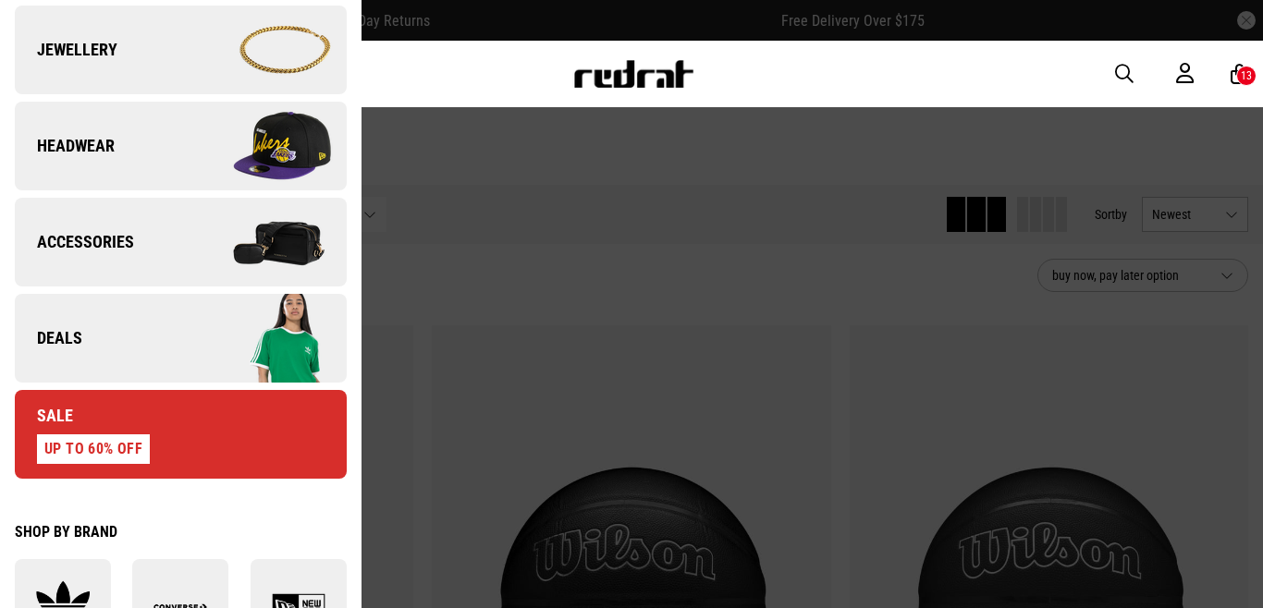
click at [141, 239] on link "Accessories" at bounding box center [181, 242] width 332 height 89
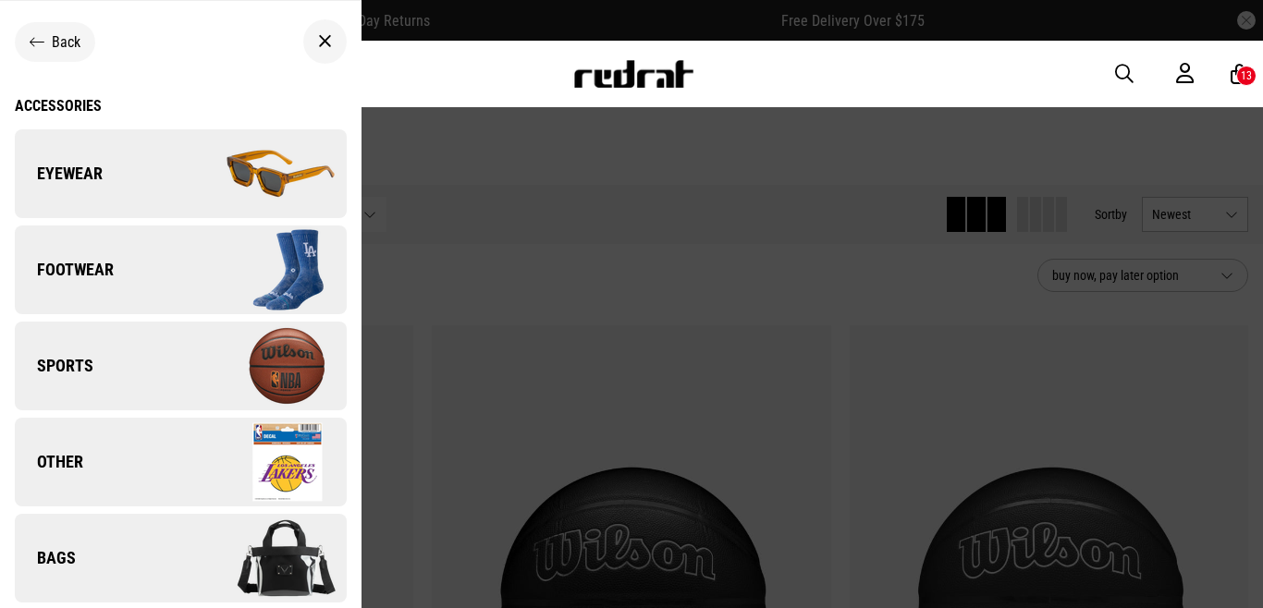
scroll to position [1, 0]
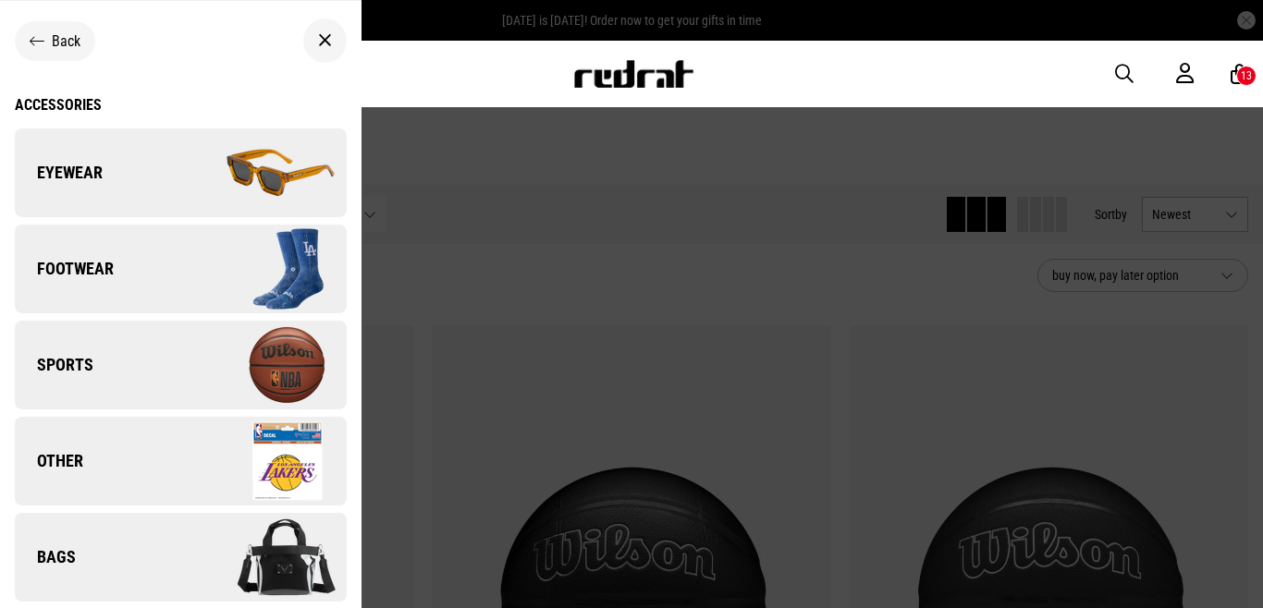
click at [282, 449] on img at bounding box center [262, 461] width 165 height 92
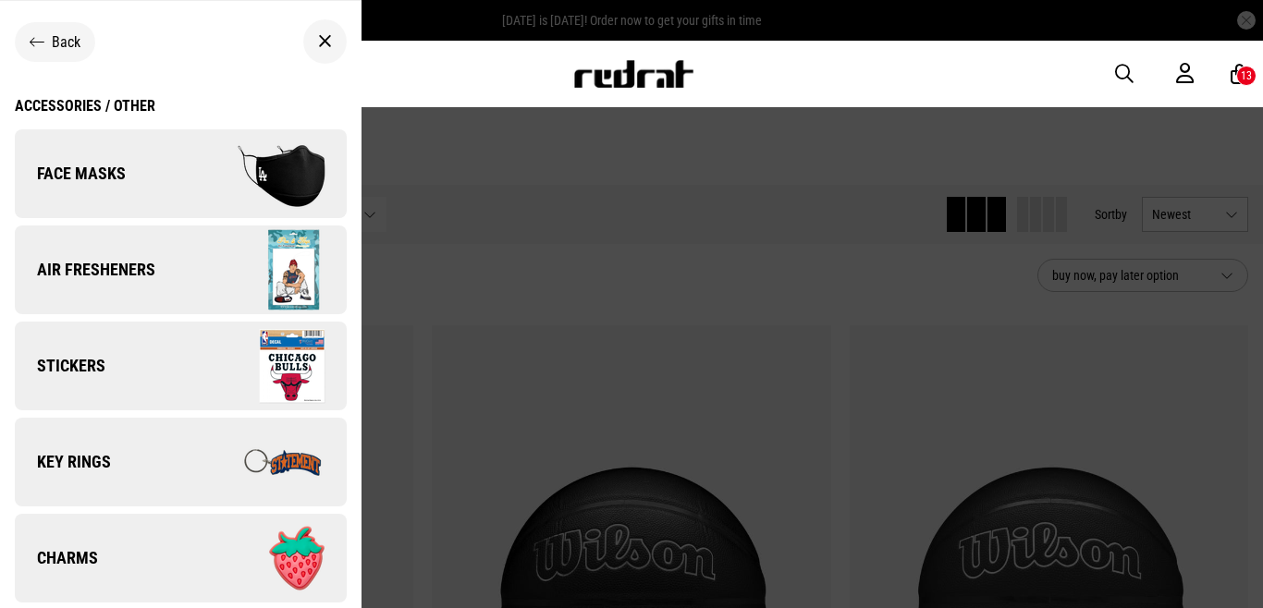
scroll to position [16, 0]
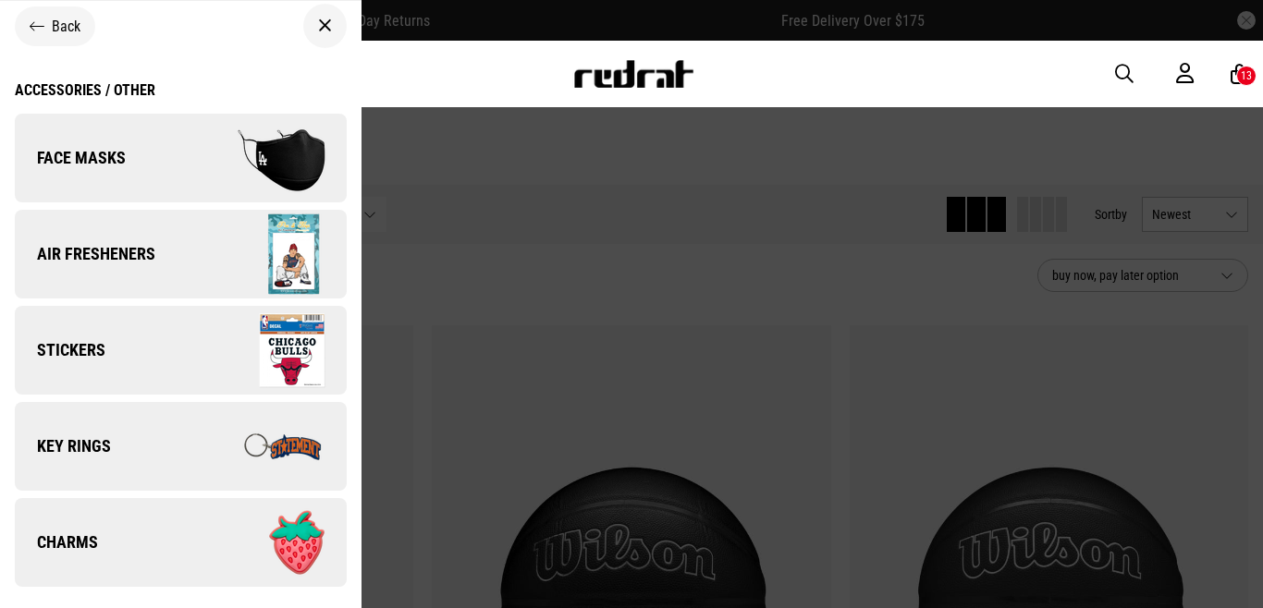
click at [284, 450] on img at bounding box center [262, 446] width 165 height 92
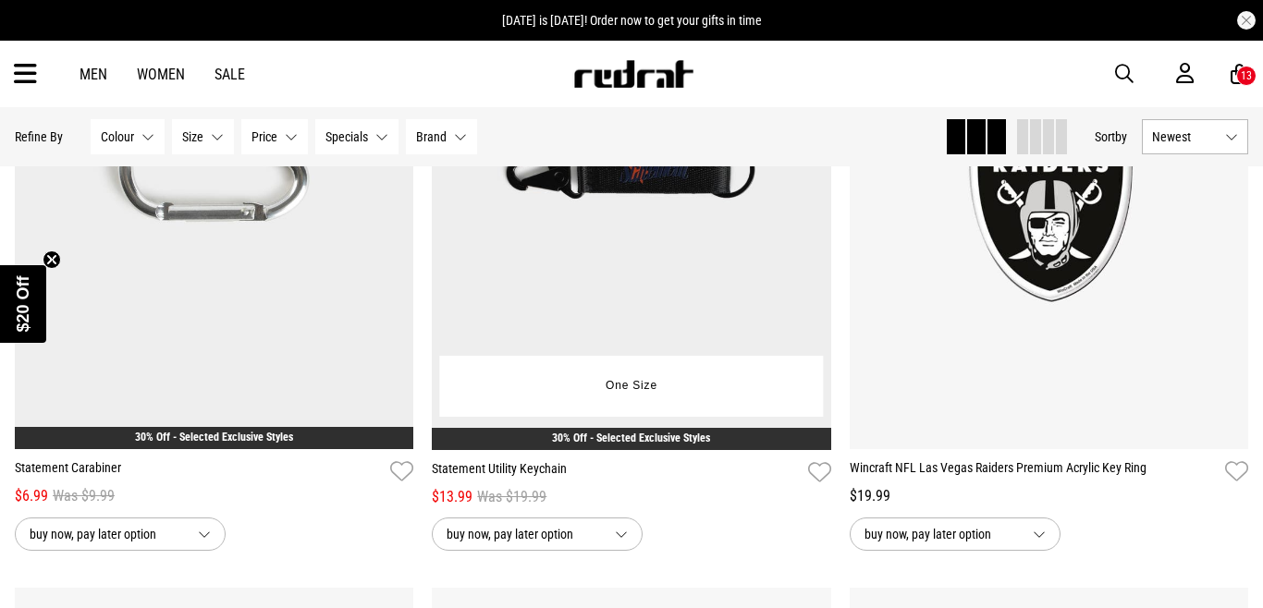
scroll to position [1134, 0]
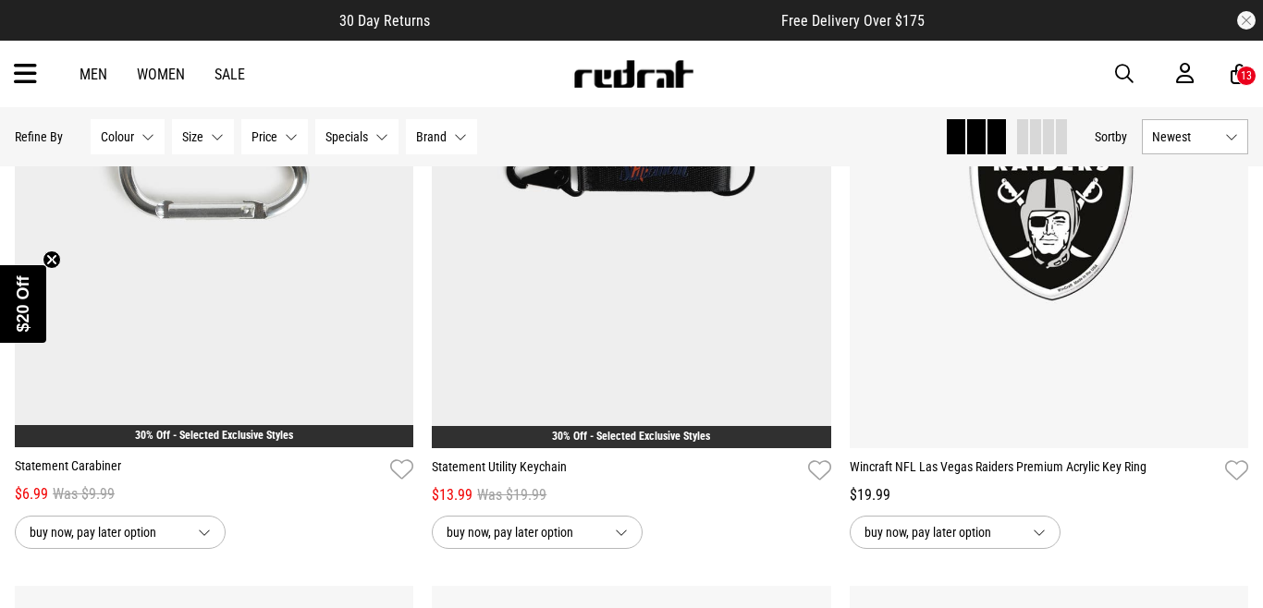
click at [1235, 79] on icon at bounding box center [1239, 74] width 18 height 23
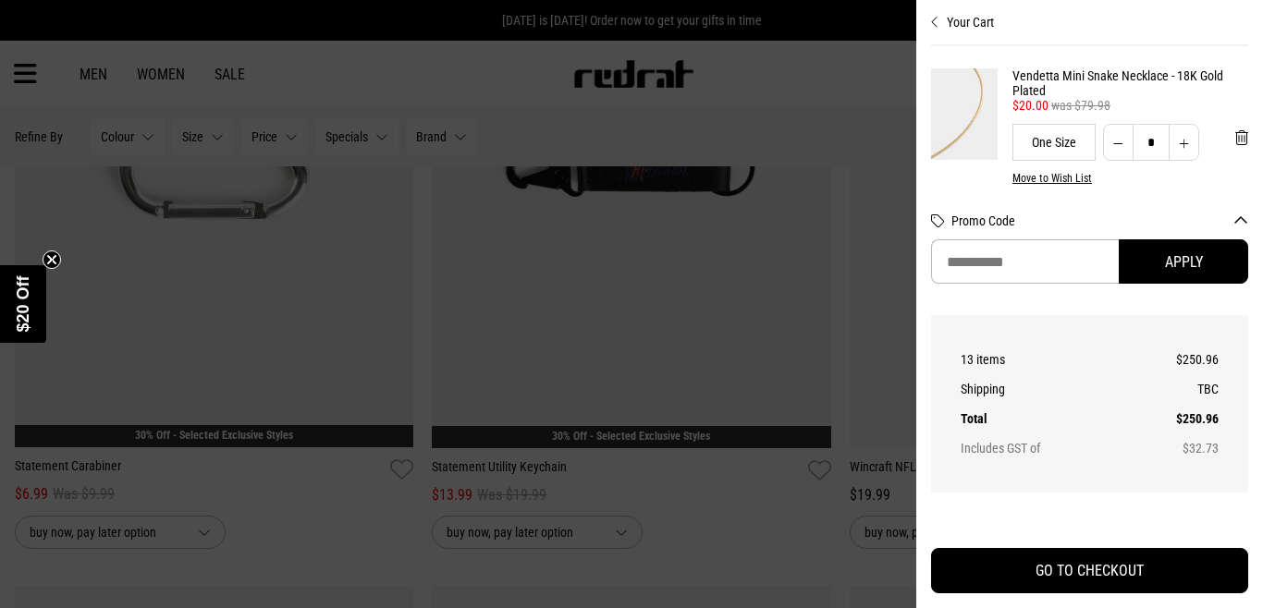
click at [936, 23] on icon "Close cart preview" at bounding box center [935, 22] width 8 height 15
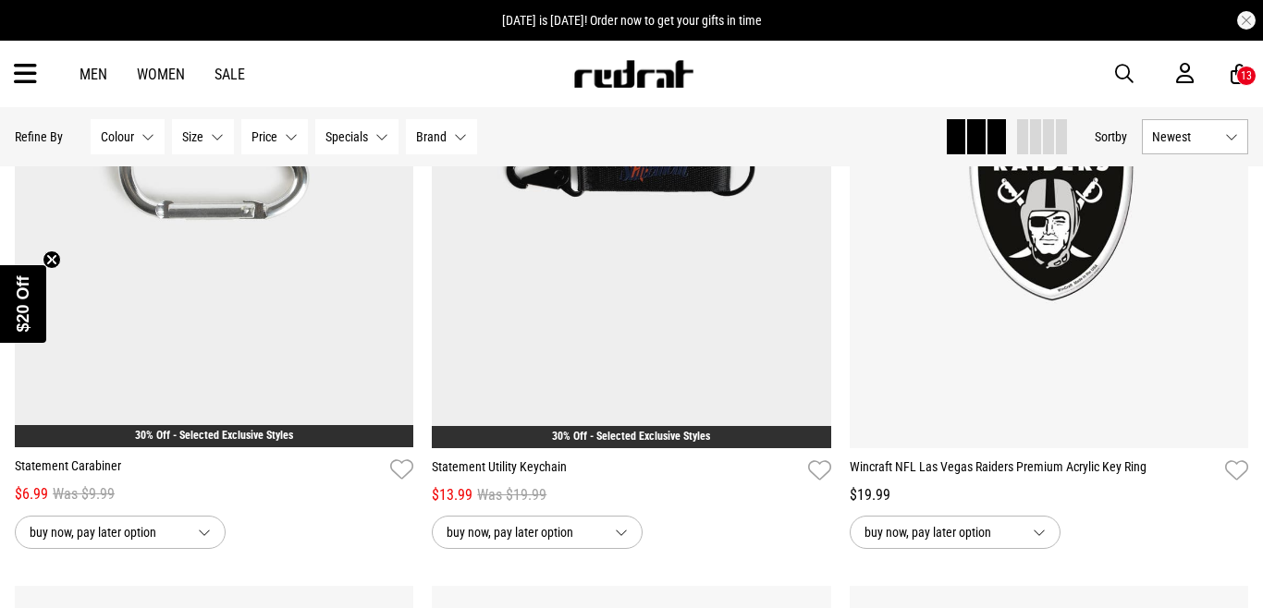
click at [1230, 74] on icon at bounding box center [1239, 74] width 18 height 23
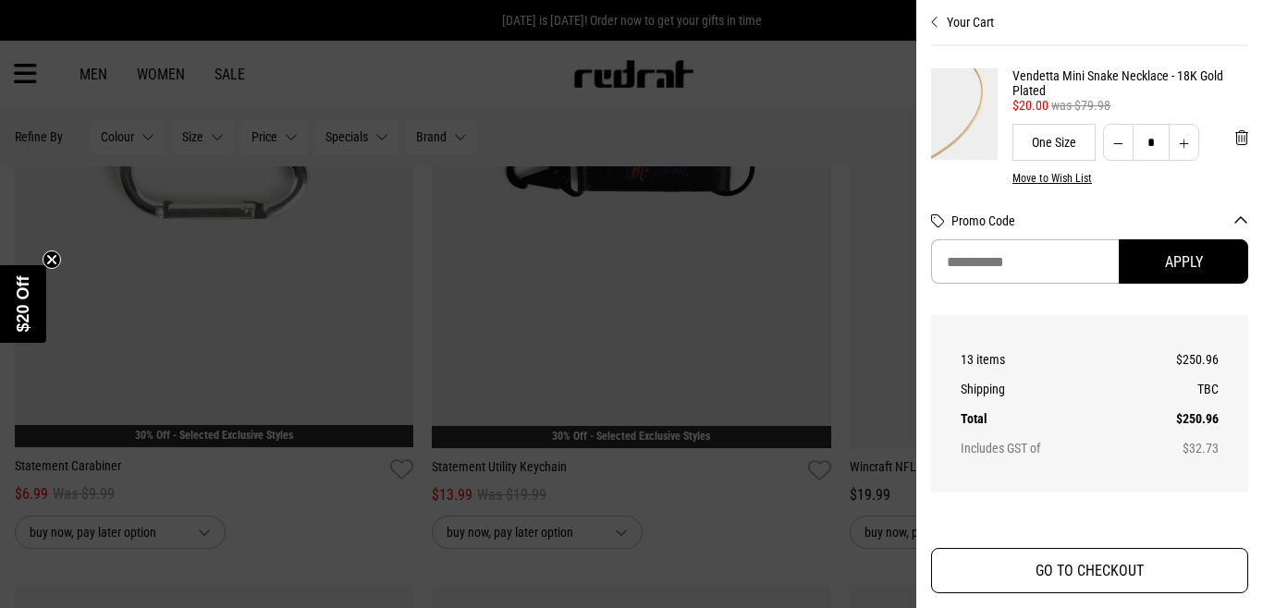
click at [1066, 571] on button "GO TO CHECKOUT" at bounding box center [1089, 570] width 317 height 45
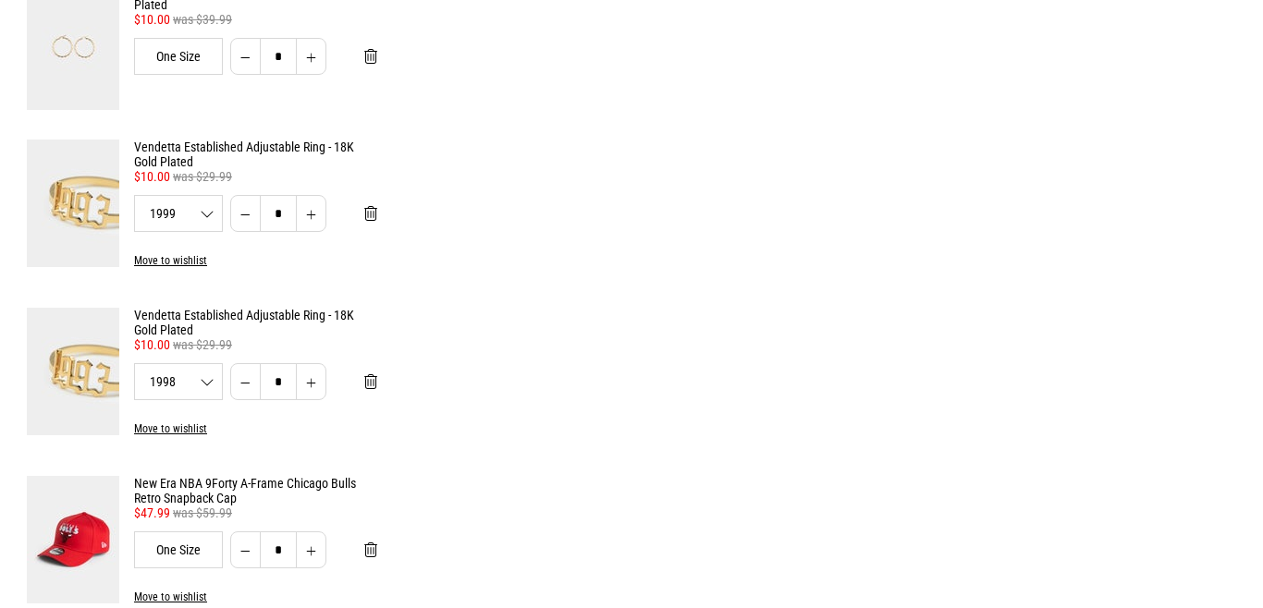
scroll to position [1221, 0]
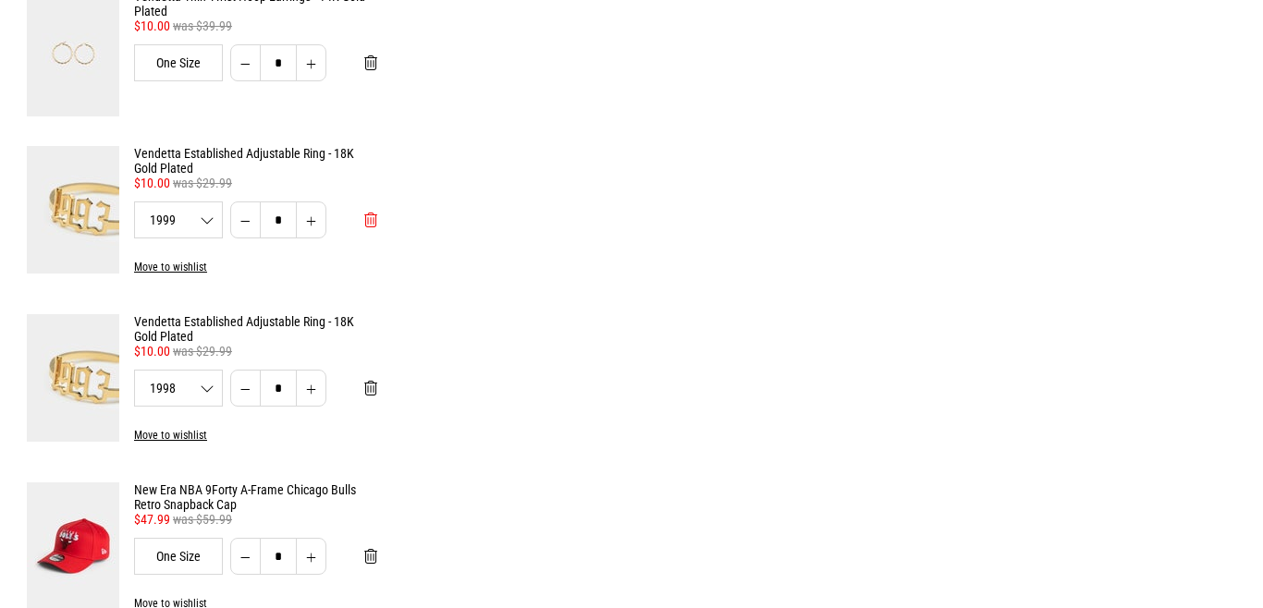
click at [370, 222] on span "Remove from cart" at bounding box center [370, 221] width 13 height 18
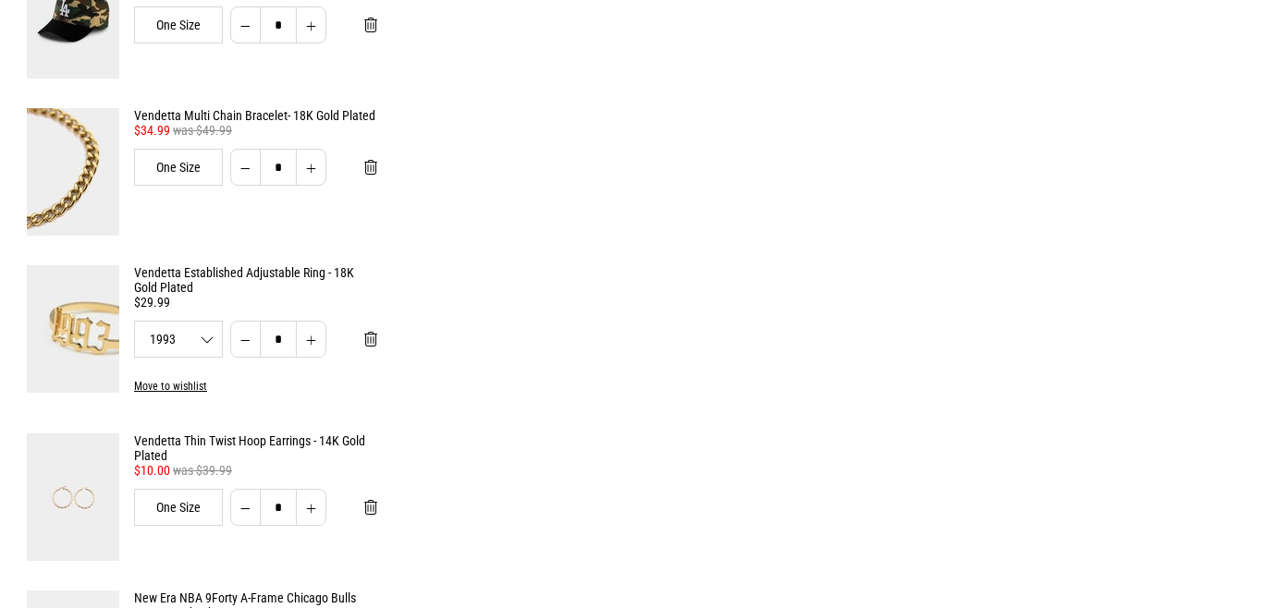
scroll to position [783, 0]
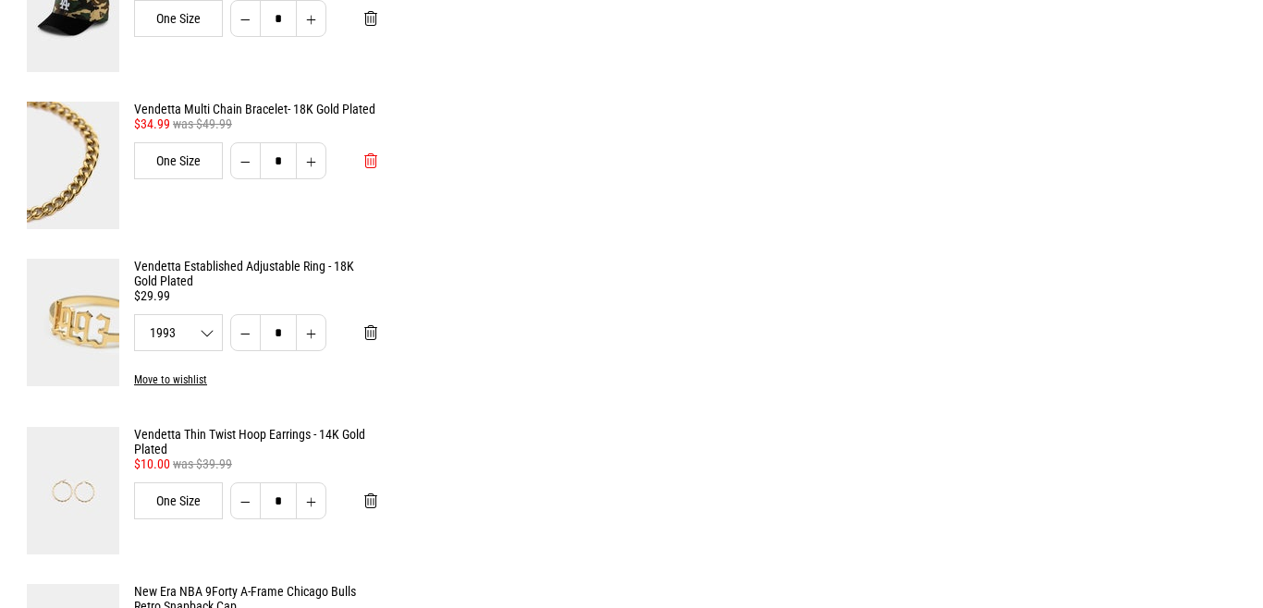
click at [366, 164] on span "Remove from cart" at bounding box center [370, 162] width 13 height 18
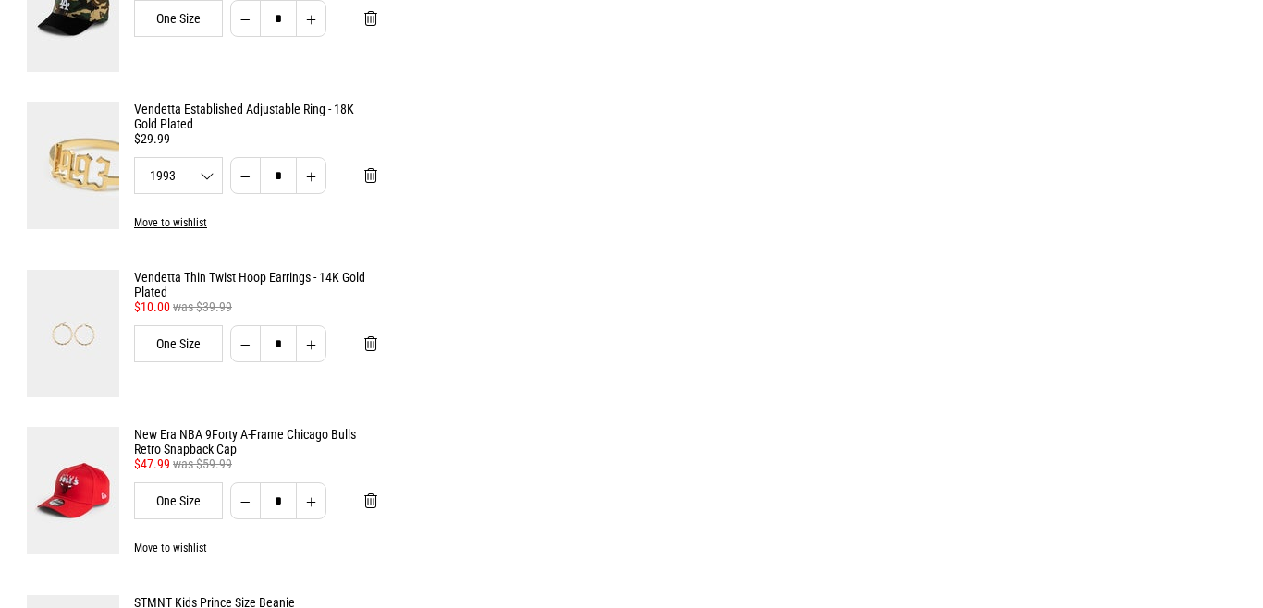
click at [169, 123] on link "Vendetta Established Adjustable Ring - 18K Gold Plated" at bounding box center [255, 117] width 243 height 30
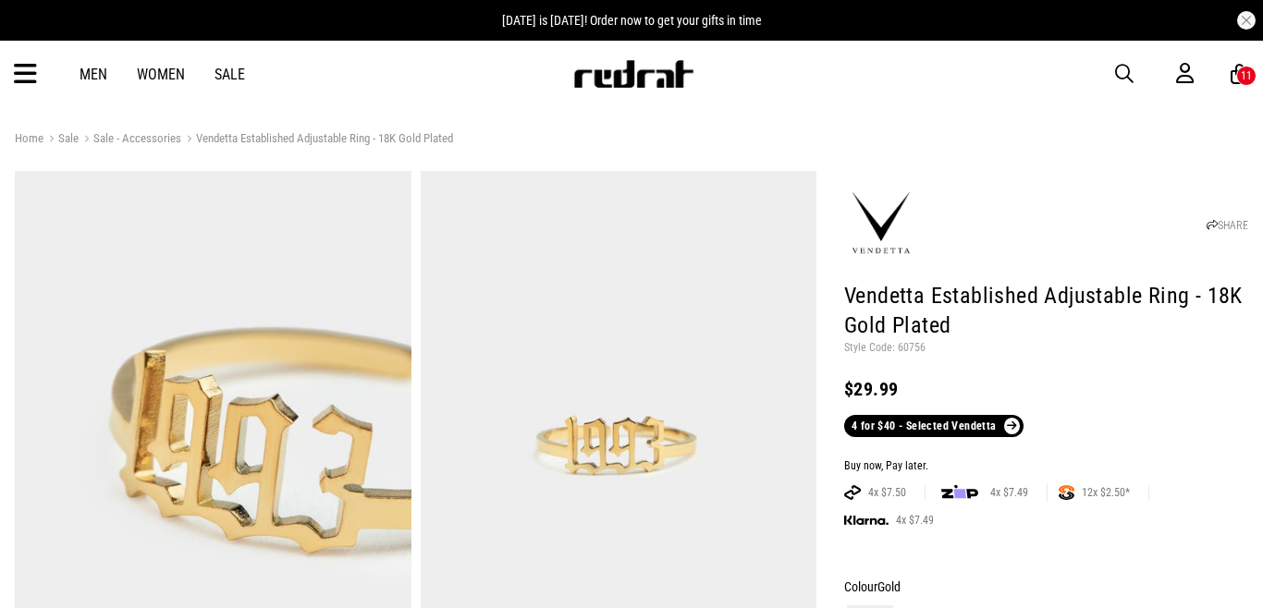
click at [921, 428] on link "4 for $40 - Selected Vendetta" at bounding box center [933, 426] width 179 height 22
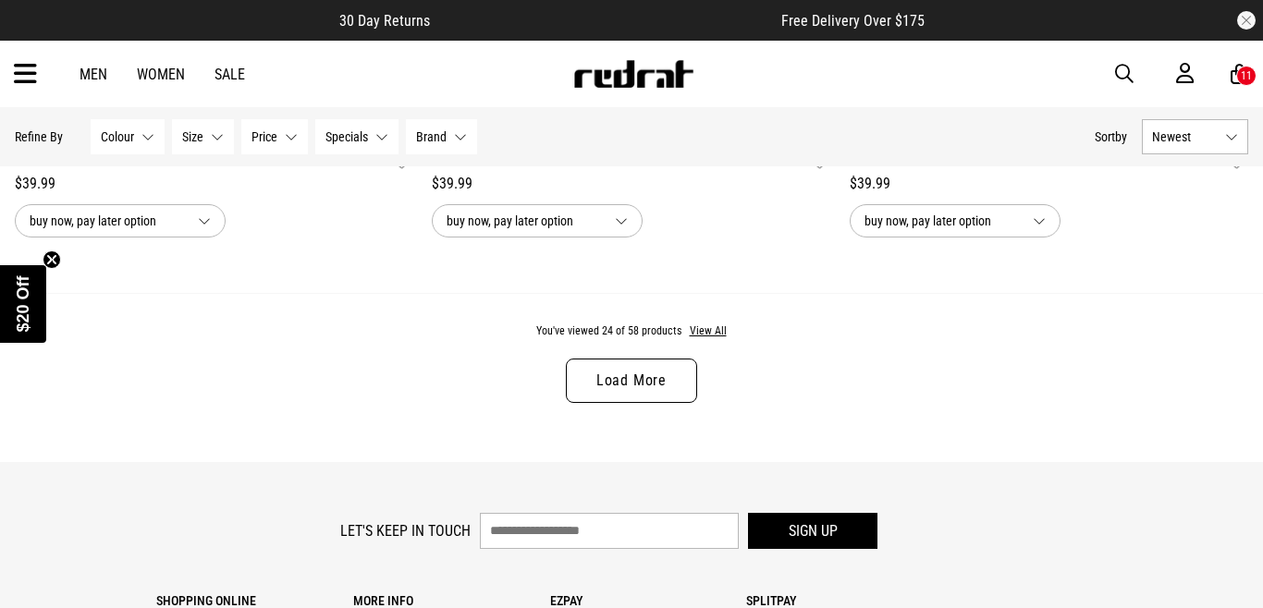
scroll to position [5599, 0]
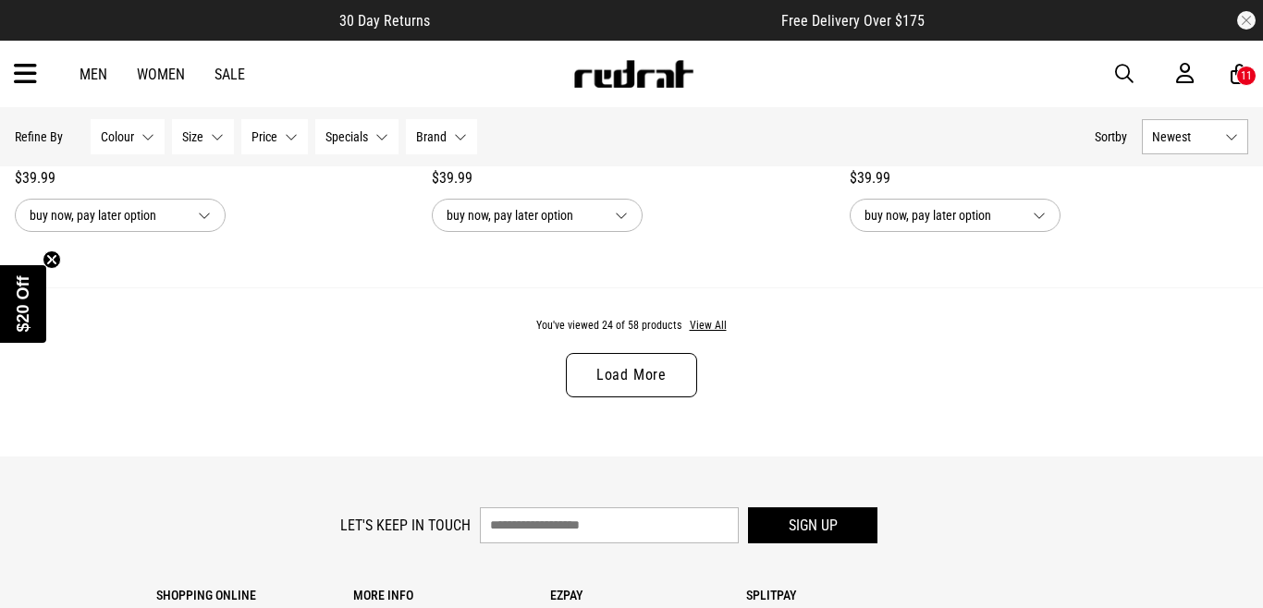
click at [628, 360] on link "Load More" at bounding box center [631, 375] width 131 height 44
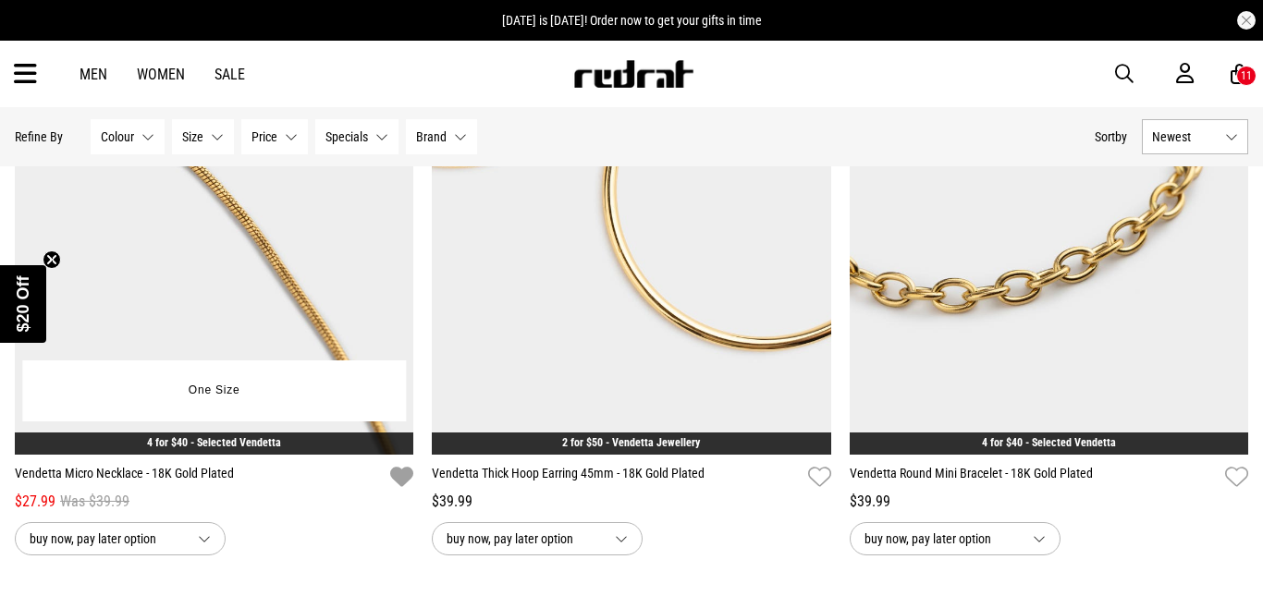
scroll to position [10848, 0]
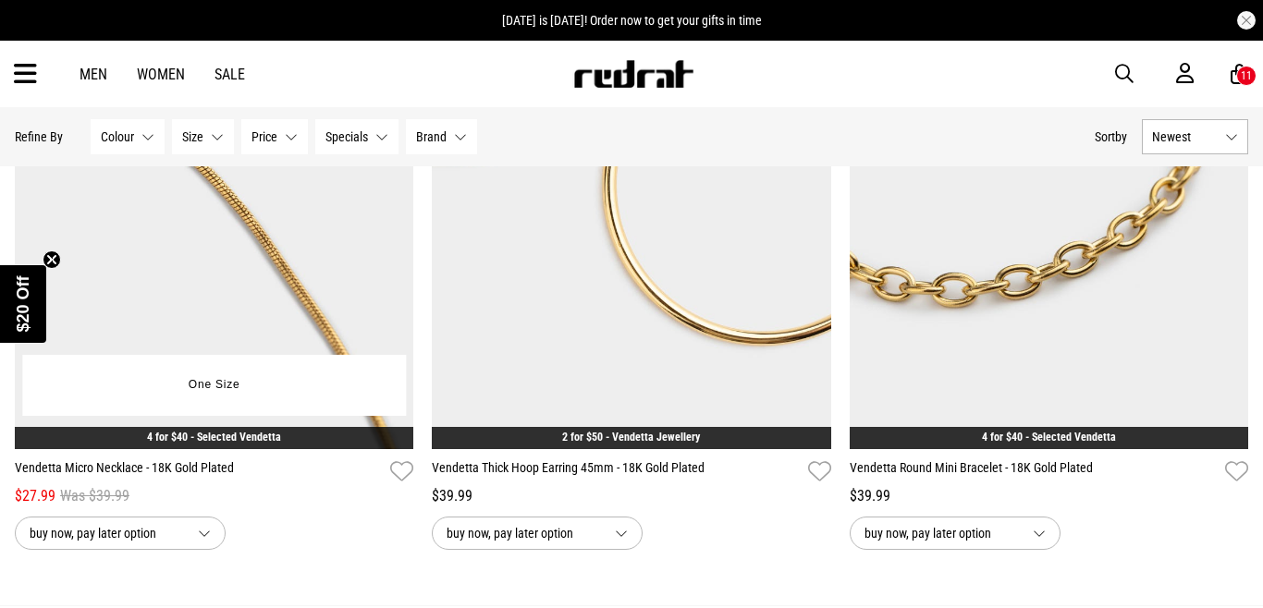
click at [315, 299] on img at bounding box center [214, 170] width 398 height 558
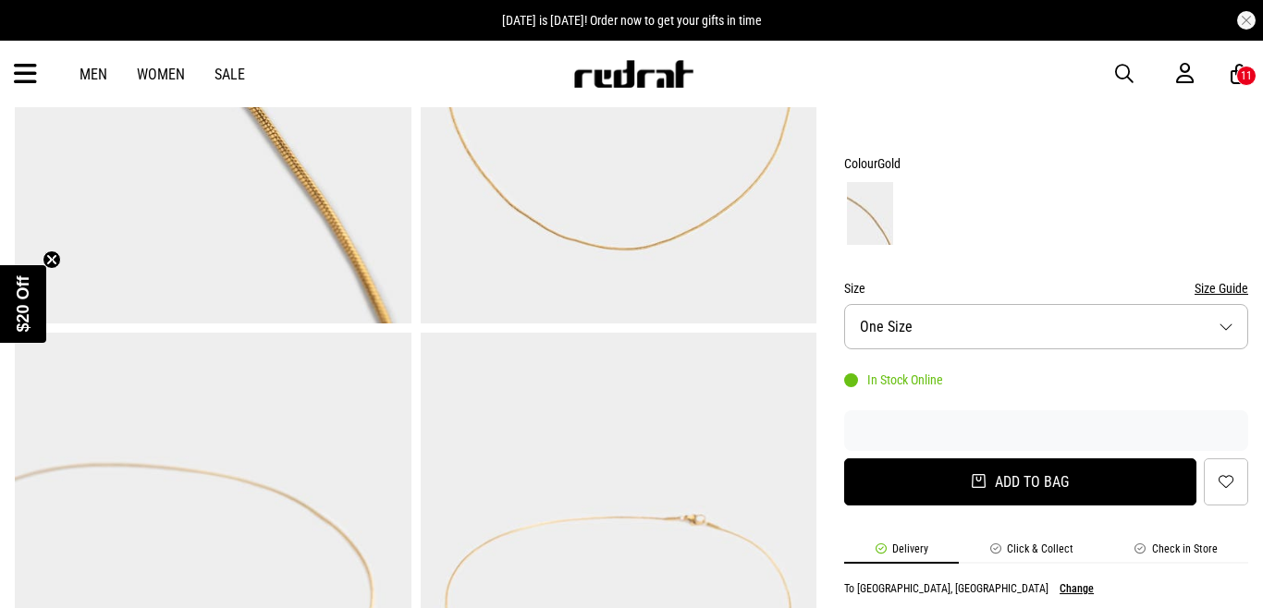
click at [1035, 488] on button "Add to bag" at bounding box center [1020, 481] width 352 height 47
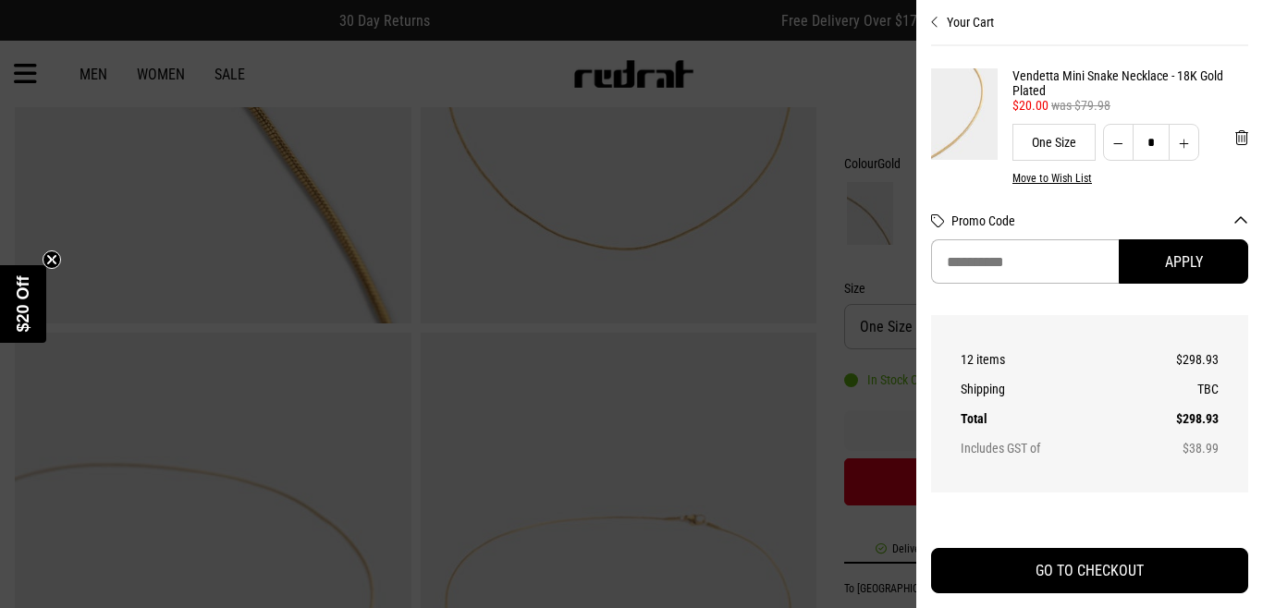
click at [1116, 140] on button "Decrease quantity" at bounding box center [1118, 142] width 31 height 37
type input "*"
click at [854, 116] on div at bounding box center [631, 304] width 1263 height 608
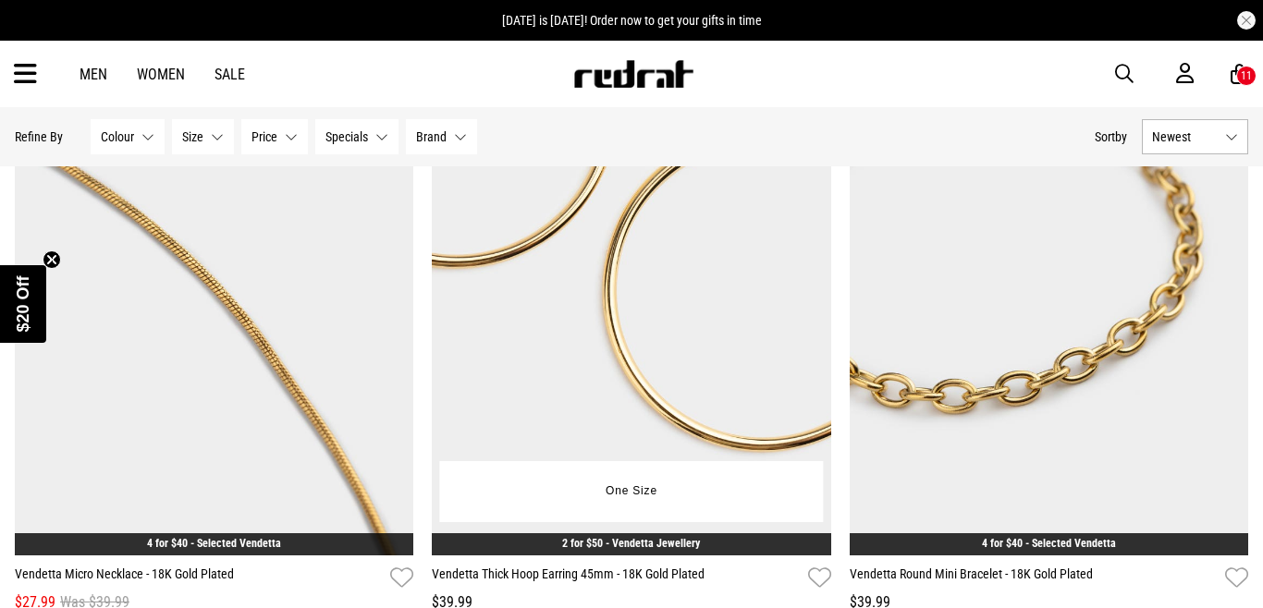
click at [613, 408] on img at bounding box center [631, 276] width 398 height 558
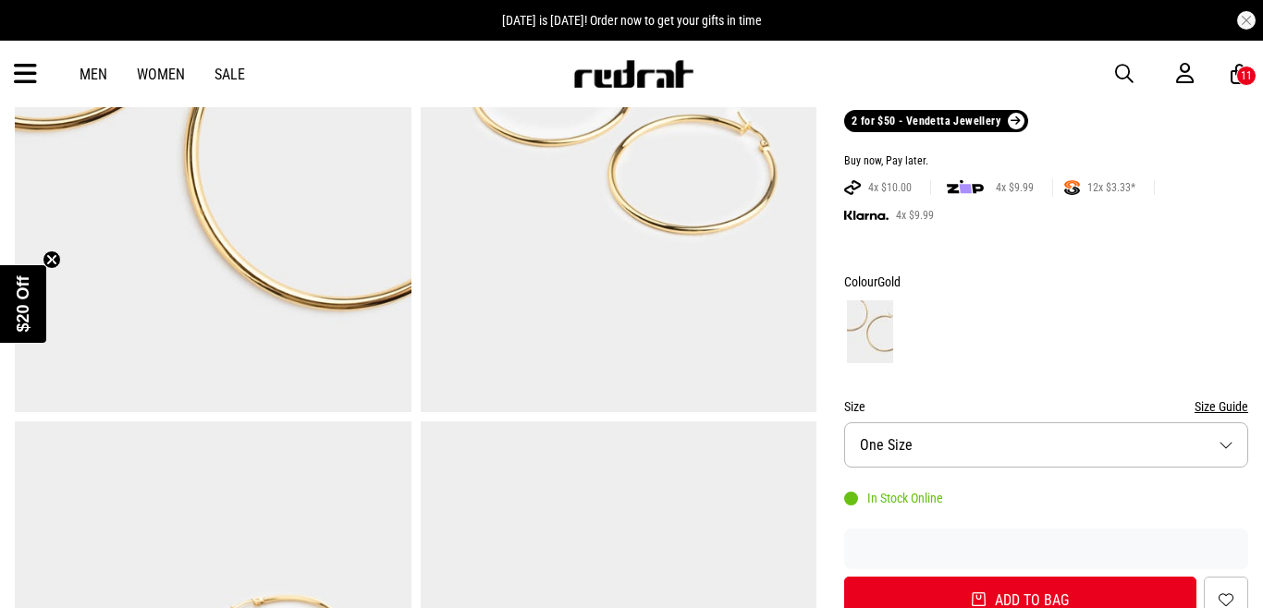
scroll to position [318, 0]
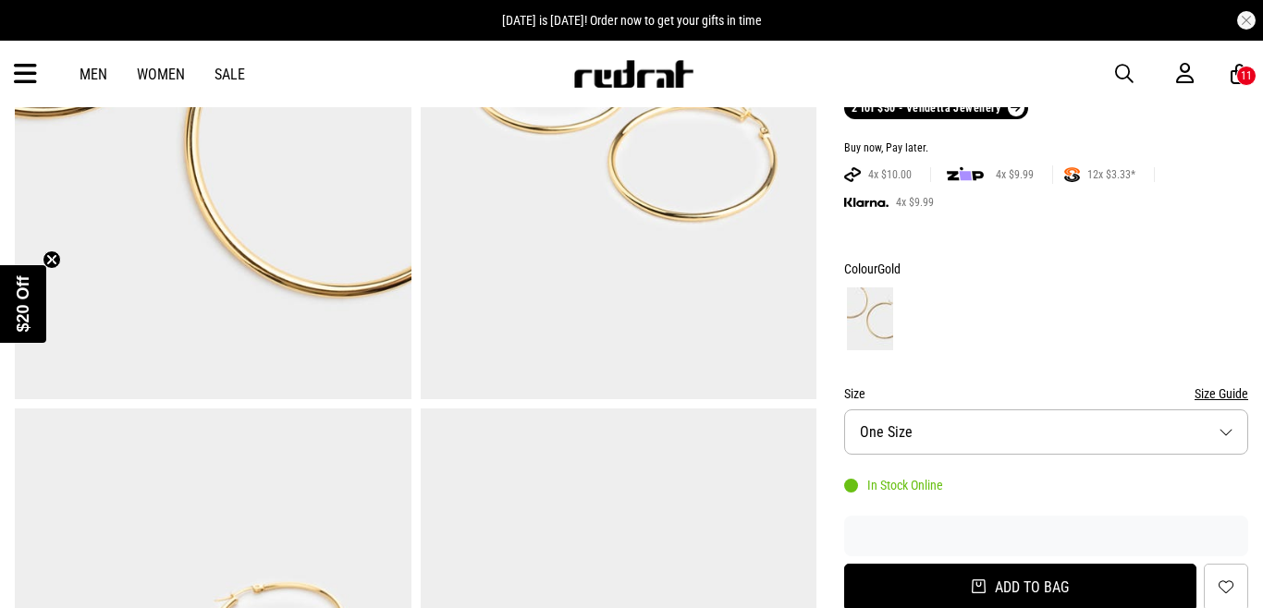
click at [966, 591] on button "Add to bag" at bounding box center [1020, 587] width 352 height 47
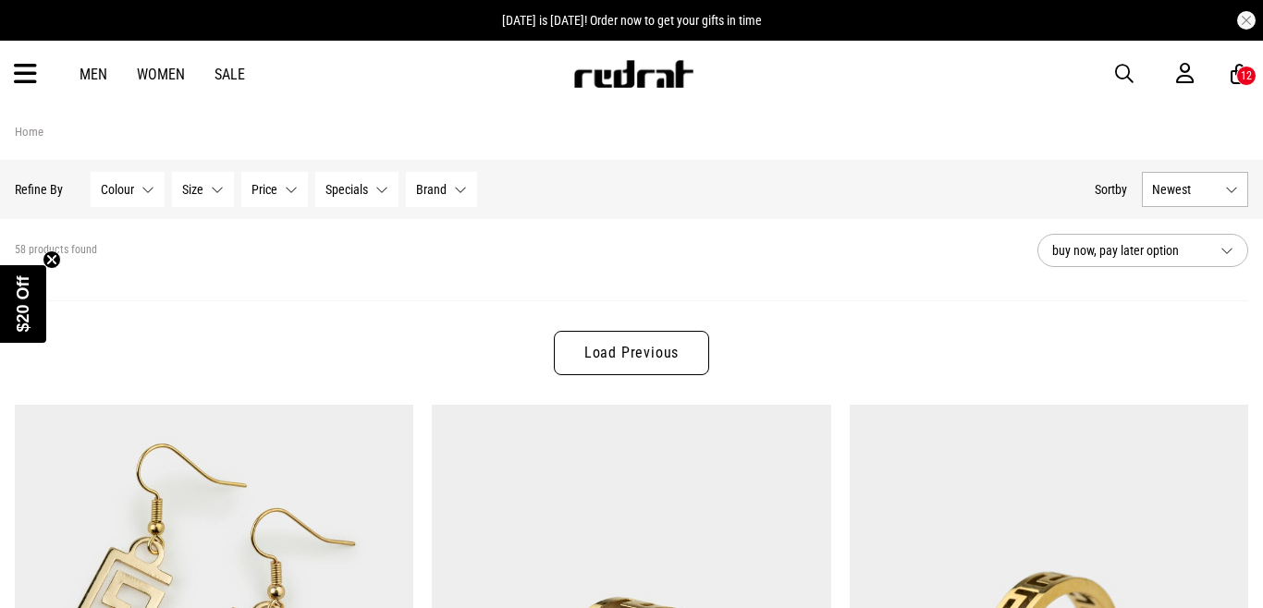
click at [650, 358] on link "Load Previous" at bounding box center [631, 353] width 155 height 44
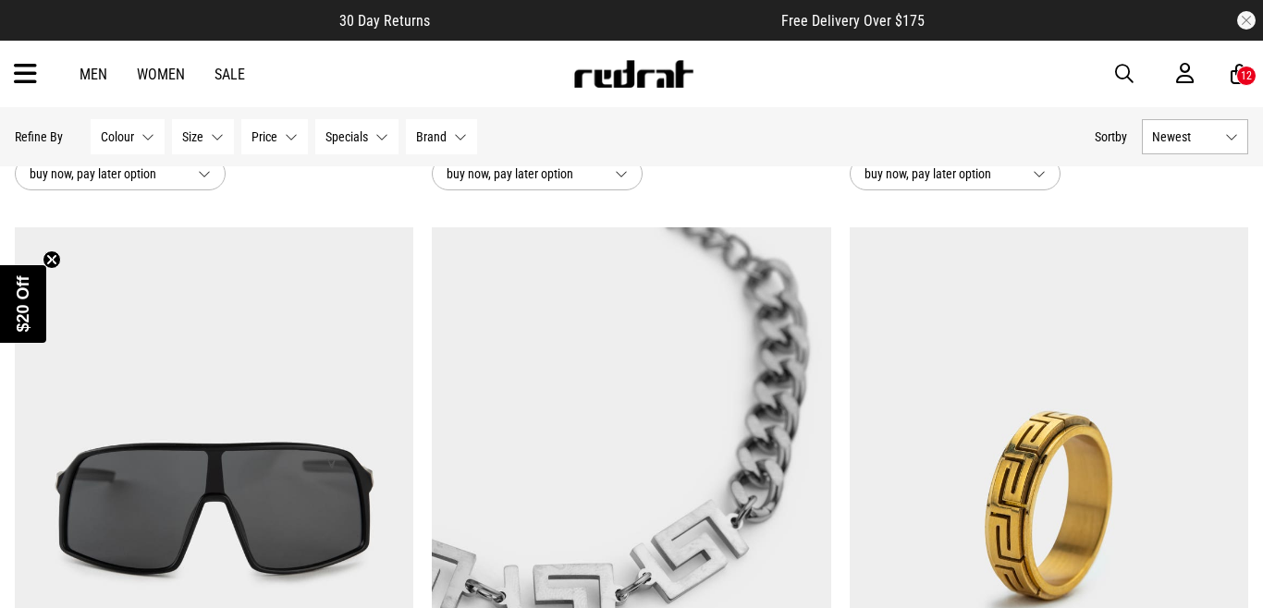
scroll to position [770, 0]
click at [275, 475] on img at bounding box center [214, 505] width 398 height 558
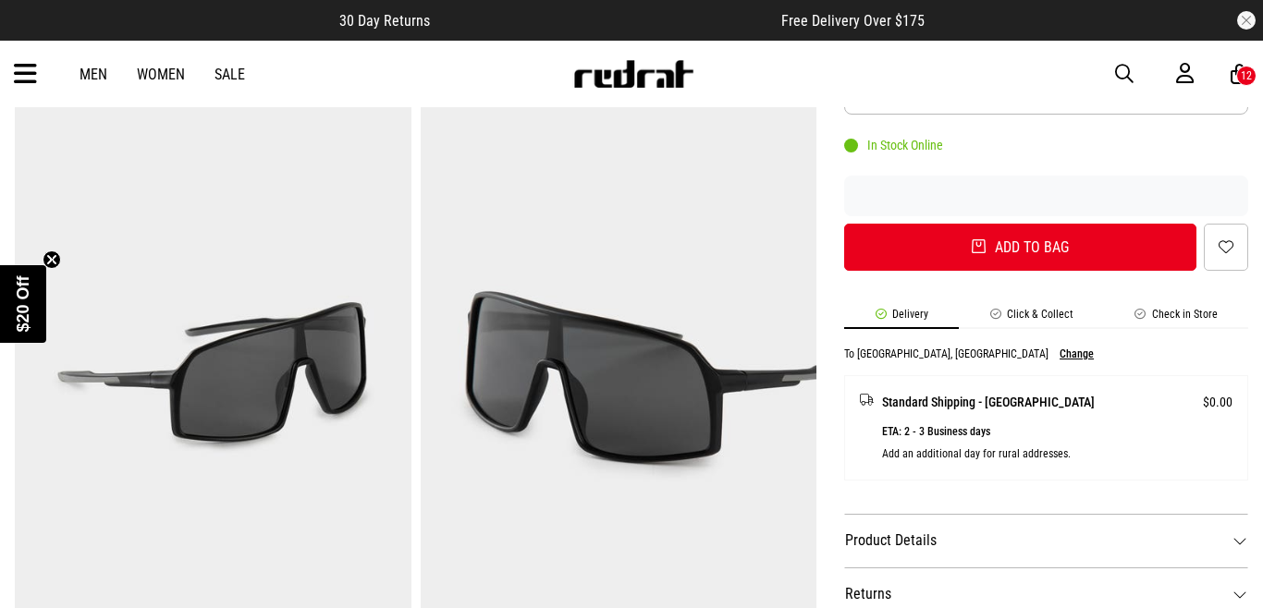
scroll to position [623, 0]
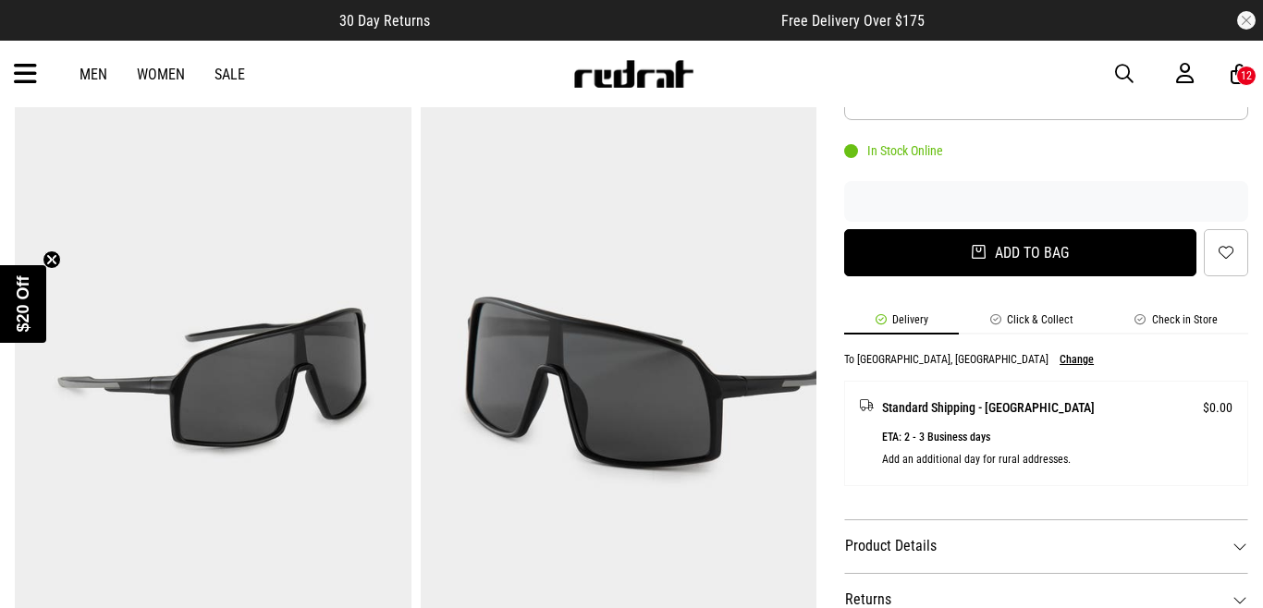
click at [1058, 264] on button "Add to bag" at bounding box center [1020, 252] width 352 height 47
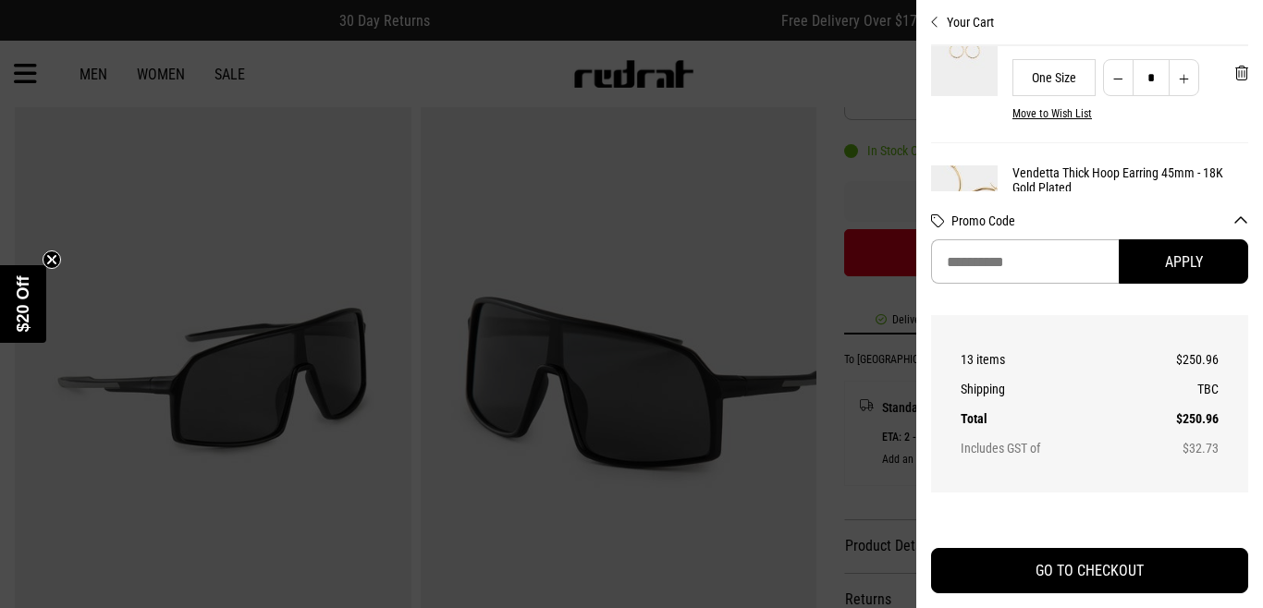
scroll to position [1191, 0]
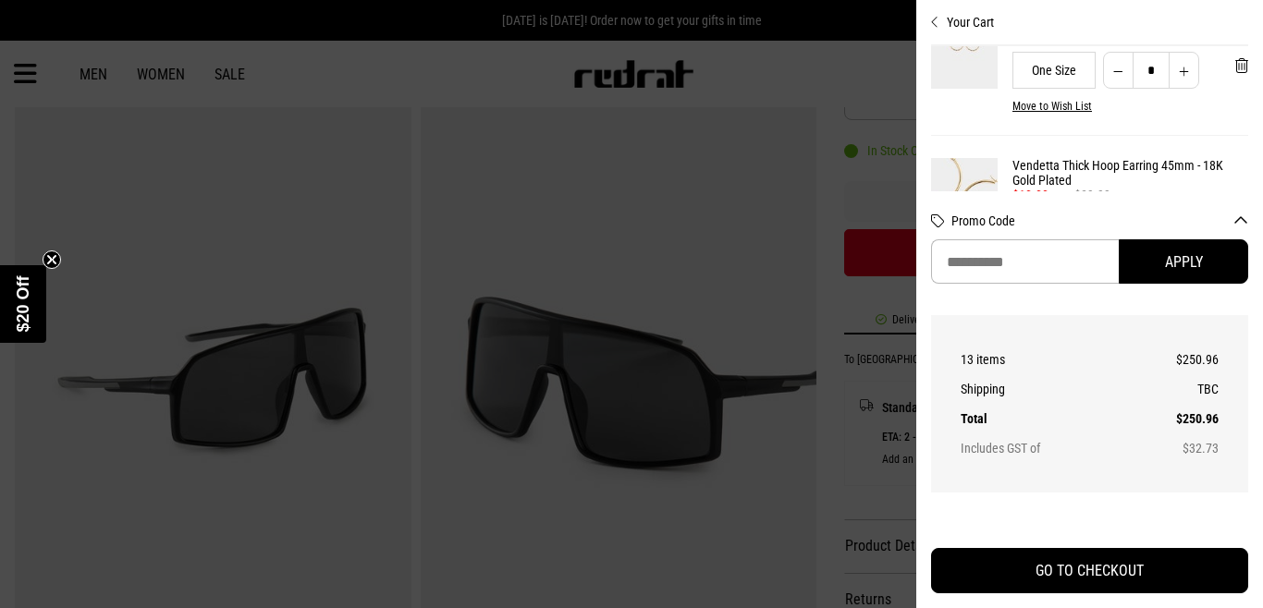
click at [1115, 168] on link "Vendetta Thick Hoop Earring 45mm - 18K Gold Plated" at bounding box center [1130, 173] width 236 height 30
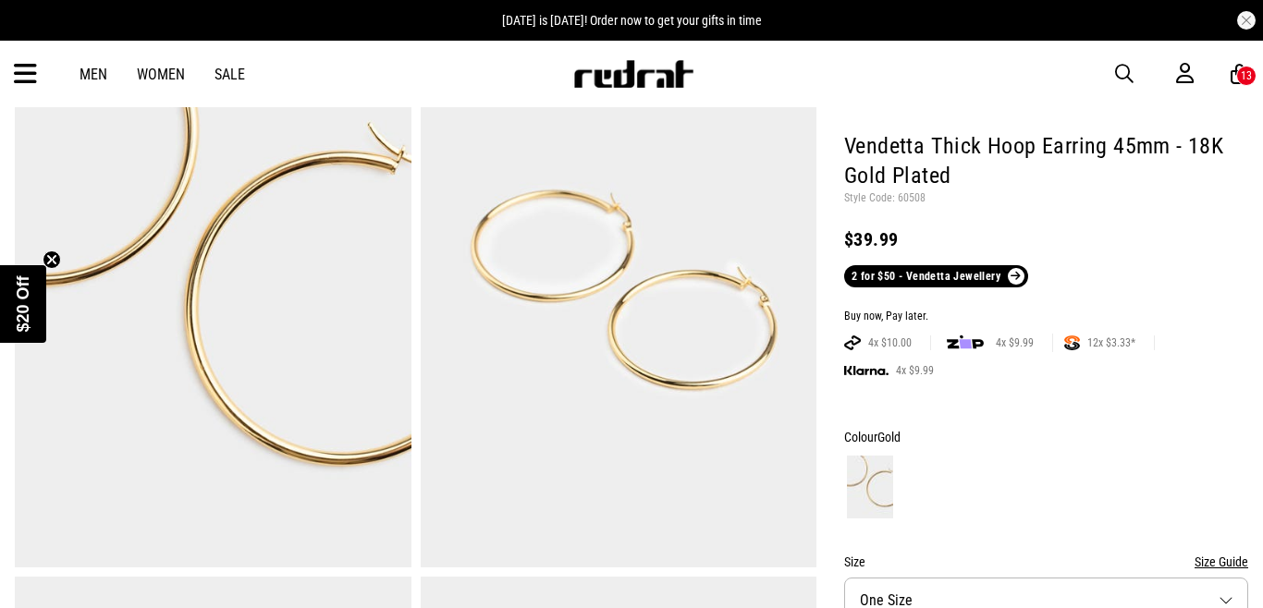
scroll to position [149, 0]
click at [640, 295] on img at bounding box center [619, 295] width 397 height 546
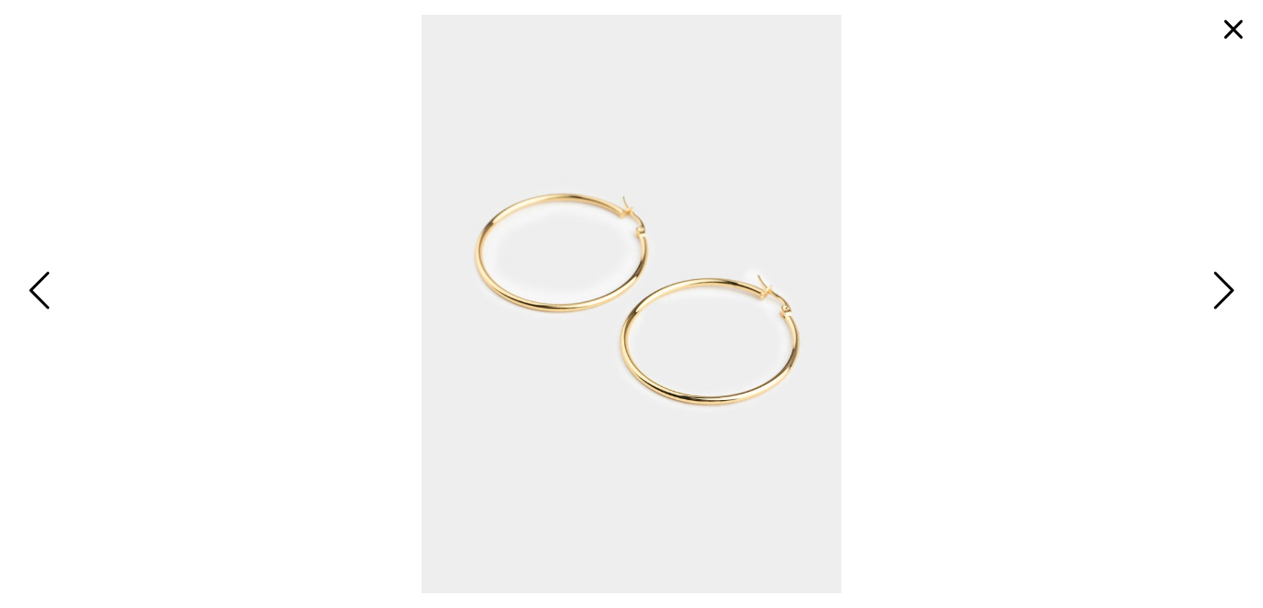
click at [1211, 278] on span "Next" at bounding box center [1220, 292] width 29 height 54
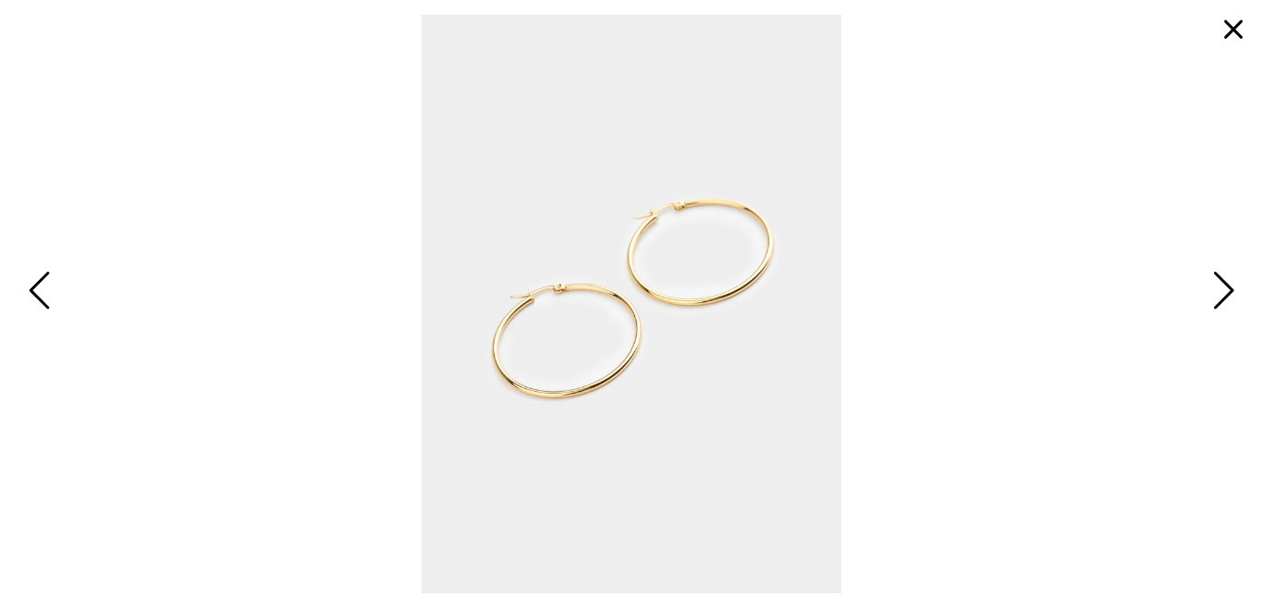
click at [1211, 278] on span "Next" at bounding box center [1220, 292] width 29 height 54
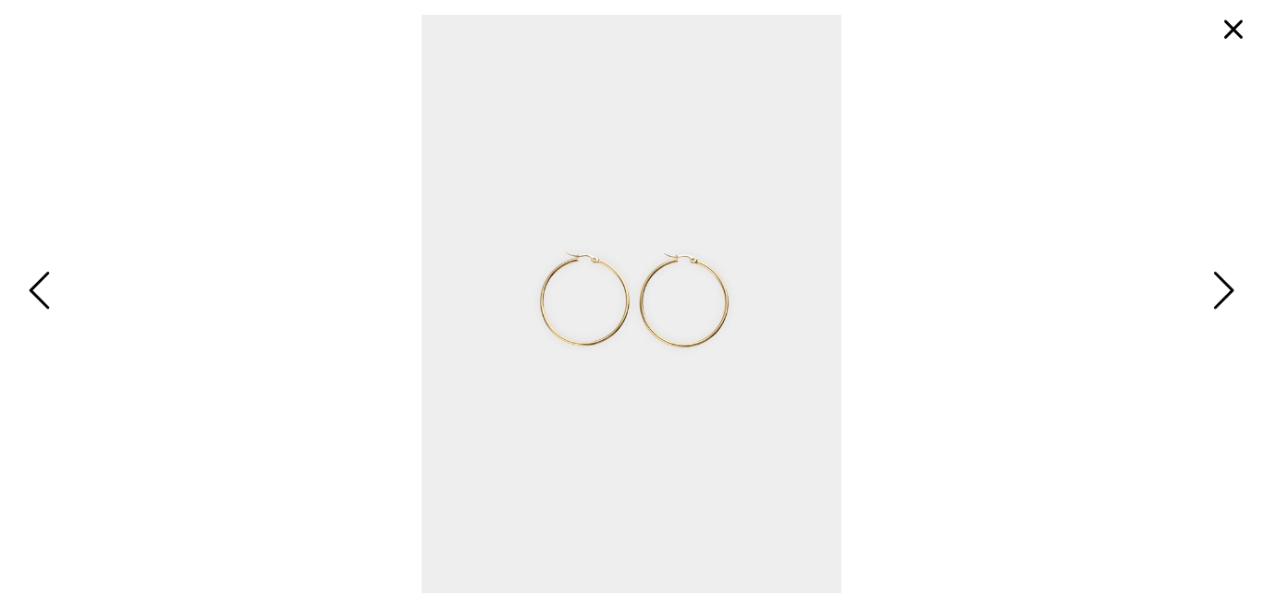
click at [1211, 278] on span "Next" at bounding box center [1220, 292] width 29 height 54
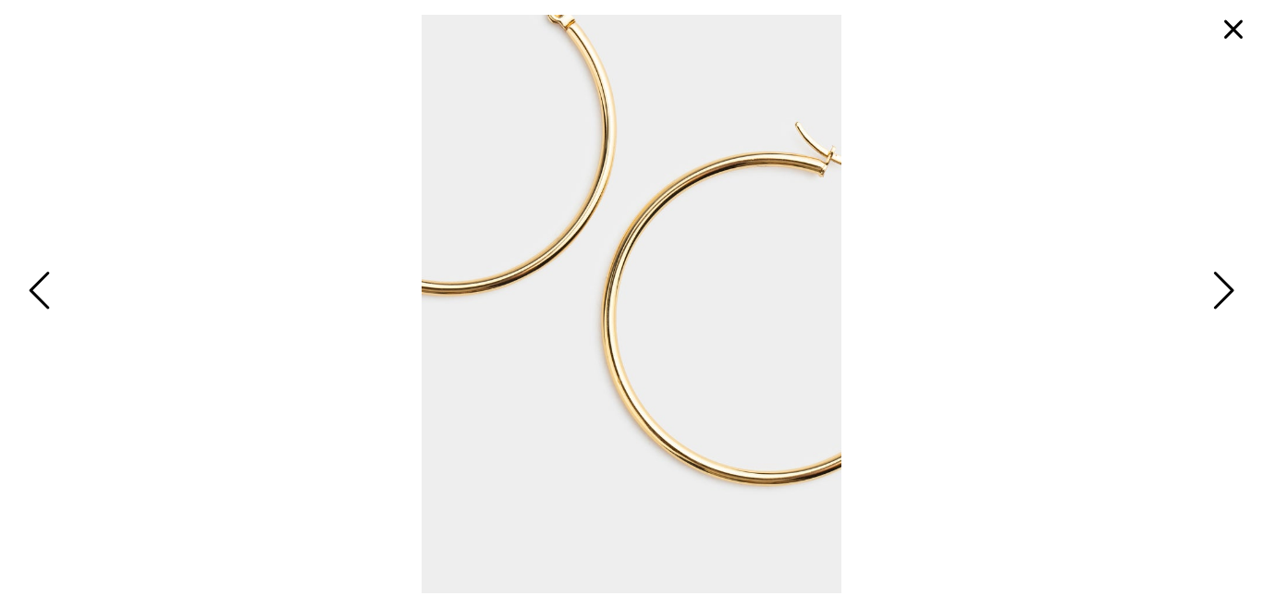
click at [1217, 278] on span "Next" at bounding box center [1220, 292] width 29 height 54
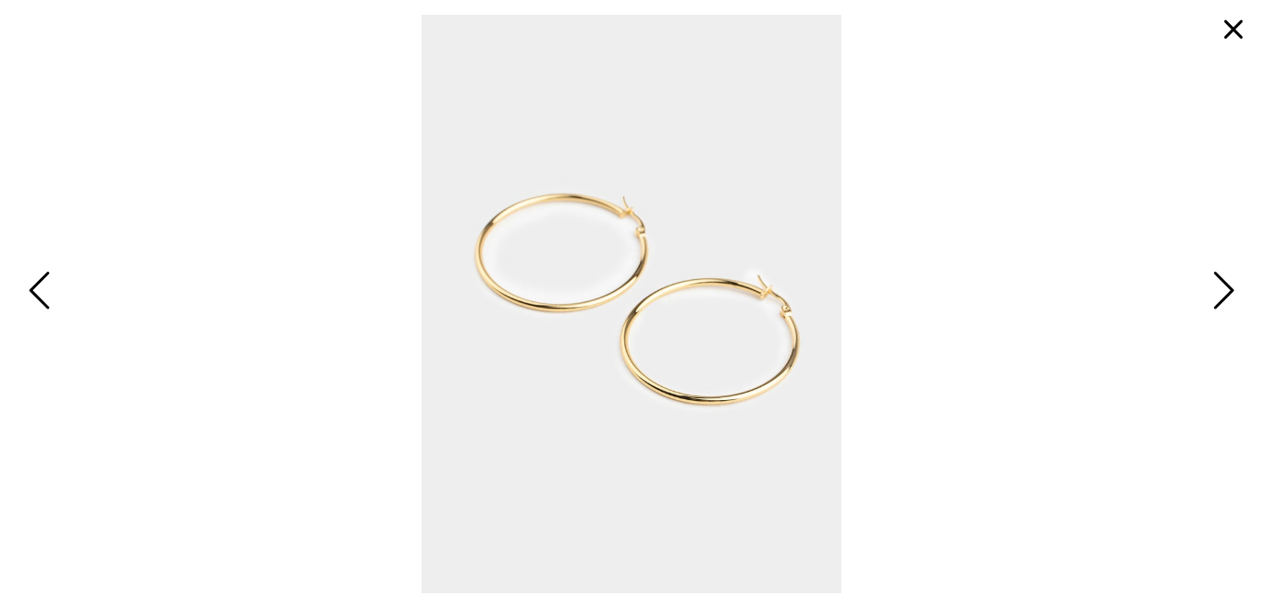
click at [1217, 278] on span "Next" at bounding box center [1220, 292] width 29 height 54
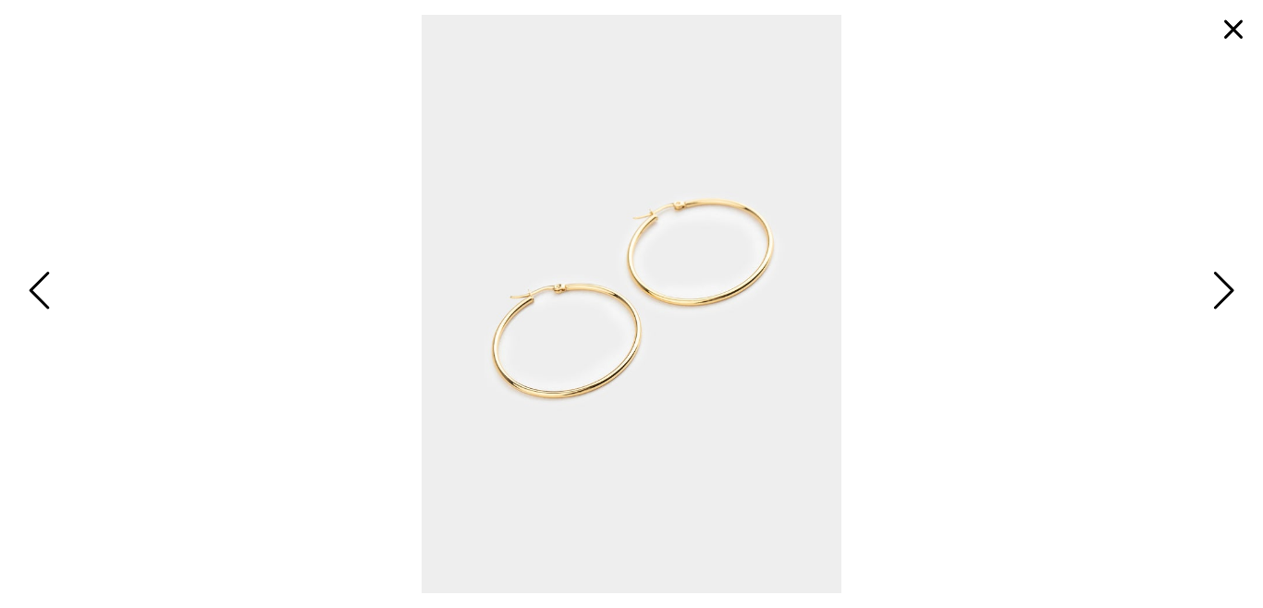
click at [1226, 30] on button "button" at bounding box center [1233, 29] width 44 height 44
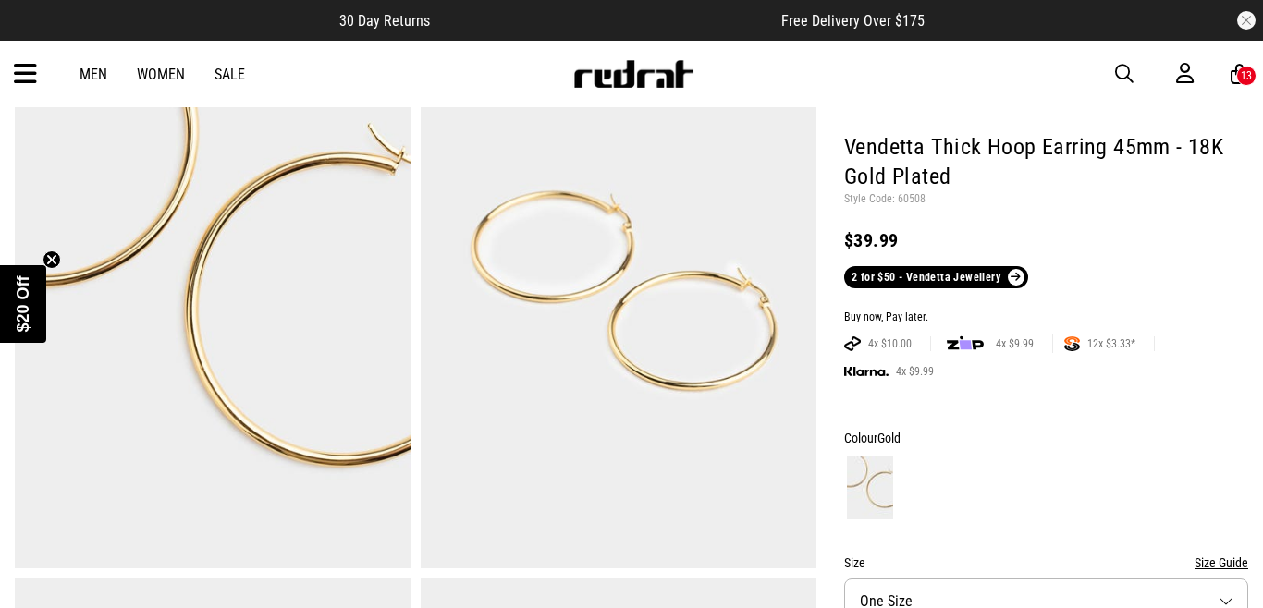
click at [1236, 71] on div "13" at bounding box center [1246, 76] width 20 height 20
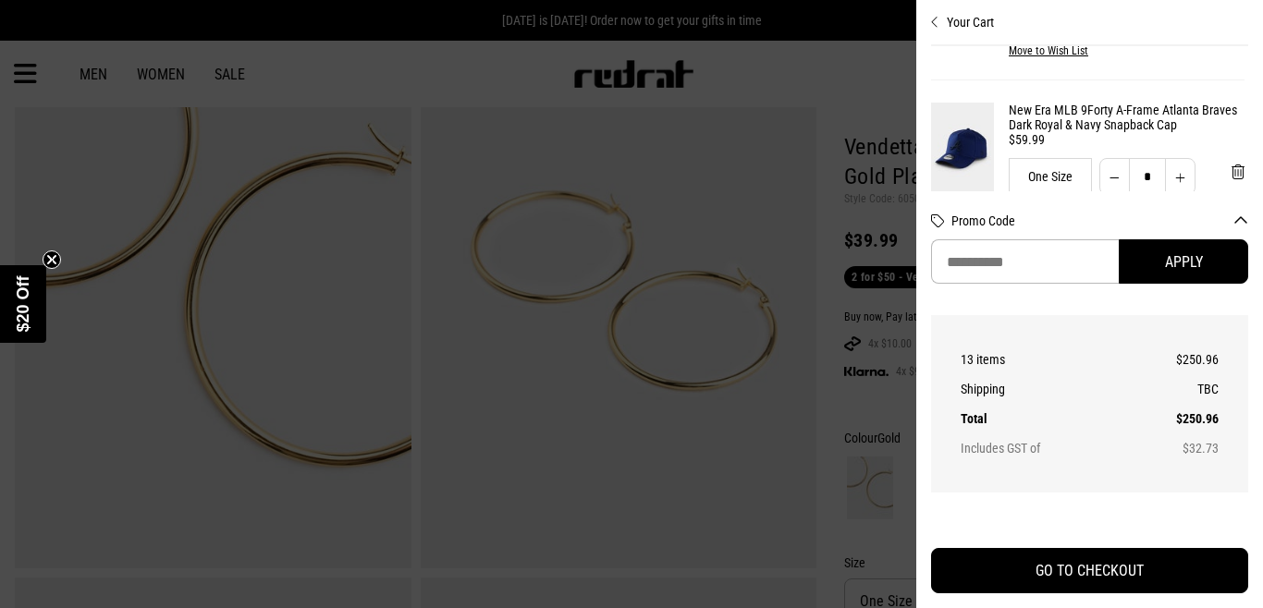
scroll to position [0, 4]
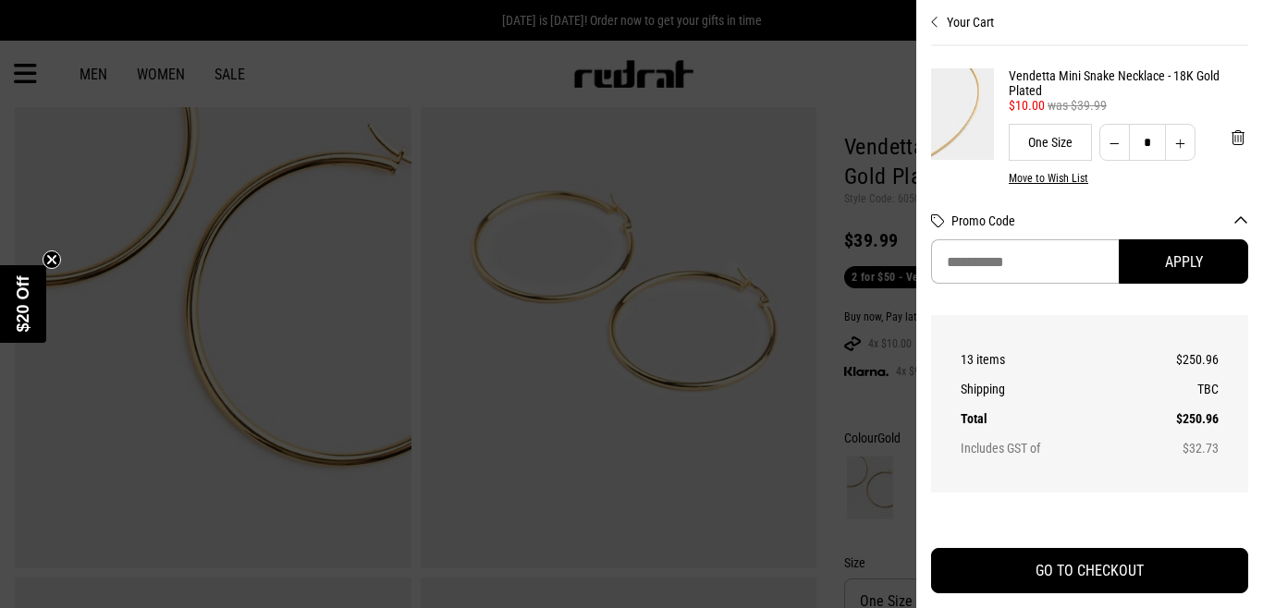
click at [1176, 141] on button "Increase quantity" at bounding box center [1180, 142] width 31 height 37
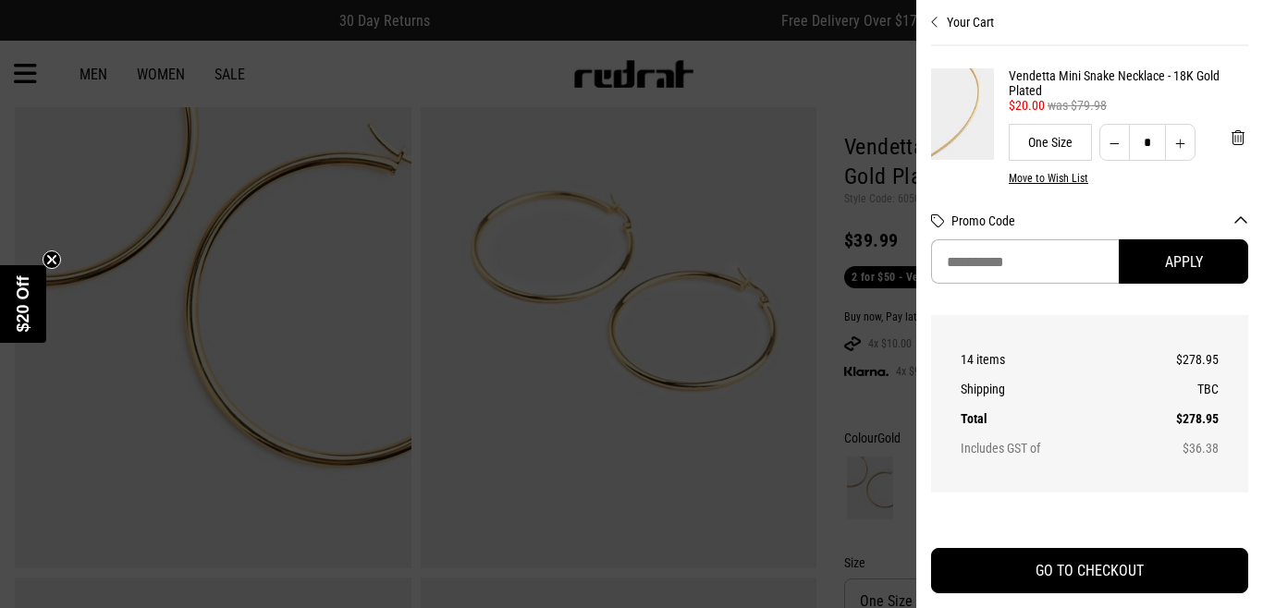
click at [1110, 140] on button "Decrease quantity" at bounding box center [1114, 142] width 31 height 37
click at [1179, 140] on button "Increase quantity" at bounding box center [1180, 142] width 31 height 37
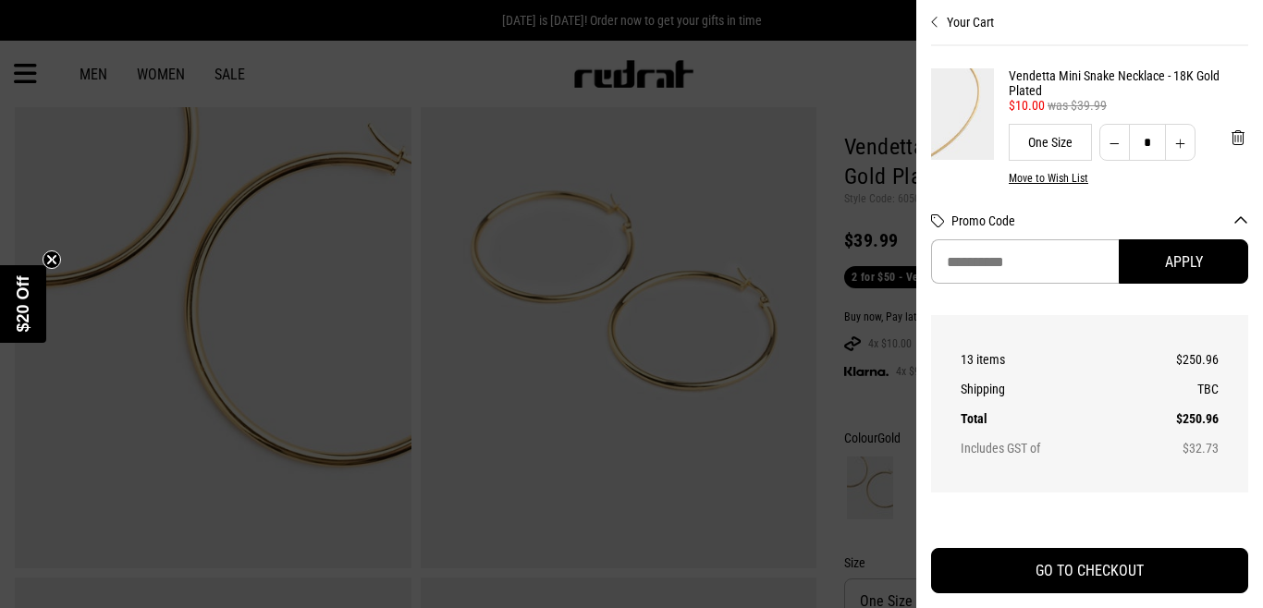
type input "*"
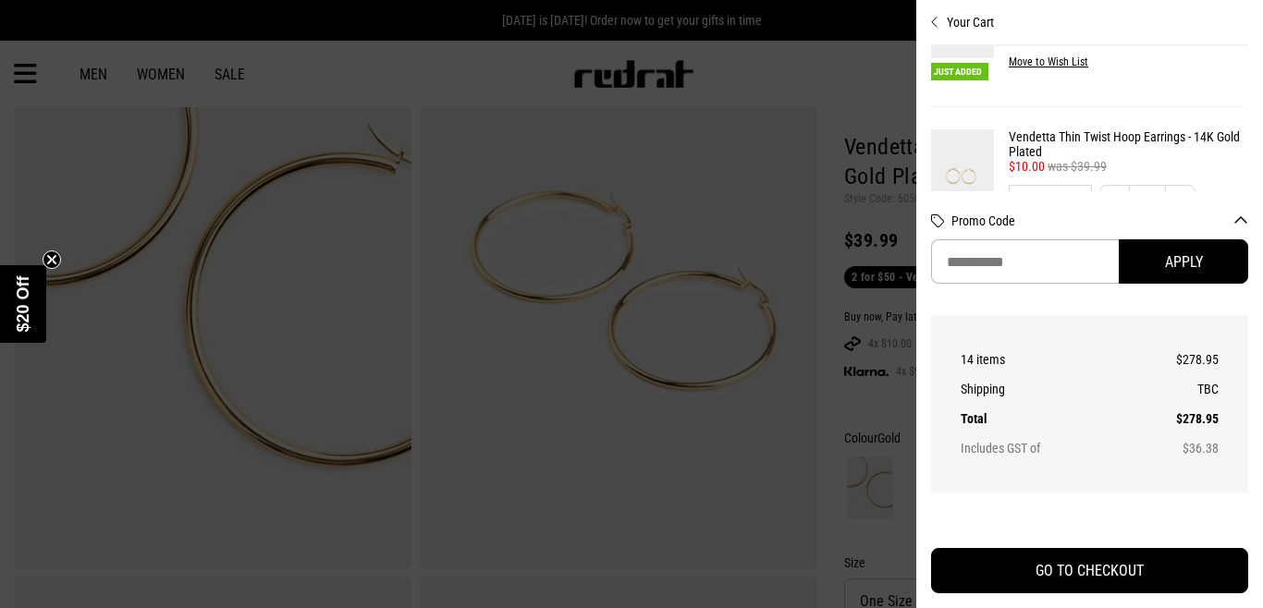
scroll to position [1136, 4]
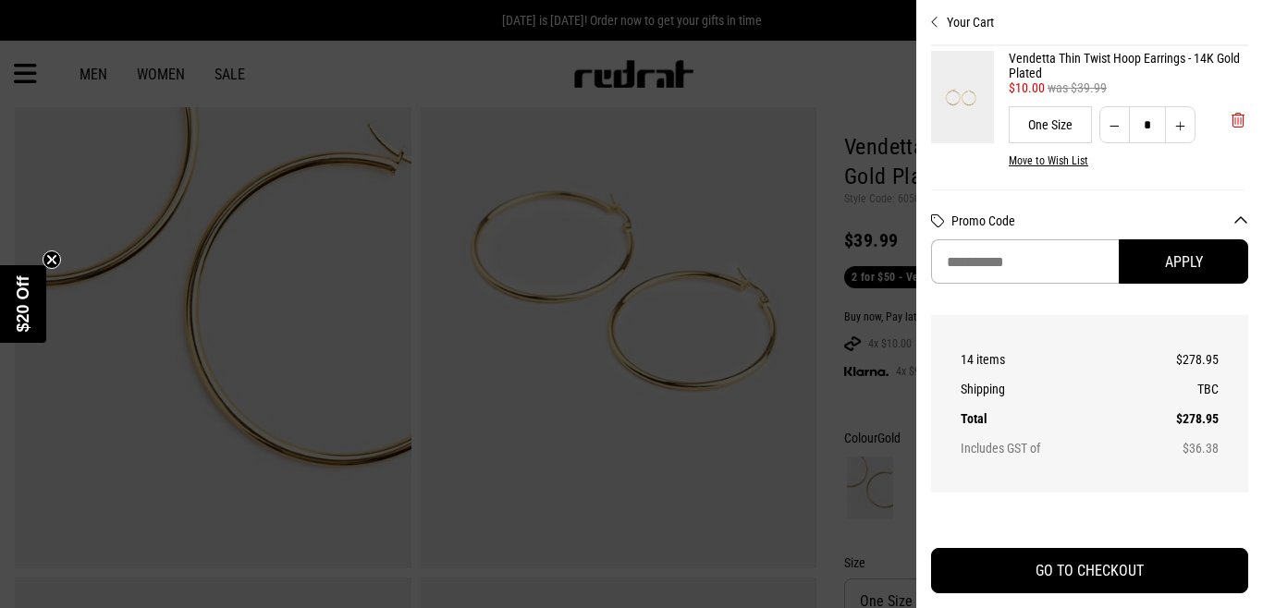
click at [1229, 111] on button "'Remove from cart" at bounding box center [1237, 120] width 43 height 46
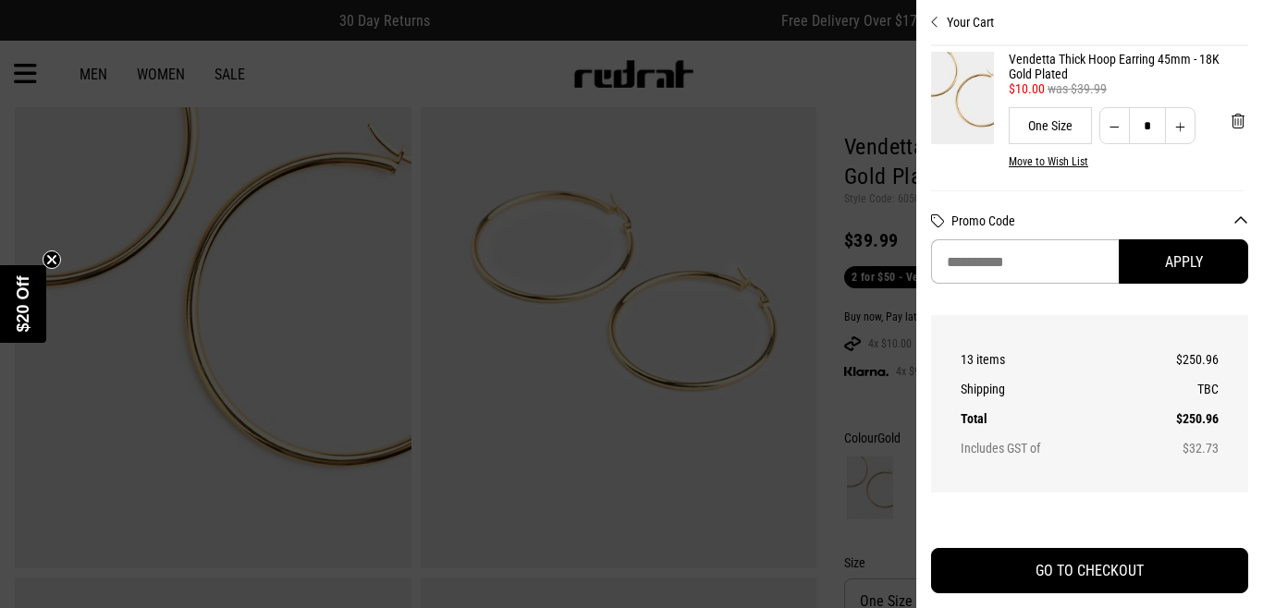
scroll to position [1066, 4]
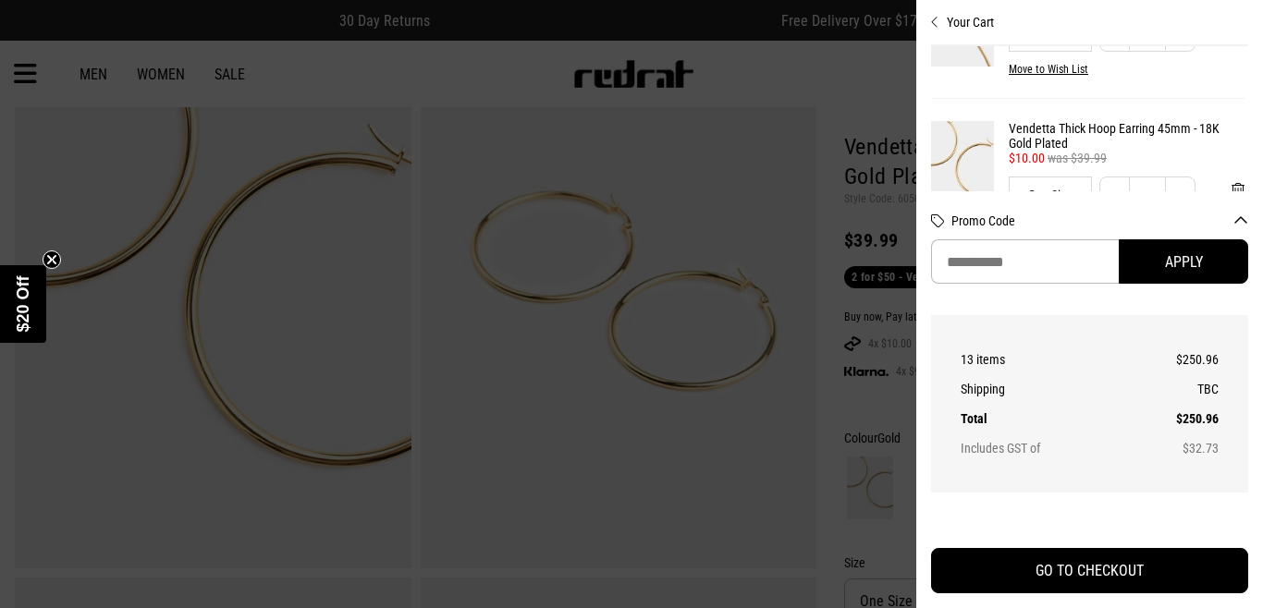
click at [876, 63] on div at bounding box center [631, 304] width 1263 height 608
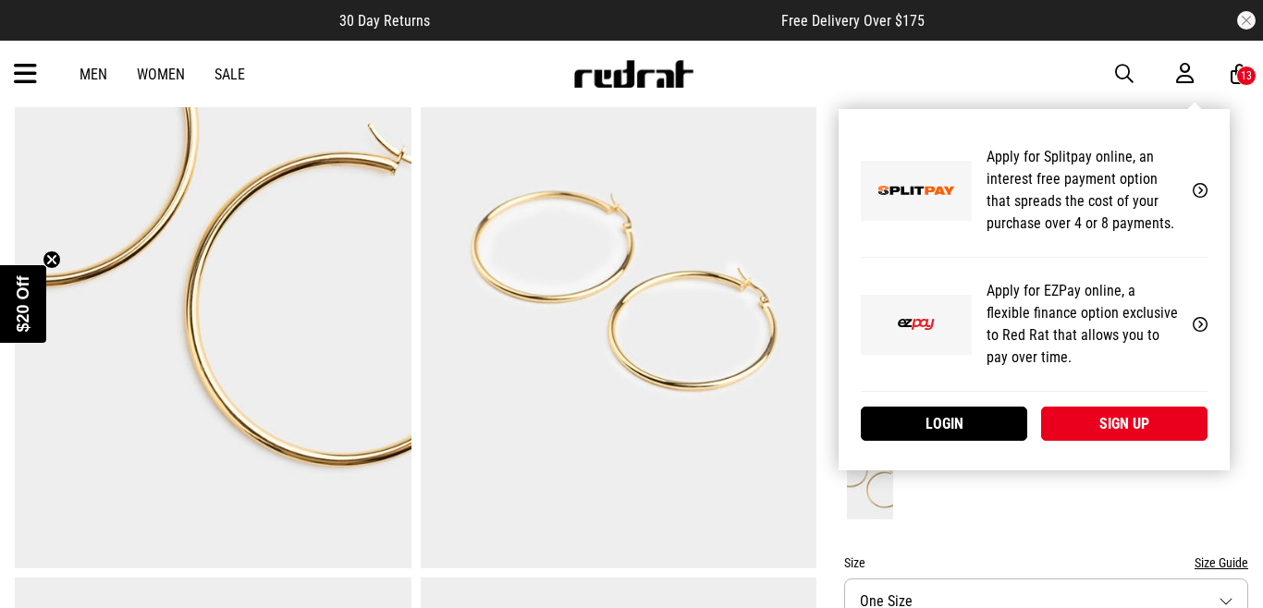
click at [1178, 69] on icon at bounding box center [1185, 73] width 18 height 23
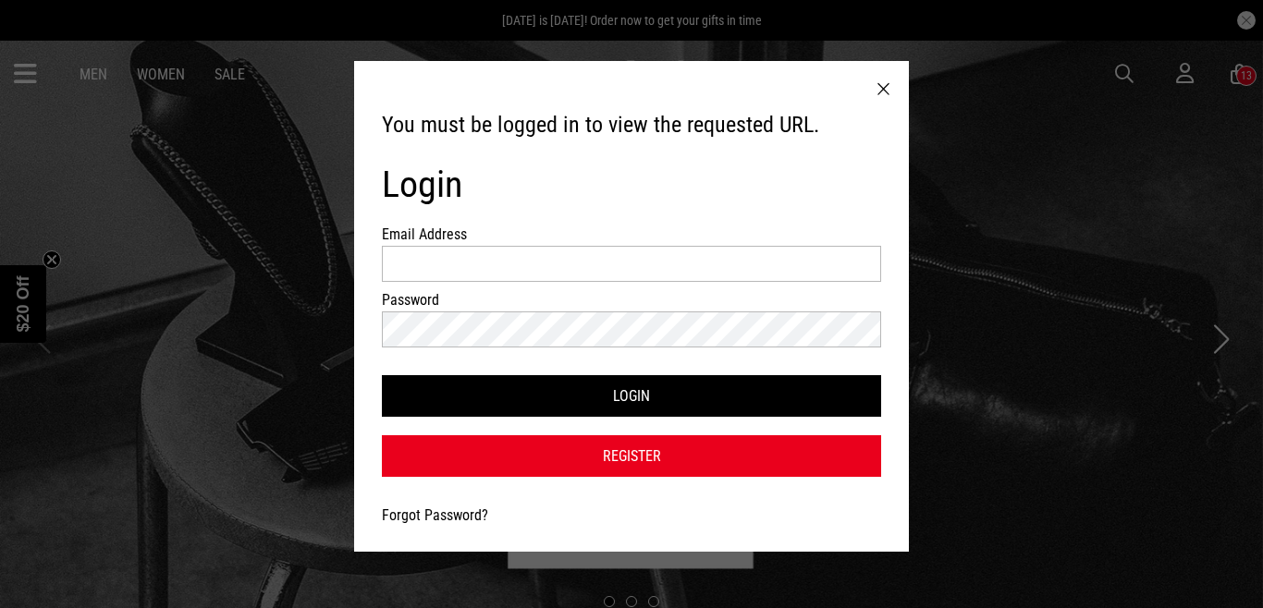
click at [883, 82] on div at bounding box center [883, 89] width 51 height 57
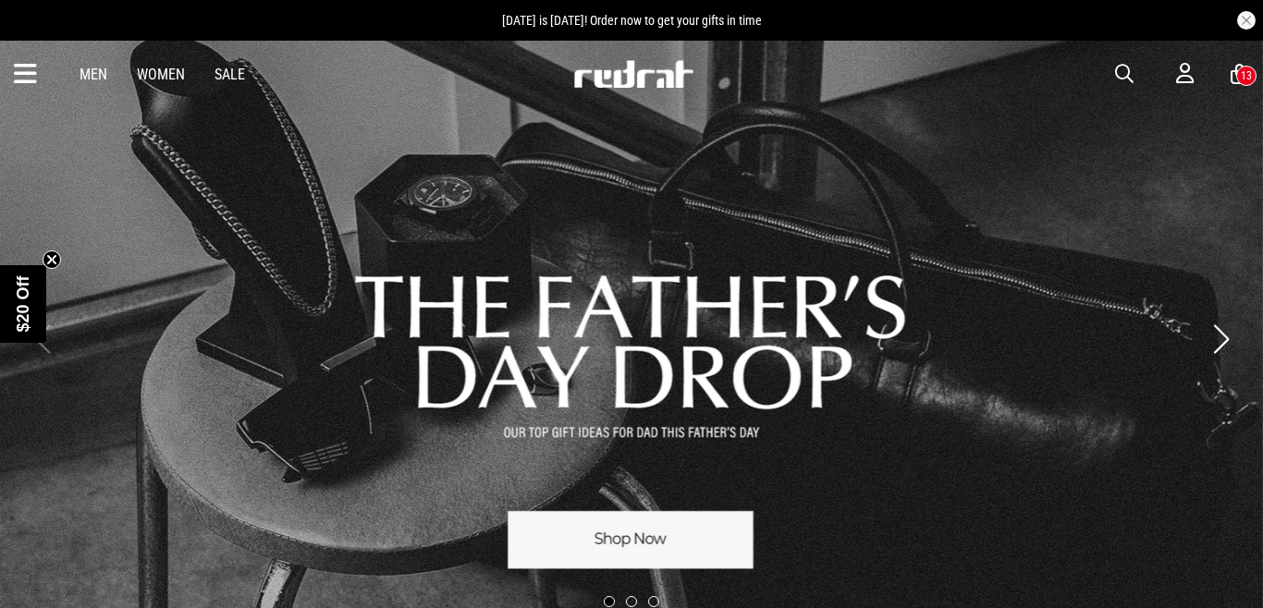
click at [653, 369] on link "1 / 3" at bounding box center [631, 339] width 1263 height 599
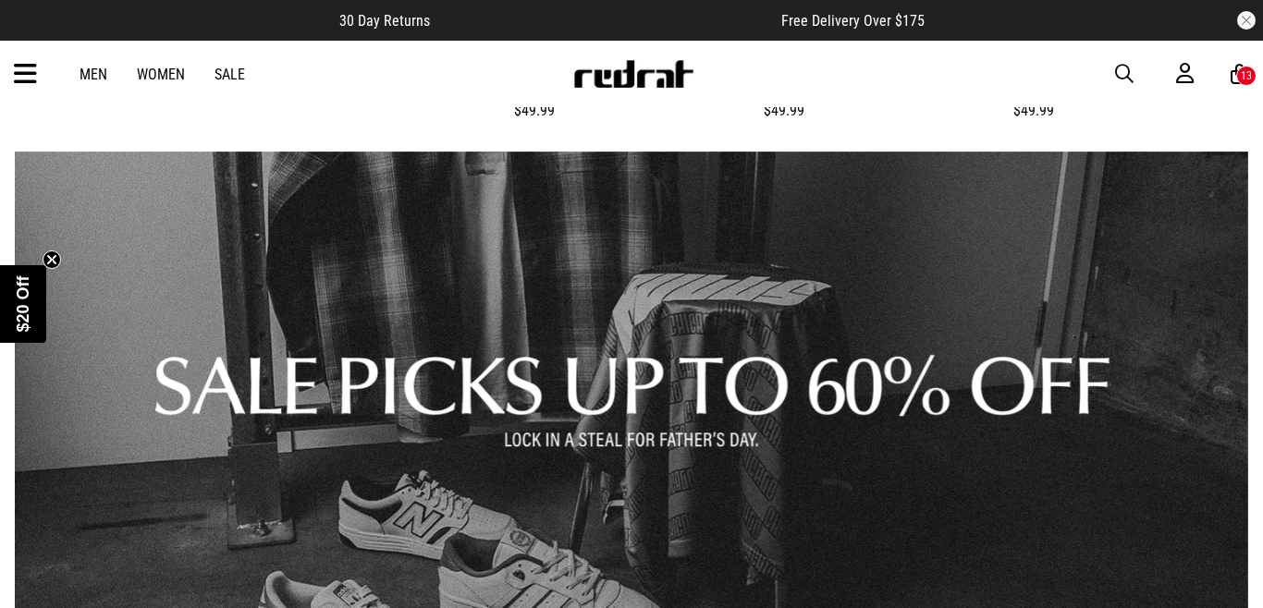
scroll to position [2186, 0]
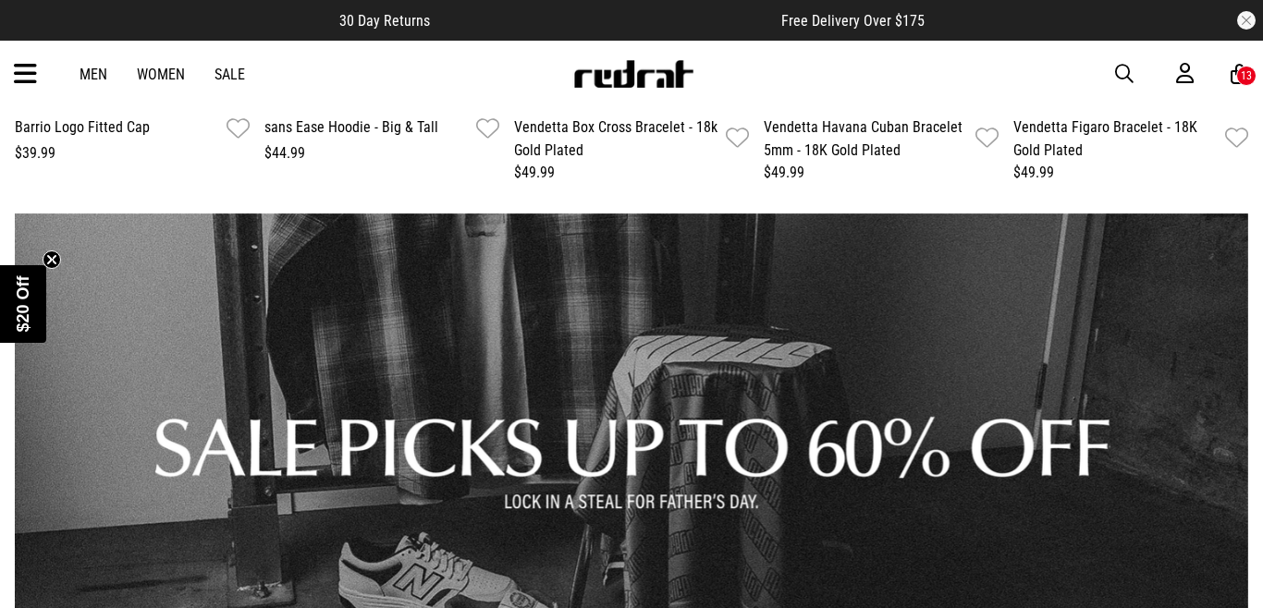
click at [550, 419] on link "1 / 1" at bounding box center [631, 447] width 1233 height 466
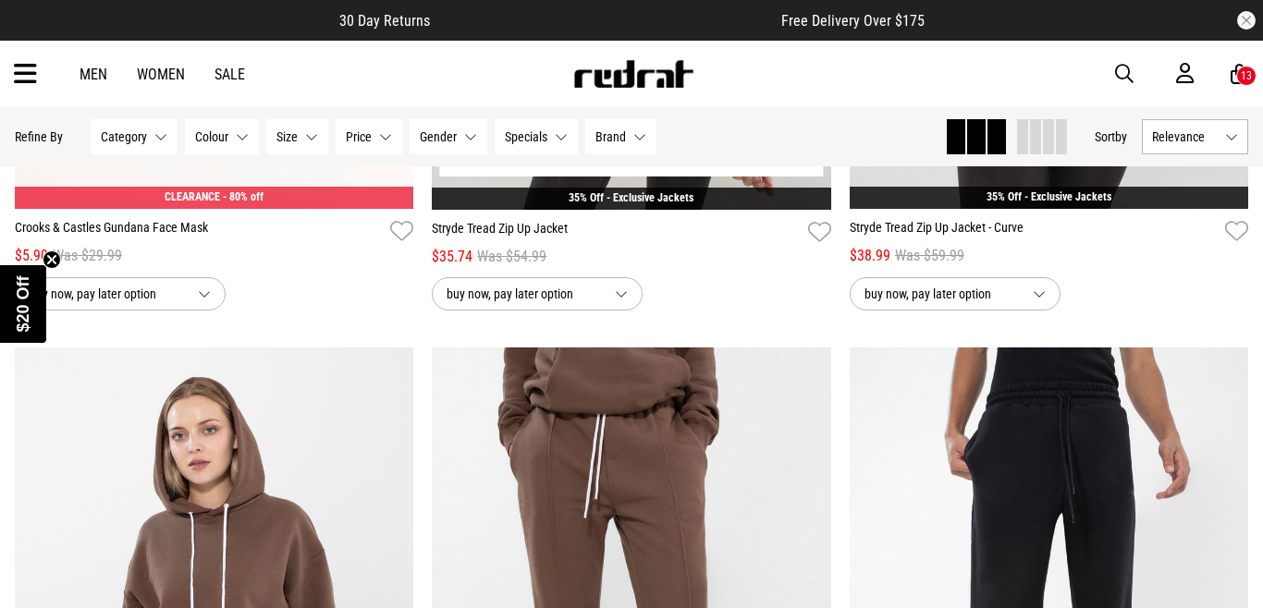
scroll to position [4844, 0]
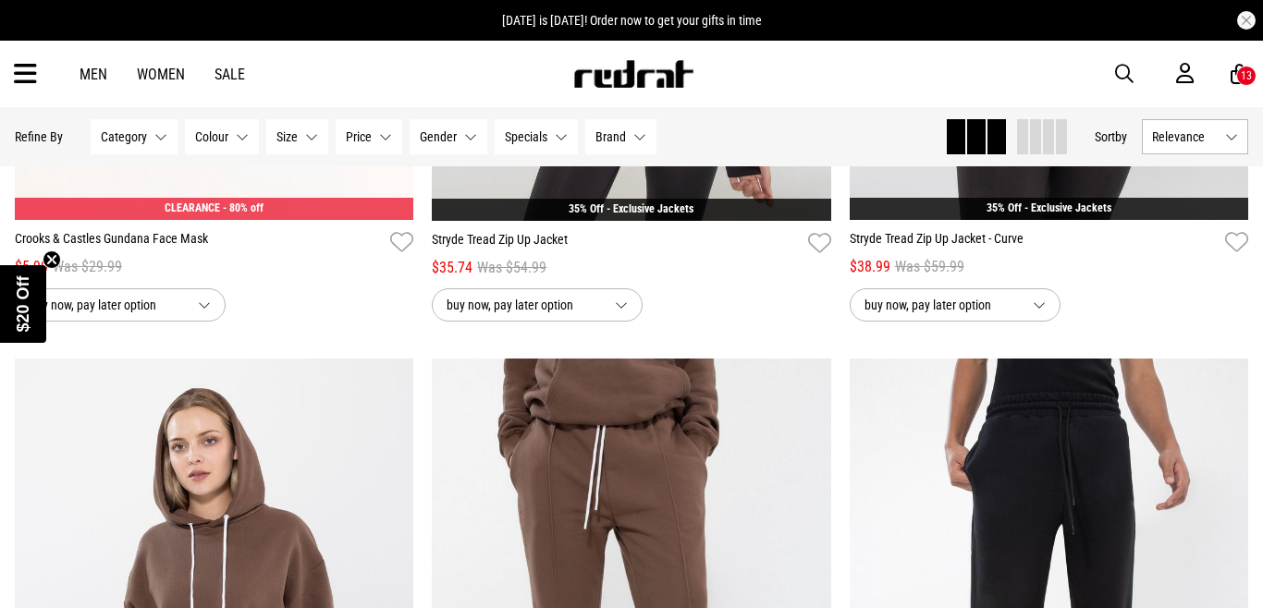
click at [1242, 71] on div "13" at bounding box center [1245, 75] width 11 height 13
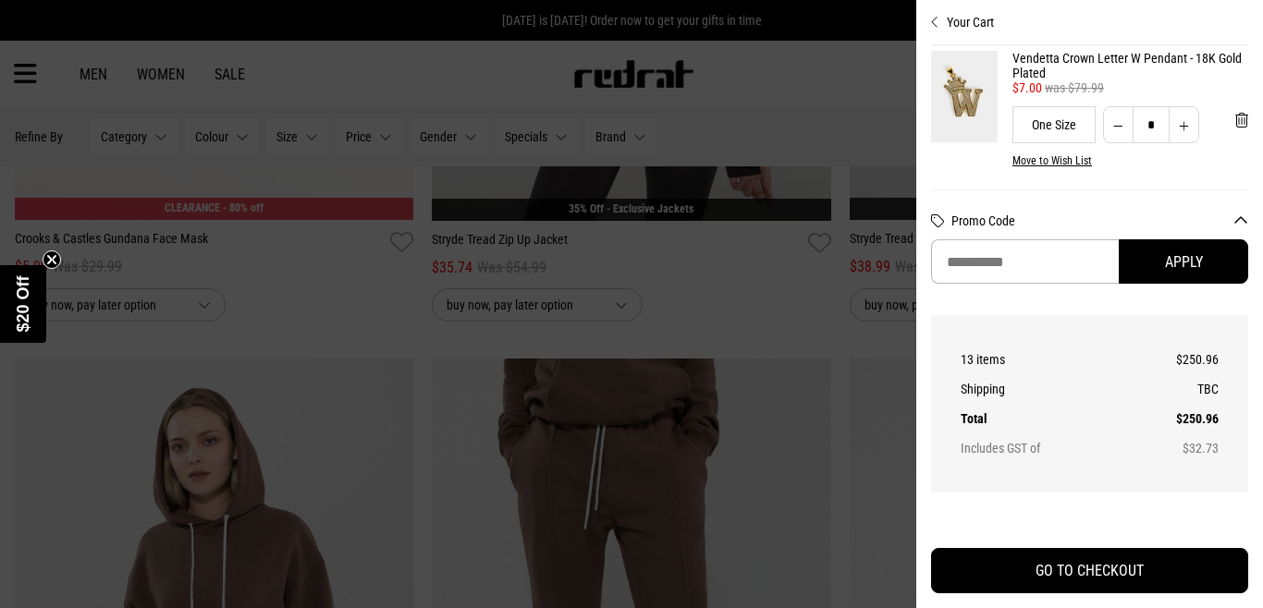
scroll to position [499, 0]
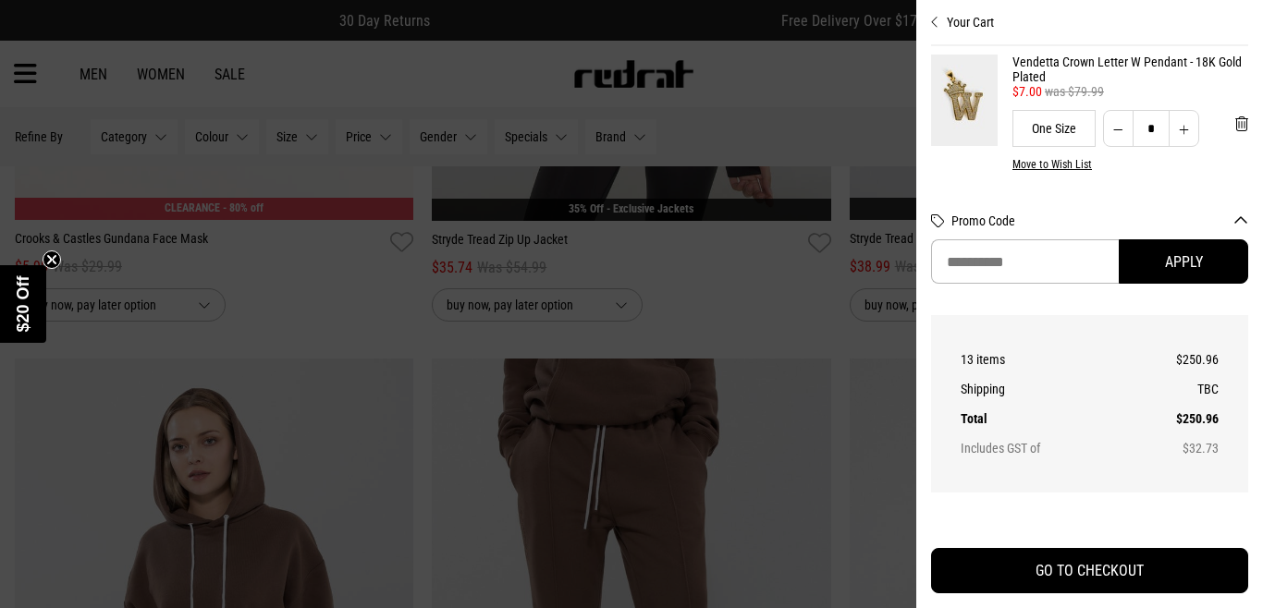
click at [1028, 68] on link "Vendetta Crown Letter W Pendant - 18K Gold Plated" at bounding box center [1130, 70] width 236 height 30
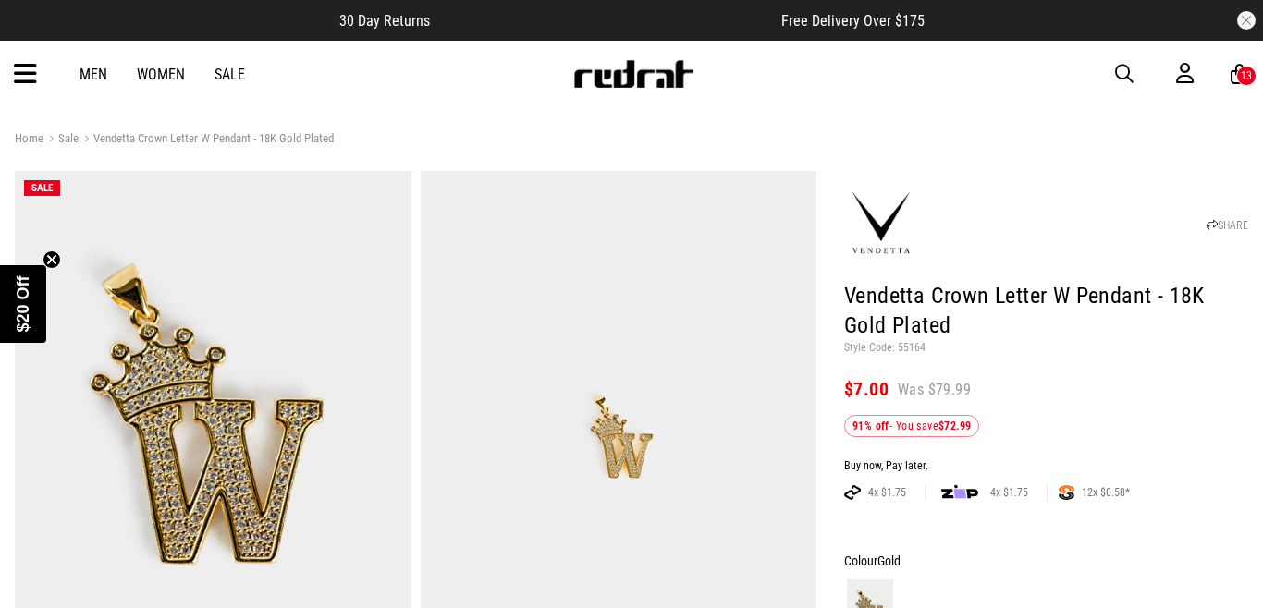
click at [23, 73] on icon at bounding box center [25, 74] width 23 height 31
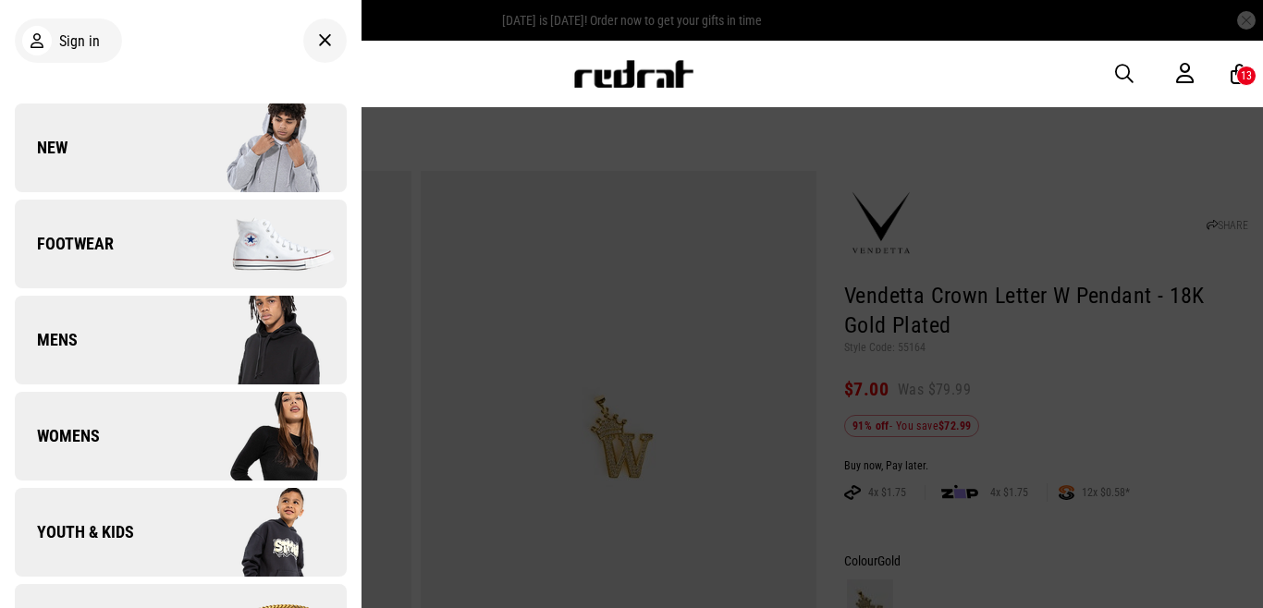
click at [318, 36] on icon at bounding box center [325, 41] width 14 height 22
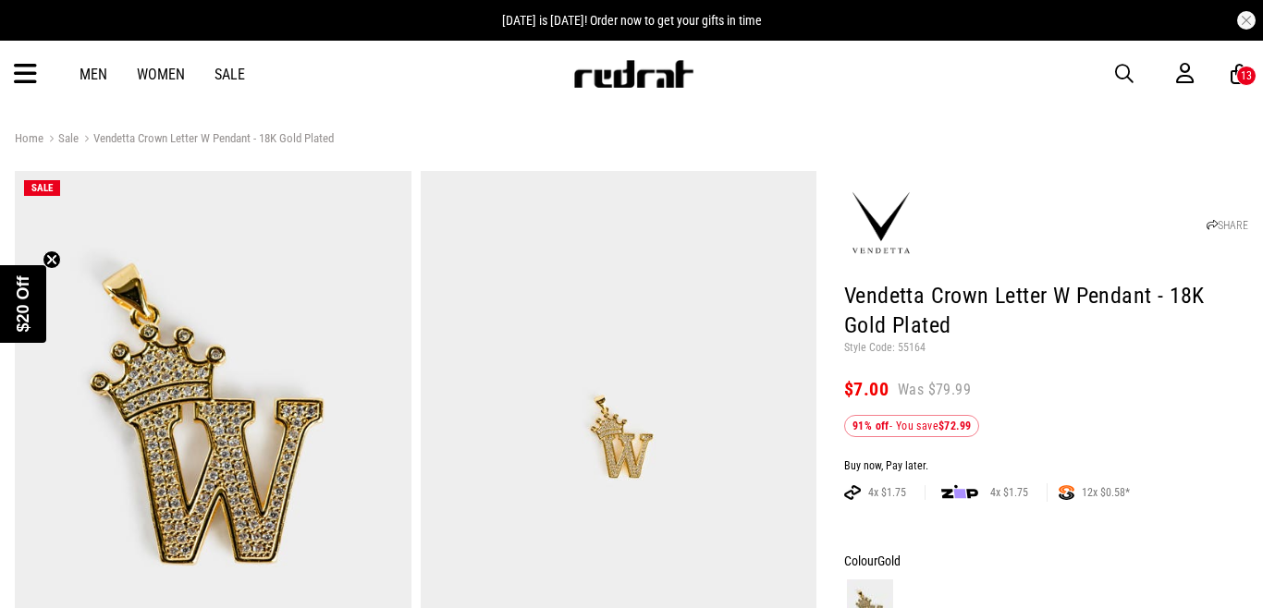
click at [30, 65] on icon at bounding box center [25, 74] width 23 height 31
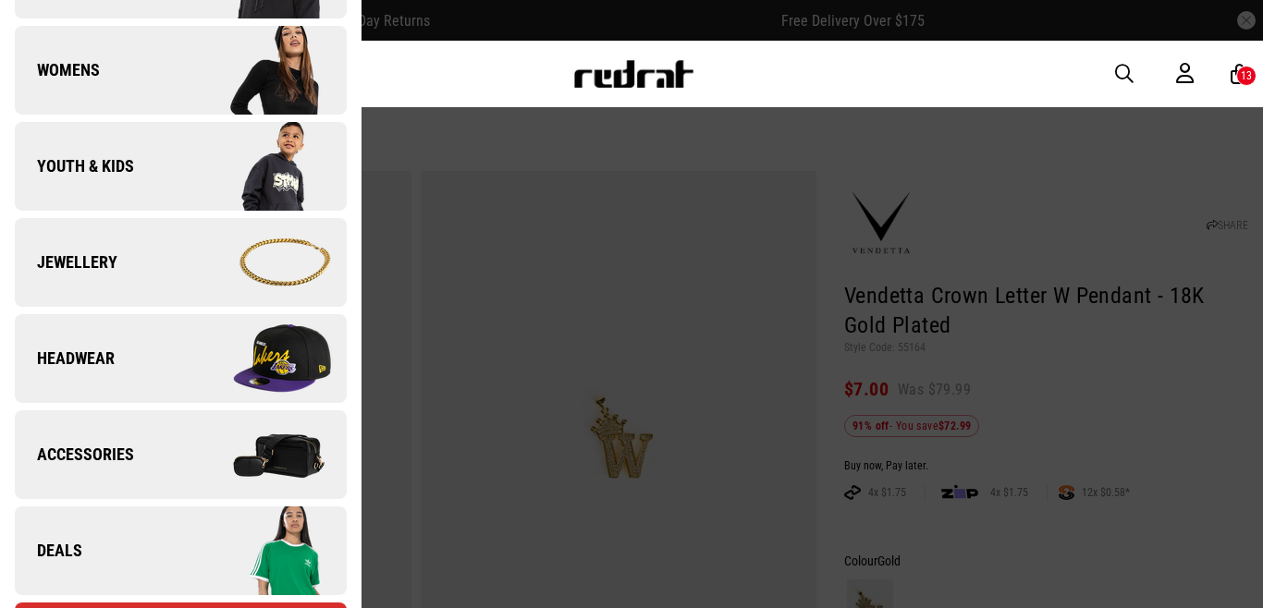
scroll to position [507, 0]
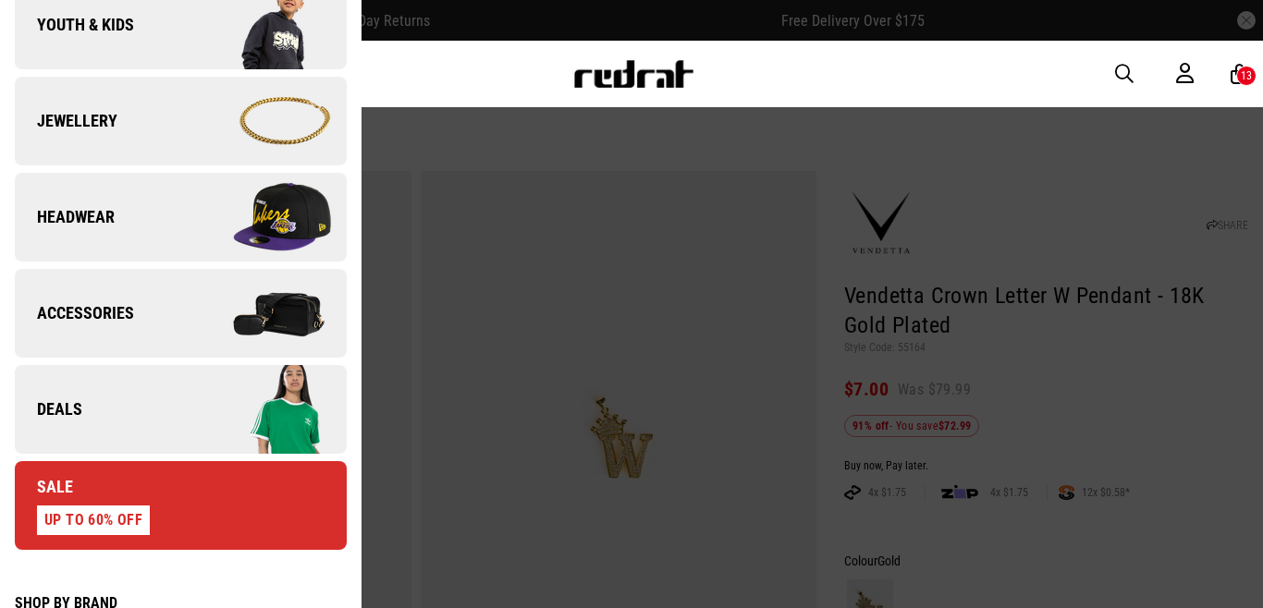
click at [79, 396] on link "Deals" at bounding box center [181, 409] width 332 height 89
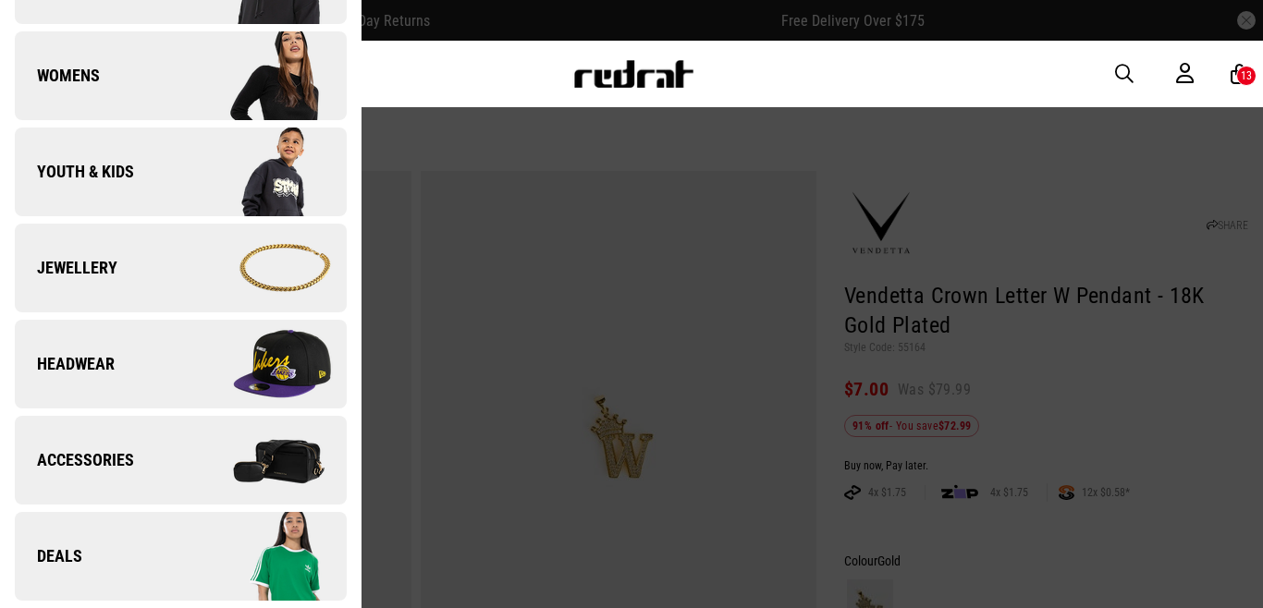
scroll to position [0, 0]
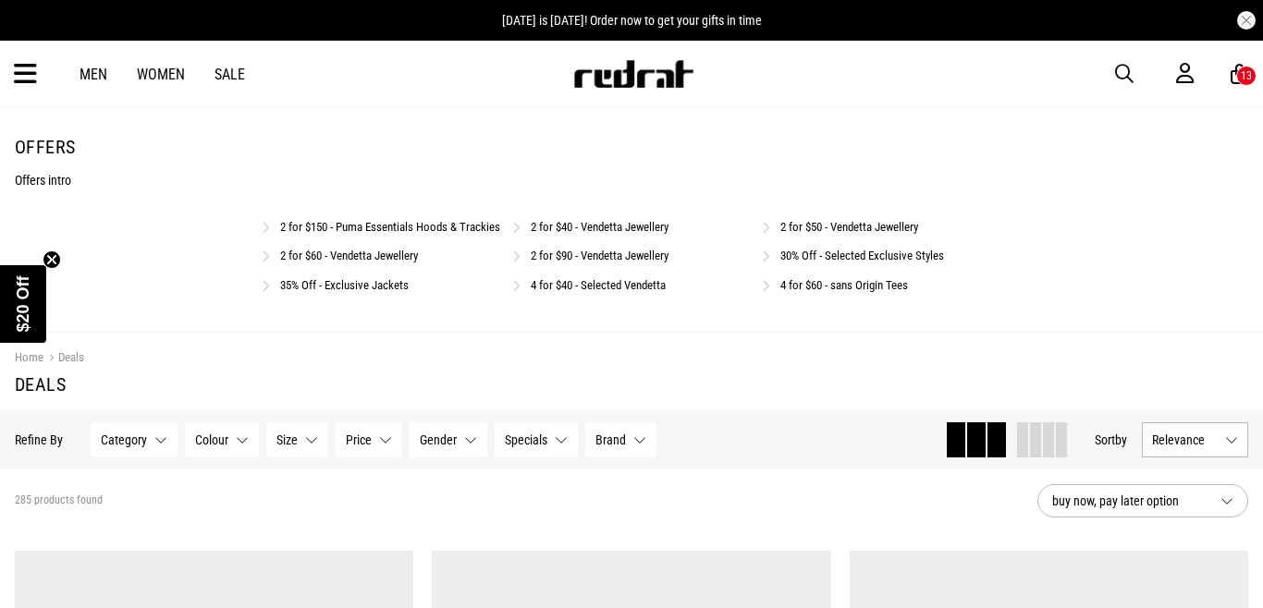
click at [372, 292] on link "35% Off - Exclusive Jackets" at bounding box center [344, 285] width 128 height 14
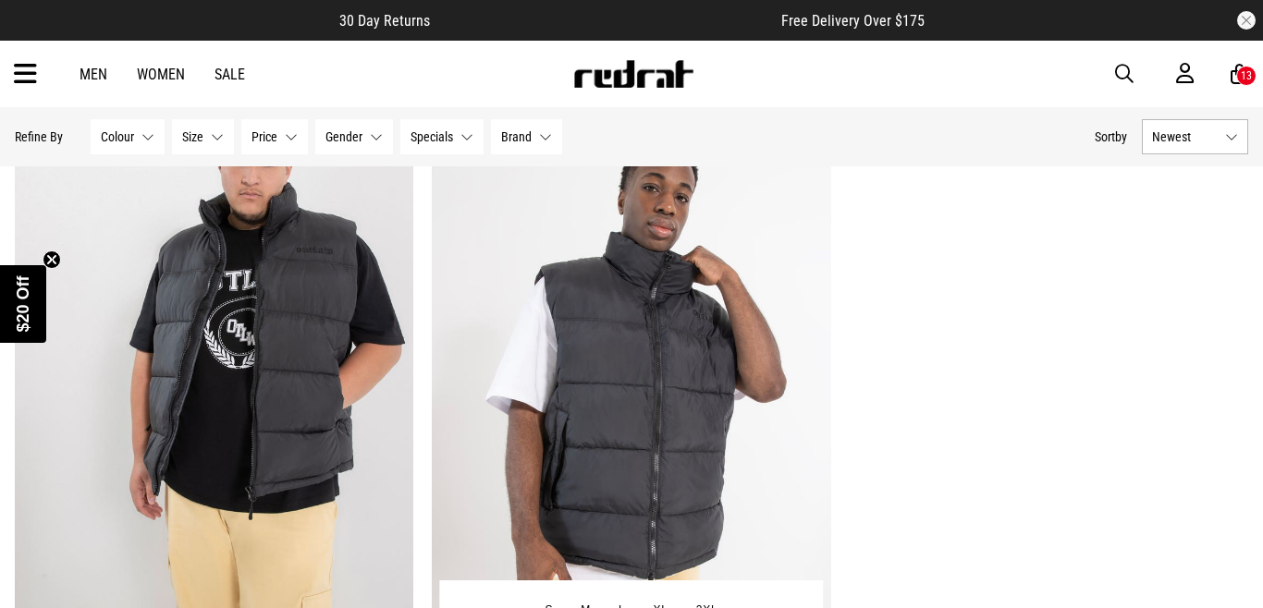
scroll to position [2963, 0]
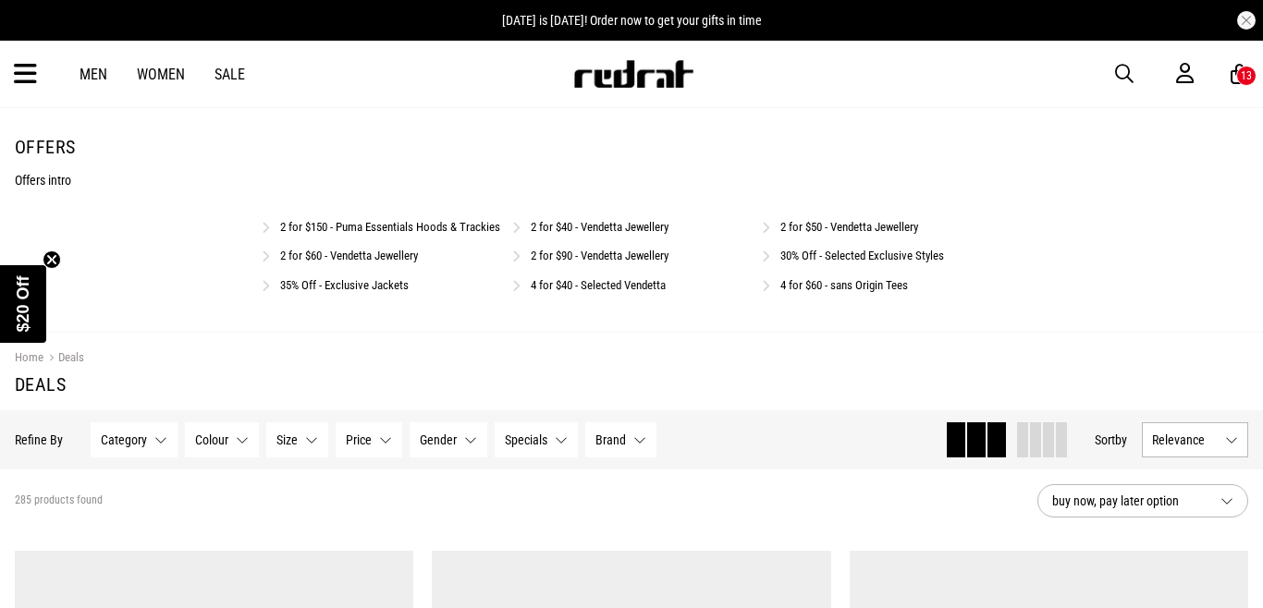
click at [823, 292] on link "4 for $60 - sans Origin Tees" at bounding box center [844, 285] width 128 height 14
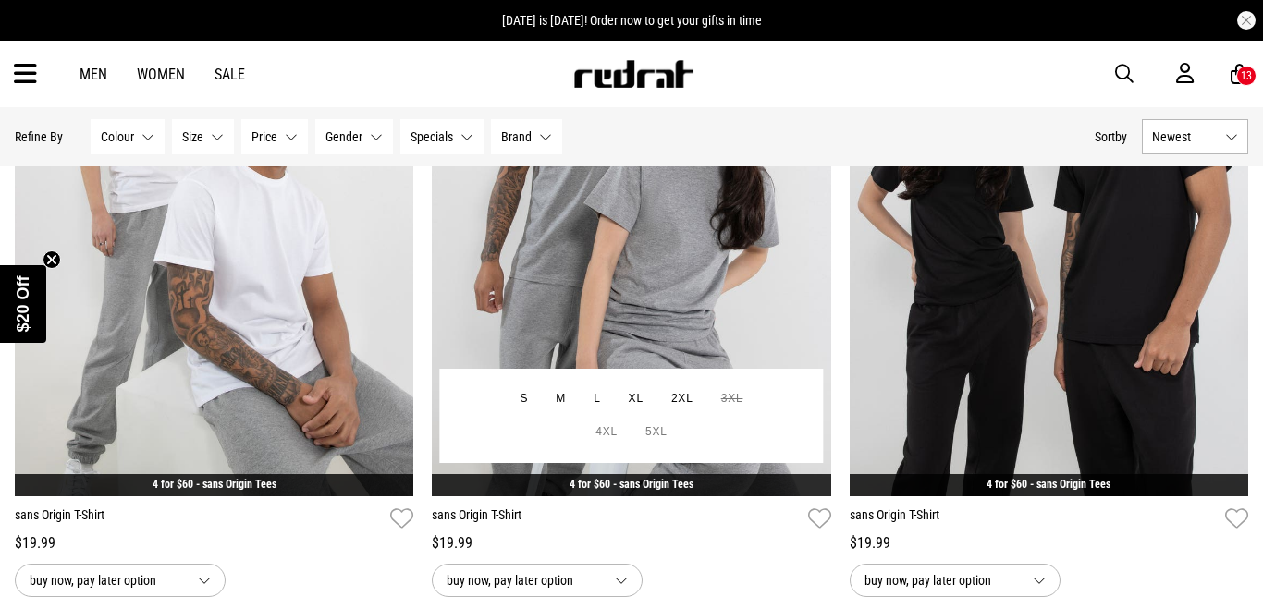
scroll to position [1056, 0]
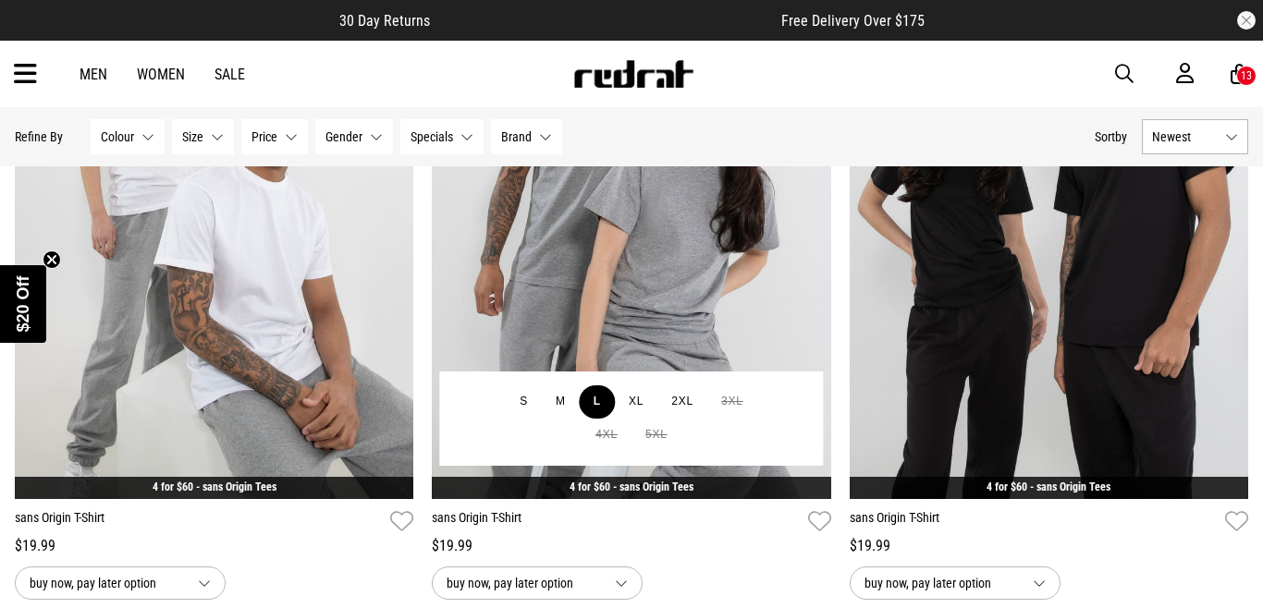
click at [599, 402] on button "L" at bounding box center [597, 401] width 35 height 33
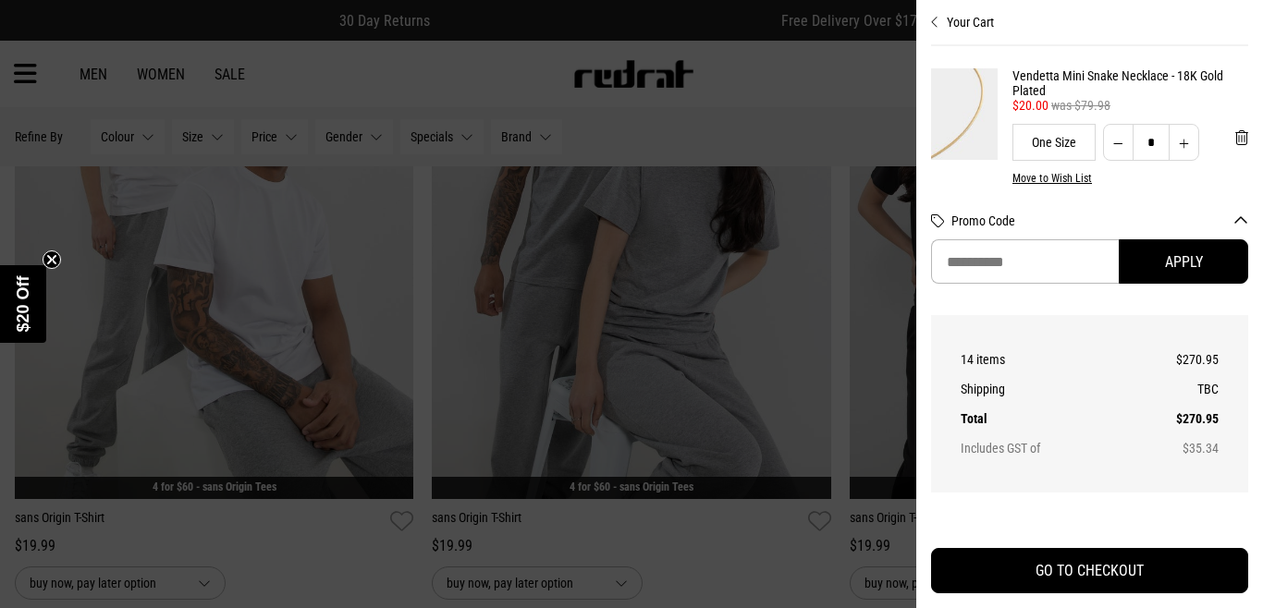
click at [328, 362] on div at bounding box center [631, 304] width 1263 height 608
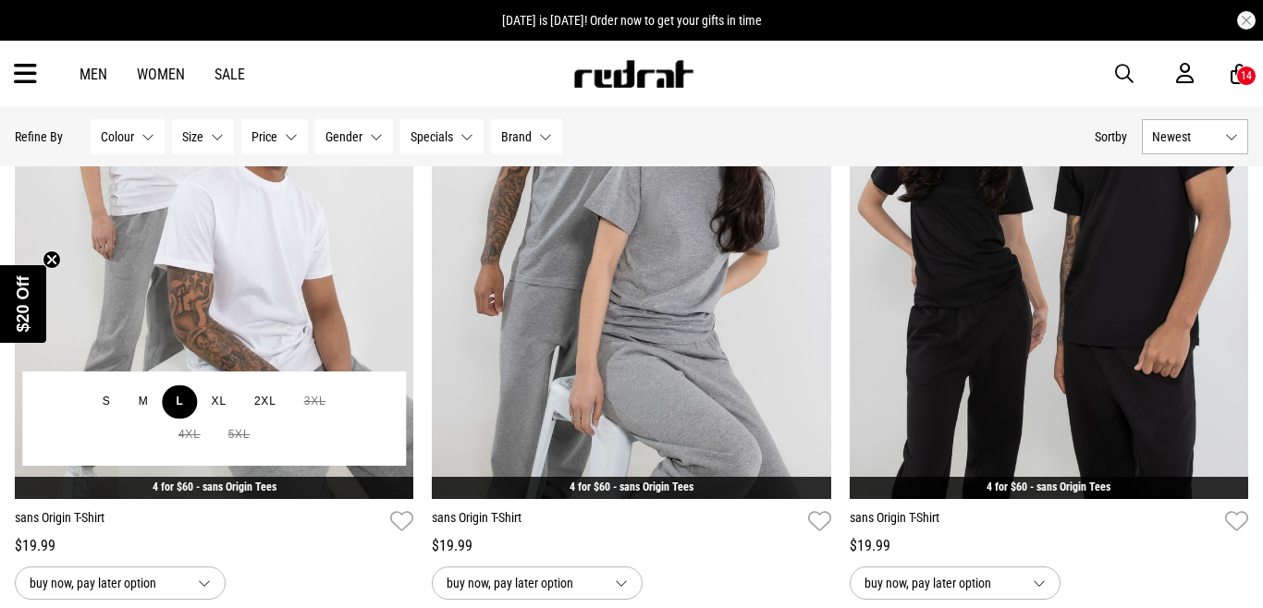
click at [177, 401] on button "L" at bounding box center [179, 401] width 35 height 33
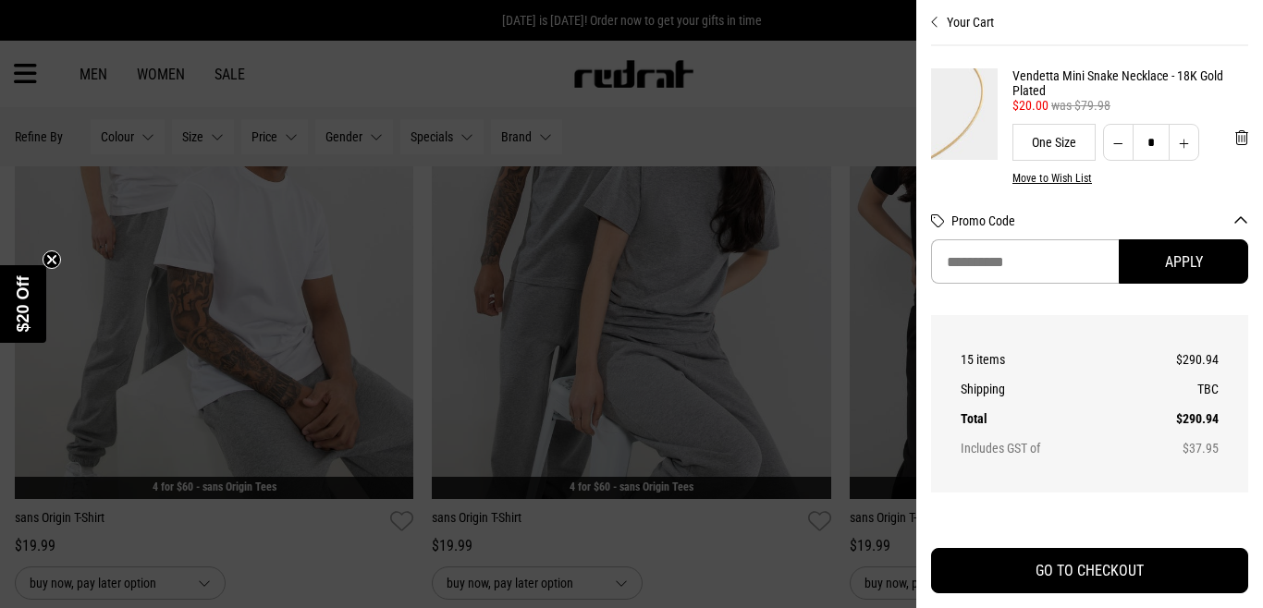
click at [216, 360] on div at bounding box center [631, 304] width 1263 height 608
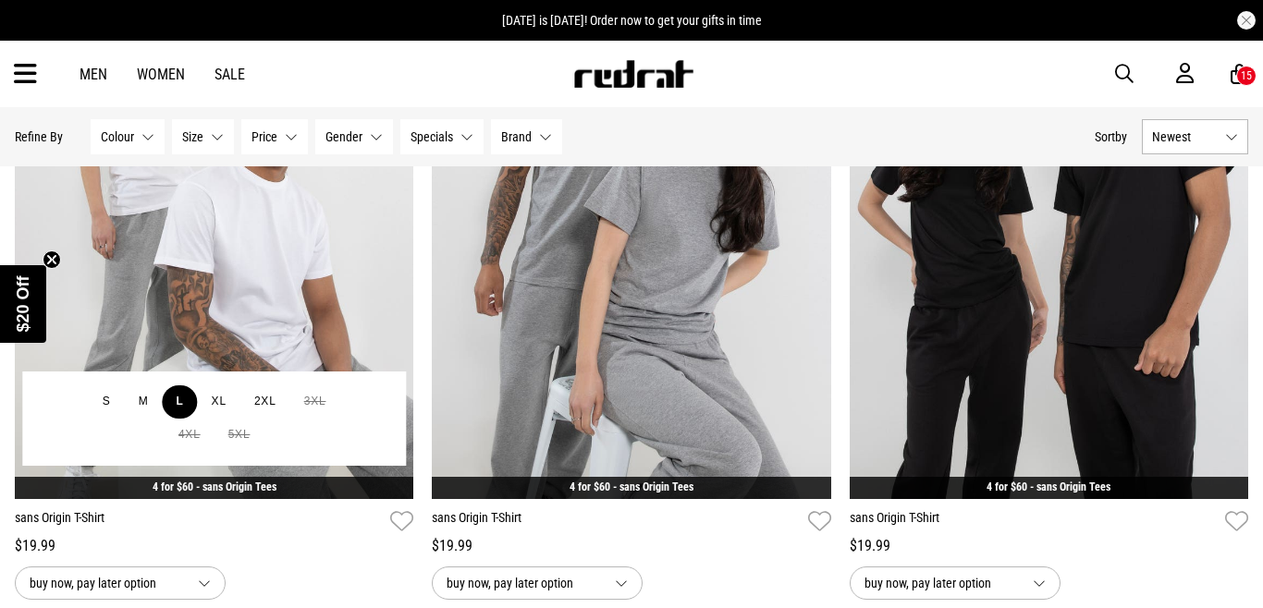
click at [187, 399] on button "L" at bounding box center [179, 401] width 35 height 33
type input "*"
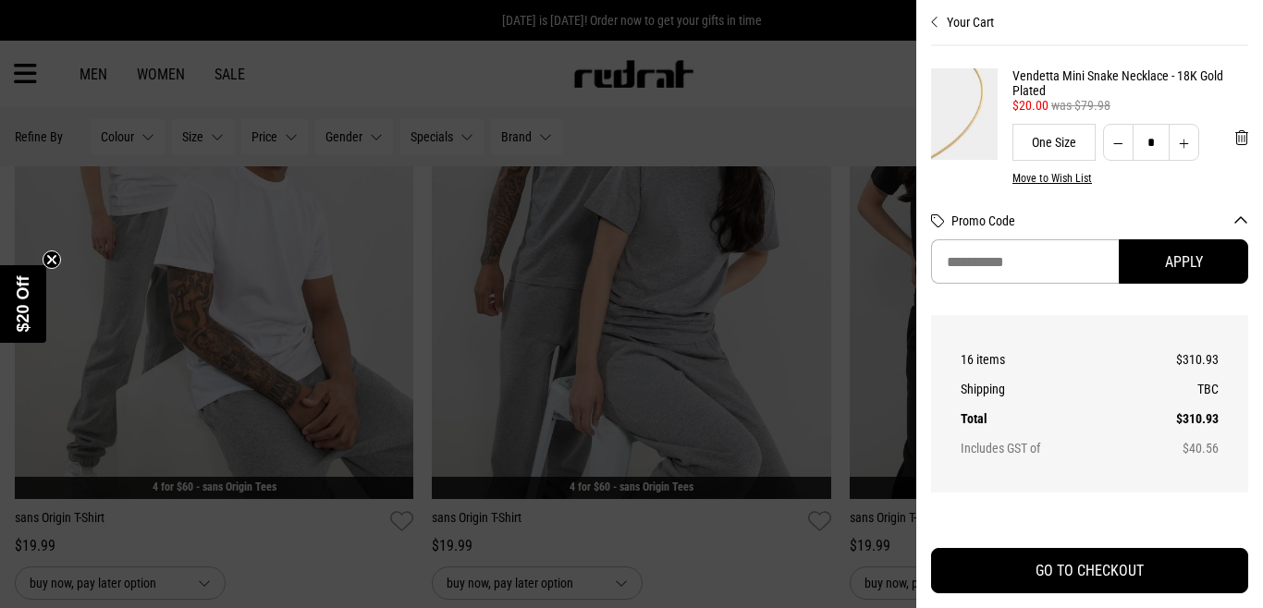
click at [885, 282] on div at bounding box center [631, 304] width 1263 height 608
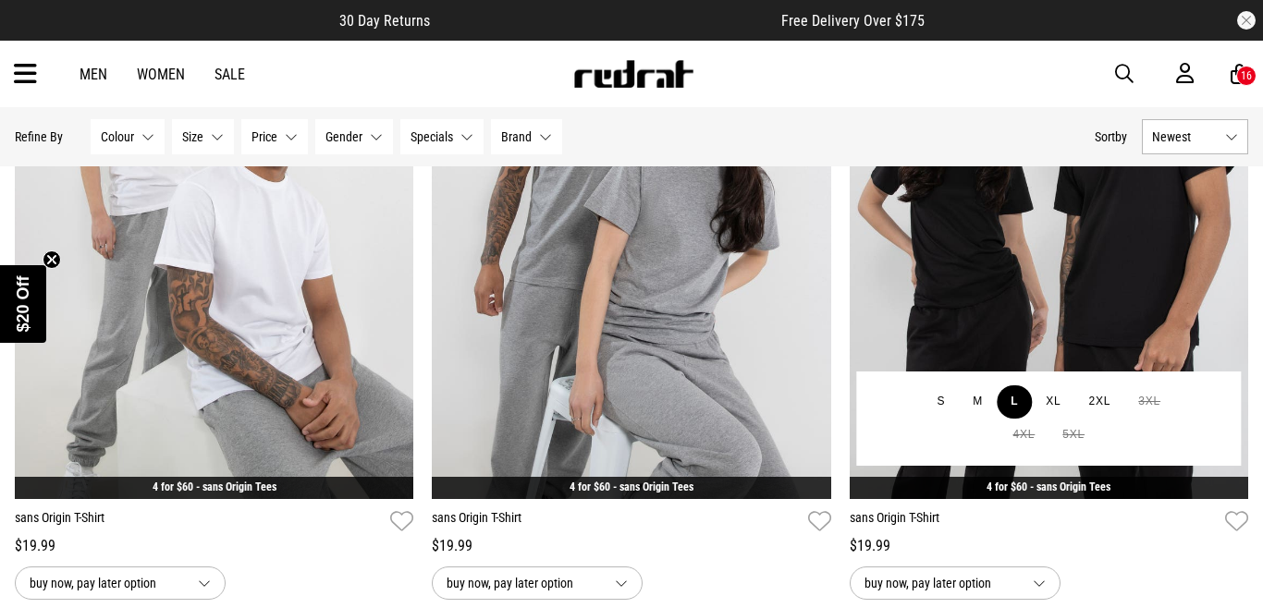
click at [1014, 405] on button "L" at bounding box center [1013, 401] width 35 height 33
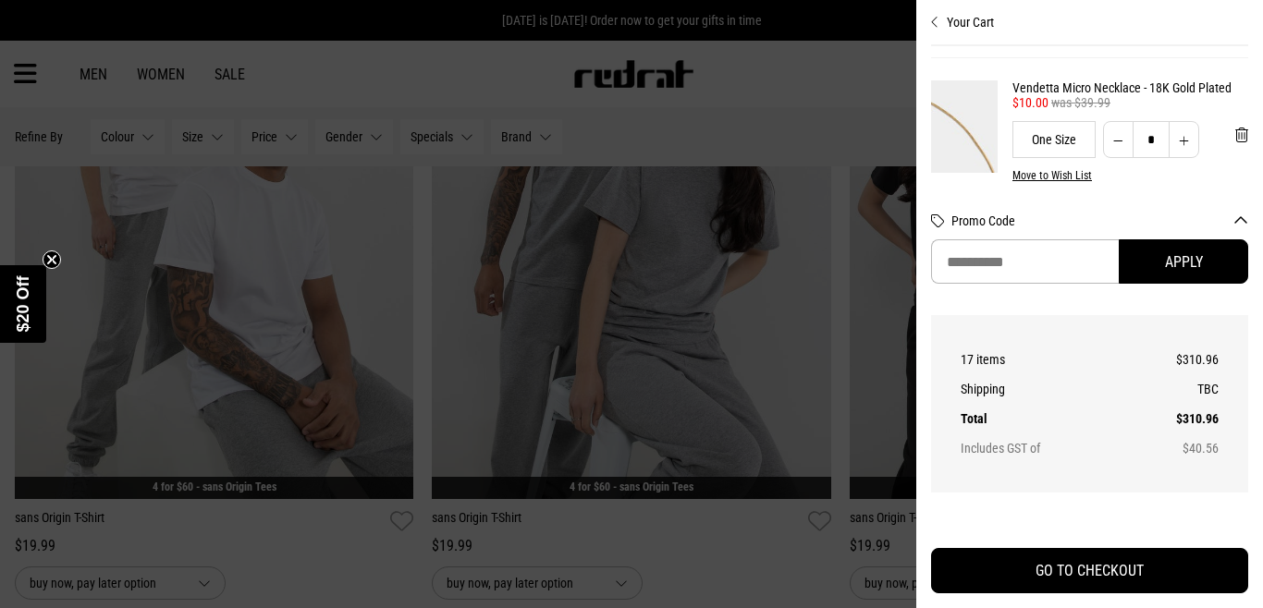
scroll to position [1403, 0]
click at [935, 20] on icon "Close cart preview" at bounding box center [935, 22] width 8 height 15
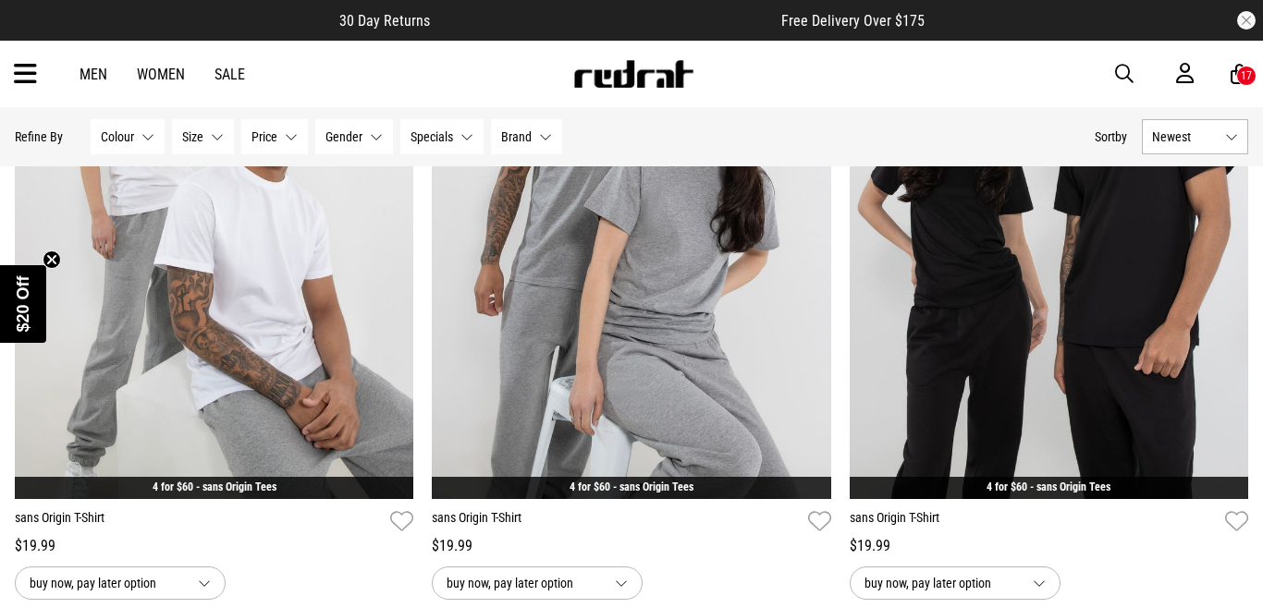
click at [1245, 66] on div "17" at bounding box center [1246, 76] width 20 height 20
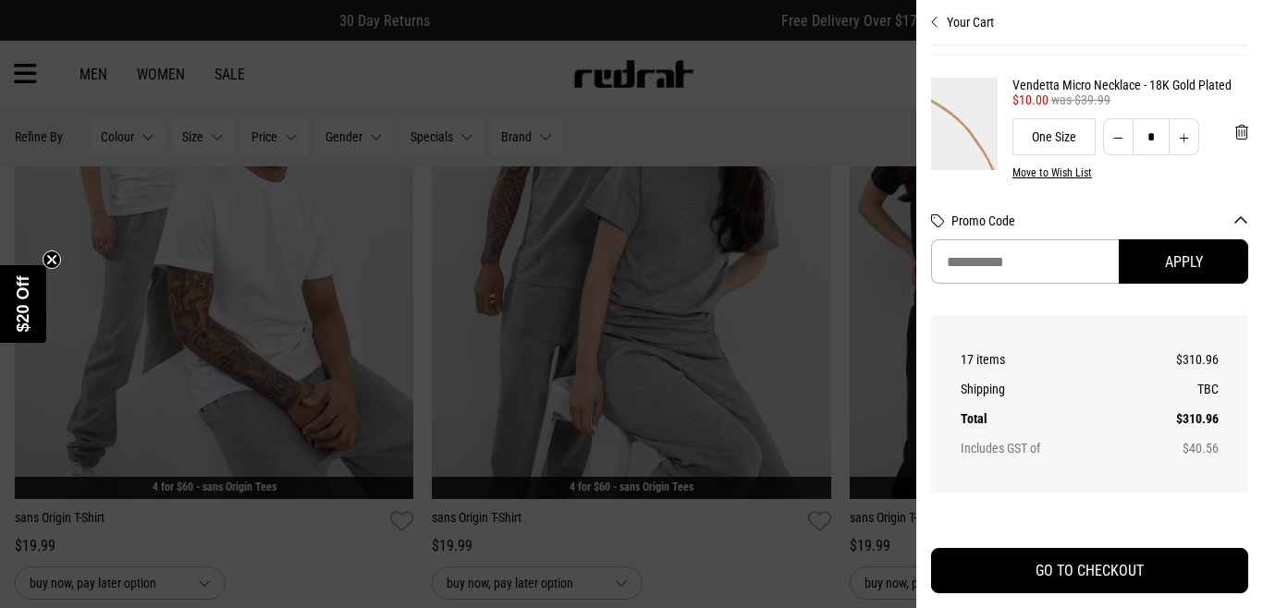
click at [934, 19] on icon "Close cart preview" at bounding box center [935, 22] width 8 height 15
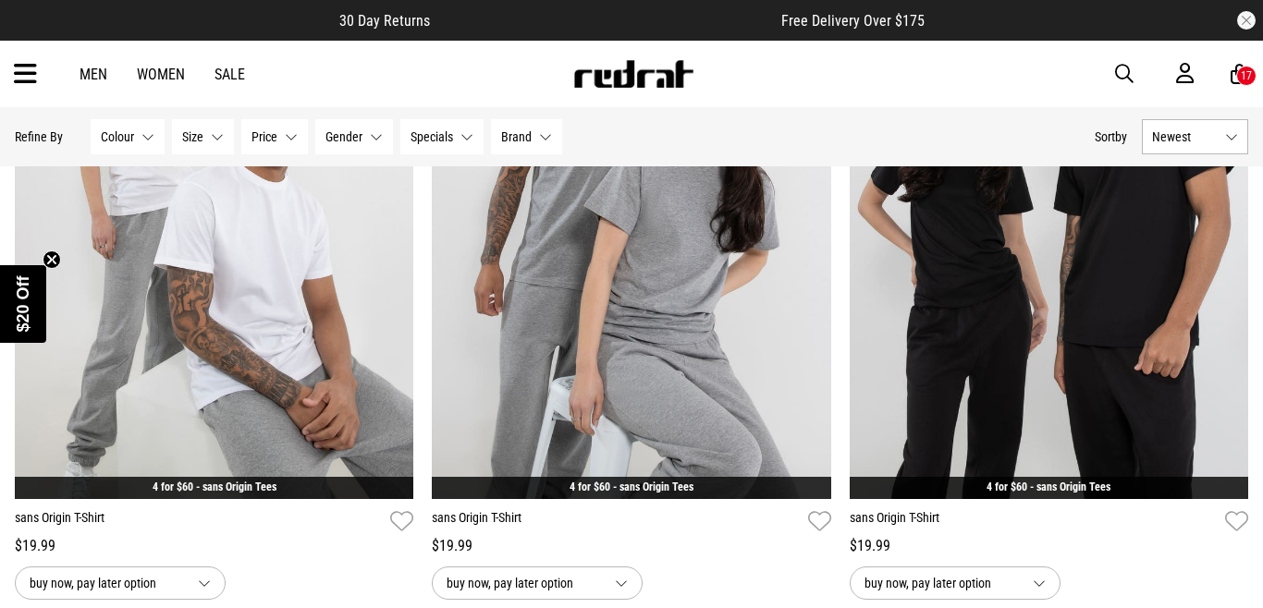
click at [27, 76] on icon at bounding box center [25, 74] width 23 height 31
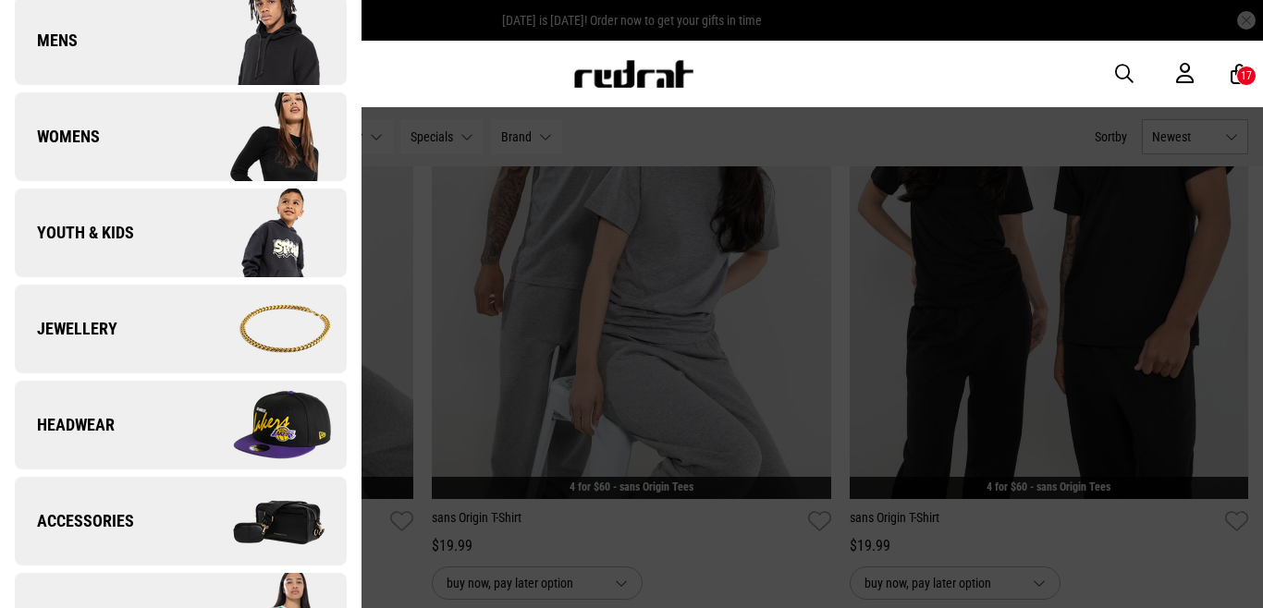
scroll to position [168, 0]
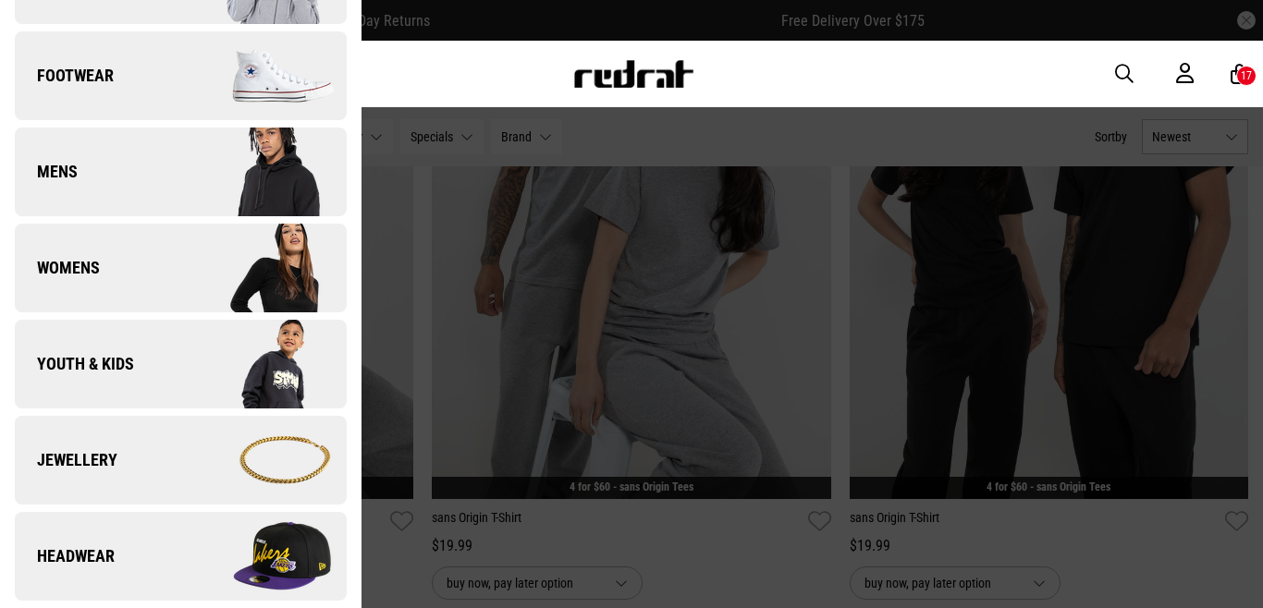
click at [79, 272] on span "Womens" at bounding box center [57, 268] width 85 height 22
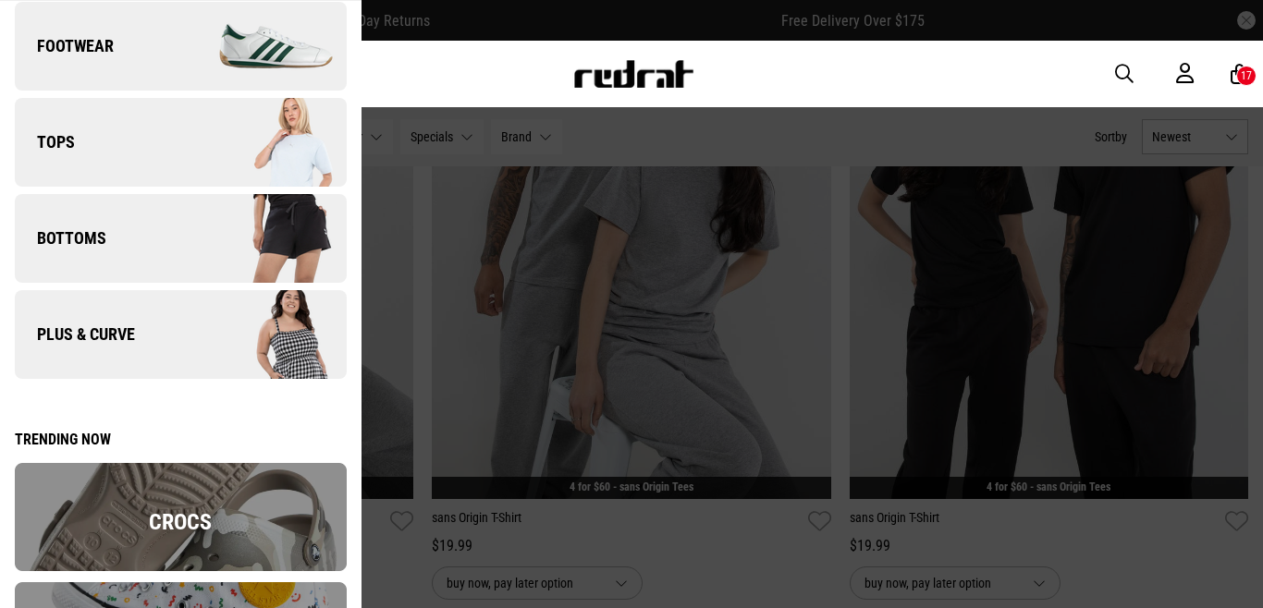
scroll to position [6, 0]
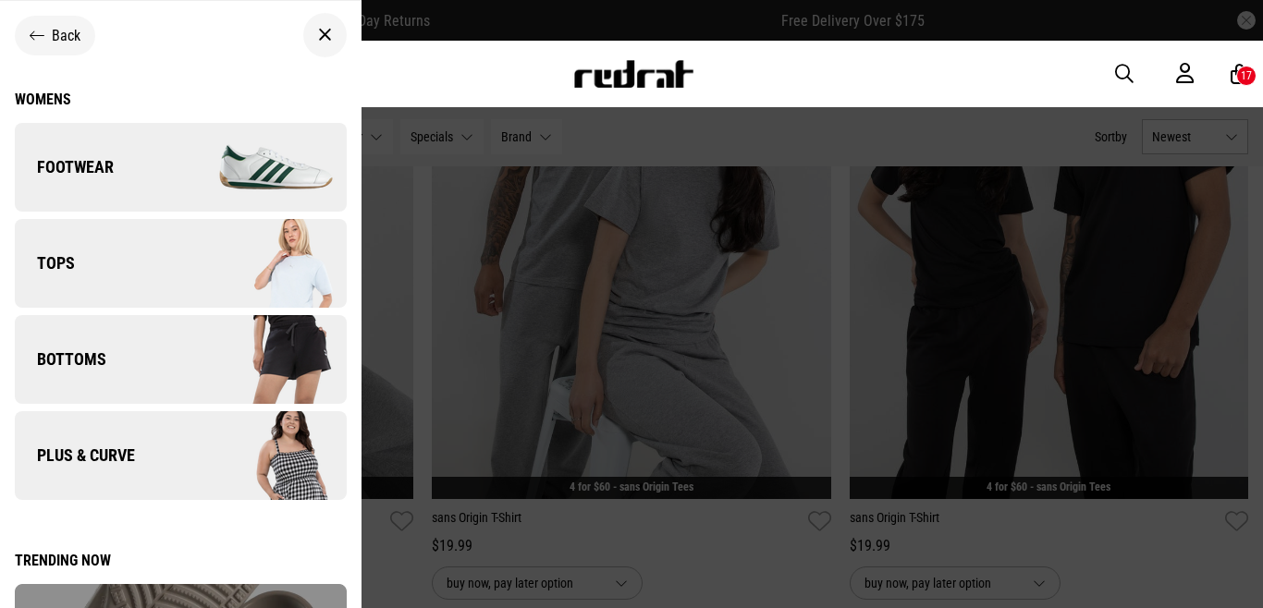
click at [319, 29] on icon at bounding box center [325, 35] width 14 height 22
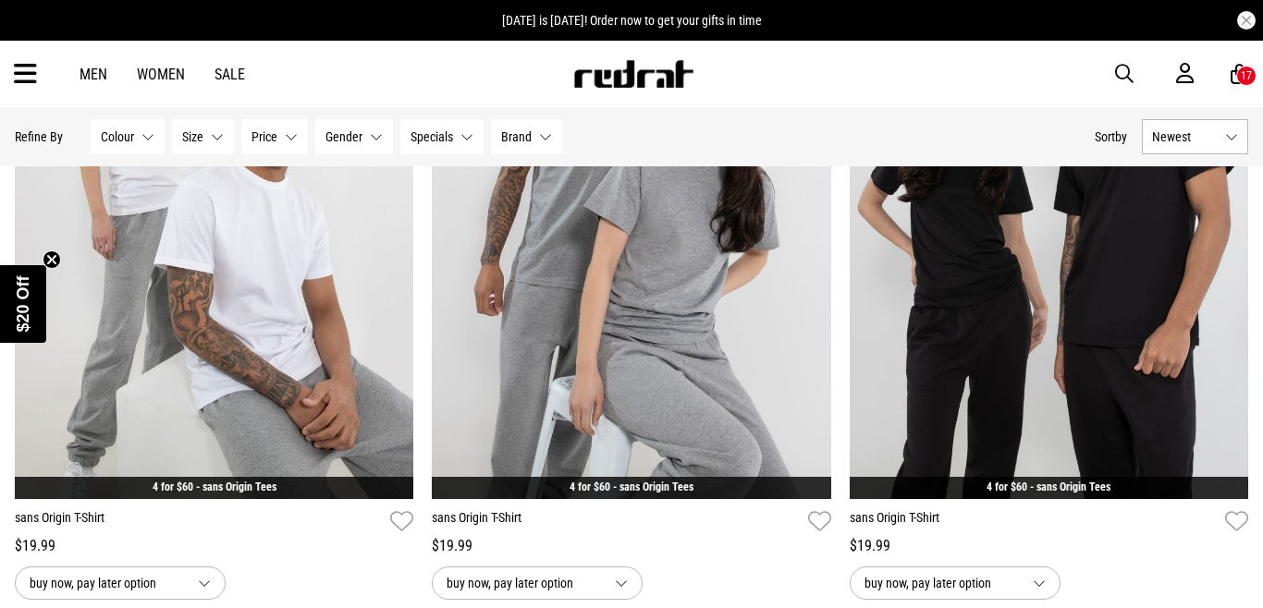
click at [27, 77] on icon at bounding box center [25, 74] width 23 height 31
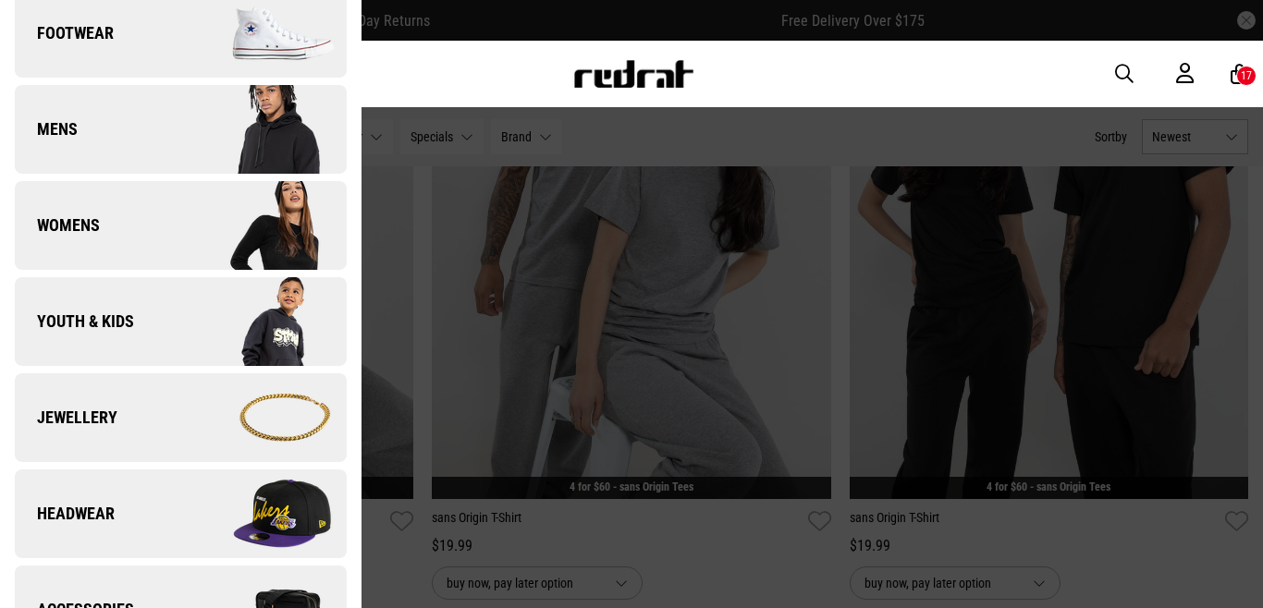
scroll to position [214, 0]
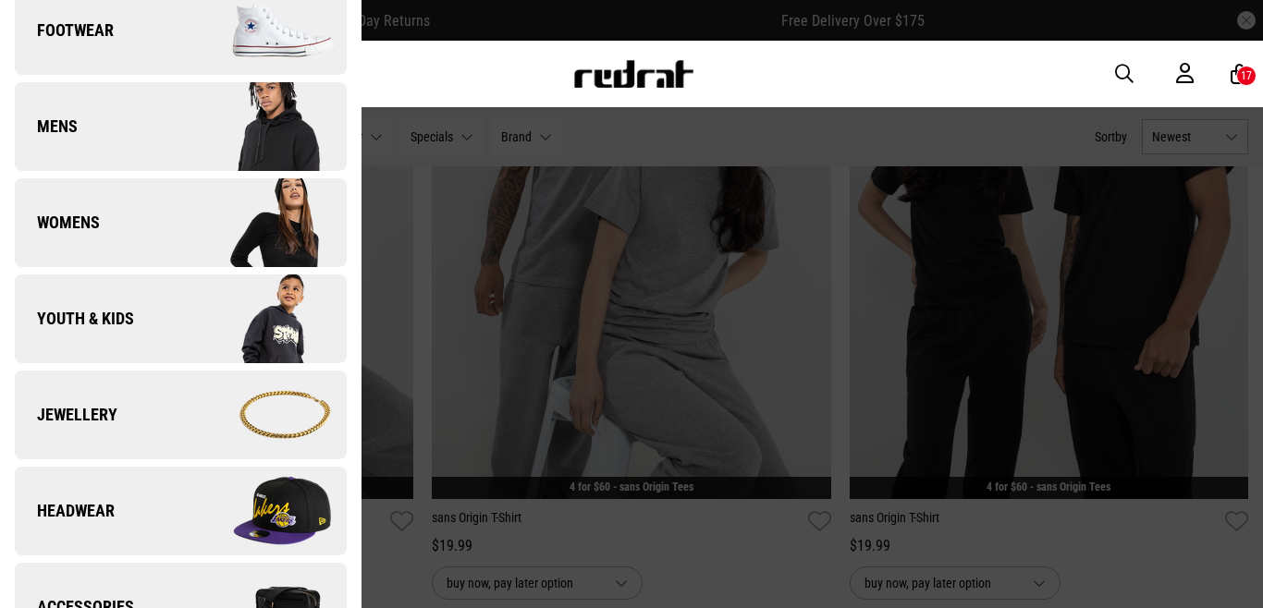
click at [135, 313] on link "Youth & Kids" at bounding box center [181, 319] width 332 height 89
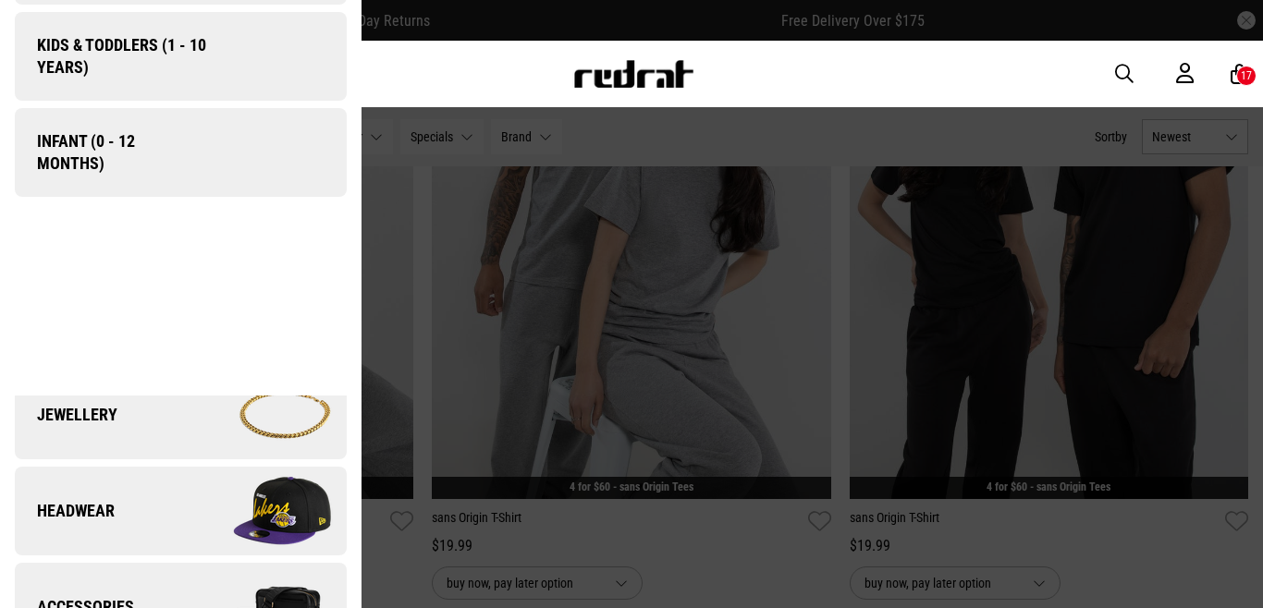
scroll to position [0, 0]
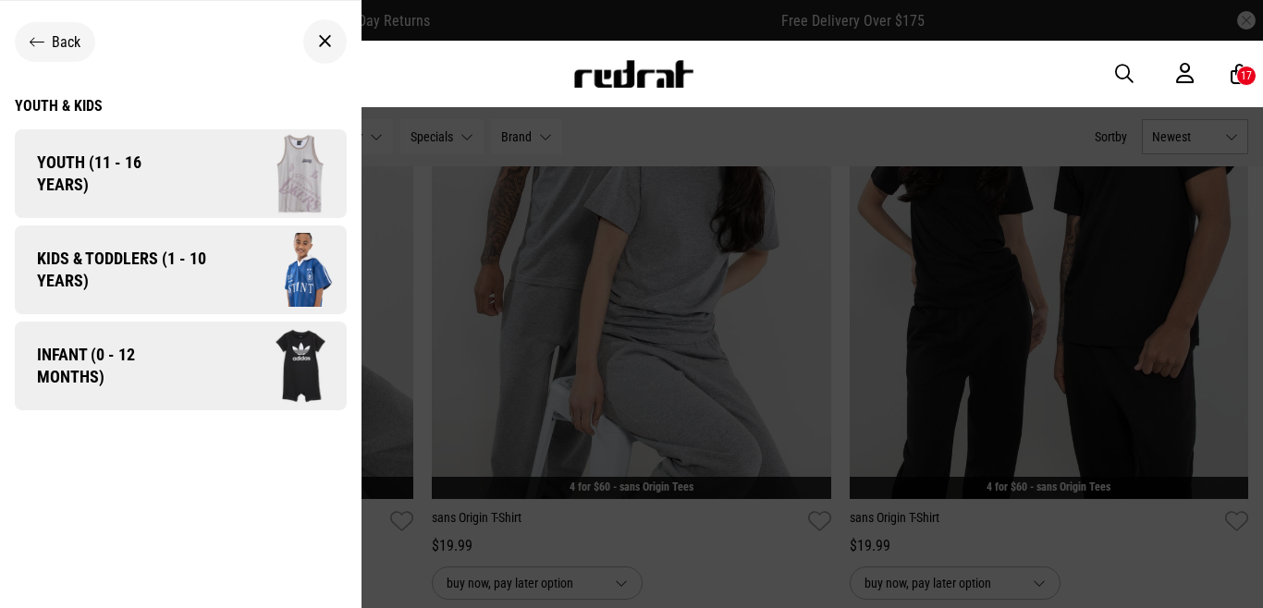
click at [306, 255] on img at bounding box center [280, 269] width 131 height 73
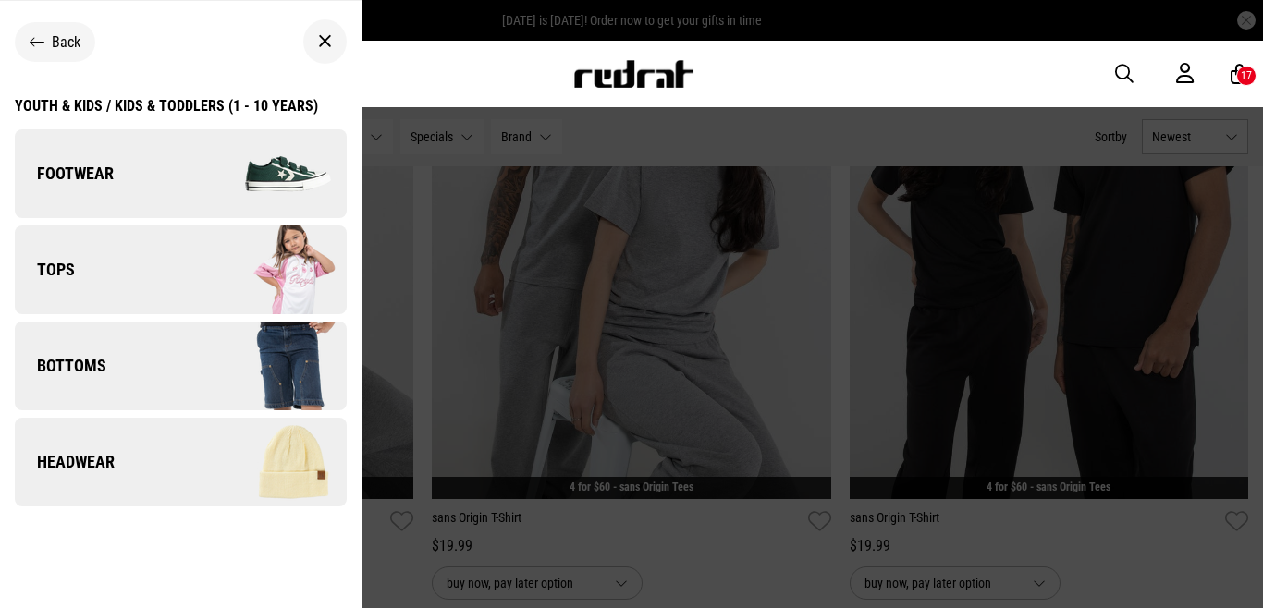
click at [270, 168] on img at bounding box center [262, 174] width 165 height 92
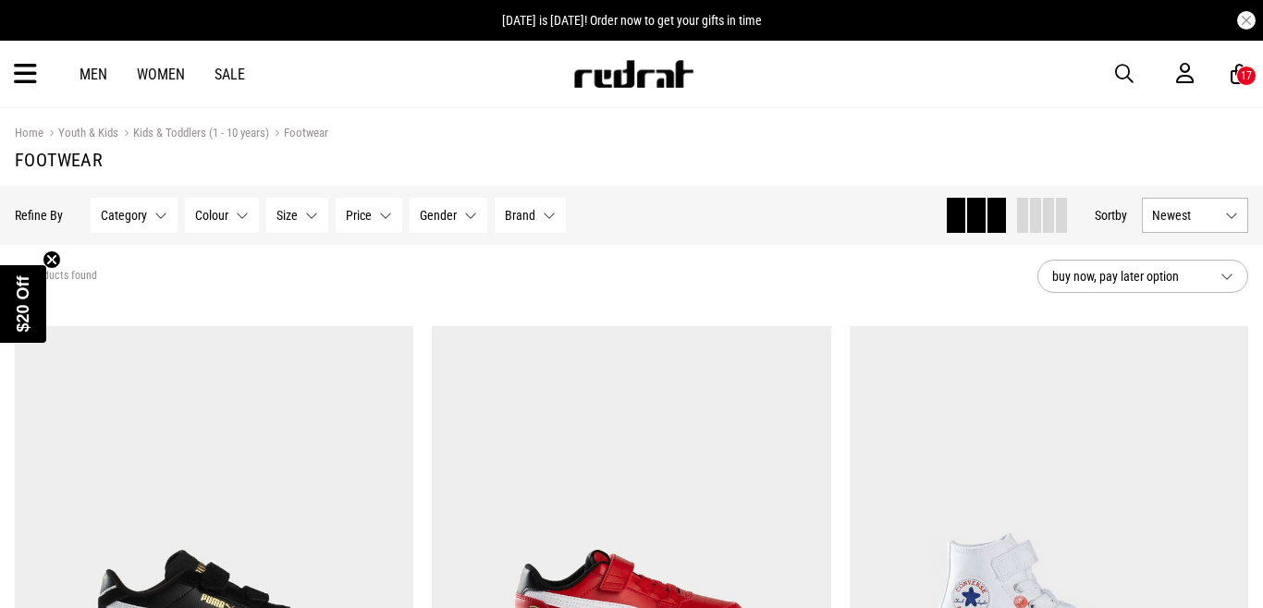
click at [1008, 236] on div "Hide Refine s Refine By Filters Category None selected Category 0 Selected Clea…" at bounding box center [631, 215] width 1263 height 59
click at [1036, 218] on span at bounding box center [1035, 215] width 11 height 35
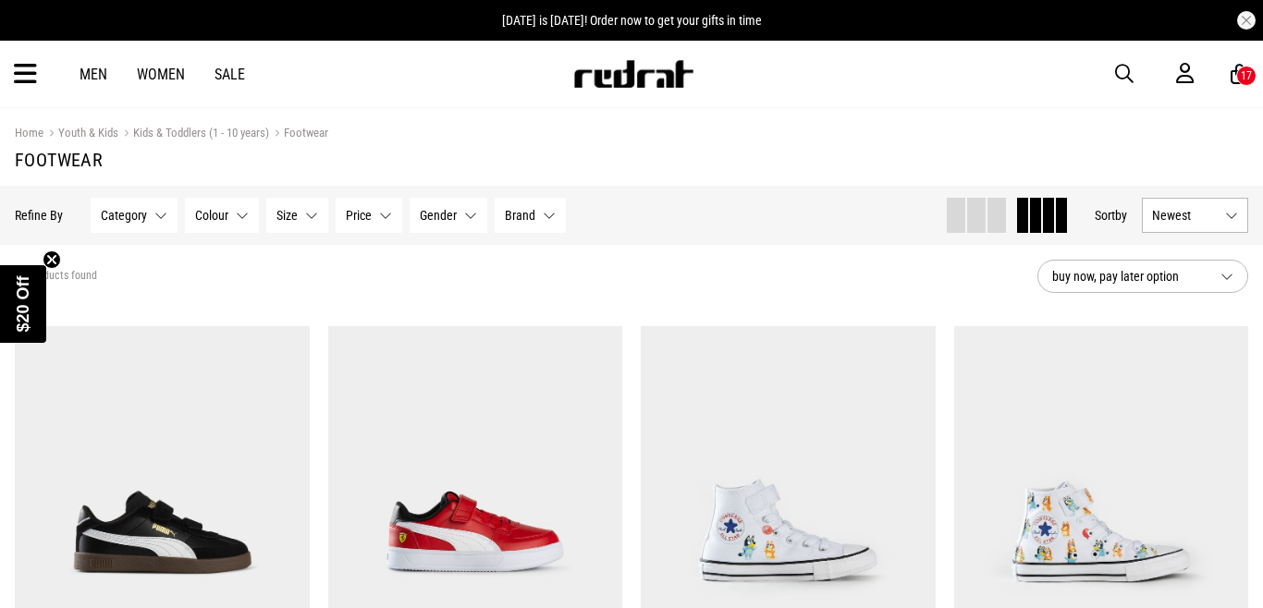
click at [1207, 217] on span "Newest" at bounding box center [1185, 215] width 66 height 15
click at [1173, 309] on li "Price (Lowest)" at bounding box center [1194, 317] width 104 height 34
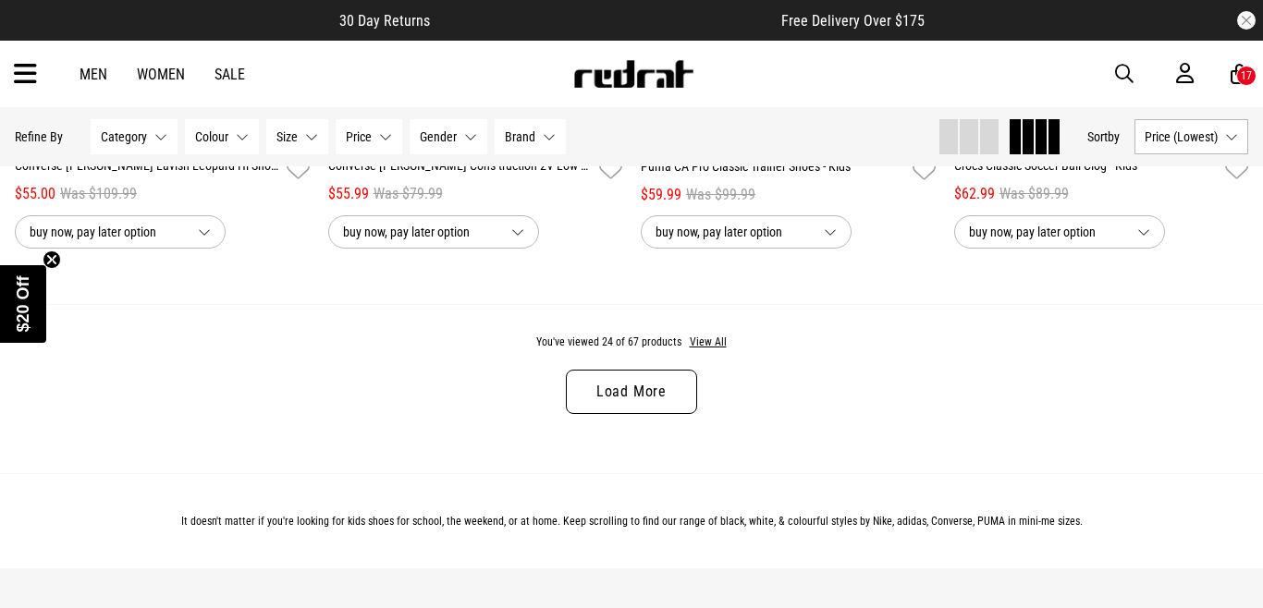
scroll to position [3357, 0]
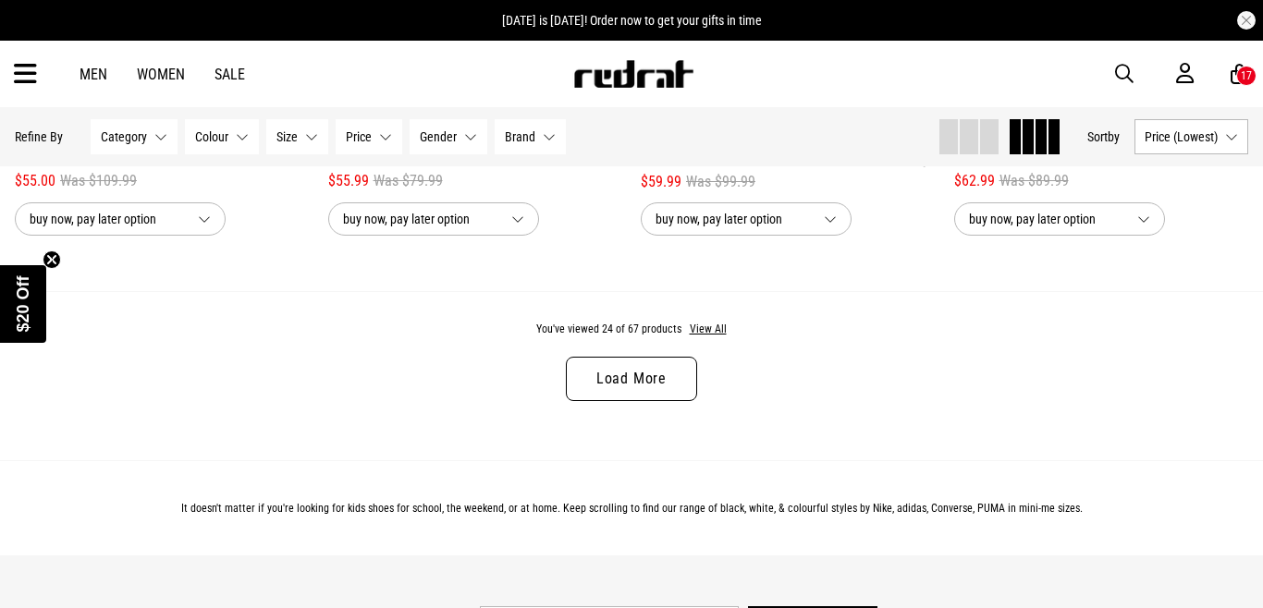
click at [664, 372] on link "Load More" at bounding box center [631, 379] width 131 height 44
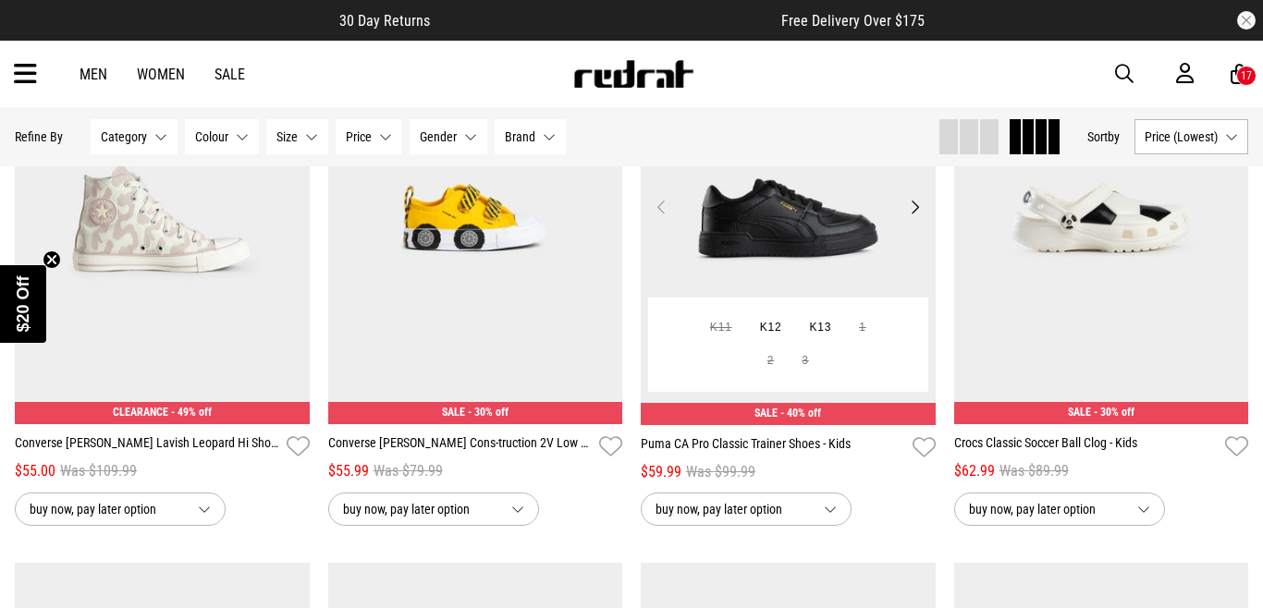
scroll to position [3044, 0]
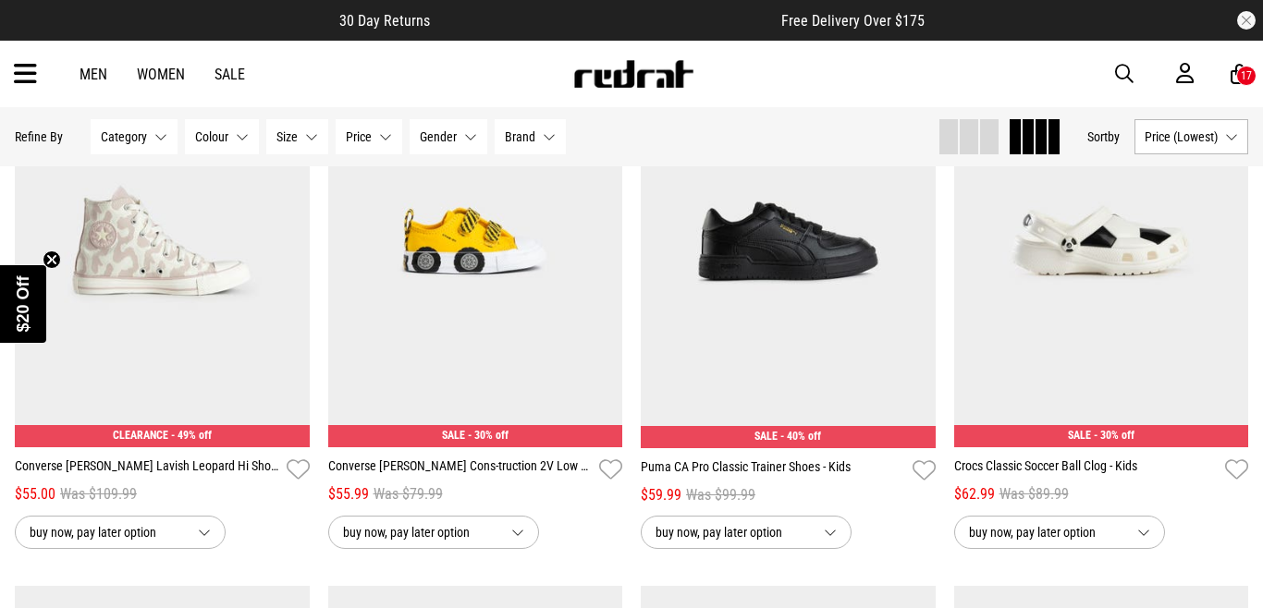
click at [29, 72] on icon at bounding box center [25, 74] width 23 height 31
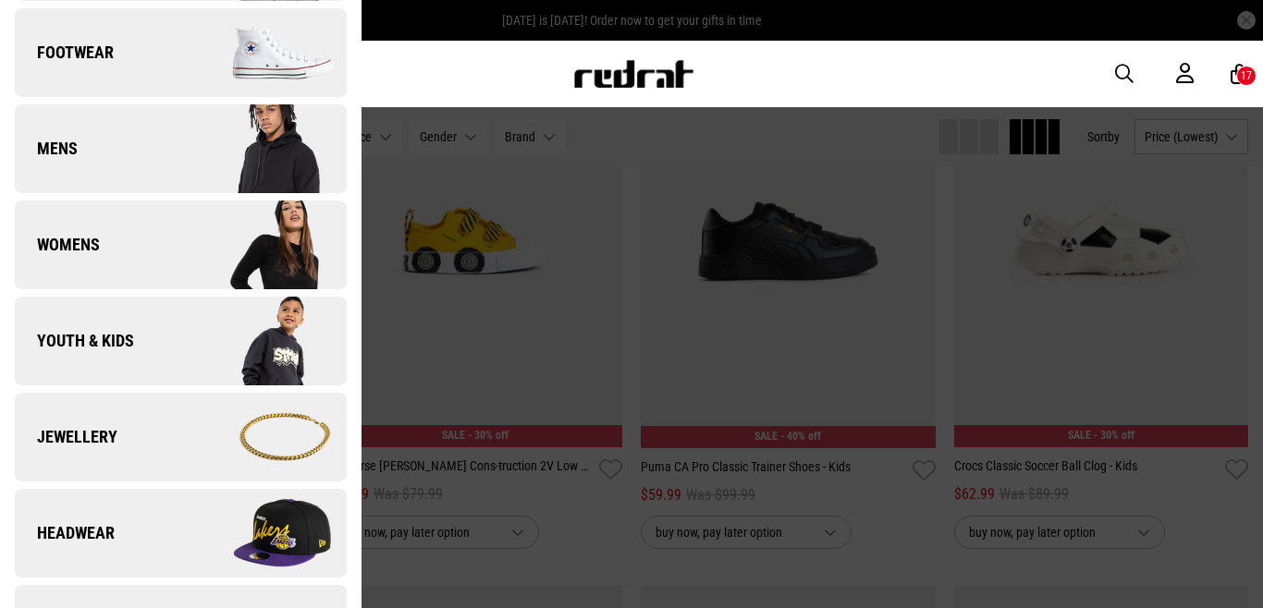
scroll to position [193, 0]
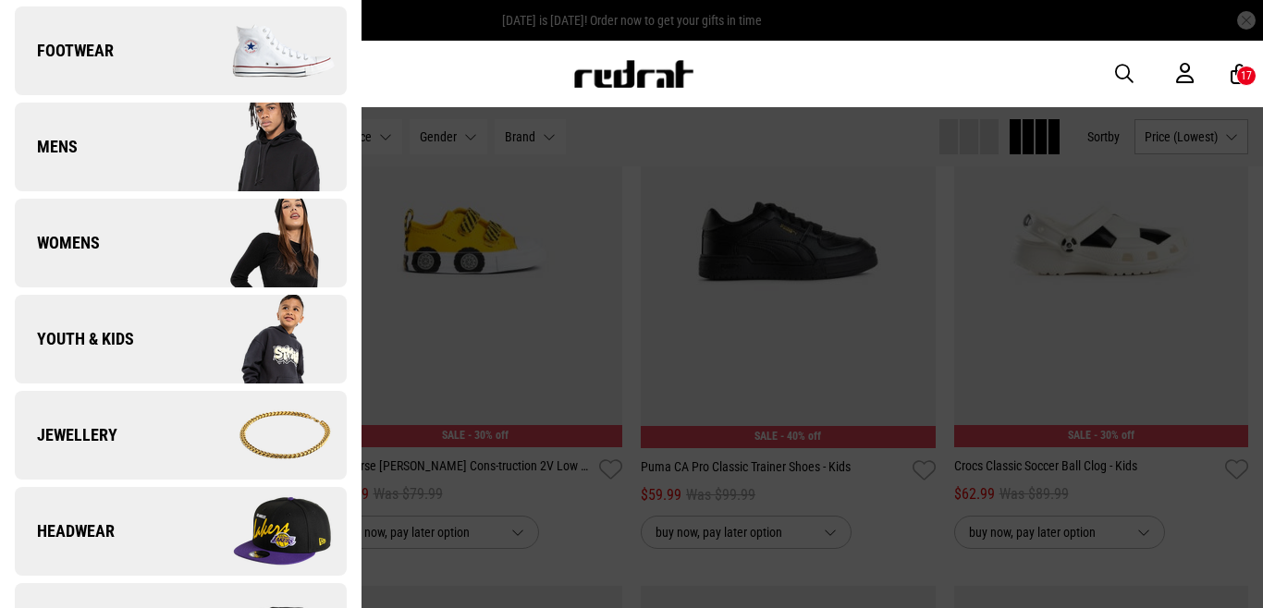
click at [596, 79] on img at bounding box center [633, 74] width 122 height 28
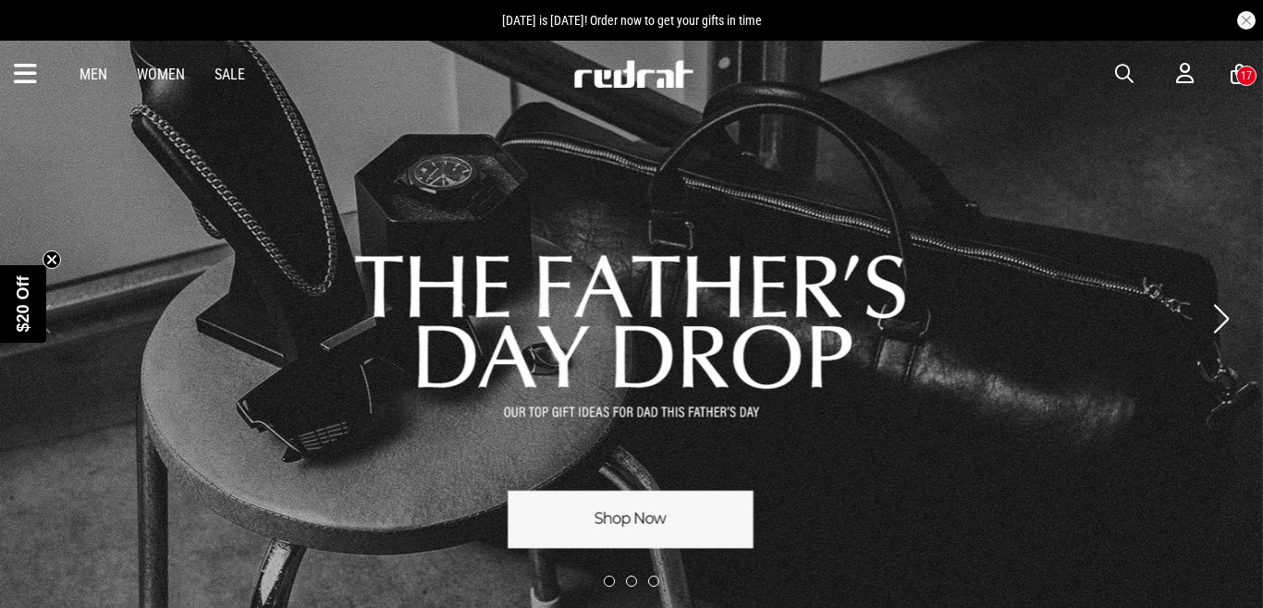
click at [1245, 79] on div "17" at bounding box center [1245, 75] width 11 height 13
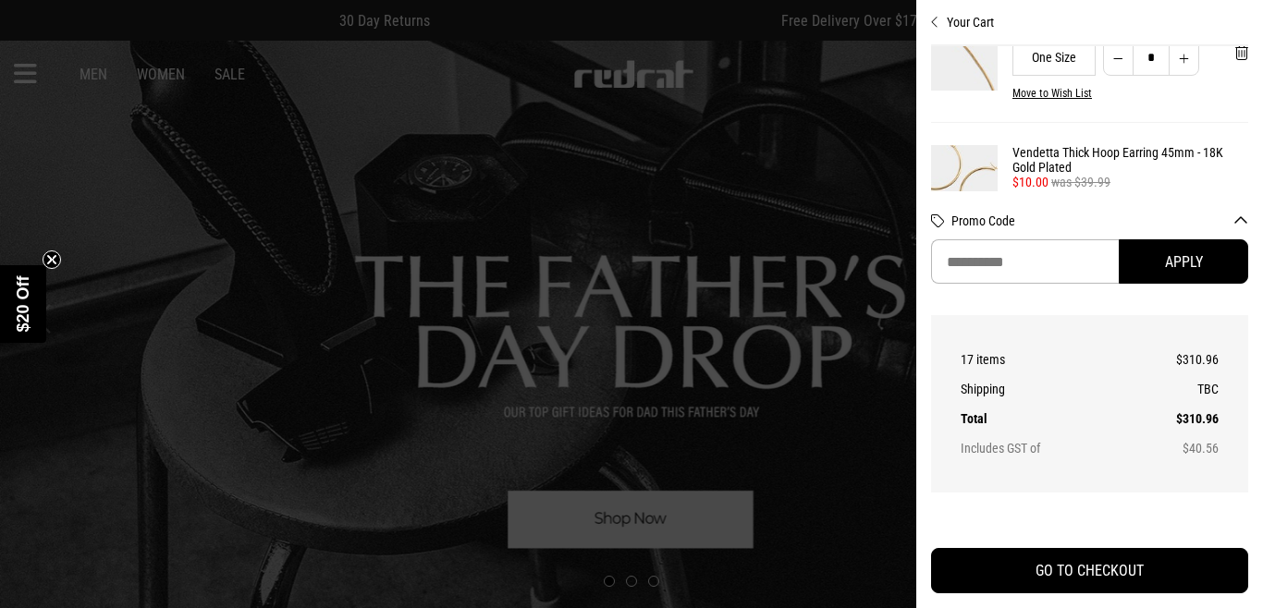
scroll to position [1492, 0]
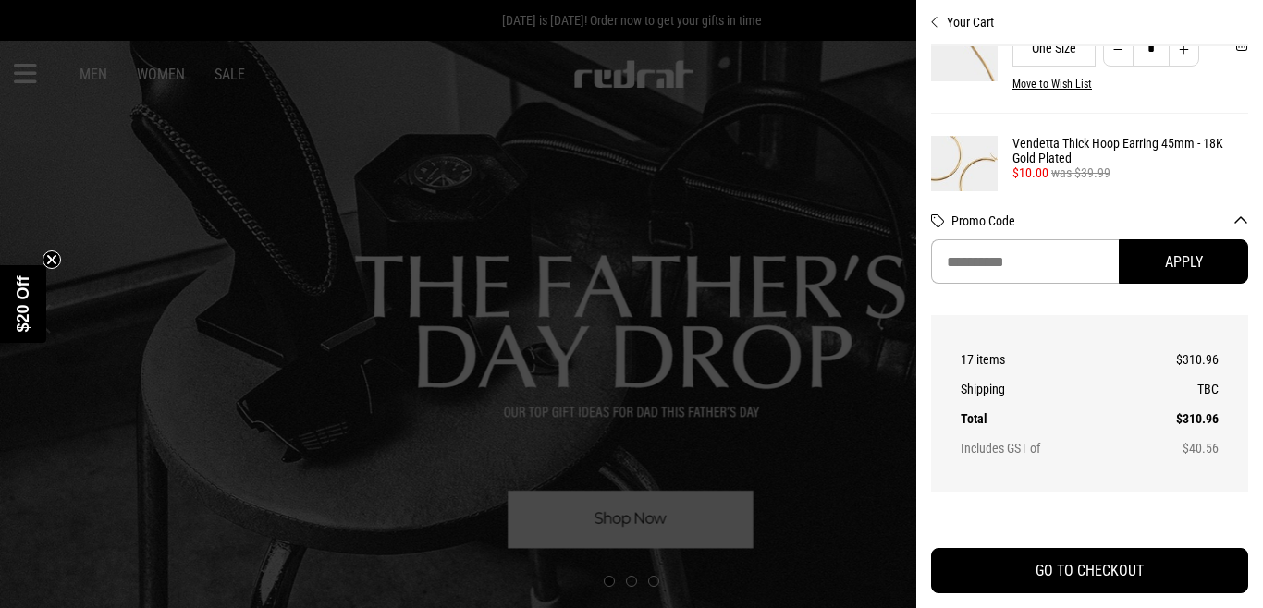
click at [597, 75] on div at bounding box center [631, 304] width 1263 height 608
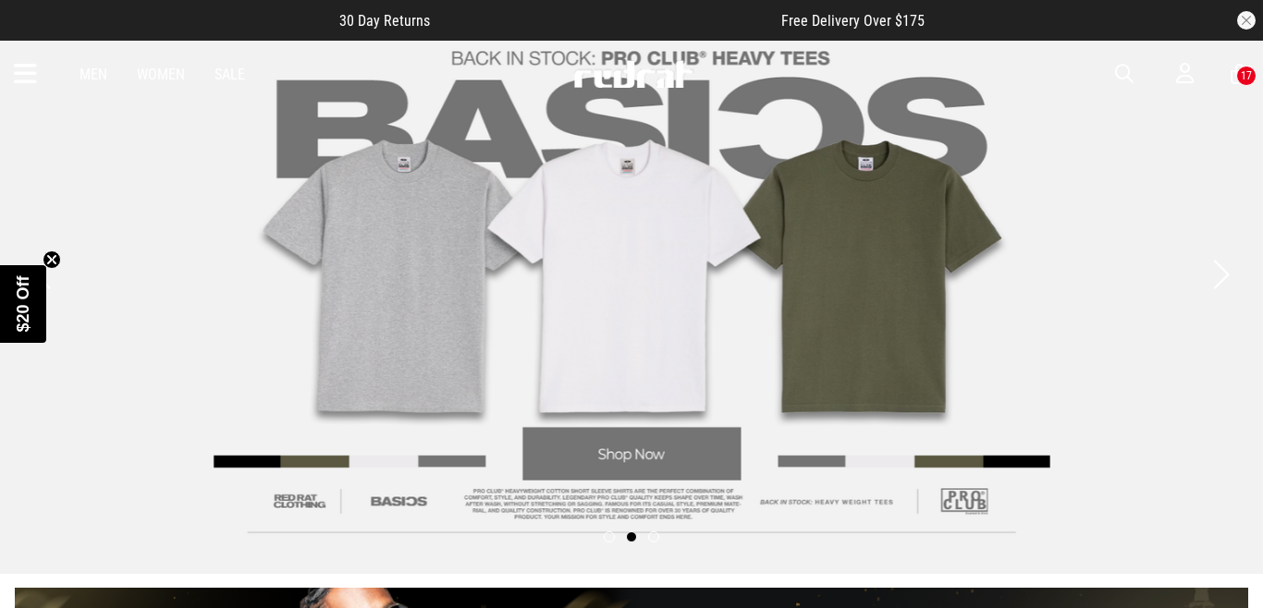
scroll to position [67, 0]
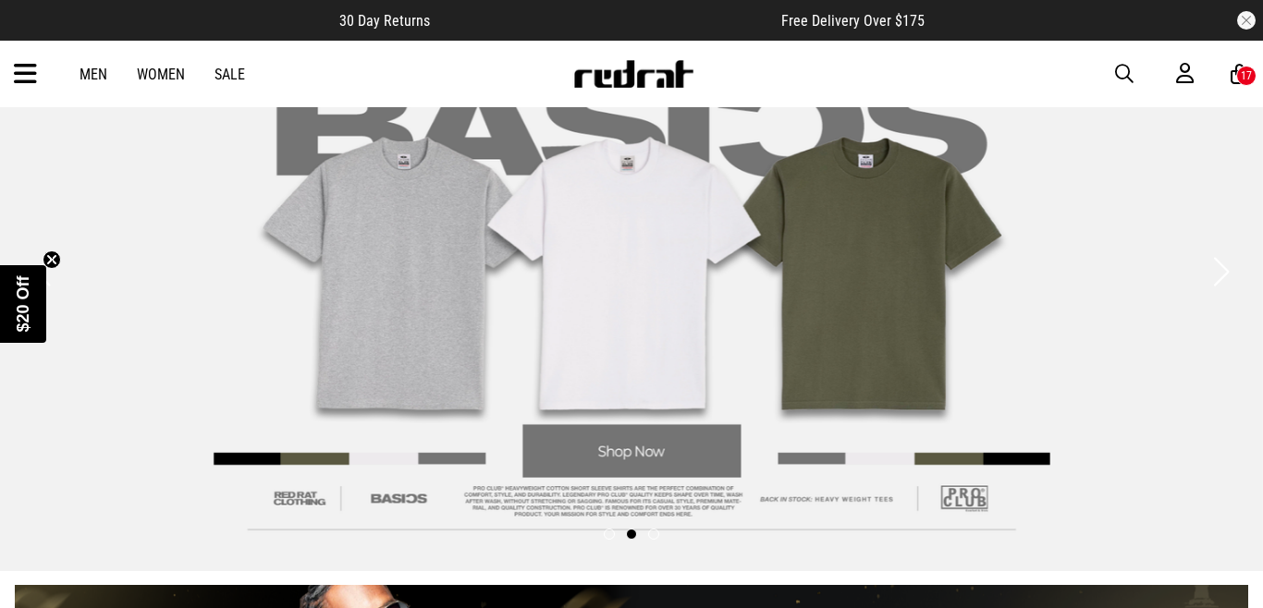
click at [676, 242] on link "2 / 3" at bounding box center [631, 271] width 1263 height 599
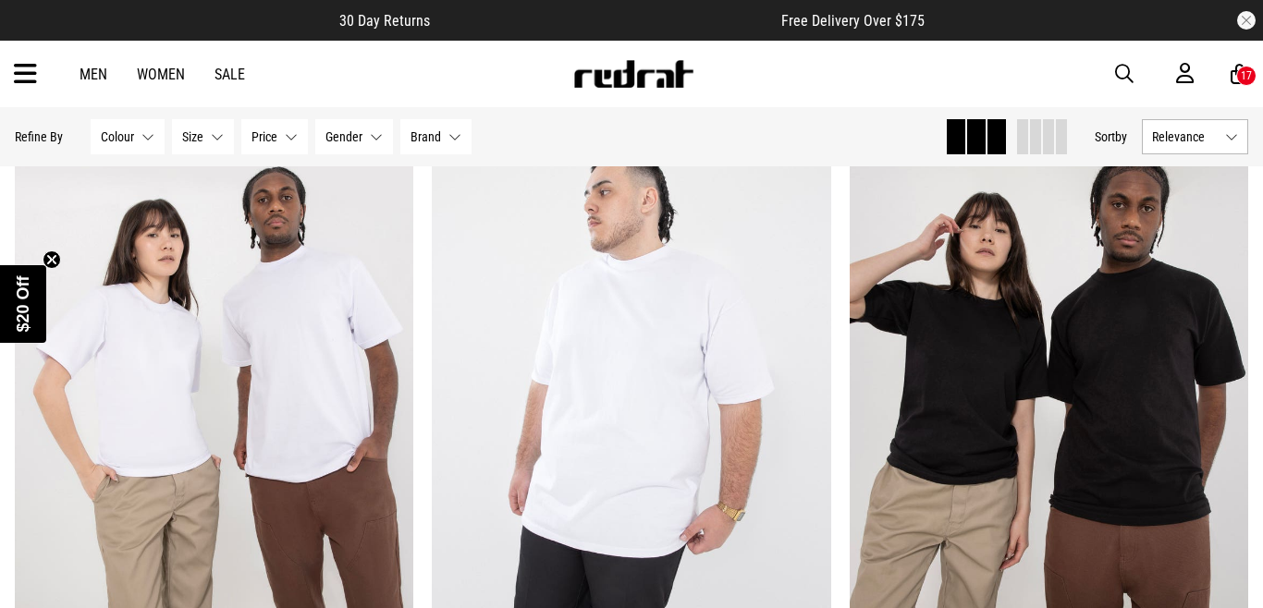
click at [28, 79] on icon at bounding box center [25, 74] width 23 height 31
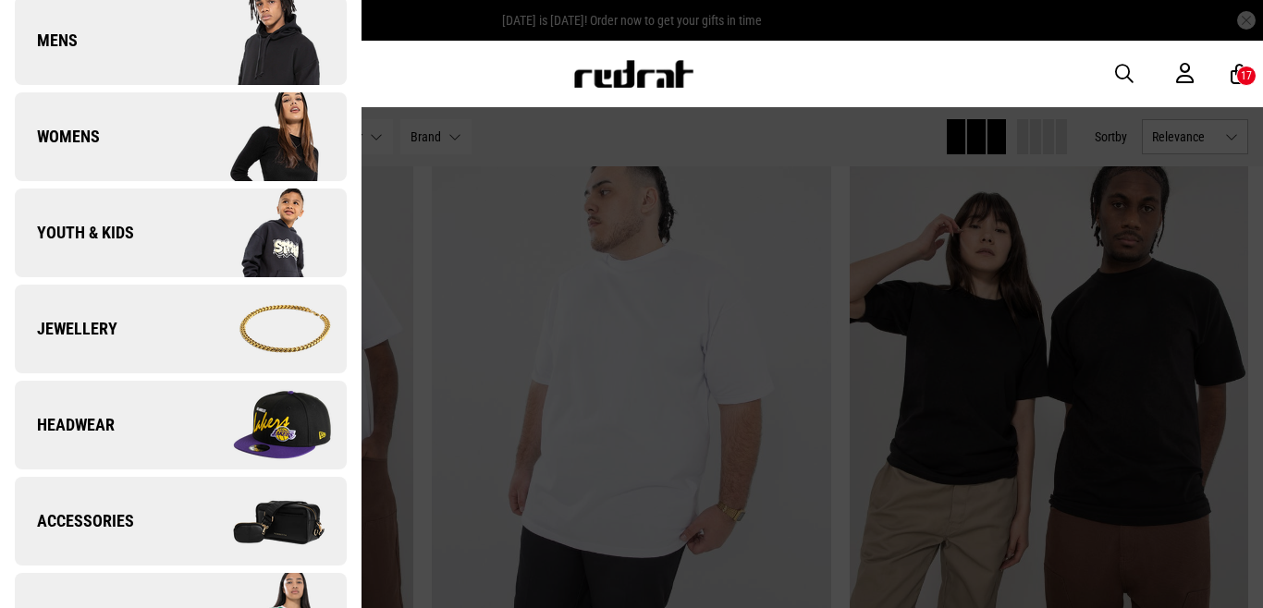
scroll to position [564, 0]
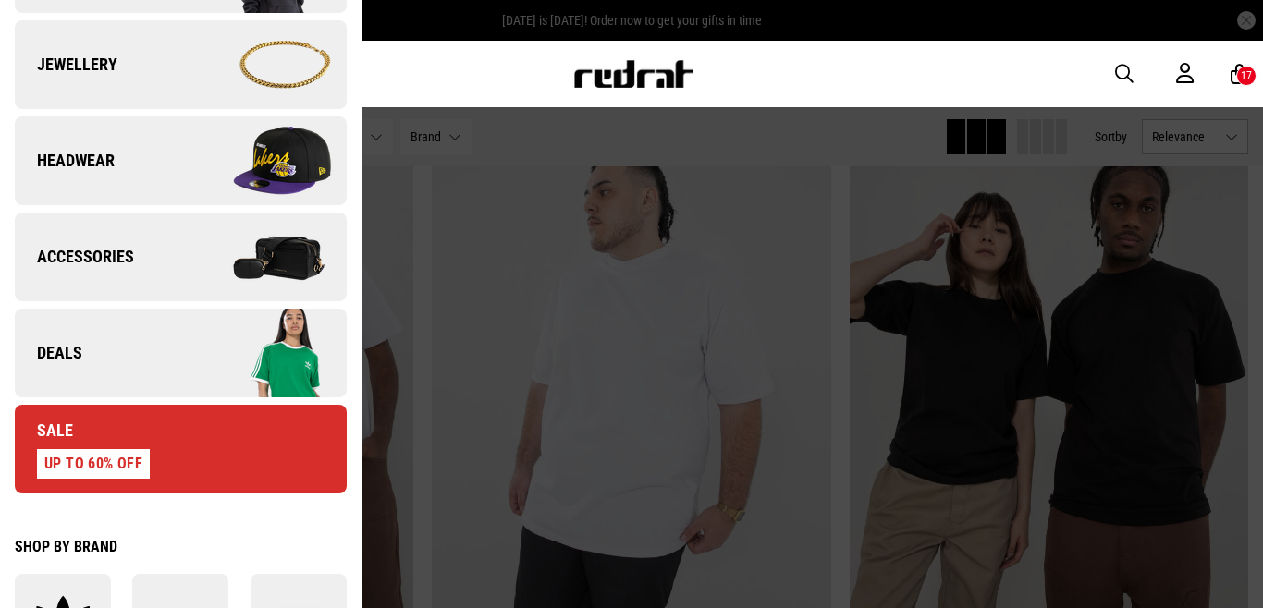
click at [270, 362] on img at bounding box center [262, 353] width 165 height 92
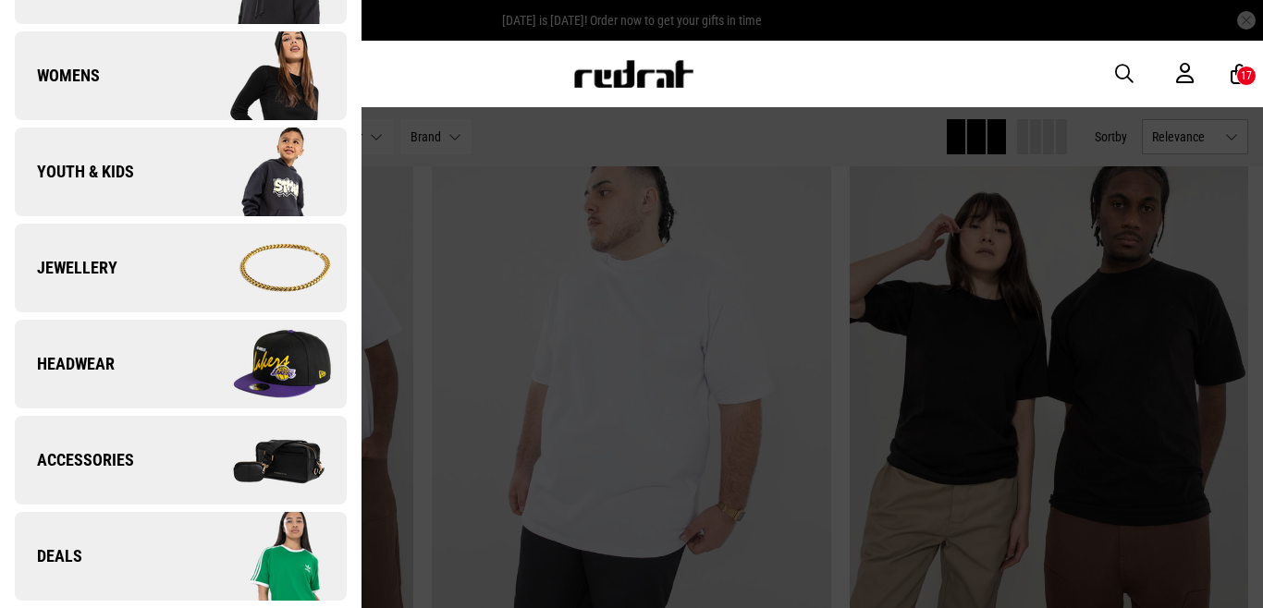
scroll to position [0, 0]
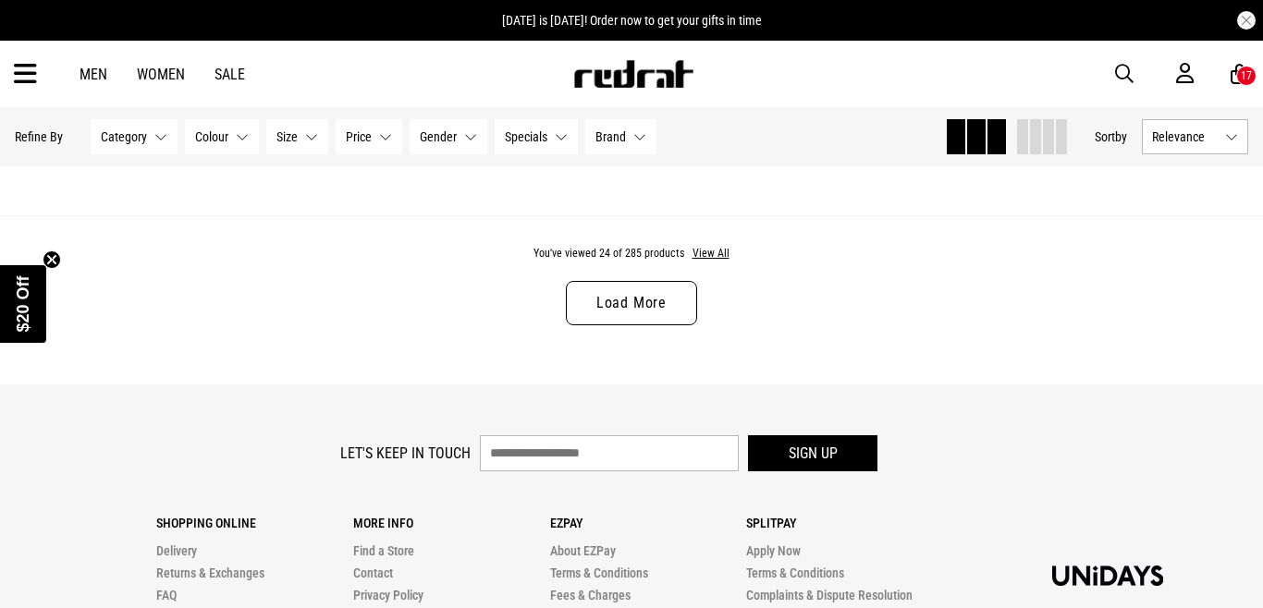
scroll to position [5925, 0]
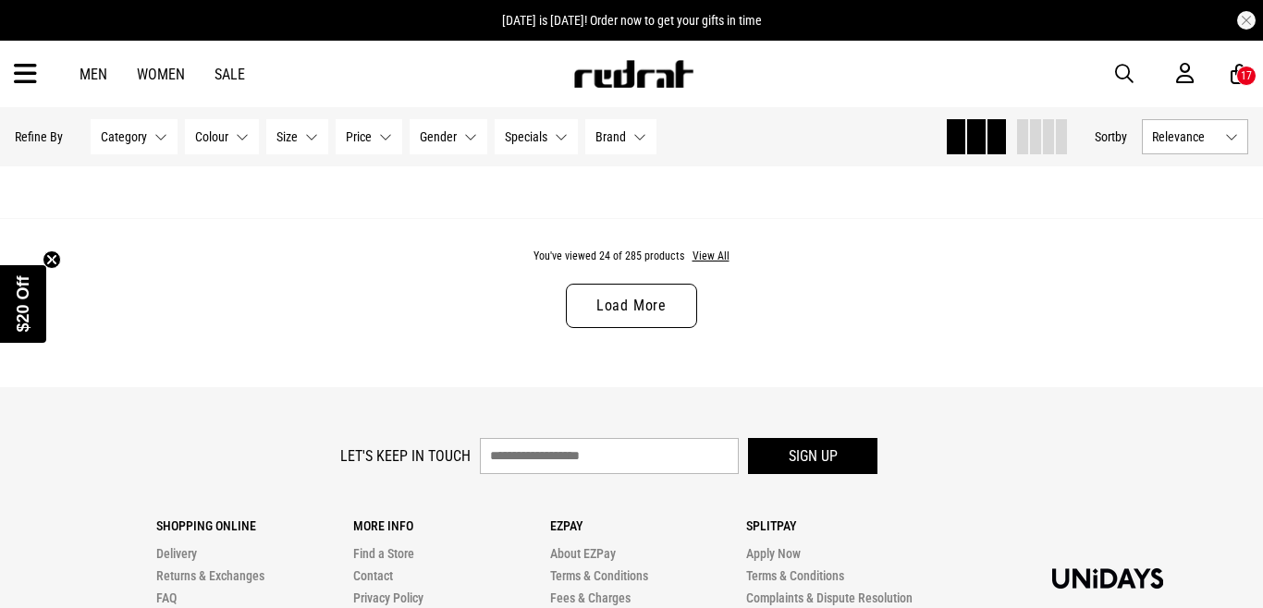
click at [1232, 71] on icon at bounding box center [1239, 74] width 18 height 23
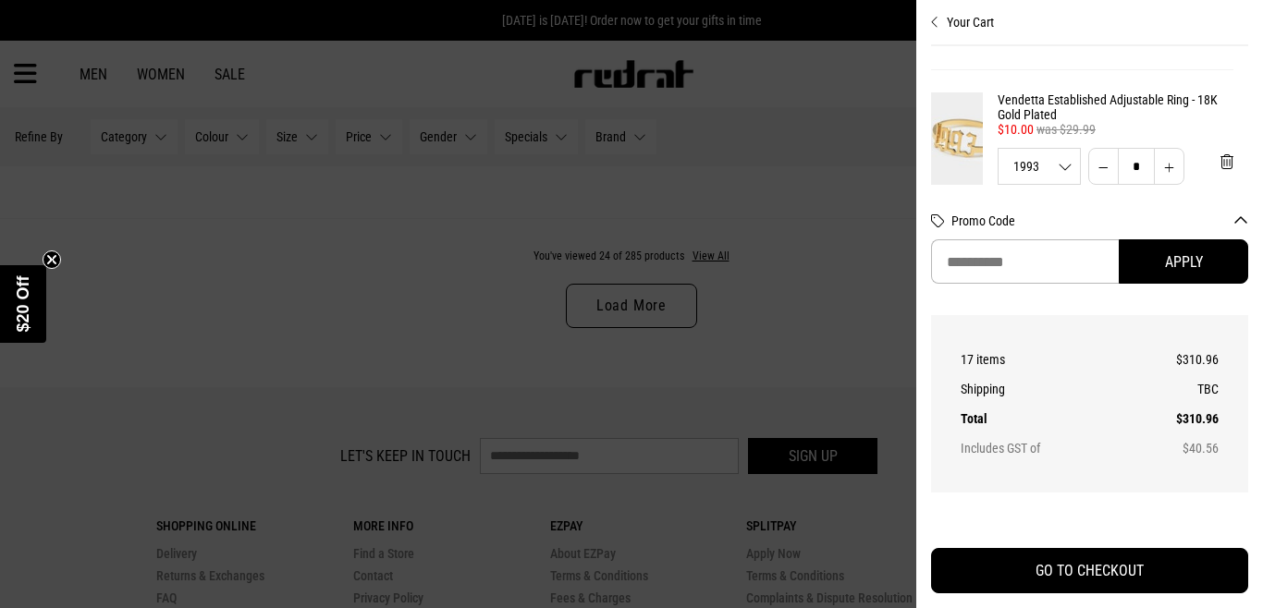
scroll to position [468, 15]
click at [285, 275] on div at bounding box center [631, 304] width 1263 height 608
